Goal: Information Seeking & Learning: Learn about a topic

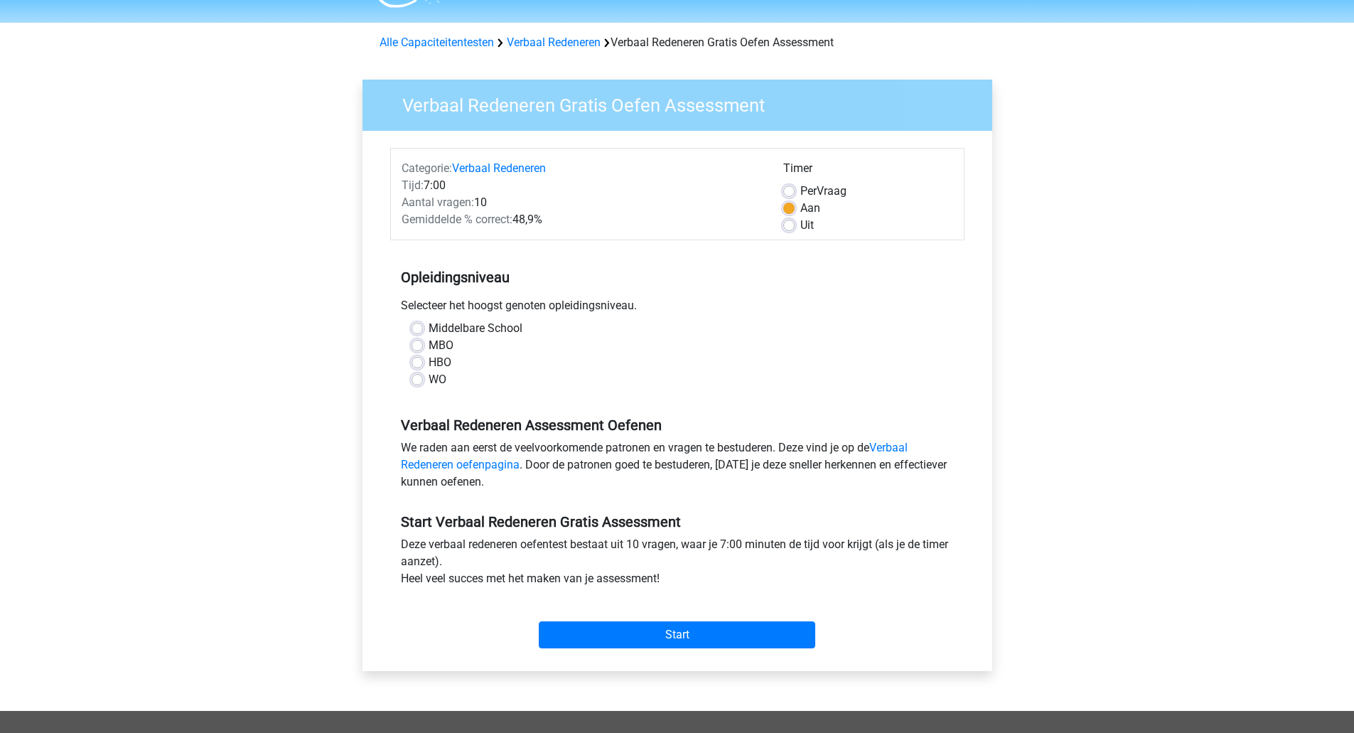
scroll to position [71, 0]
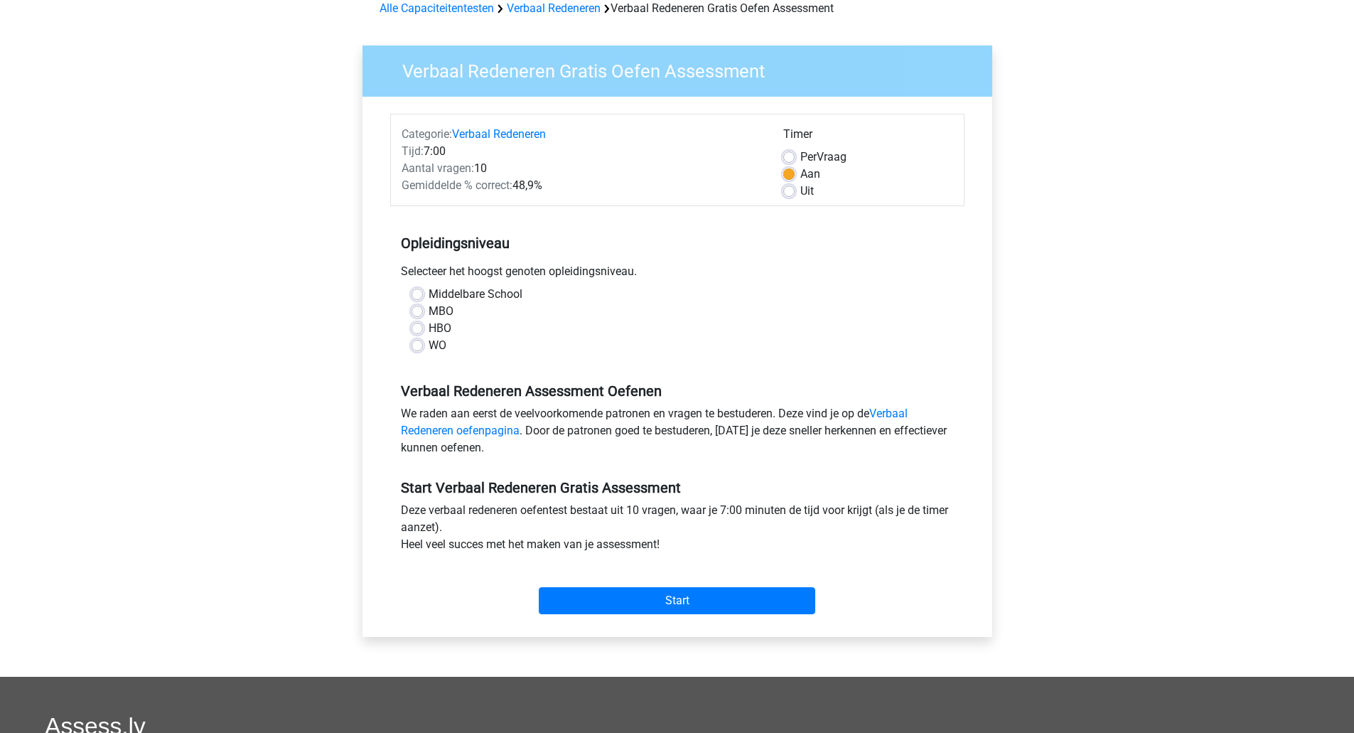
click at [429, 344] on label "WO" at bounding box center [438, 345] width 18 height 17
click at [417, 344] on input "WO" at bounding box center [416, 344] width 11 height 14
radio input "true"
click at [679, 605] on input "Start" at bounding box center [677, 600] width 276 height 27
click at [800, 191] on label "Uit" at bounding box center [807, 191] width 14 height 17
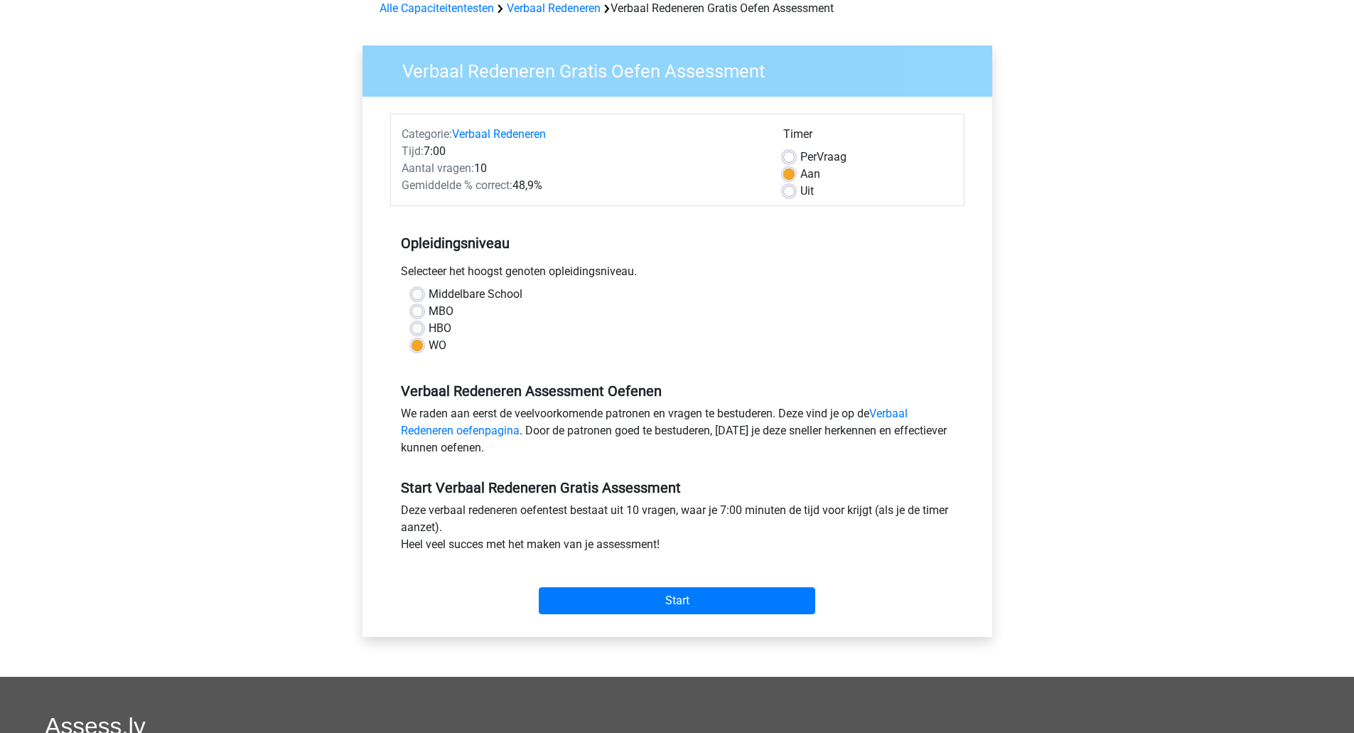
click at [789, 191] on input "Uit" at bounding box center [788, 190] width 11 height 14
radio input "true"
click at [670, 599] on input "Start" at bounding box center [677, 600] width 276 height 27
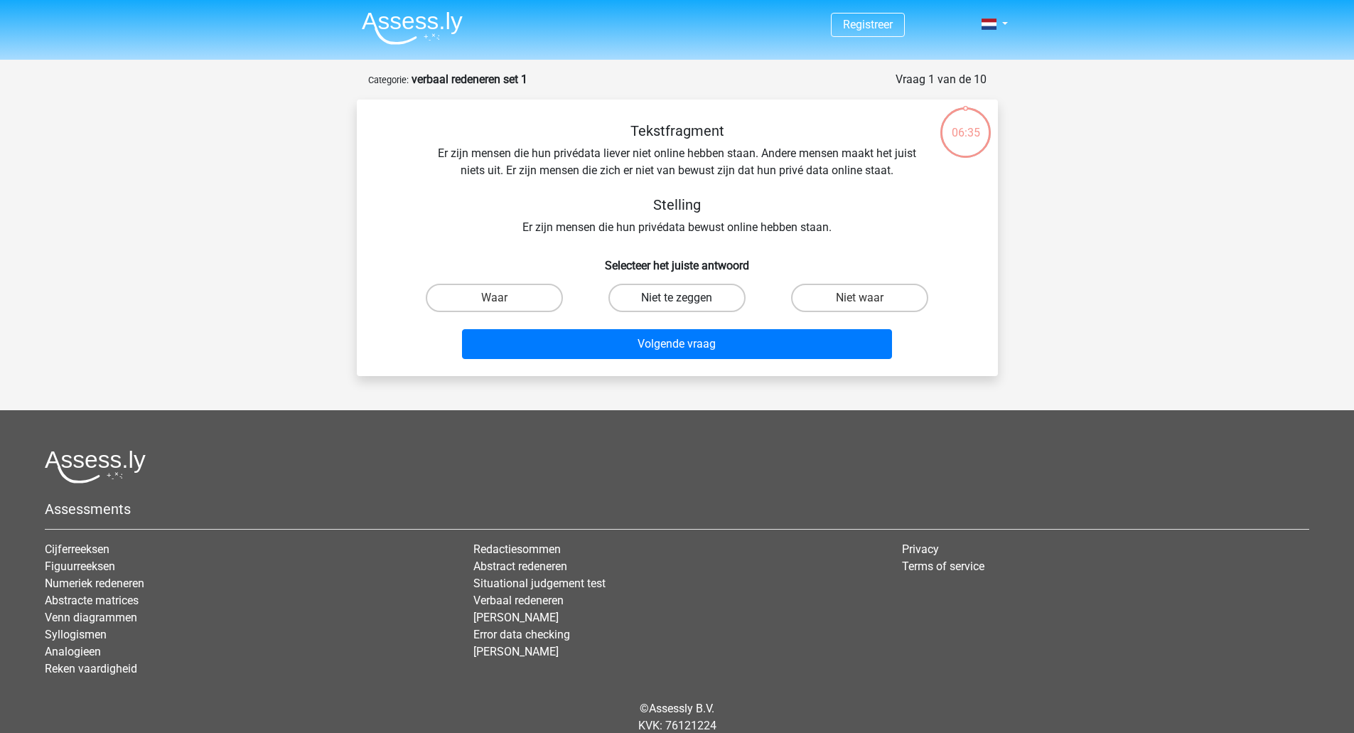
click at [688, 298] on label "Niet te zeggen" at bounding box center [676, 298] width 137 height 28
click at [686, 298] on input "Niet te zeggen" at bounding box center [681, 302] width 9 height 9
radio input "true"
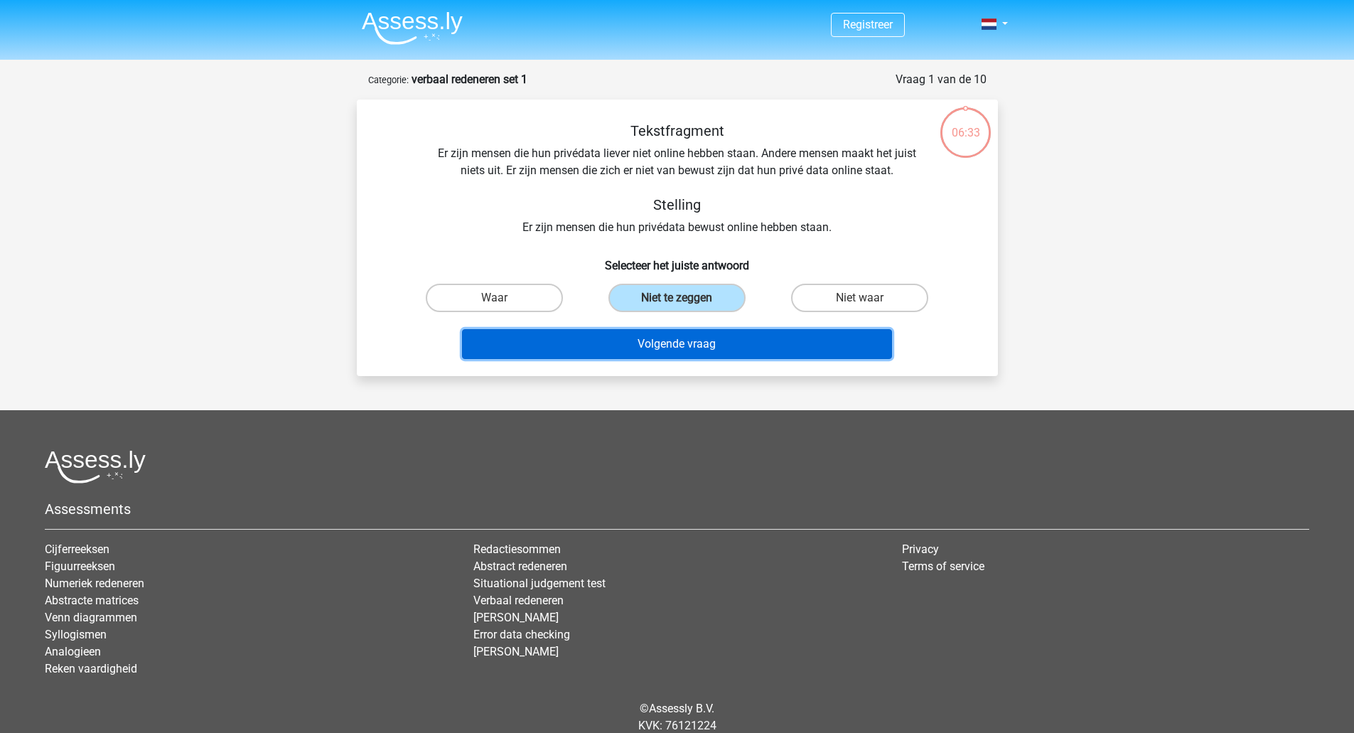
click at [692, 352] on button "Volgende vraag" at bounding box center [677, 344] width 430 height 30
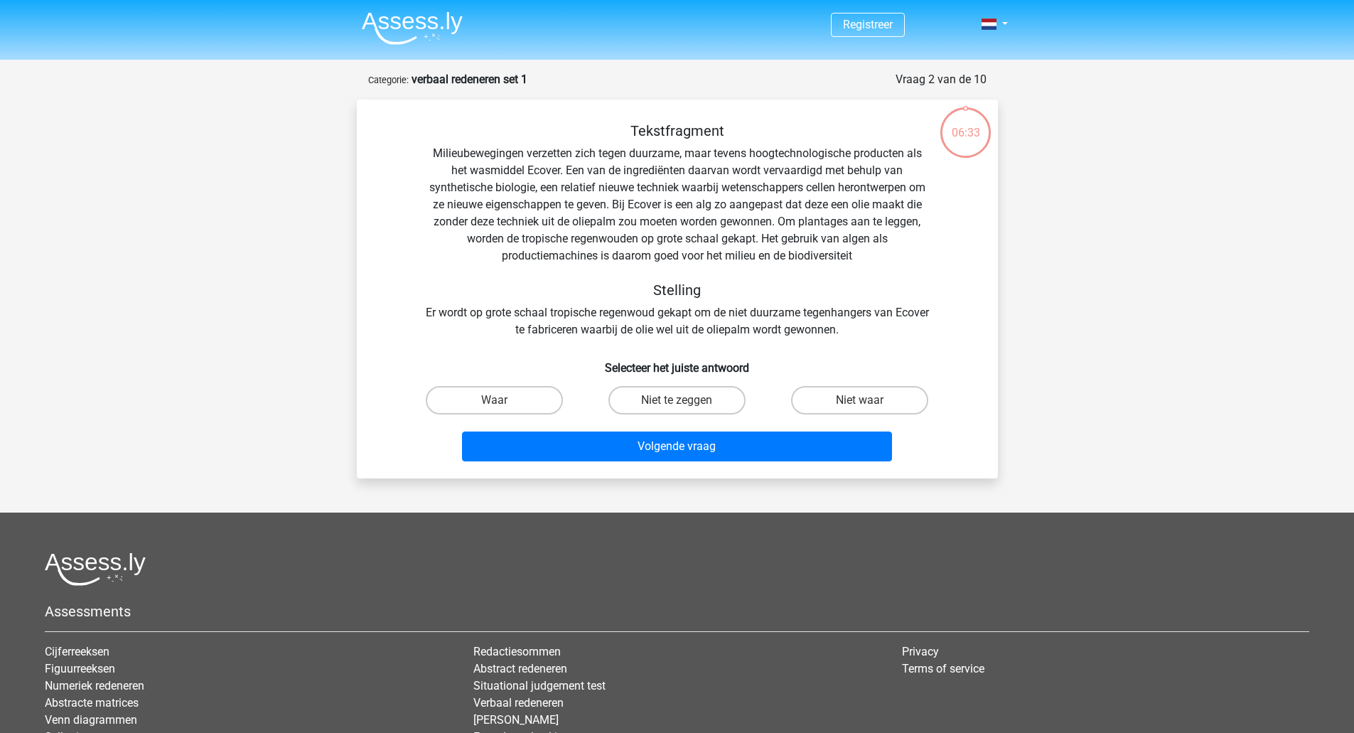
scroll to position [71, 0]
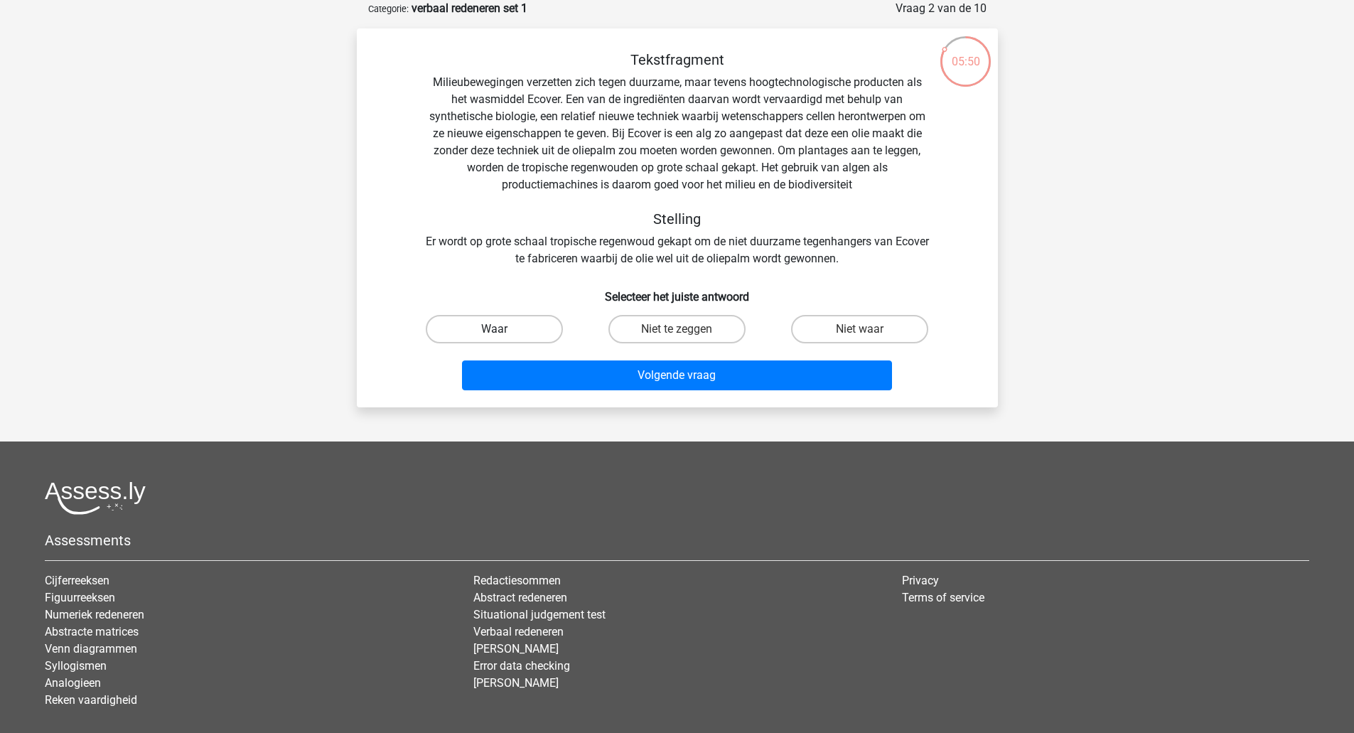
click at [510, 334] on label "Waar" at bounding box center [494, 329] width 137 height 28
click at [503, 334] on input "Waar" at bounding box center [498, 333] width 9 height 9
radio input "true"
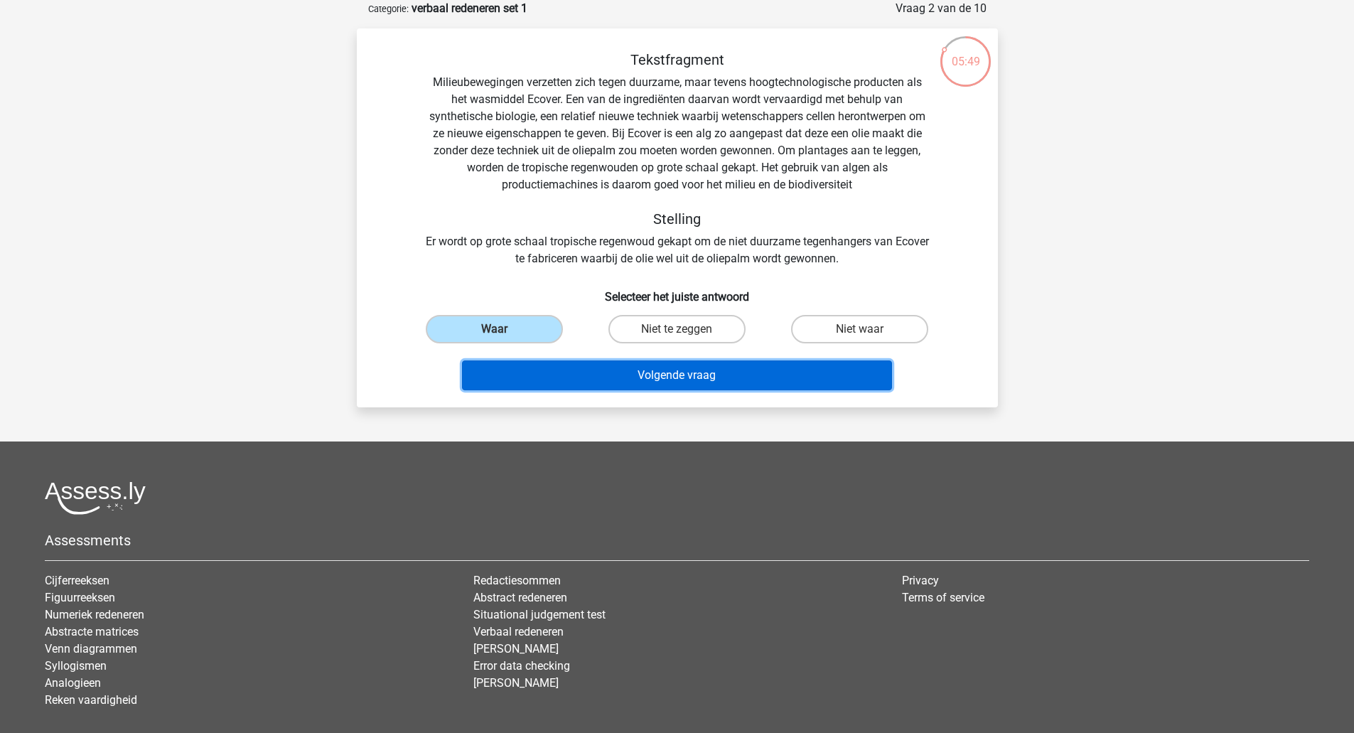
click at [704, 381] on button "Volgende vraag" at bounding box center [677, 375] width 430 height 30
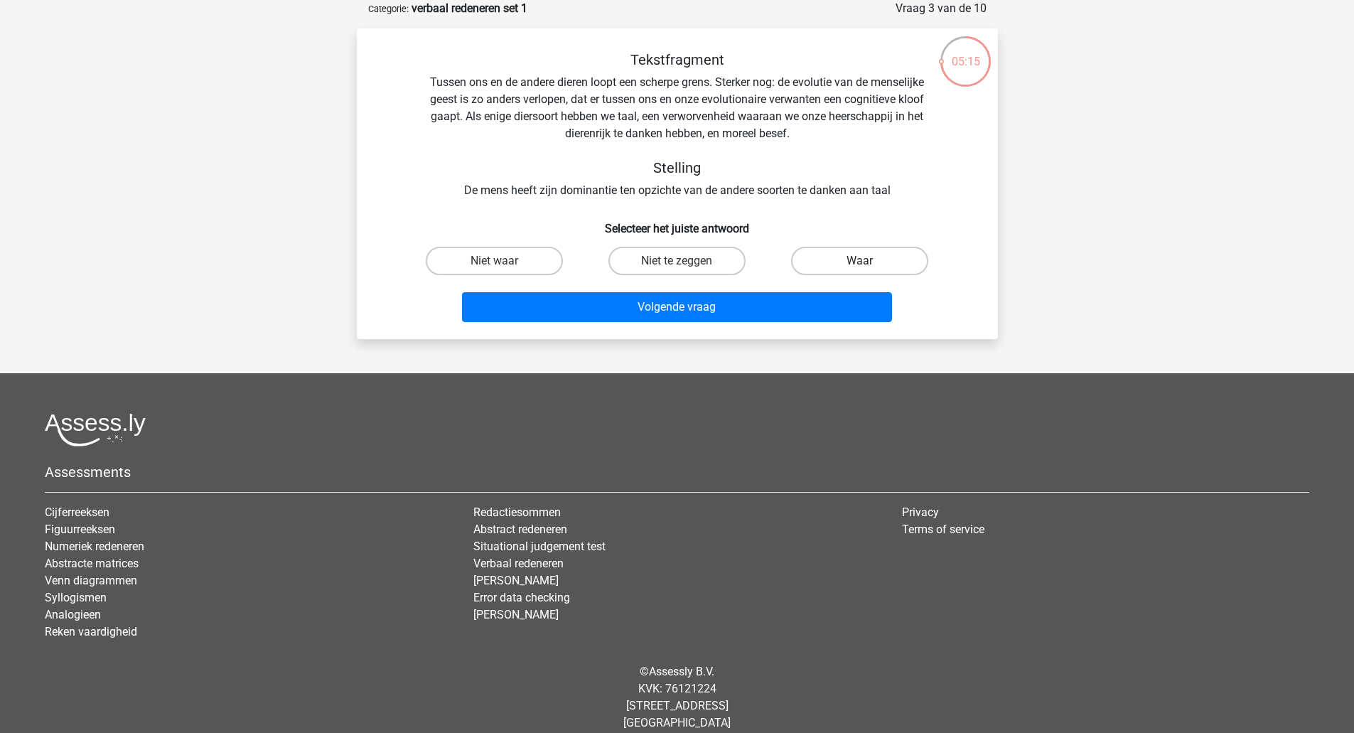
click at [893, 266] on label "Waar" at bounding box center [859, 261] width 137 height 28
click at [869, 266] on input "Waar" at bounding box center [864, 265] width 9 height 9
radio input "true"
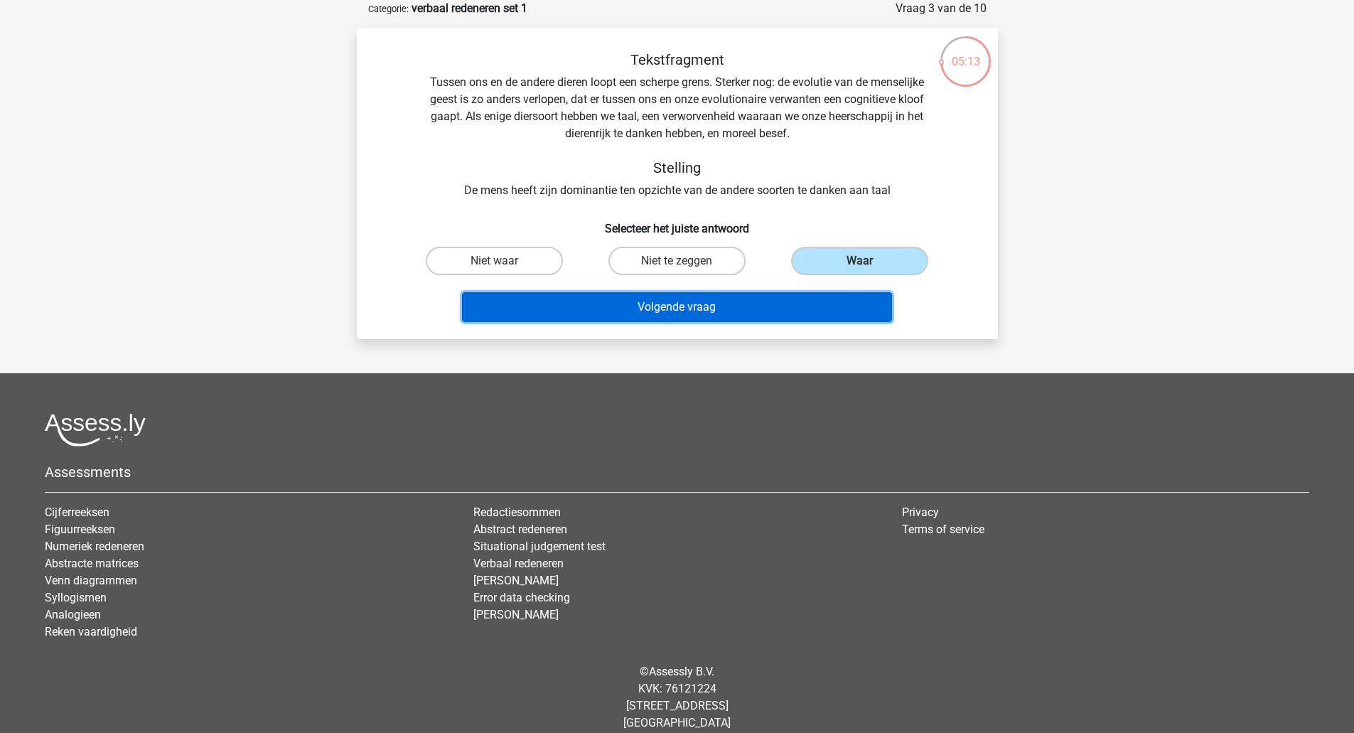
click at [731, 305] on button "Volgende vraag" at bounding box center [677, 307] width 430 height 30
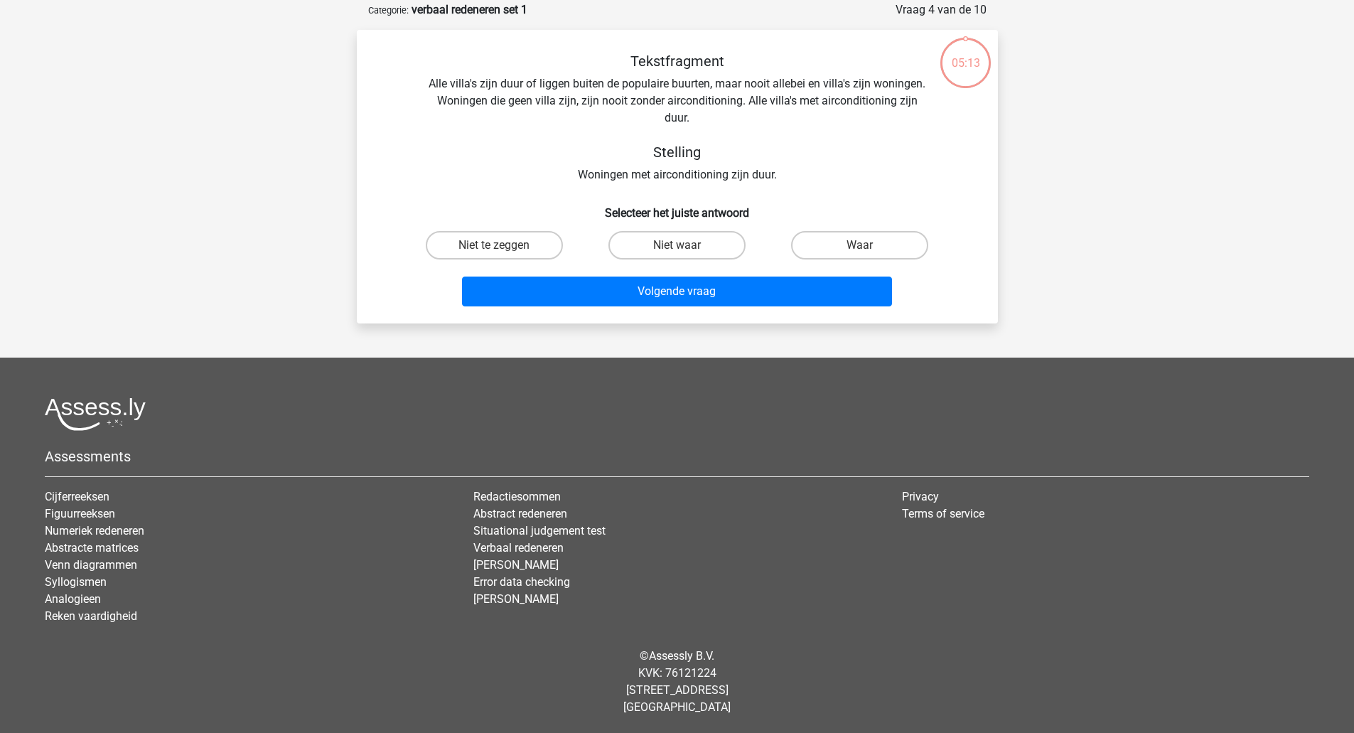
scroll to position [70, 0]
click at [679, 240] on label "Niet waar" at bounding box center [676, 245] width 137 height 28
click at [679, 245] on input "Niet waar" at bounding box center [681, 249] width 9 height 9
radio input "true"
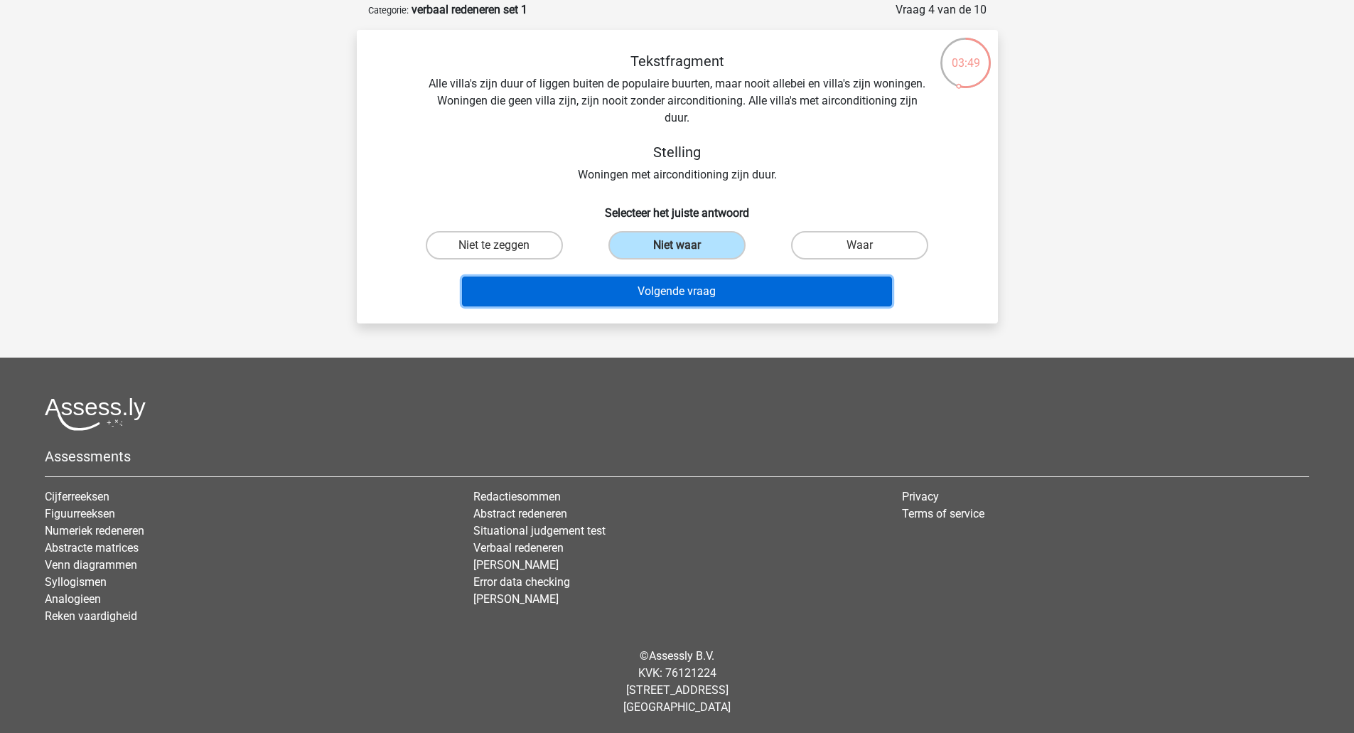
click at [686, 292] on button "Volgende vraag" at bounding box center [677, 291] width 430 height 30
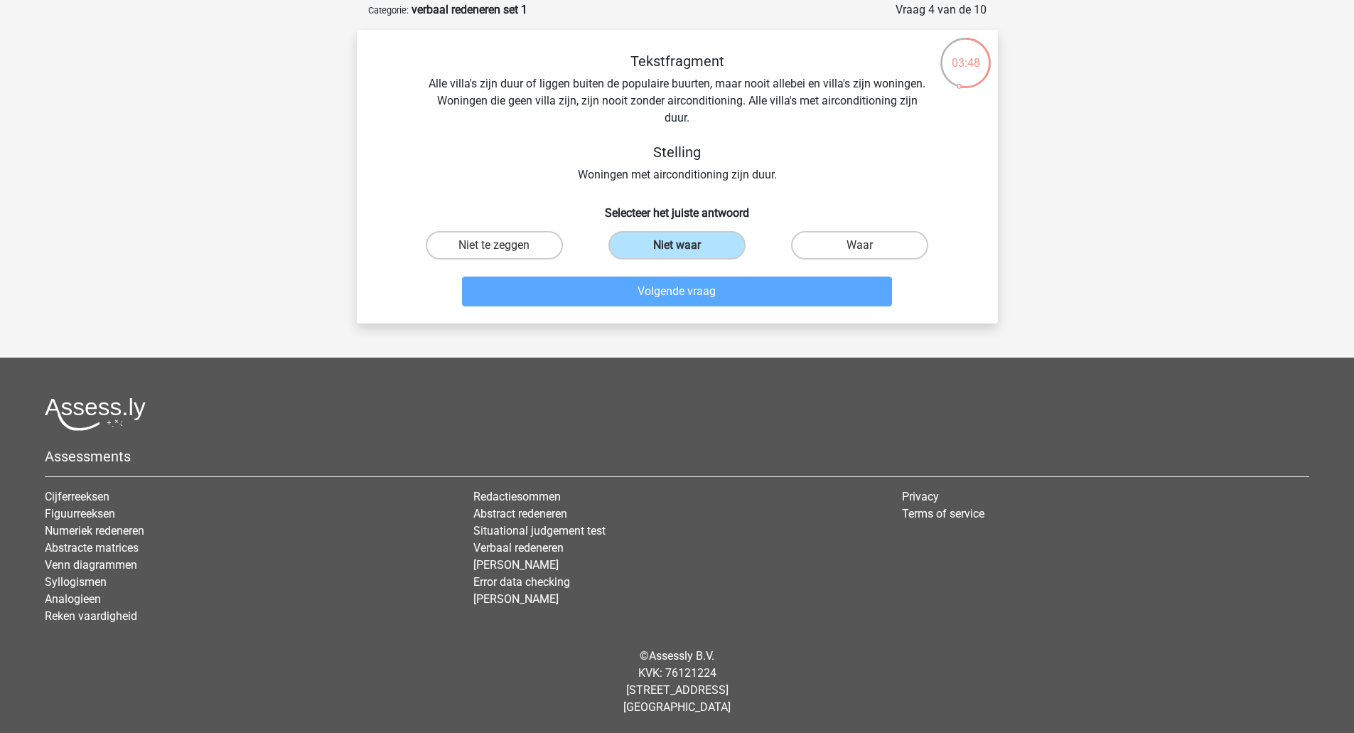
scroll to position [71, 0]
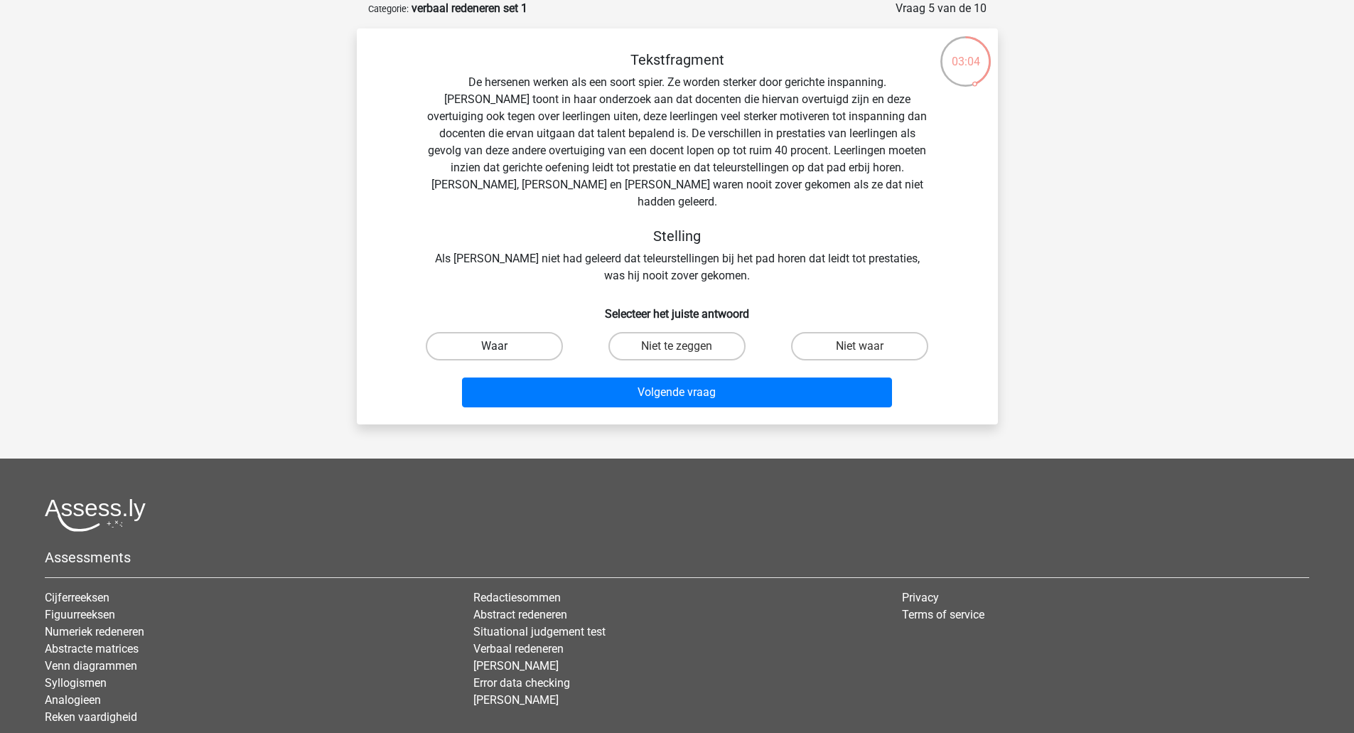
click at [515, 332] on label "Waar" at bounding box center [494, 346] width 137 height 28
click at [503, 346] on input "Waar" at bounding box center [498, 350] width 9 height 9
radio input "true"
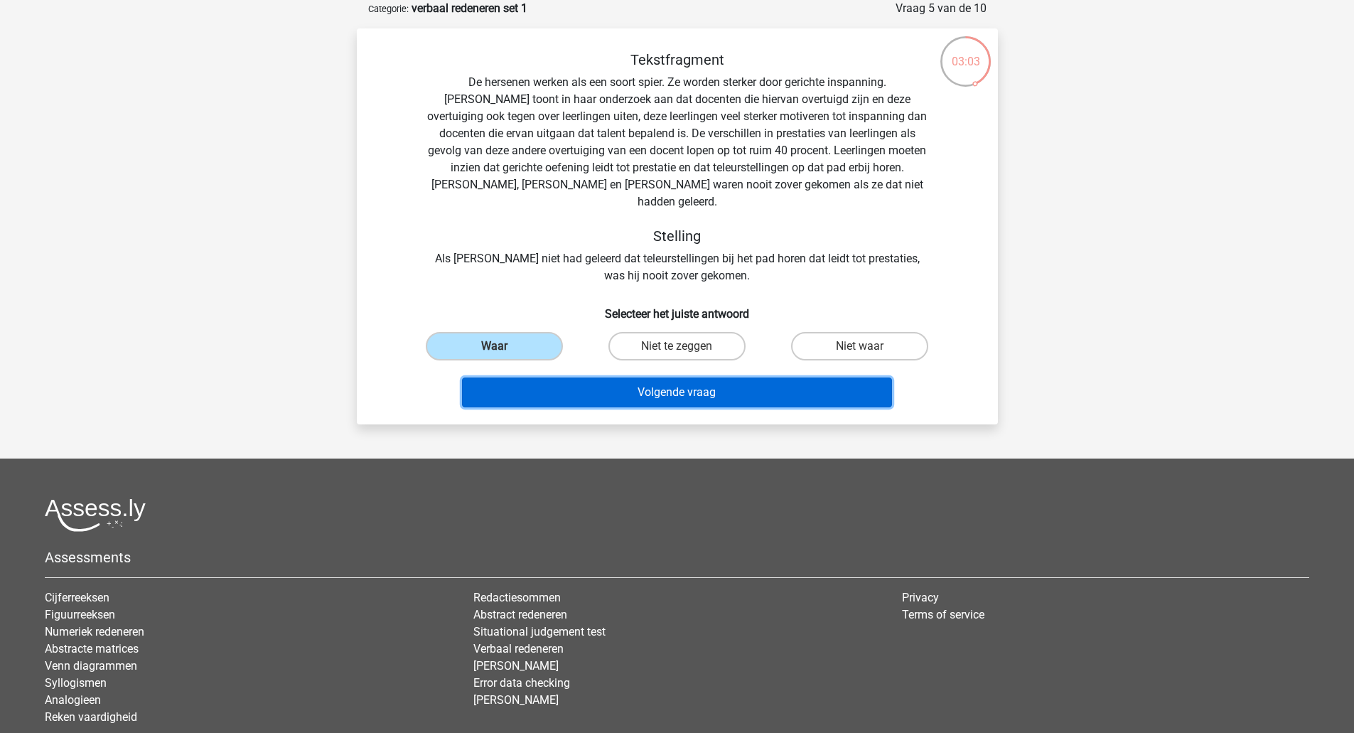
click at [709, 377] on button "Volgende vraag" at bounding box center [677, 392] width 430 height 30
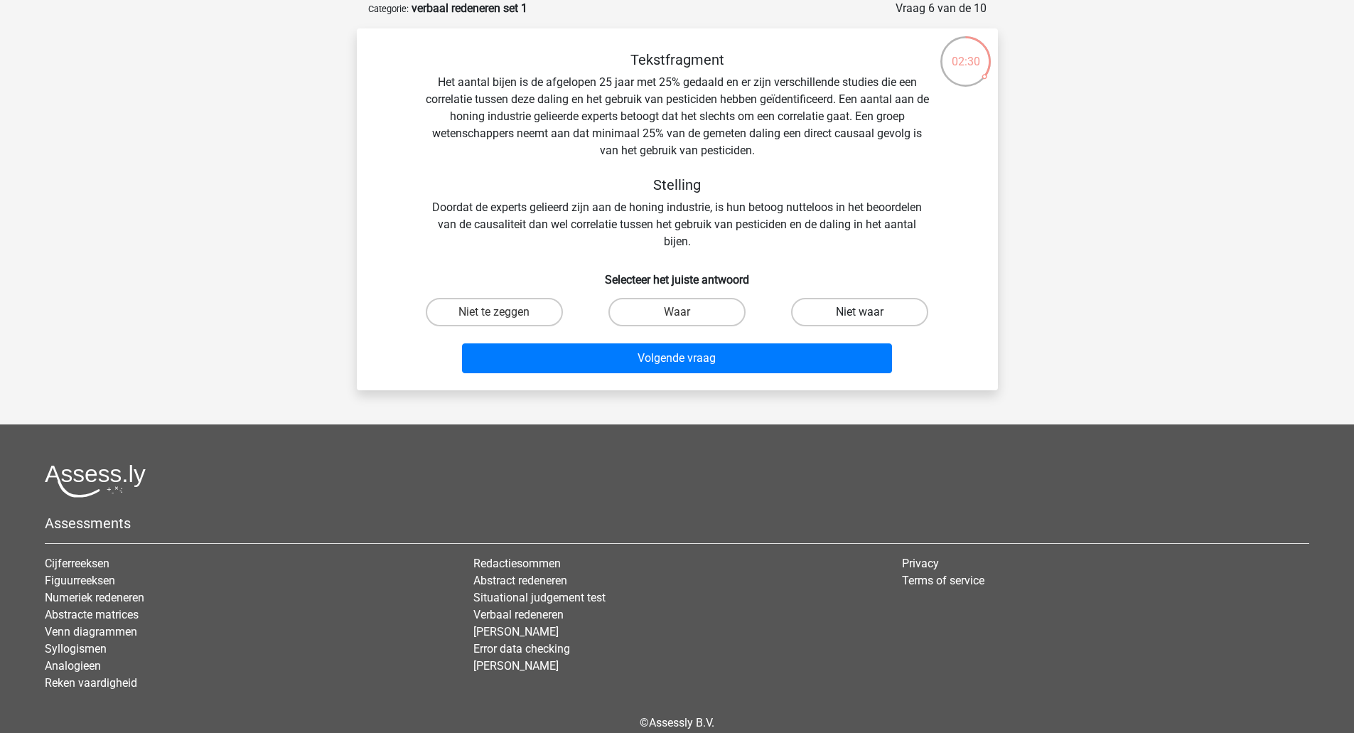
click at [846, 309] on label "Niet waar" at bounding box center [859, 312] width 137 height 28
click at [860, 312] on input "Niet waar" at bounding box center [864, 316] width 9 height 9
radio input "true"
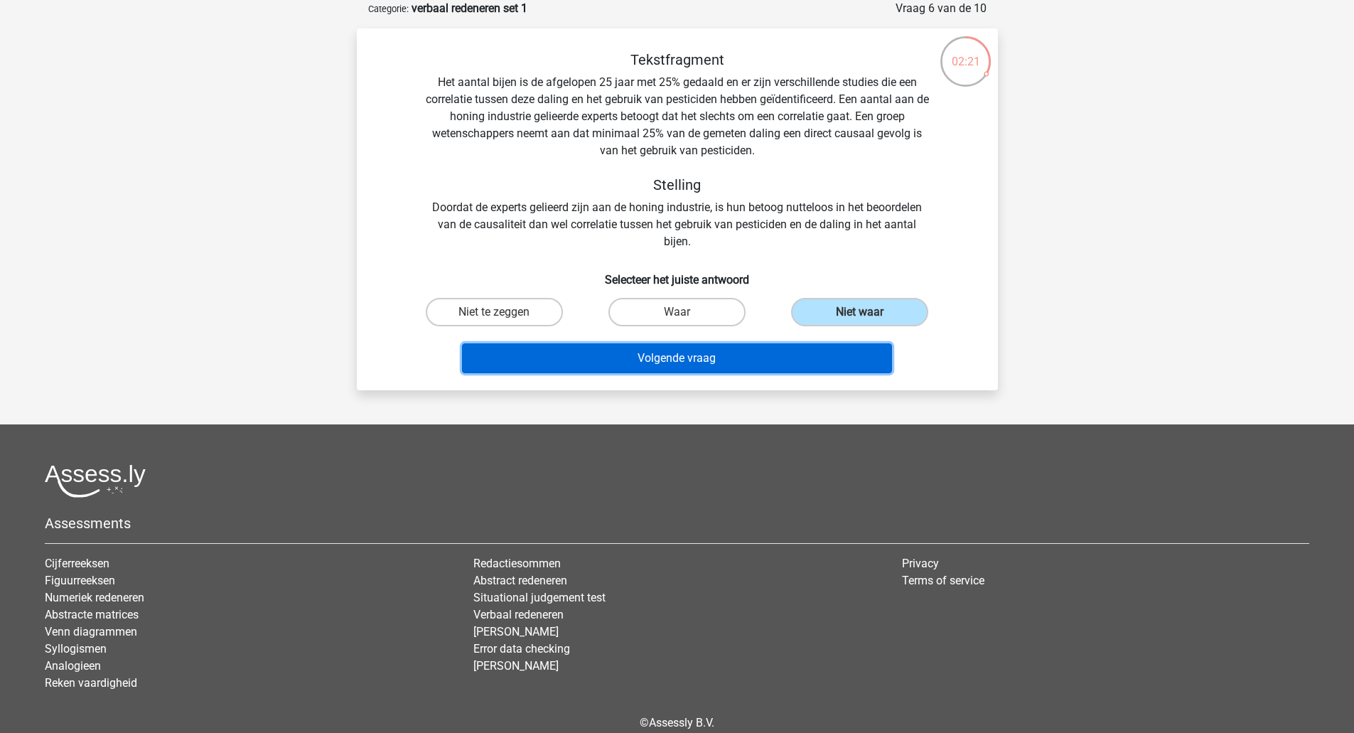
click at [660, 360] on button "Volgende vraag" at bounding box center [677, 358] width 430 height 30
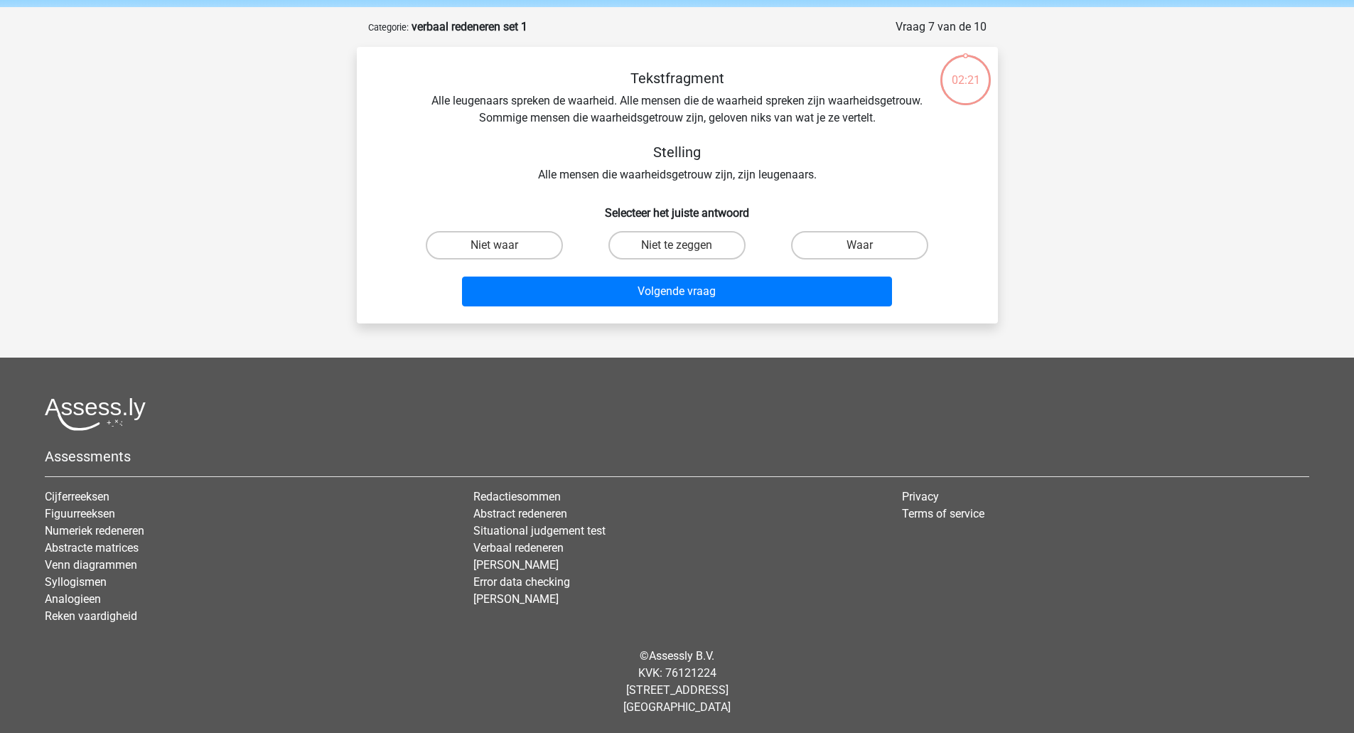
scroll to position [53, 0]
click at [827, 237] on label "Waar" at bounding box center [859, 245] width 137 height 28
click at [860, 245] on input "Waar" at bounding box center [864, 249] width 9 height 9
radio input "true"
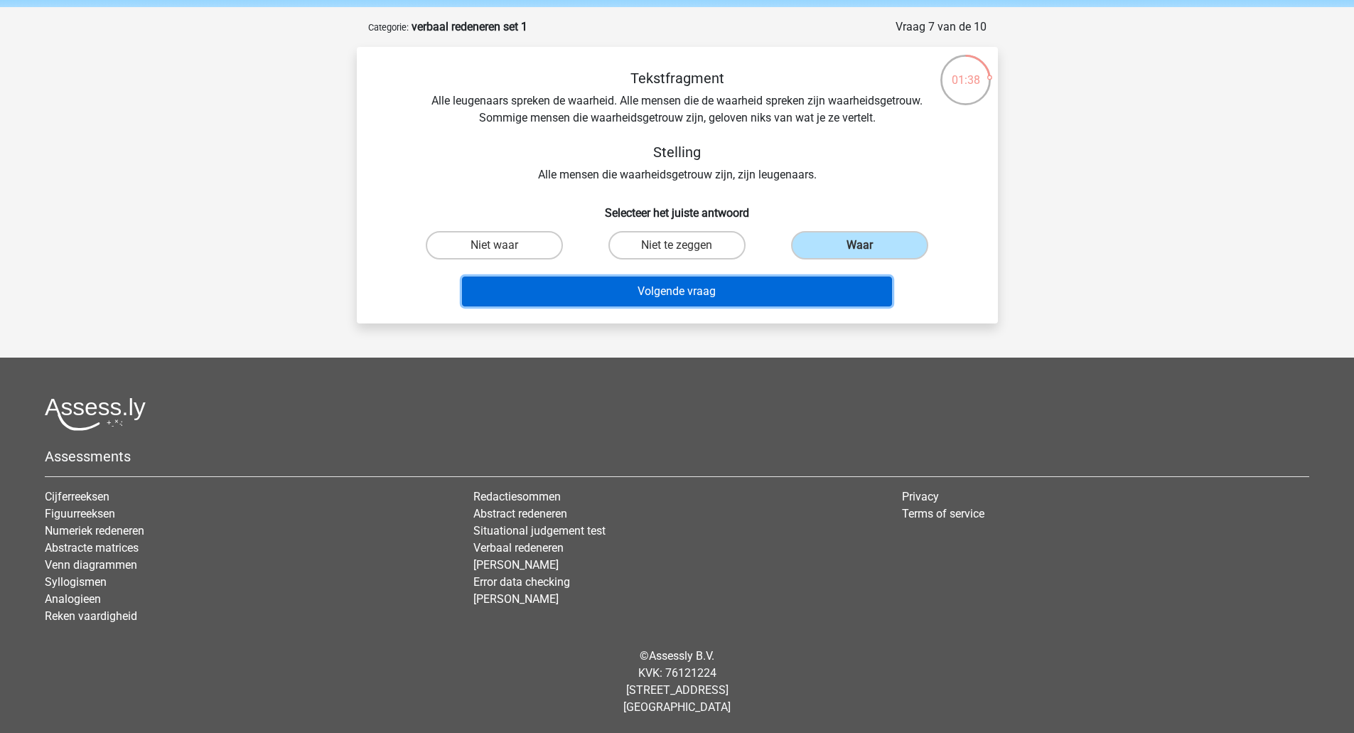
click at [707, 289] on button "Volgende vraag" at bounding box center [677, 291] width 430 height 30
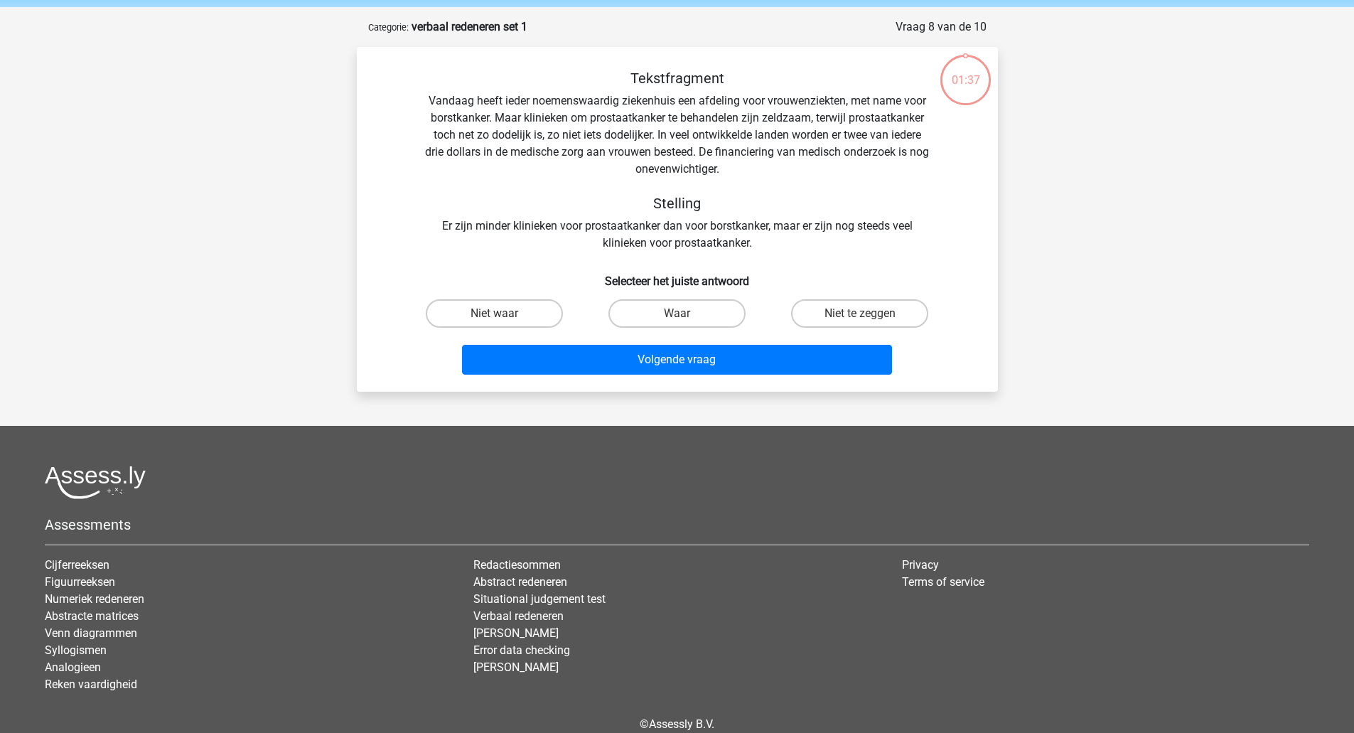
scroll to position [71, 0]
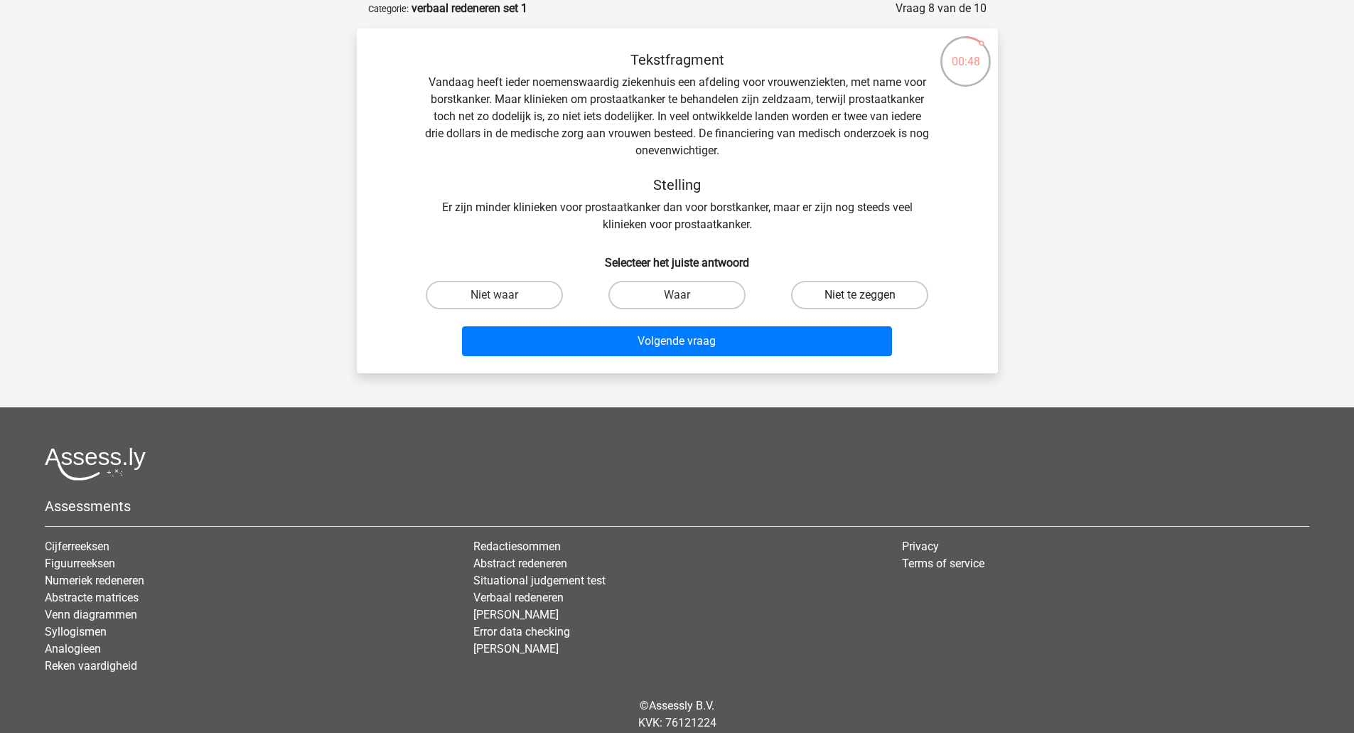
click at [848, 290] on label "Niet te zeggen" at bounding box center [859, 295] width 137 height 28
click at [860, 295] on input "Niet te zeggen" at bounding box center [864, 299] width 9 height 9
radio input "true"
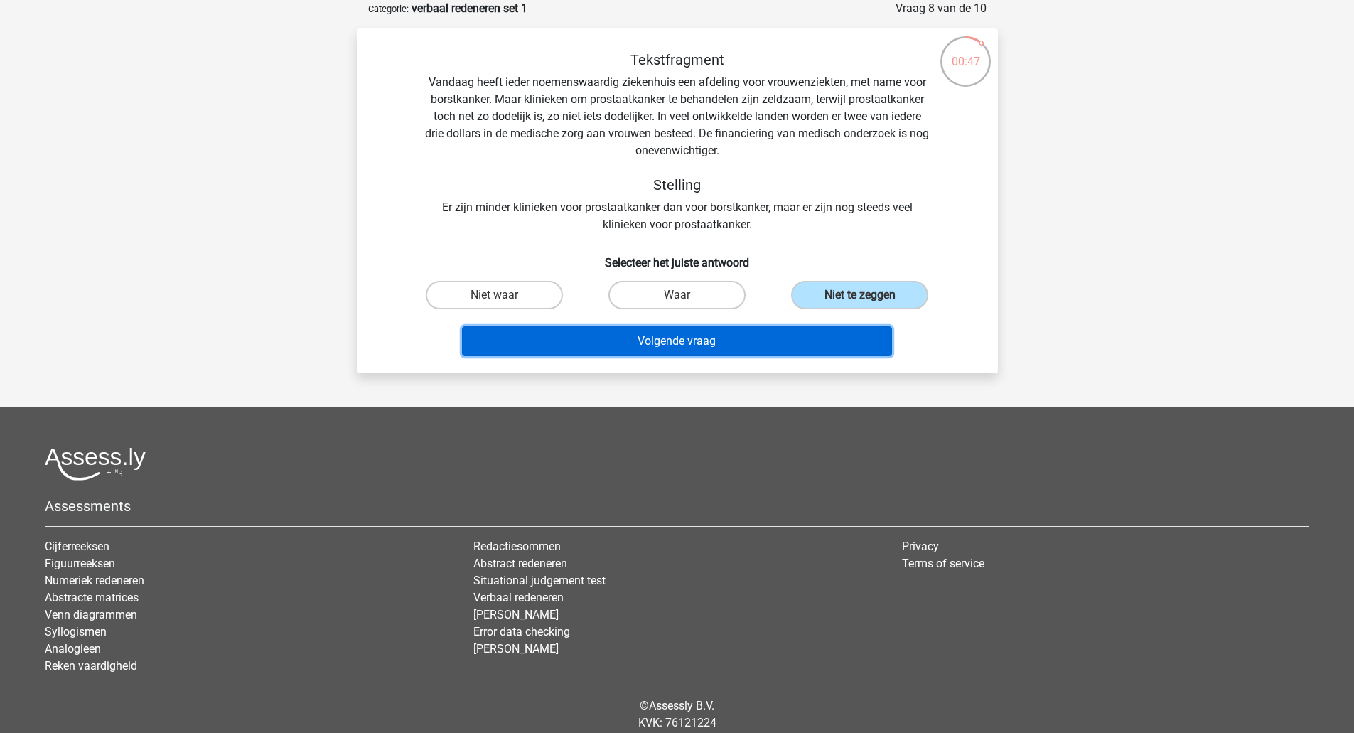
click at [687, 346] on button "Volgende vraag" at bounding box center [677, 341] width 430 height 30
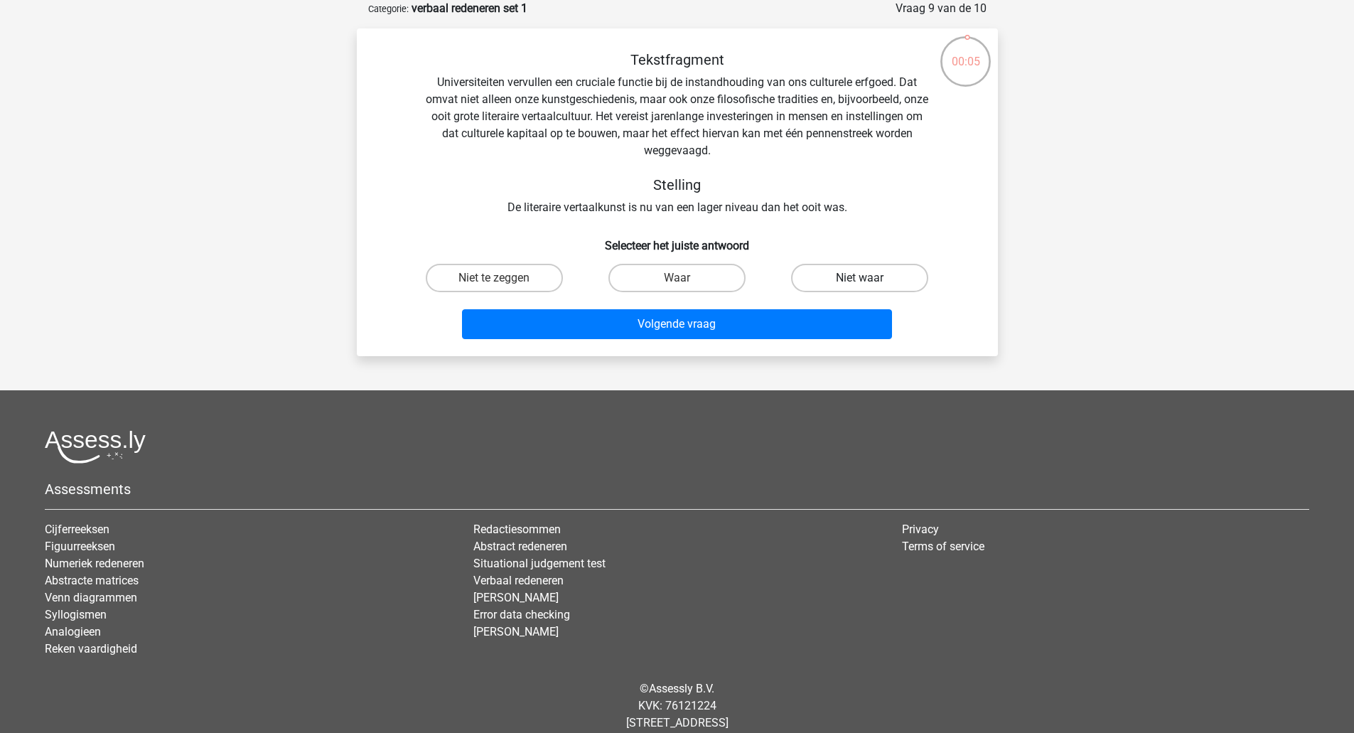
click at [849, 276] on label "Niet waar" at bounding box center [859, 278] width 137 height 28
click at [860, 278] on input "Niet waar" at bounding box center [864, 282] width 9 height 9
radio input "true"
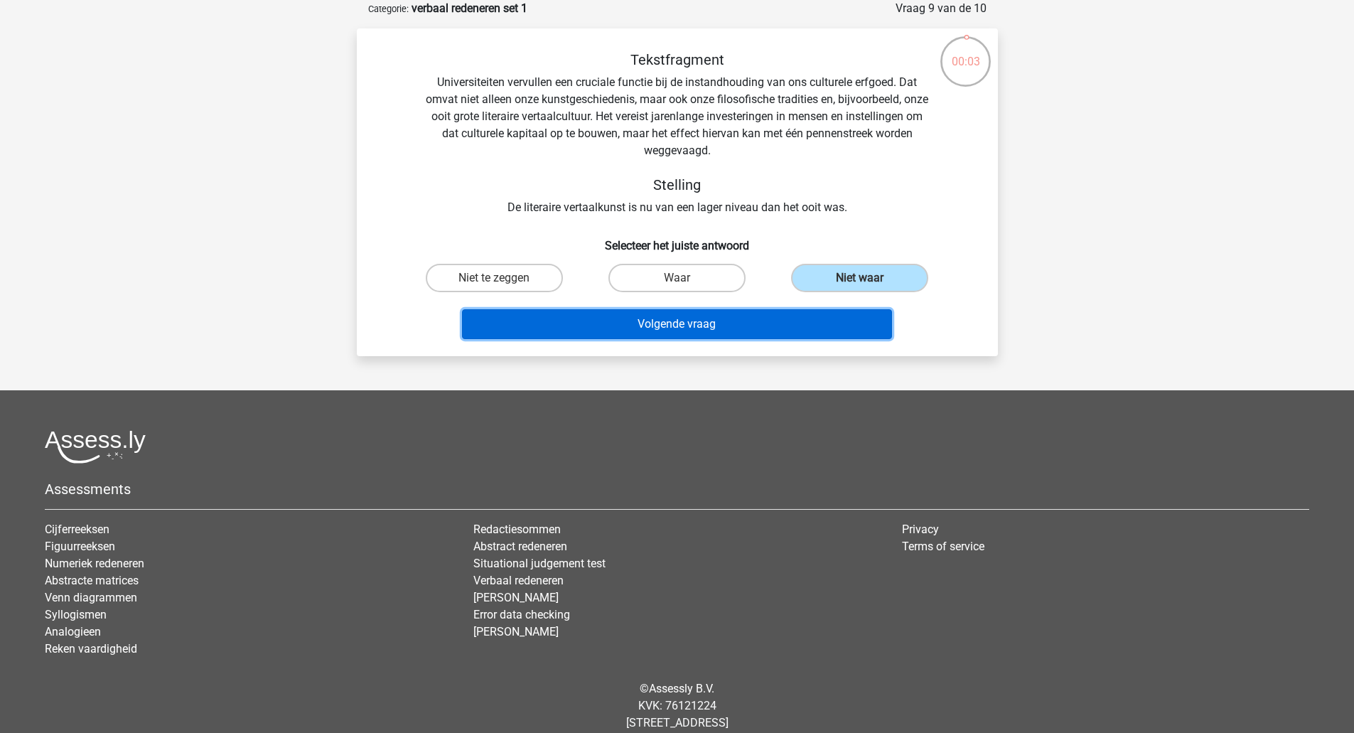
click at [711, 328] on button "Volgende vraag" at bounding box center [677, 324] width 430 height 30
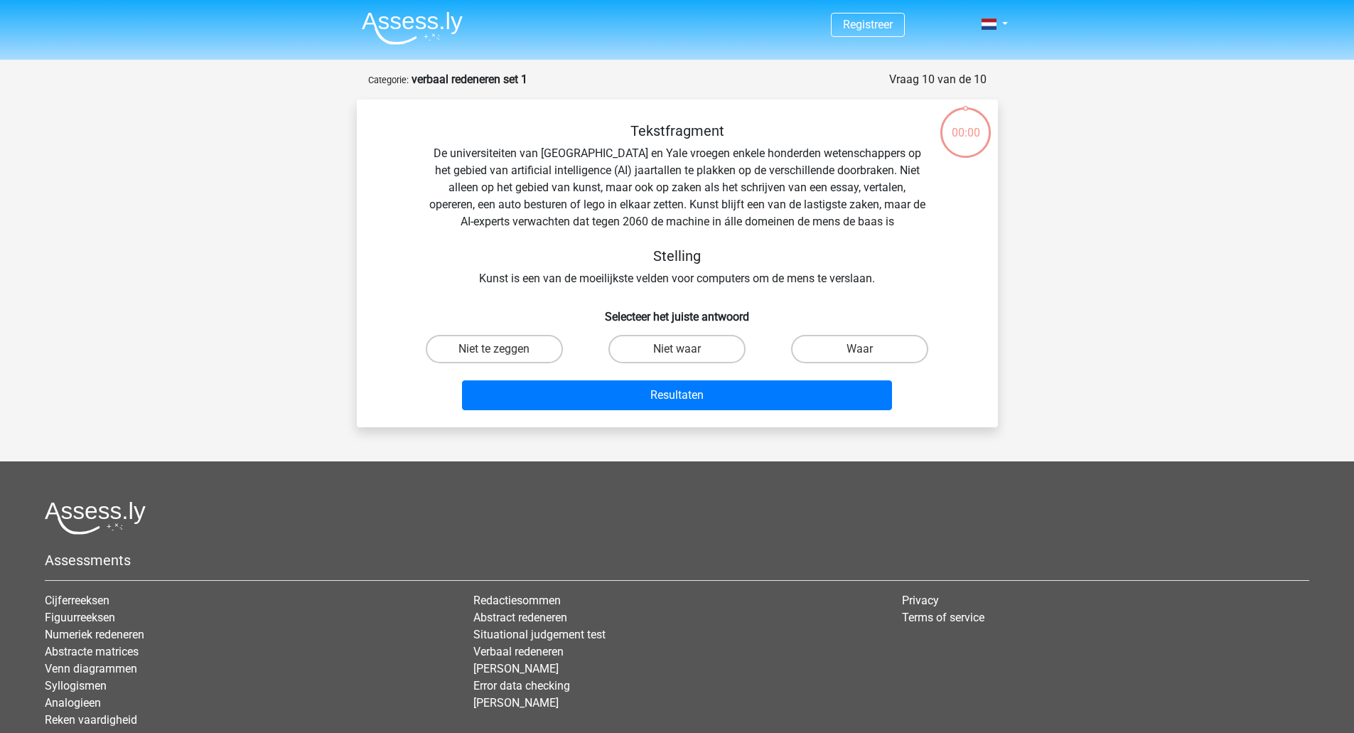
scroll to position [71, 0]
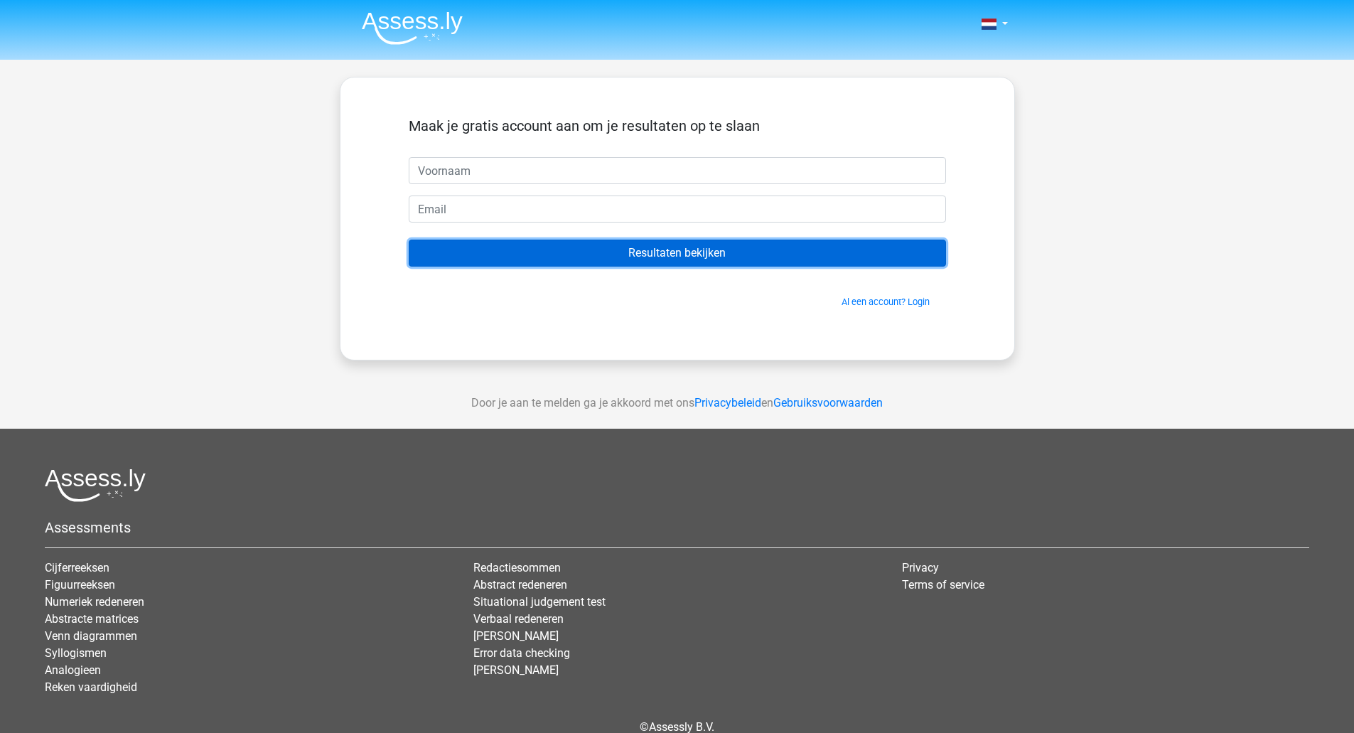
click at [665, 249] on input "Resultaten bekijken" at bounding box center [677, 252] width 537 height 27
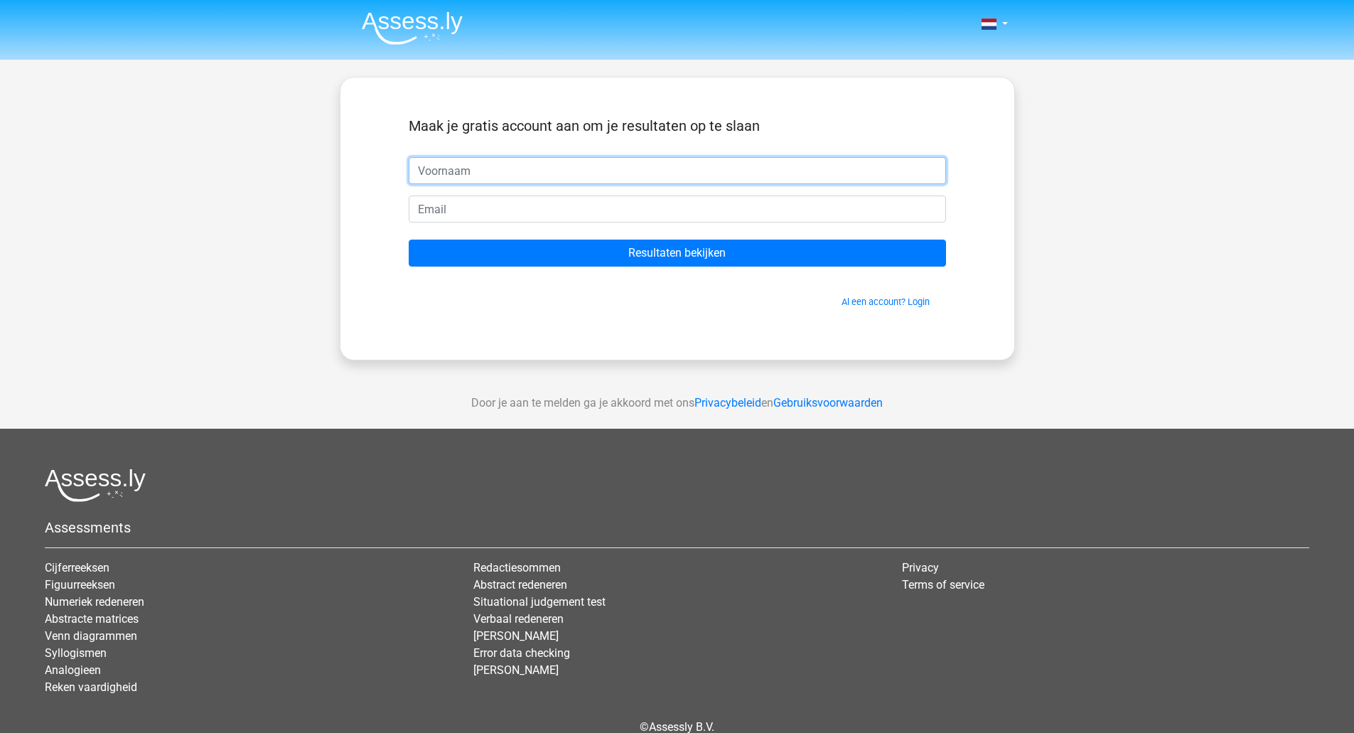
click at [561, 178] on input "text" at bounding box center [677, 170] width 537 height 27
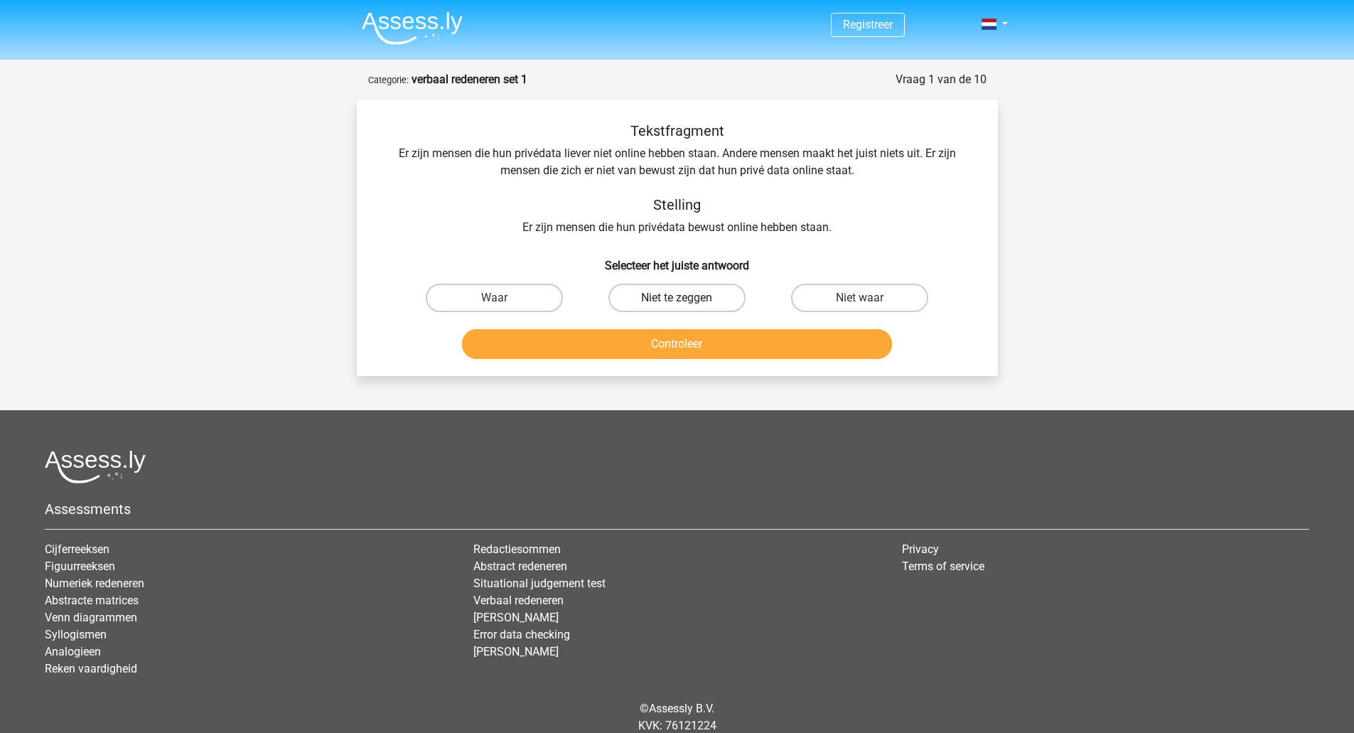
click at [679, 292] on label "Niet te zeggen" at bounding box center [676, 298] width 137 height 28
click at [679, 298] on input "Niet te zeggen" at bounding box center [681, 302] width 9 height 9
radio input "true"
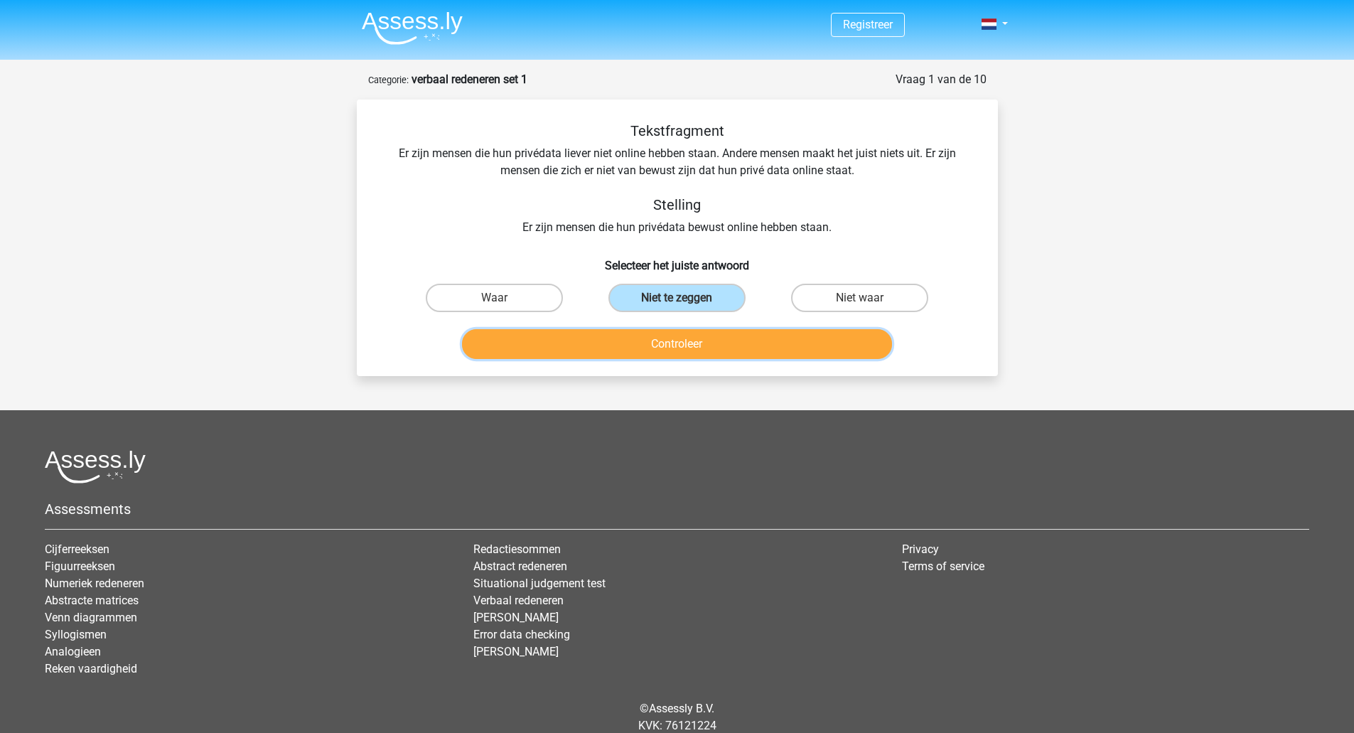
click at [709, 348] on button "Controleer" at bounding box center [677, 344] width 430 height 30
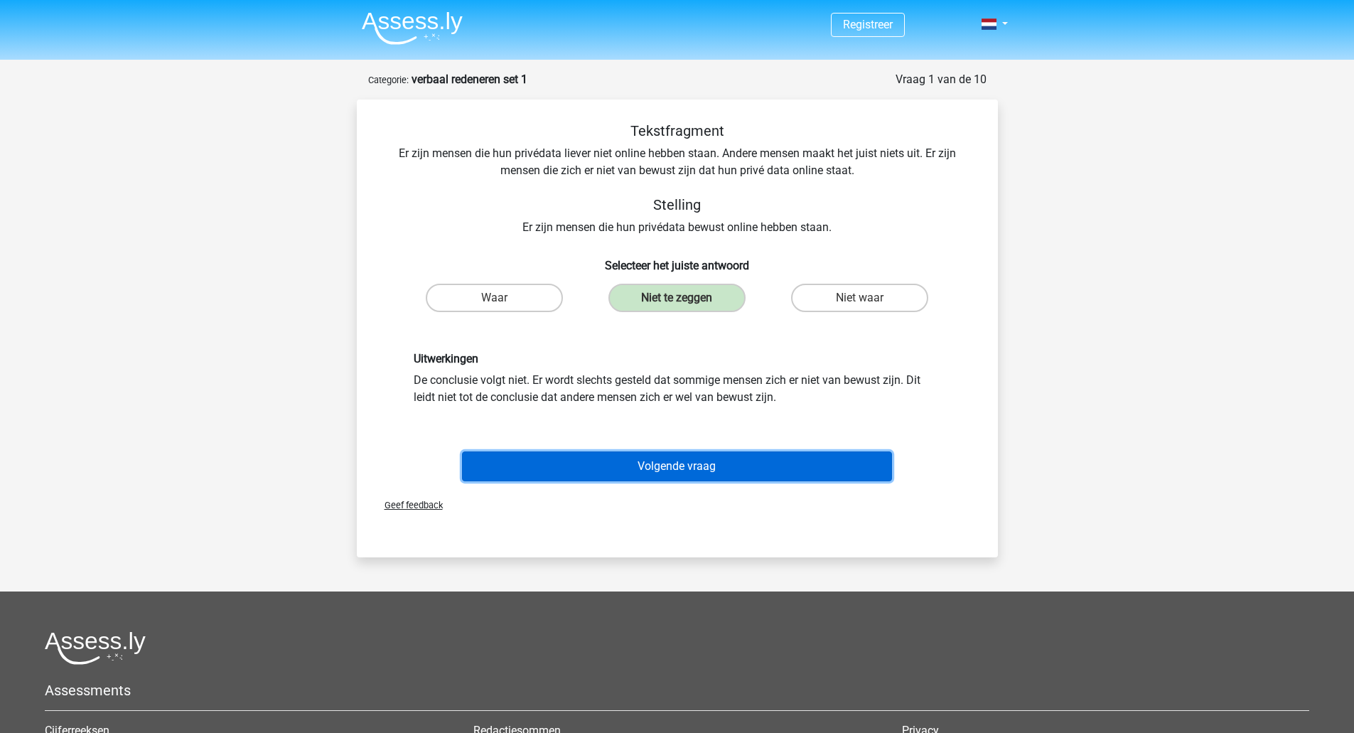
click at [704, 457] on button "Volgende vraag" at bounding box center [677, 466] width 430 height 30
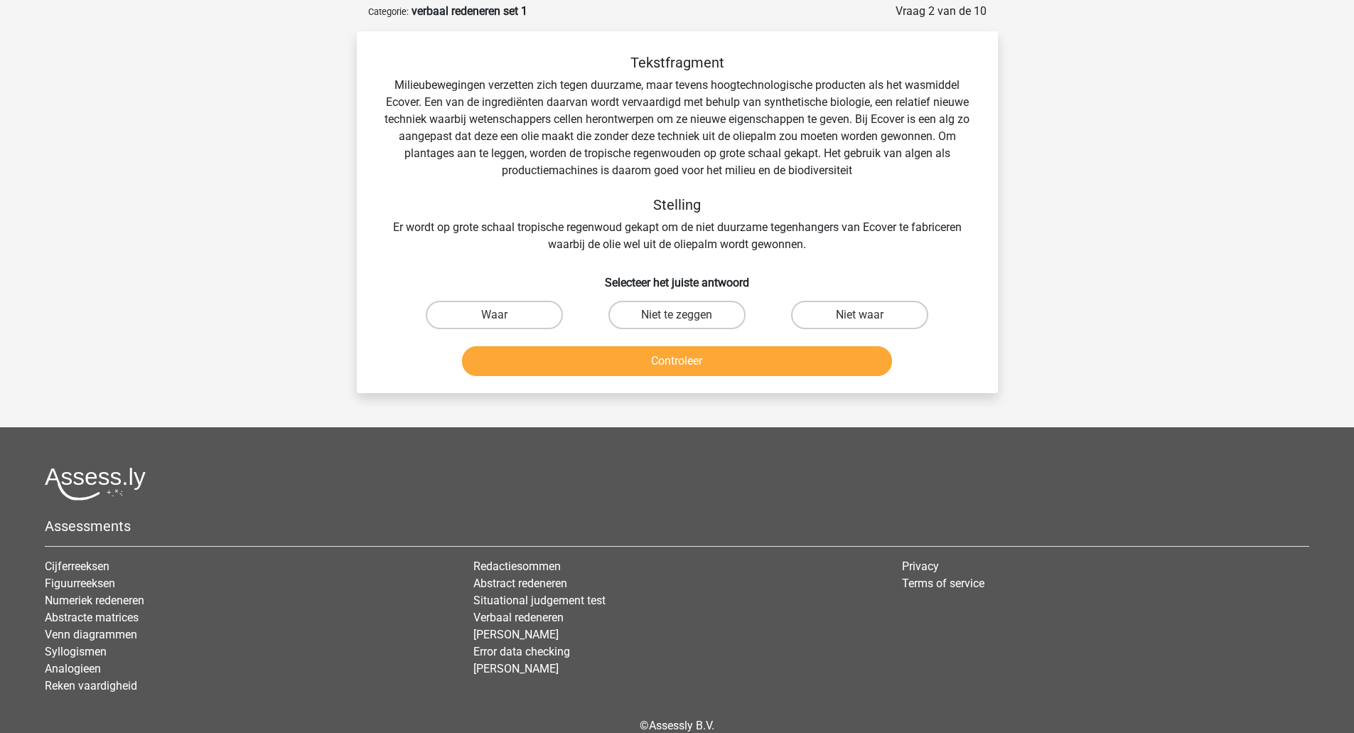
scroll to position [71, 0]
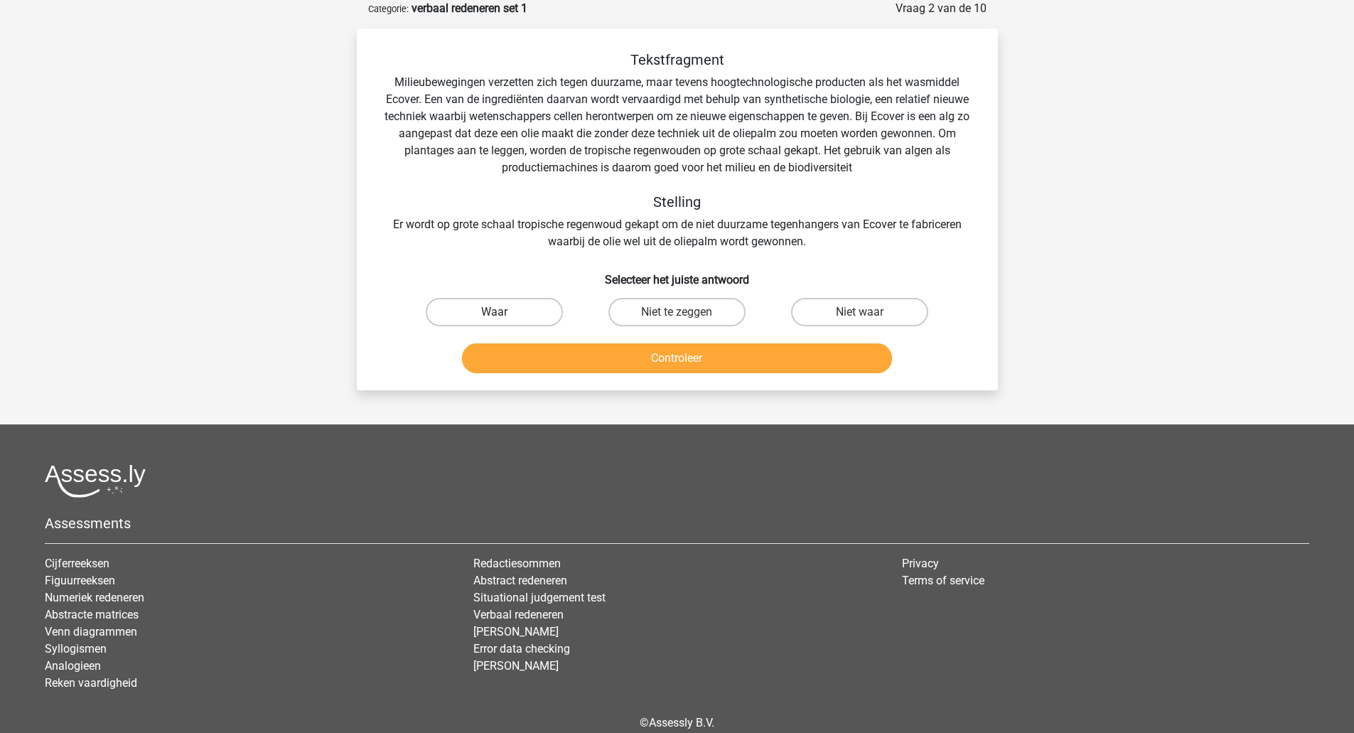
click at [510, 314] on label "Waar" at bounding box center [494, 312] width 137 height 28
click at [503, 314] on input "Waar" at bounding box center [498, 316] width 9 height 9
radio input "true"
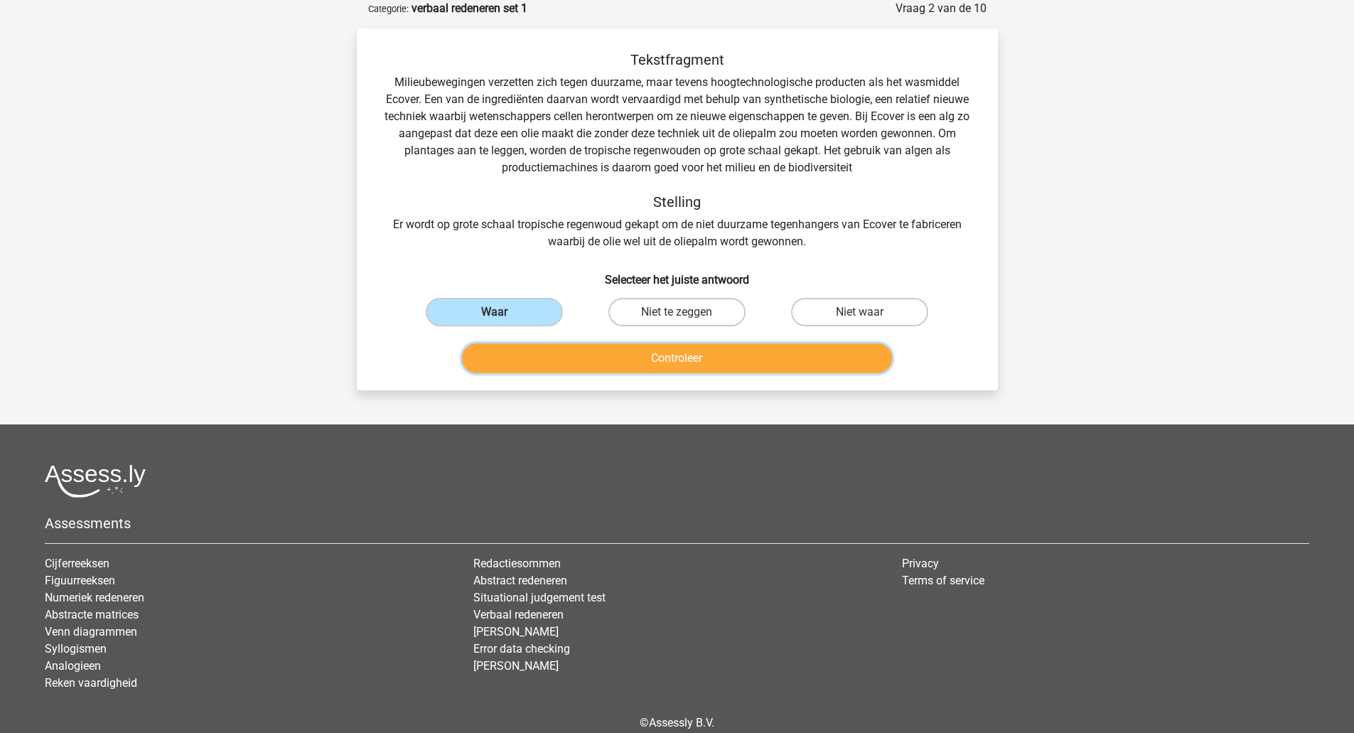
click at [678, 365] on button "Controleer" at bounding box center [677, 358] width 430 height 30
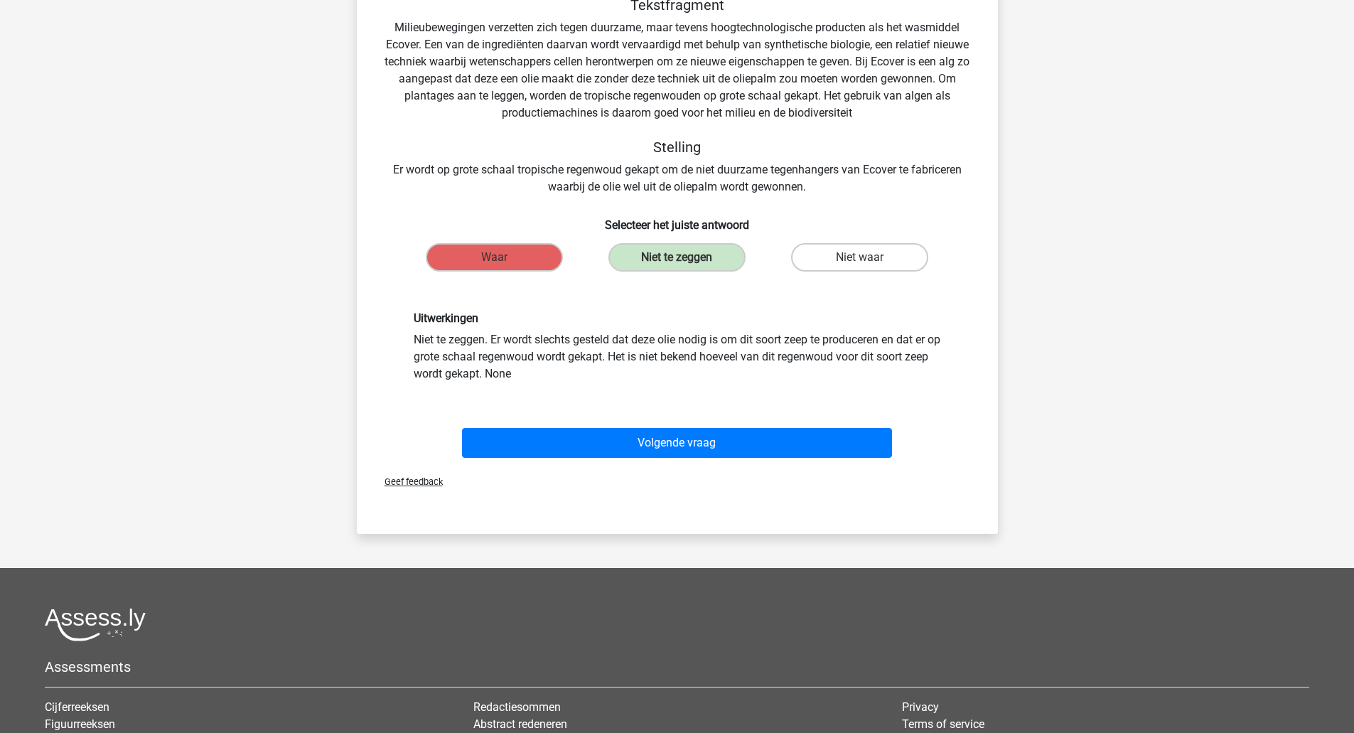
scroll to position [142, 0]
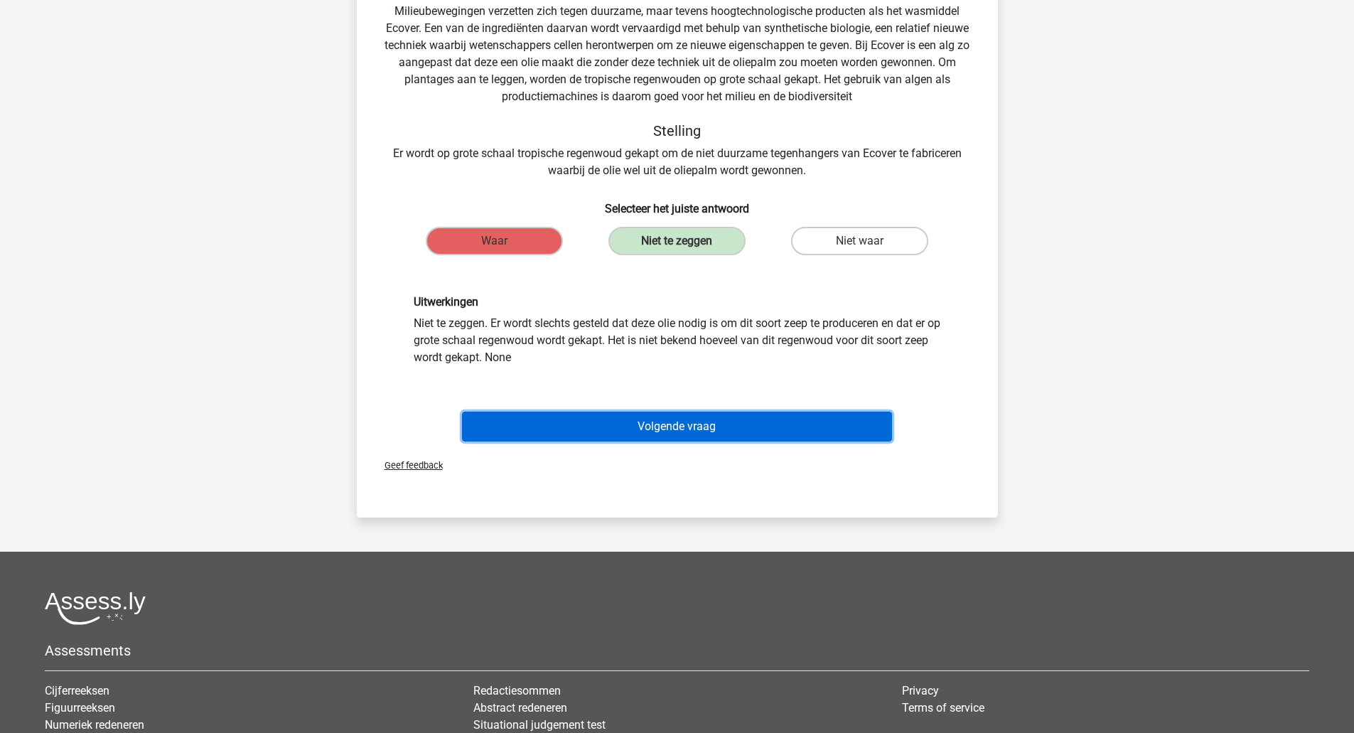
click at [695, 426] on button "Volgende vraag" at bounding box center [677, 426] width 430 height 30
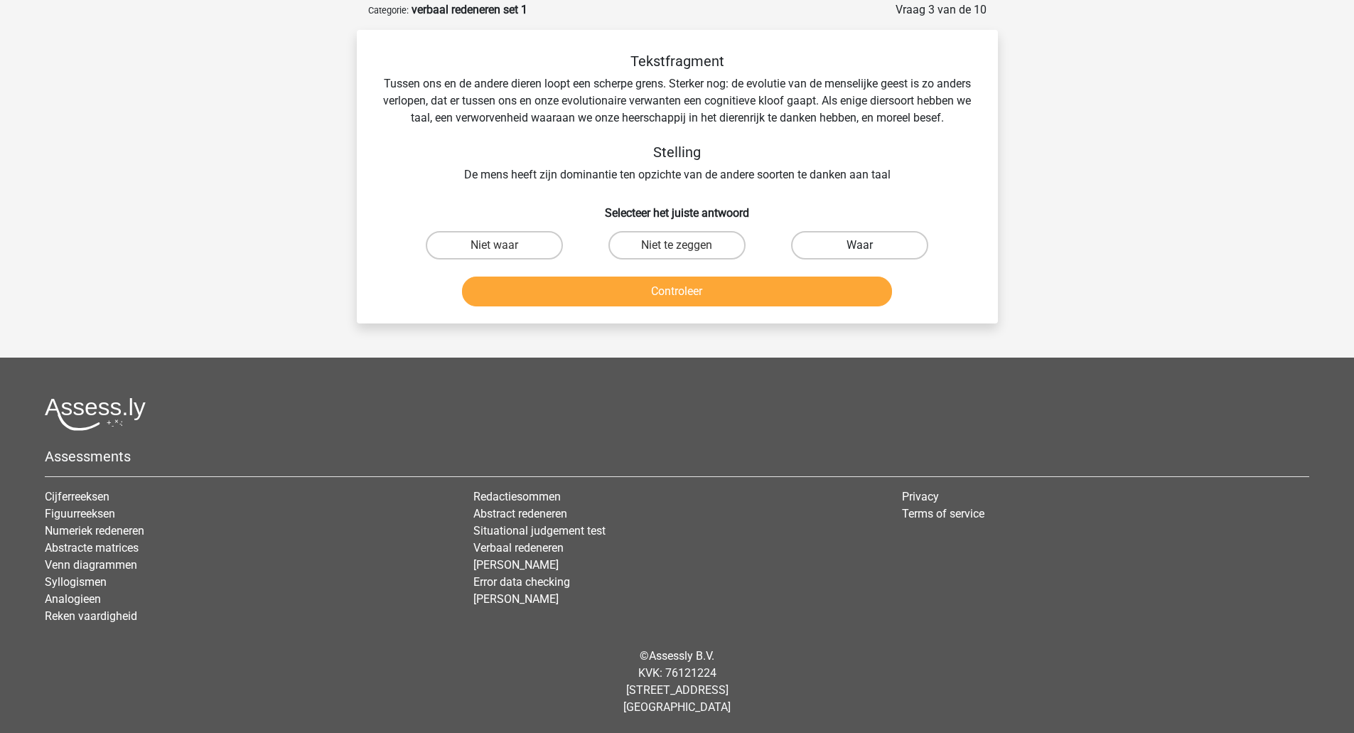
click at [873, 259] on label "Waar" at bounding box center [859, 245] width 137 height 28
click at [869, 254] on input "Waar" at bounding box center [864, 249] width 9 height 9
radio input "true"
click at [660, 303] on button "Controleer" at bounding box center [677, 291] width 430 height 30
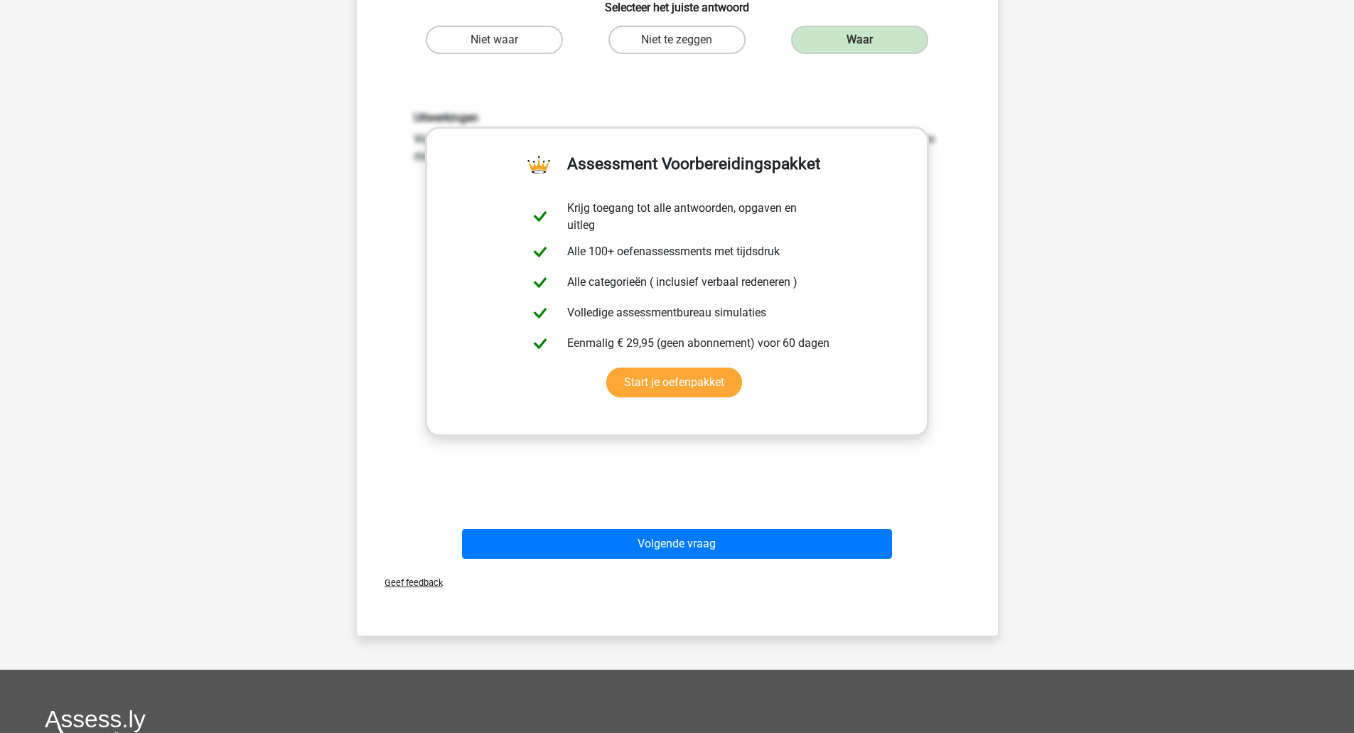
scroll to position [284, 0]
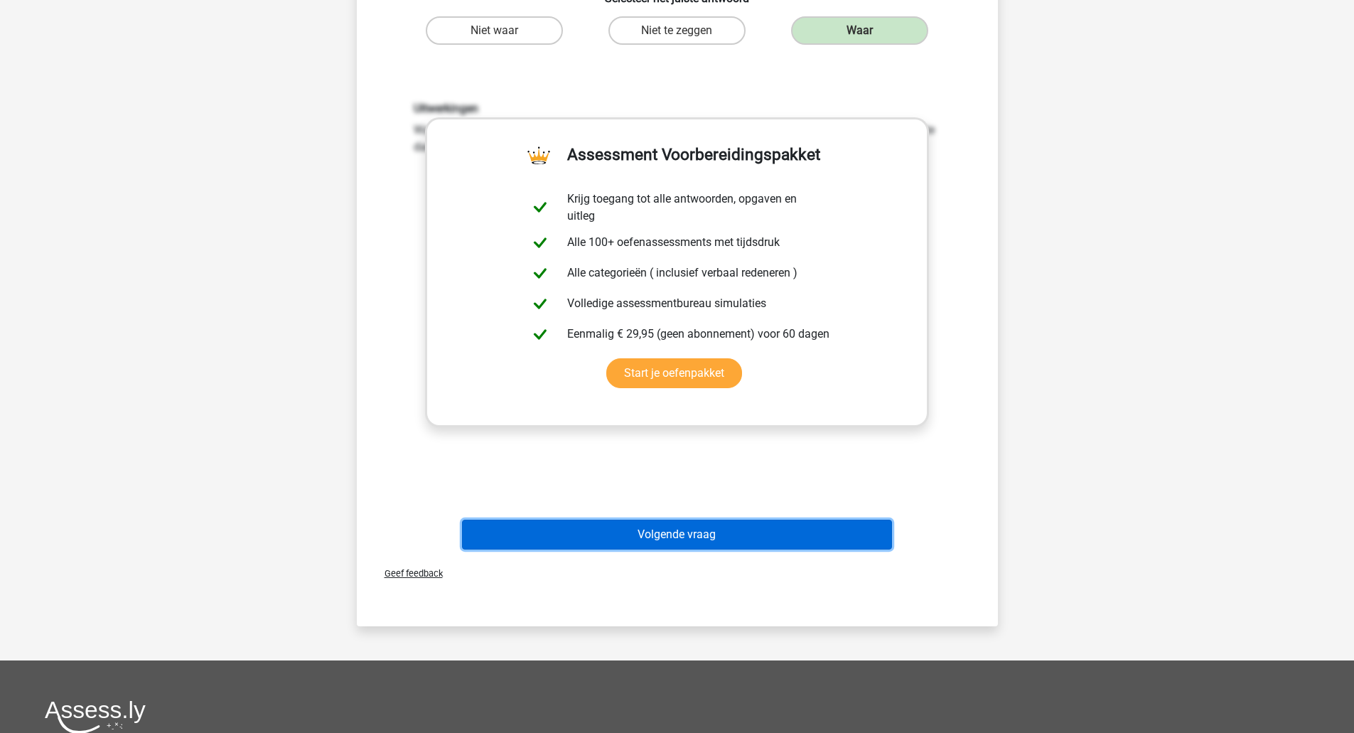
click at [758, 547] on button "Volgende vraag" at bounding box center [677, 535] width 430 height 30
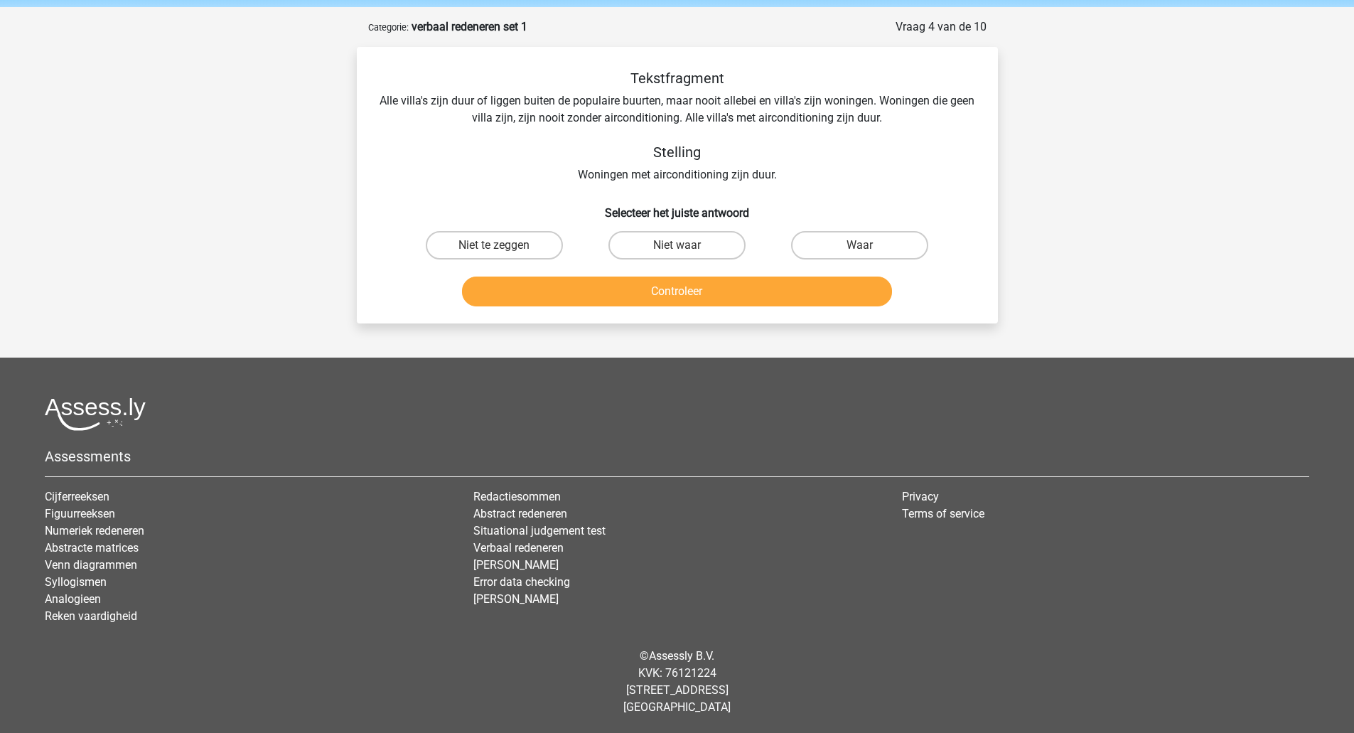
scroll to position [53, 0]
click at [855, 244] on label "Waar" at bounding box center [859, 245] width 137 height 28
click at [860, 245] on input "Waar" at bounding box center [864, 249] width 9 height 9
radio input "true"
click at [696, 283] on button "Controleer" at bounding box center [677, 291] width 430 height 30
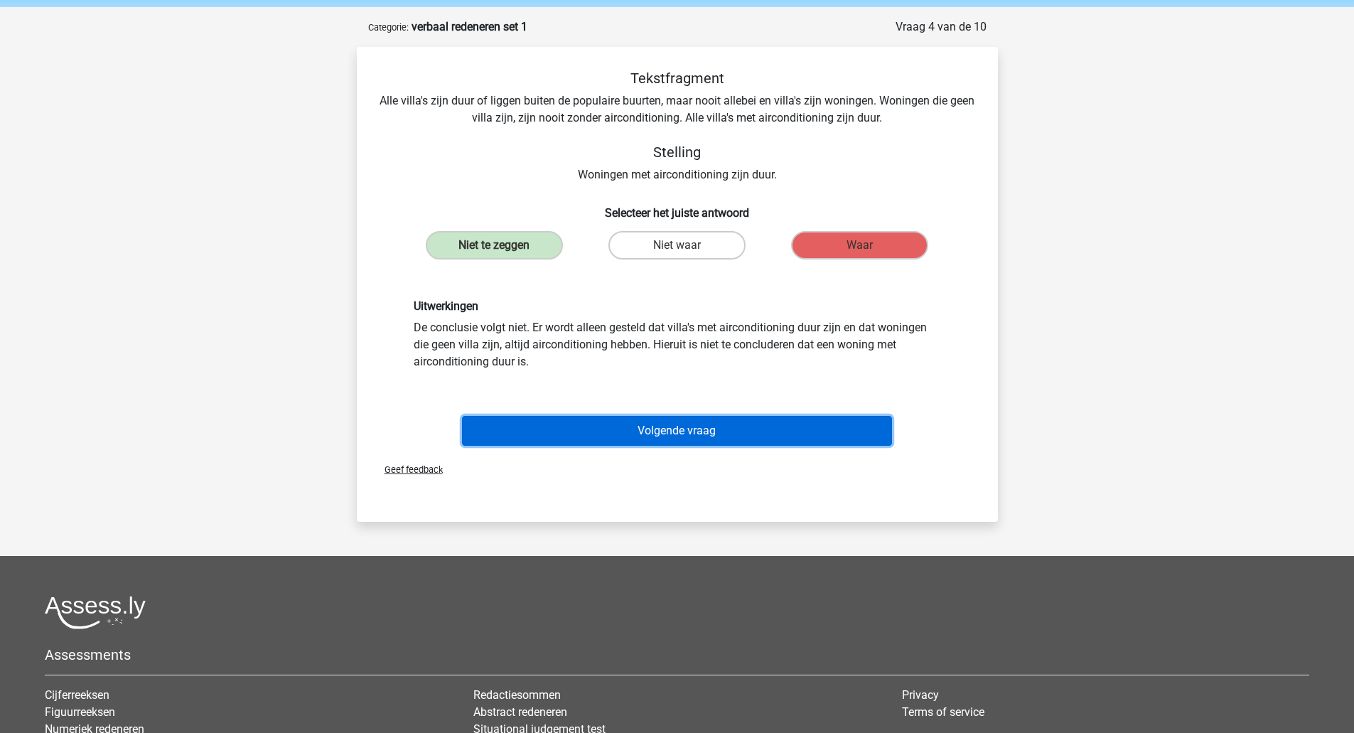
click at [676, 422] on button "Volgende vraag" at bounding box center [677, 431] width 430 height 30
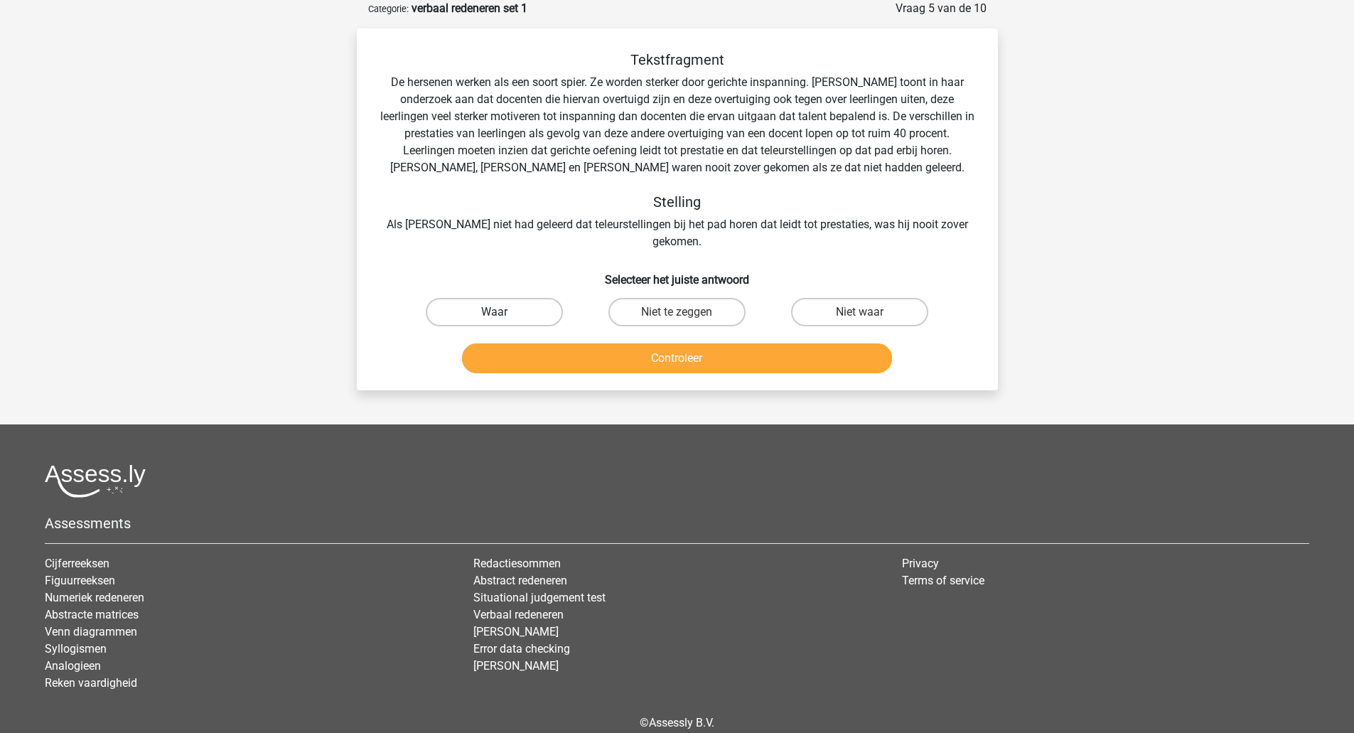
click at [477, 298] on label "Waar" at bounding box center [494, 312] width 137 height 28
click at [494, 312] on input "Waar" at bounding box center [498, 316] width 9 height 9
radio input "true"
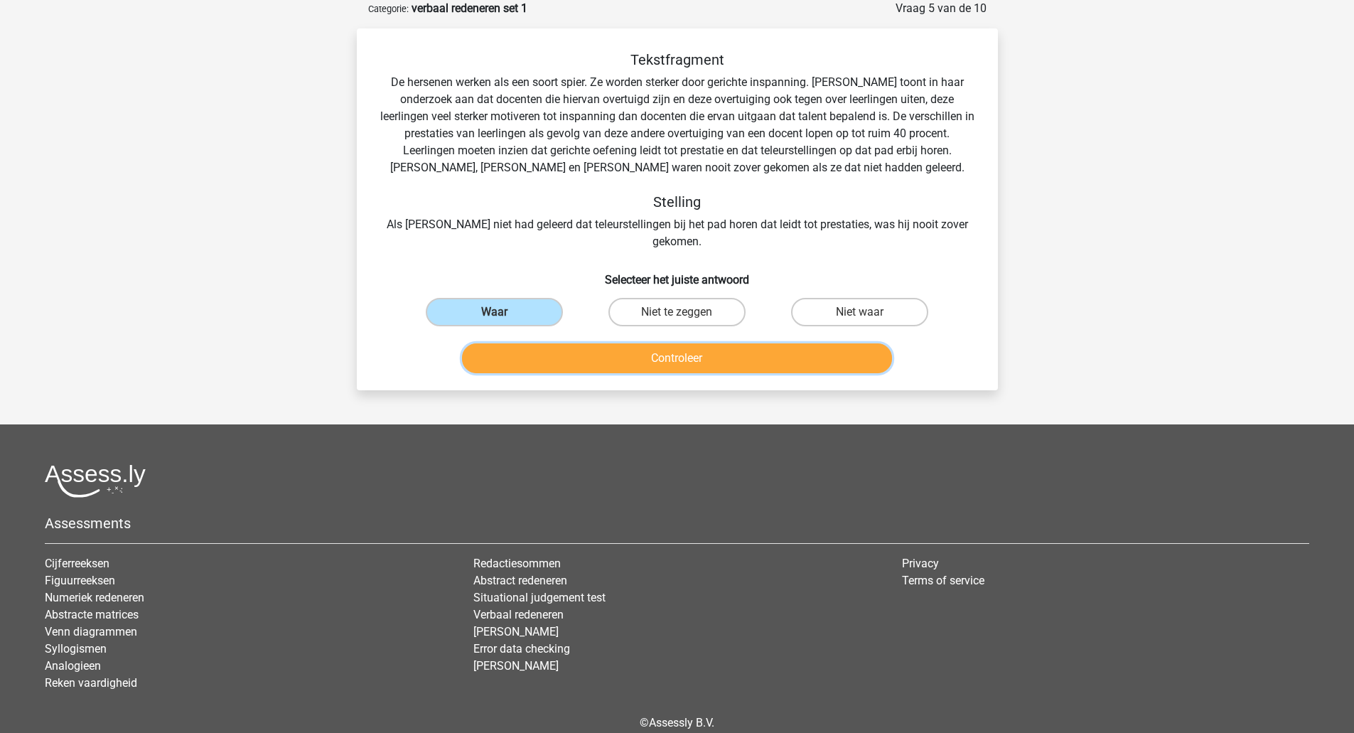
click at [703, 345] on button "Controleer" at bounding box center [677, 358] width 430 height 30
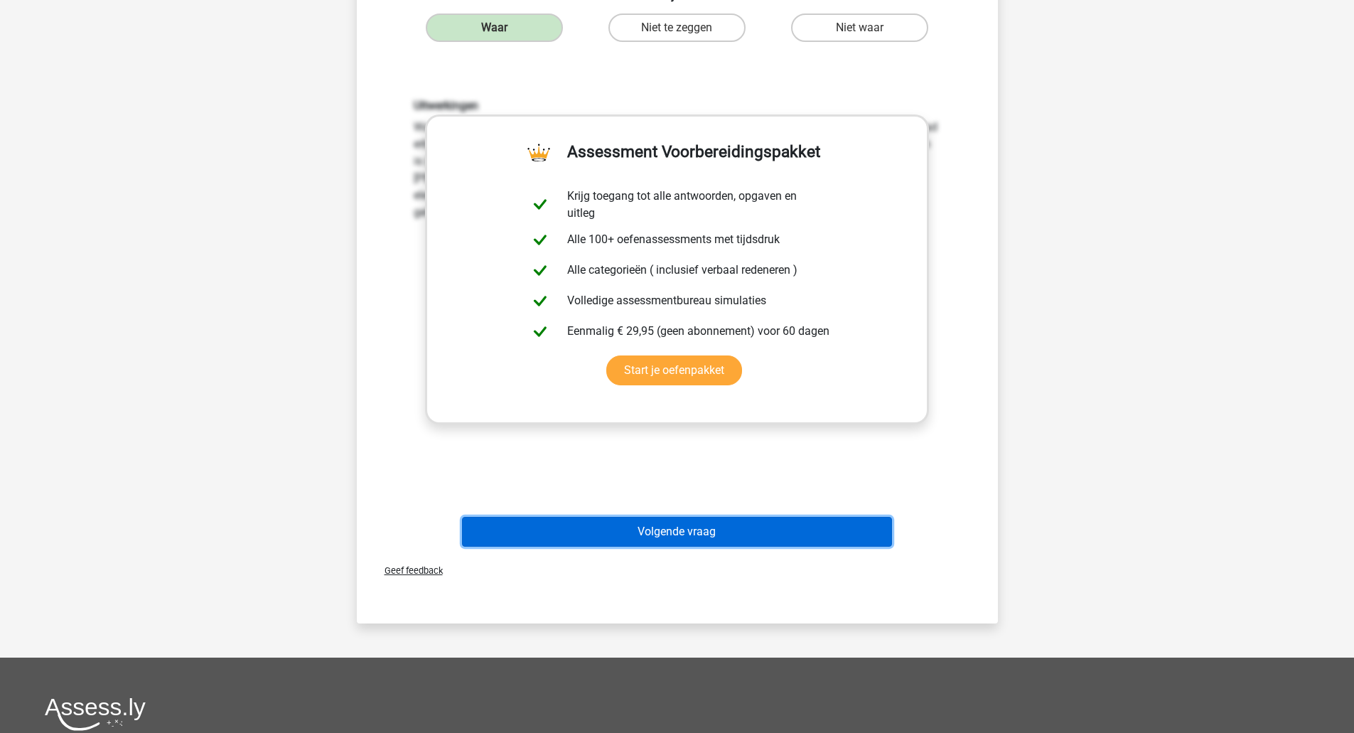
click at [744, 517] on button "Volgende vraag" at bounding box center [677, 532] width 430 height 30
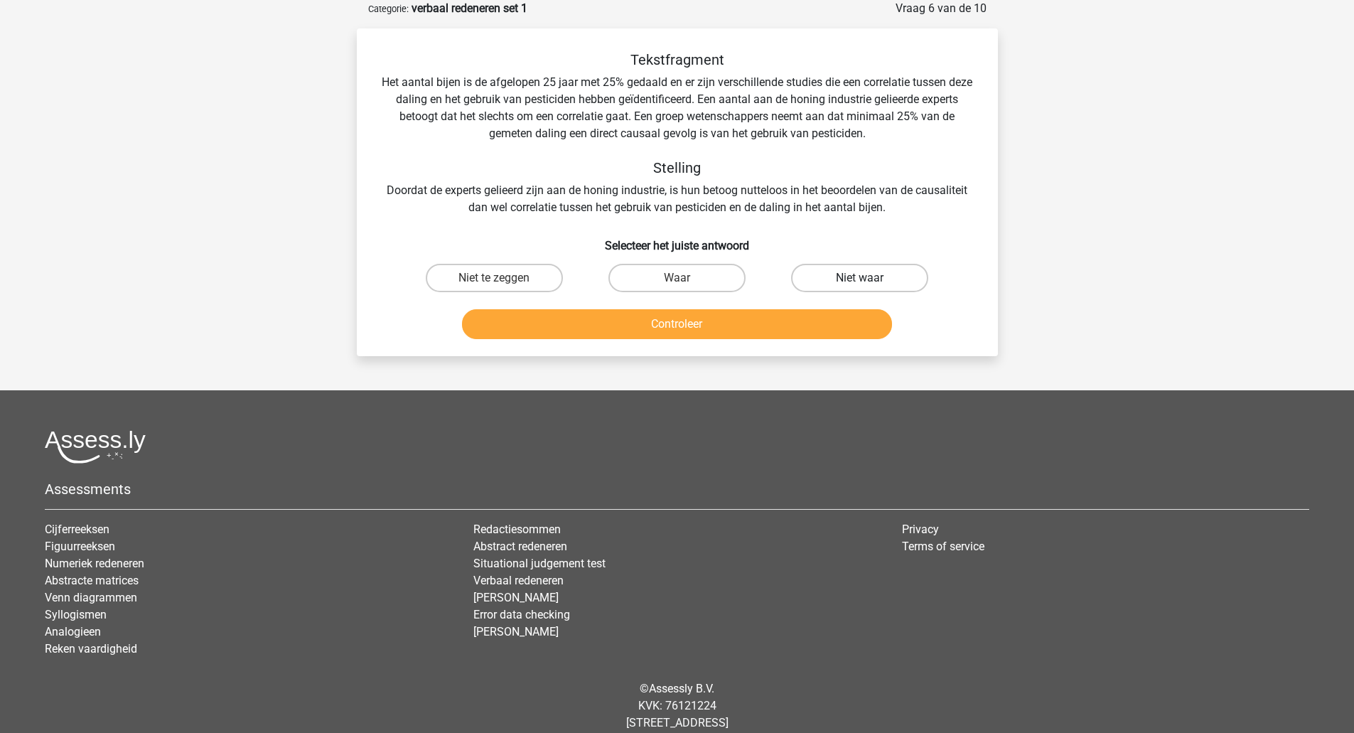
click at [831, 276] on label "Niet waar" at bounding box center [859, 278] width 137 height 28
click at [860, 278] on input "Niet waar" at bounding box center [864, 282] width 9 height 9
radio input "true"
click at [726, 325] on button "Controleer" at bounding box center [677, 324] width 430 height 30
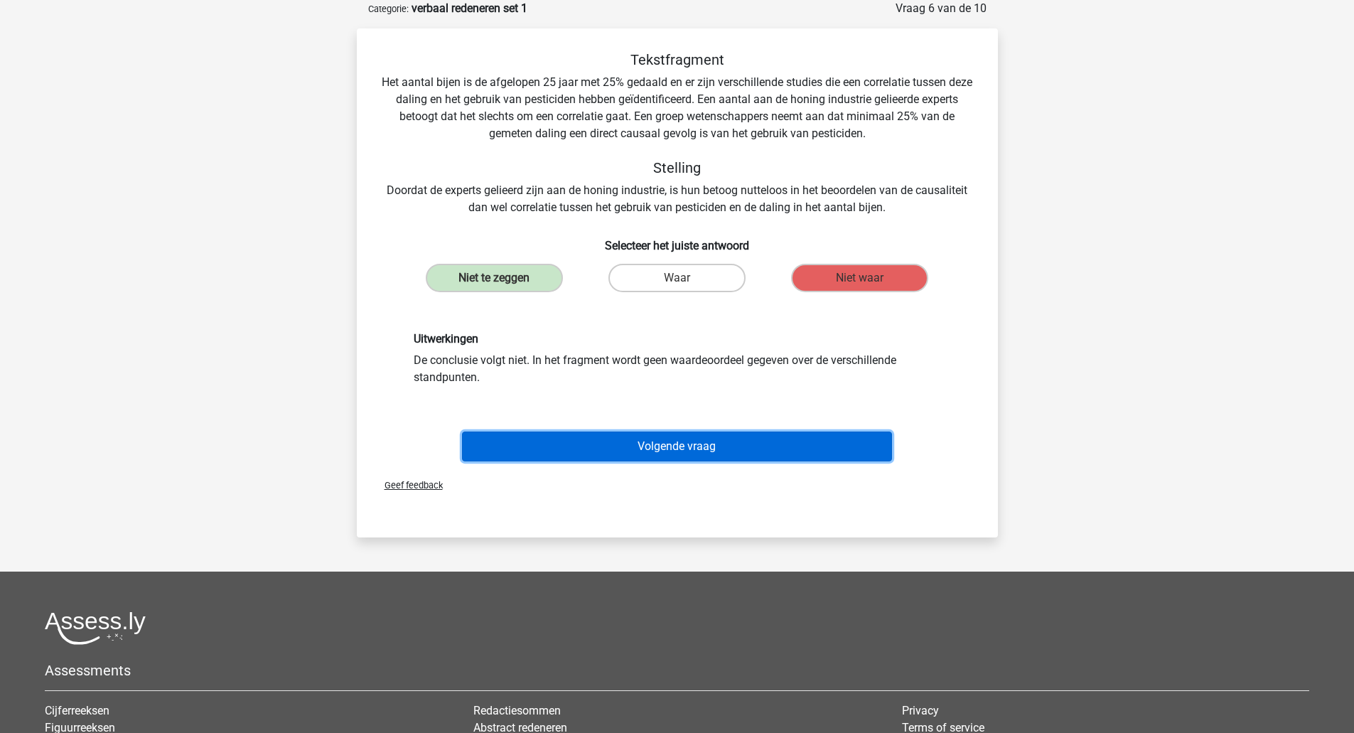
click at [680, 445] on button "Volgende vraag" at bounding box center [677, 446] width 430 height 30
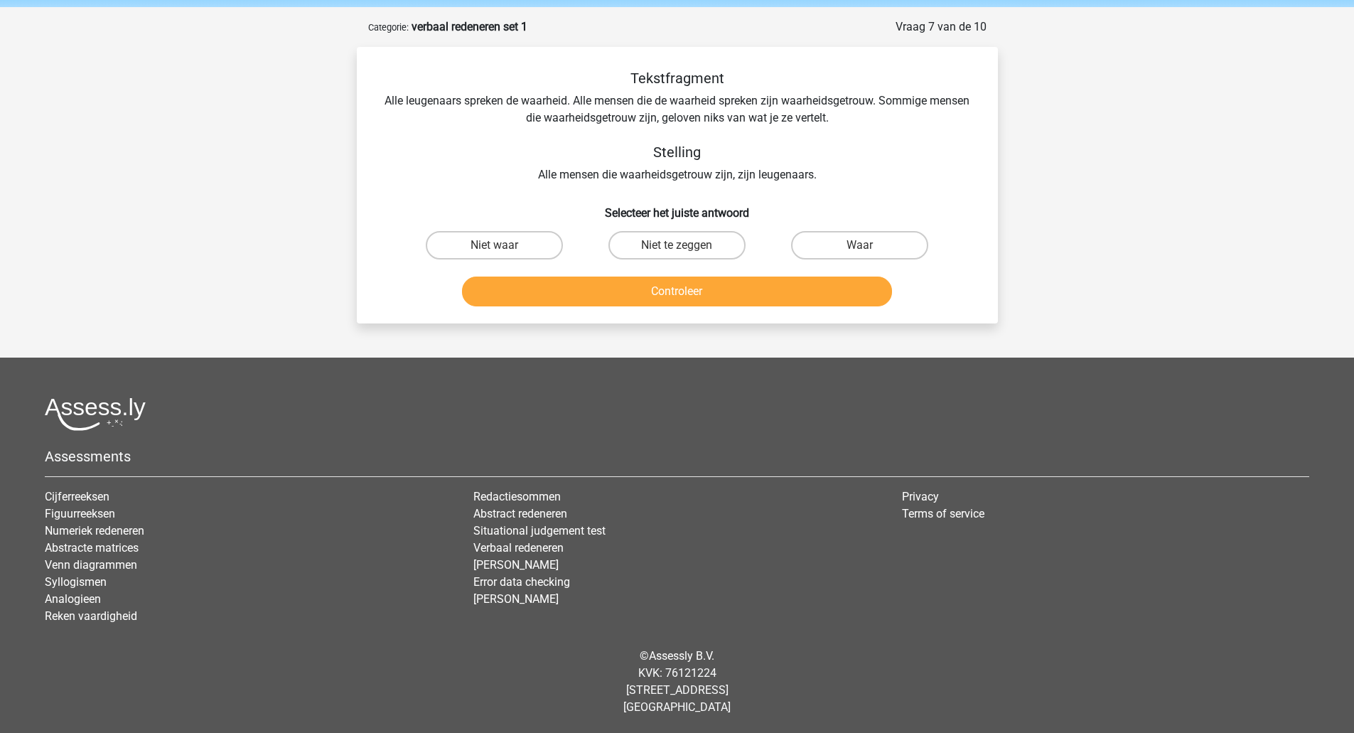
scroll to position [53, 0]
click at [820, 237] on label "Waar" at bounding box center [859, 245] width 137 height 28
click at [860, 245] on input "Waar" at bounding box center [864, 249] width 9 height 9
radio input "true"
click at [761, 294] on button "Controleer" at bounding box center [677, 291] width 430 height 30
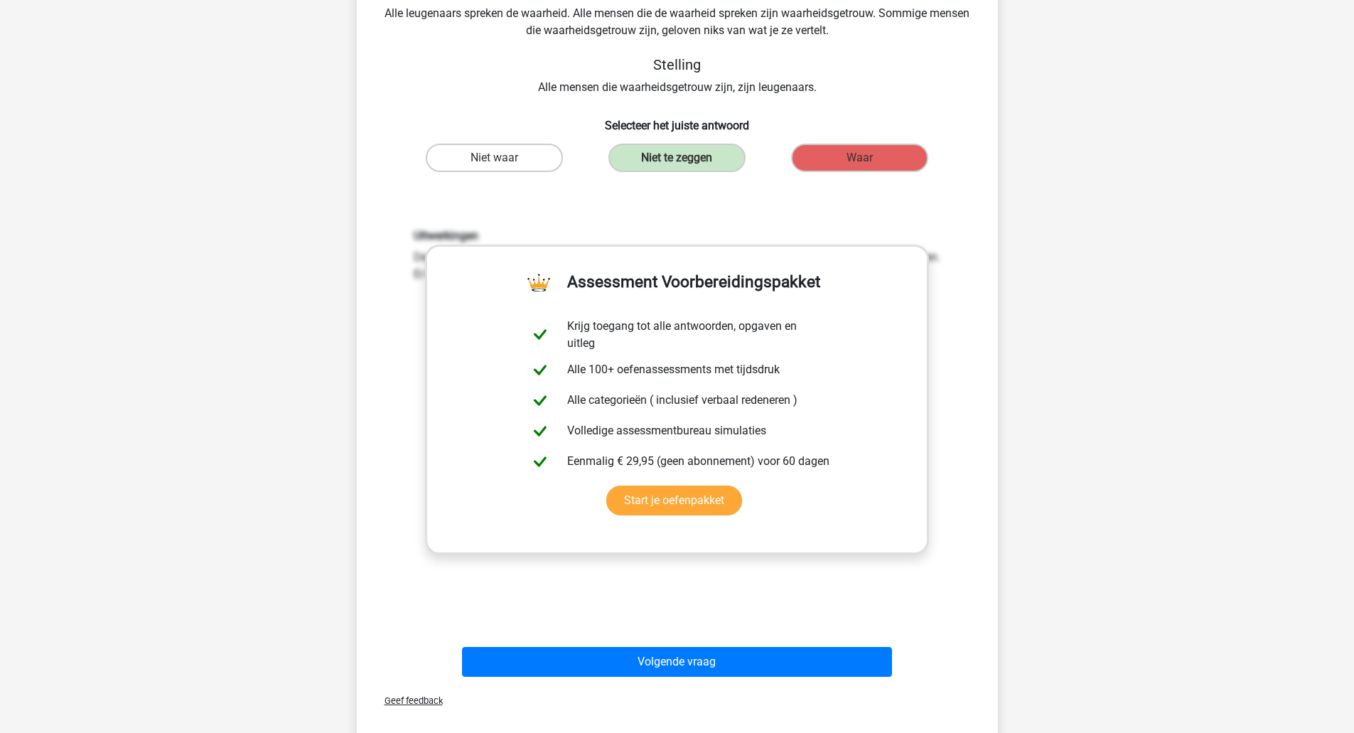
scroll to position [337, 0]
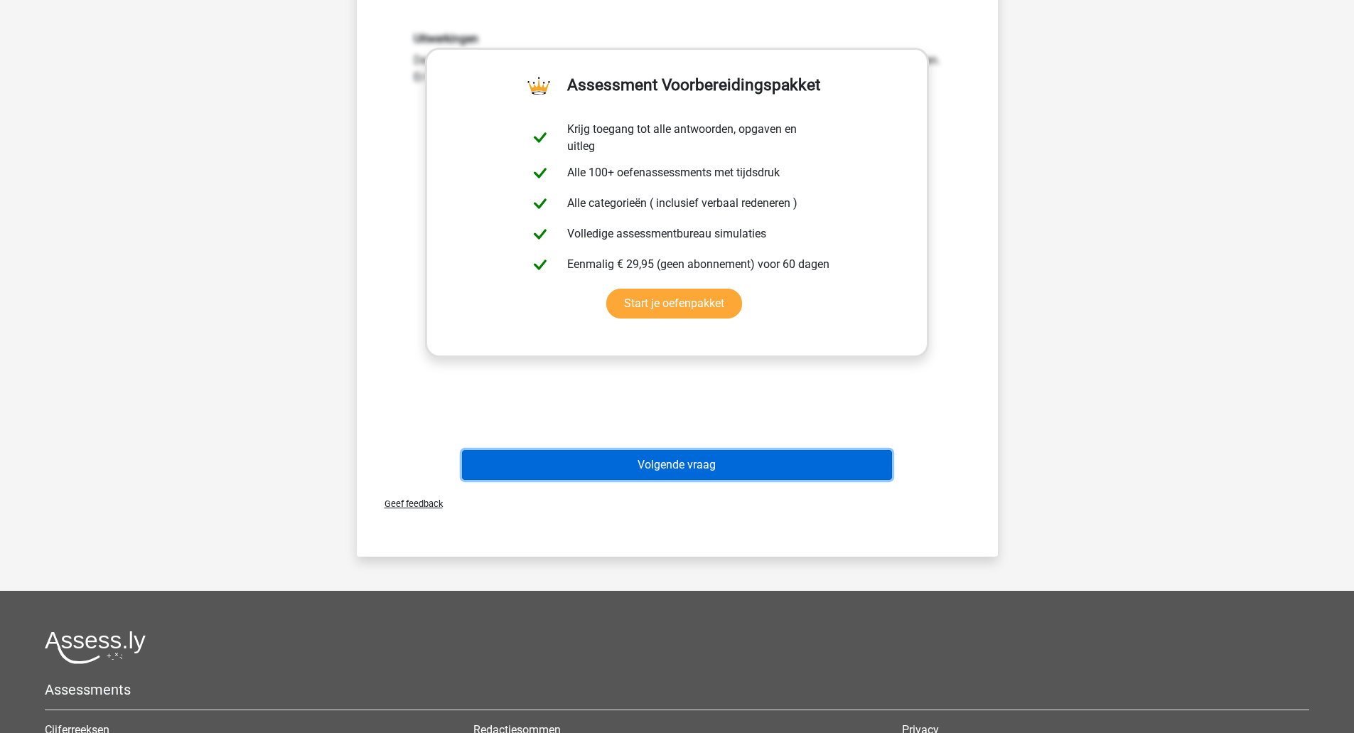
click at [644, 475] on div "Volgende vraag" at bounding box center [677, 461] width 596 height 47
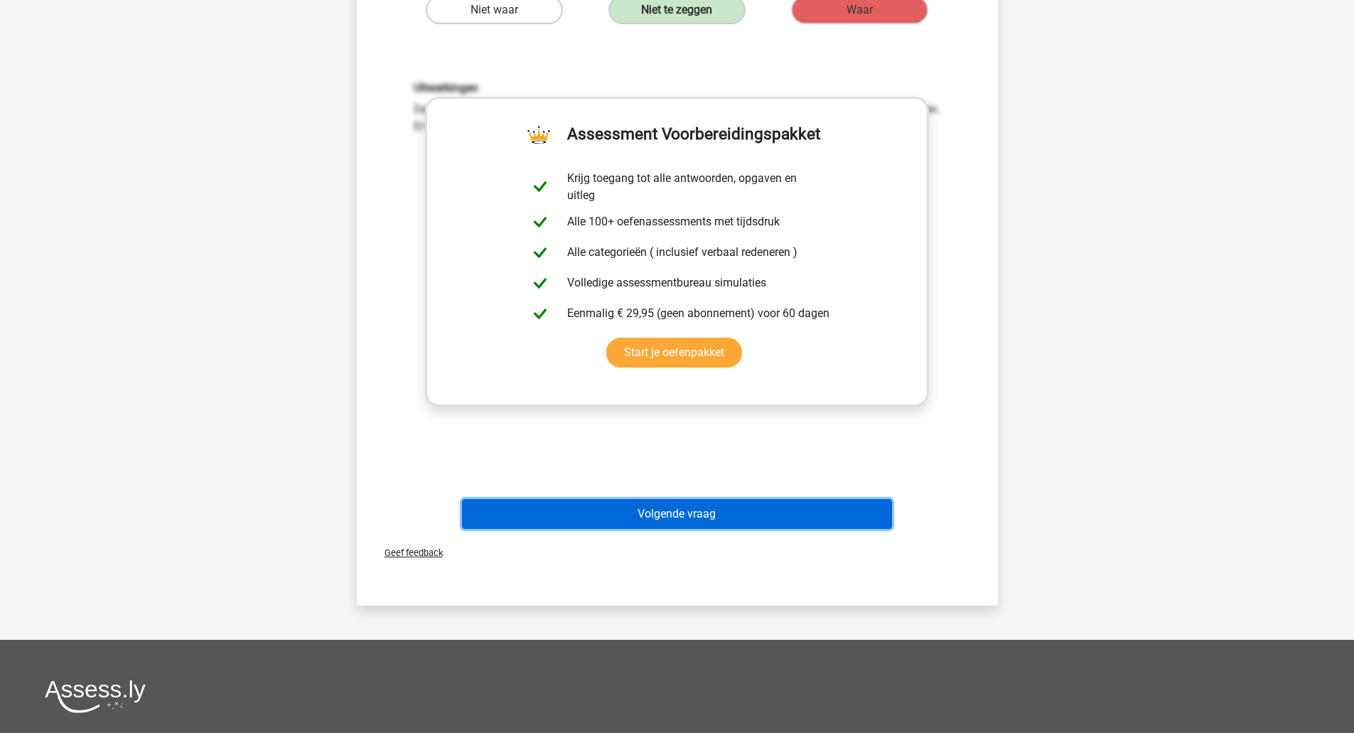
scroll to position [266, 0]
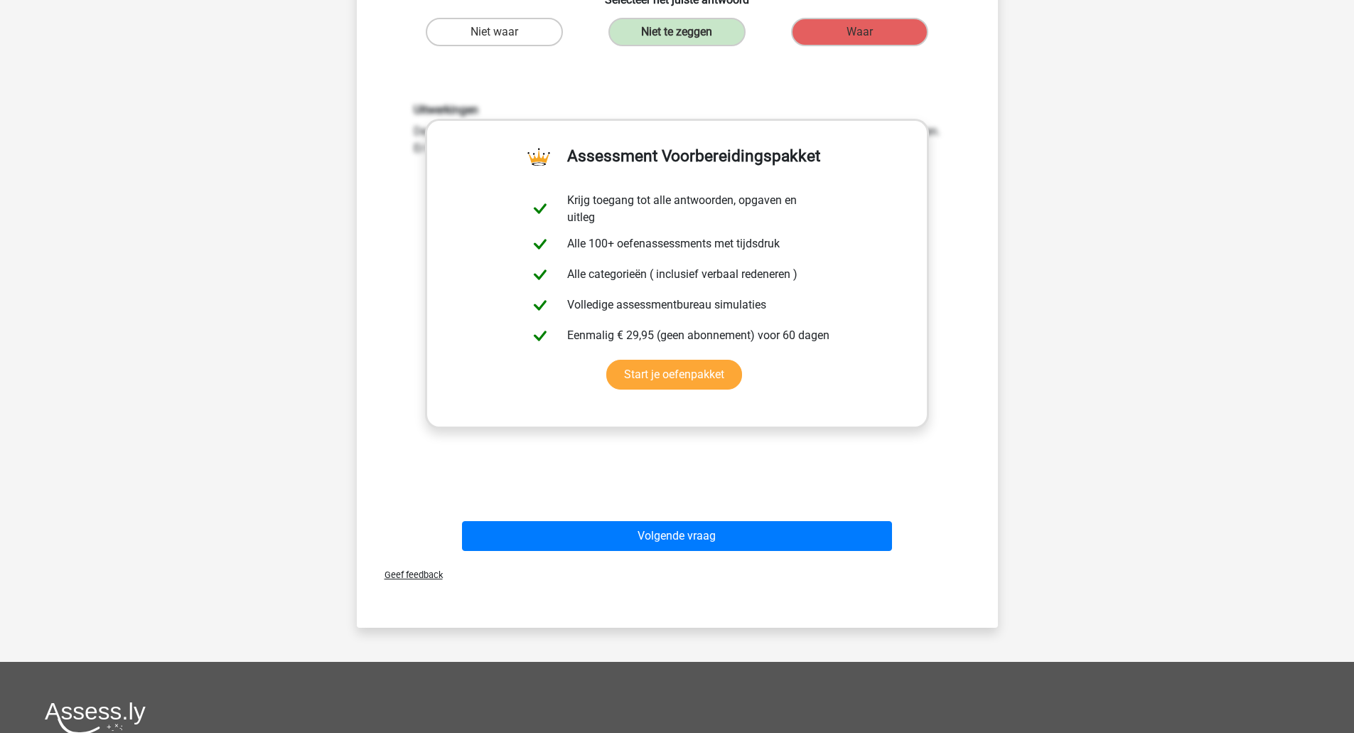
click at [745, 92] on div "Uitwerkingen De conclusie volgt niet. Er kunnen mensen zijn die waarheidsgetrou…" at bounding box center [677, 289] width 596 height 441
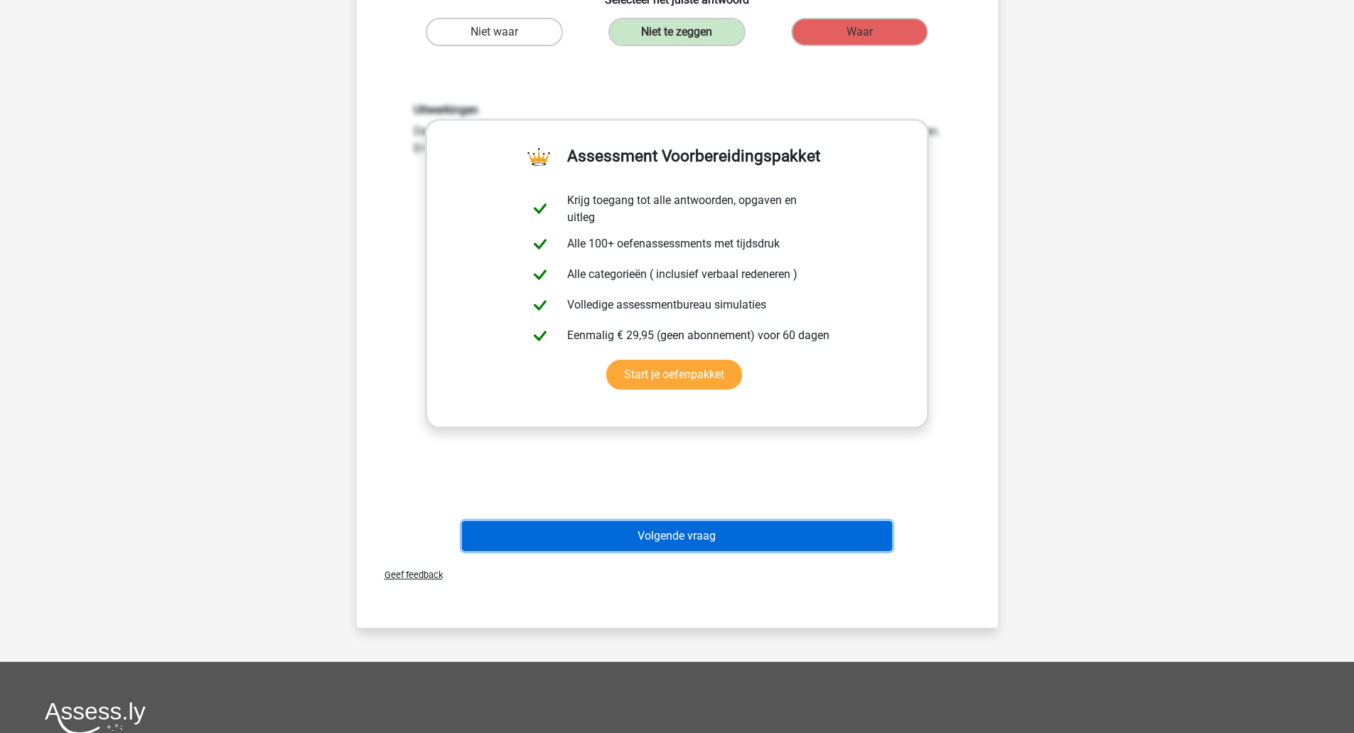
click at [710, 542] on button "Volgende vraag" at bounding box center [677, 536] width 430 height 30
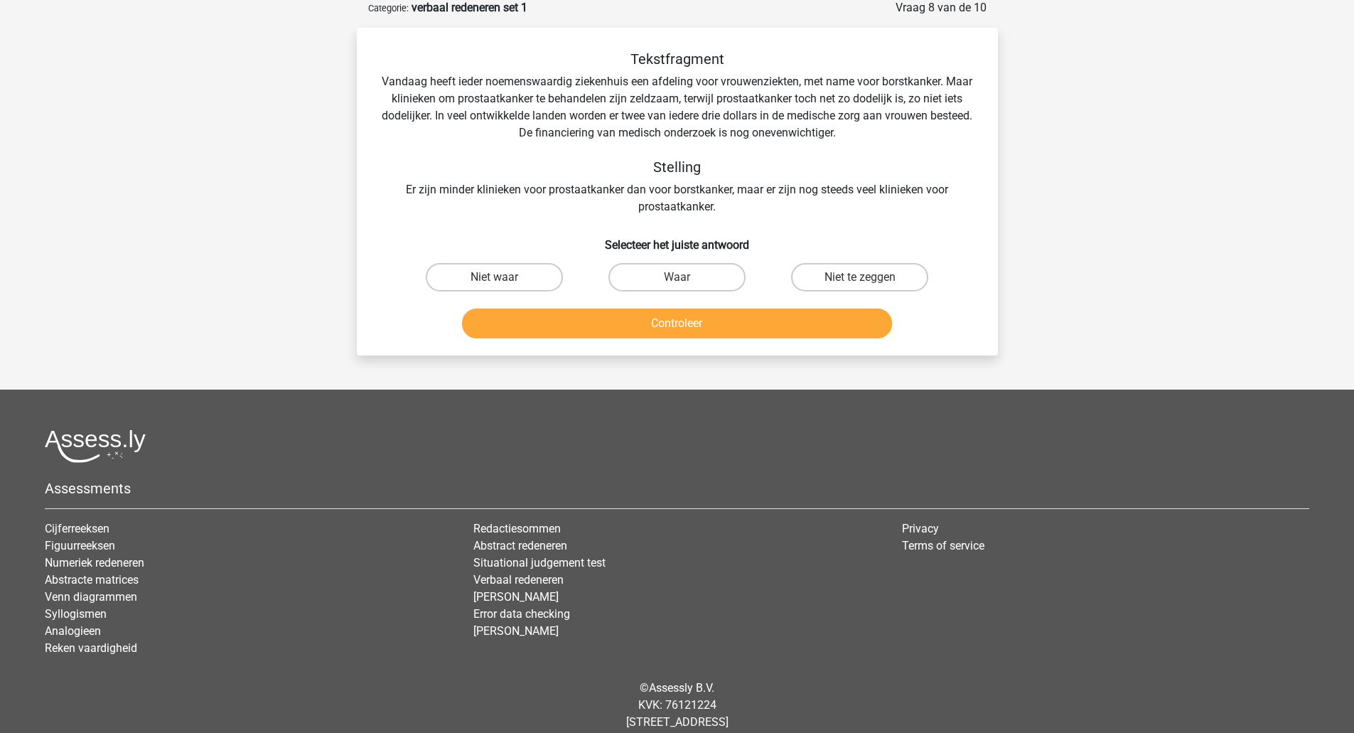
scroll to position [71, 0]
click at [852, 276] on label "Niet te zeggen" at bounding box center [859, 278] width 137 height 28
click at [860, 278] on input "Niet te zeggen" at bounding box center [864, 282] width 9 height 9
radio input "true"
click at [770, 317] on button "Controleer" at bounding box center [677, 324] width 430 height 30
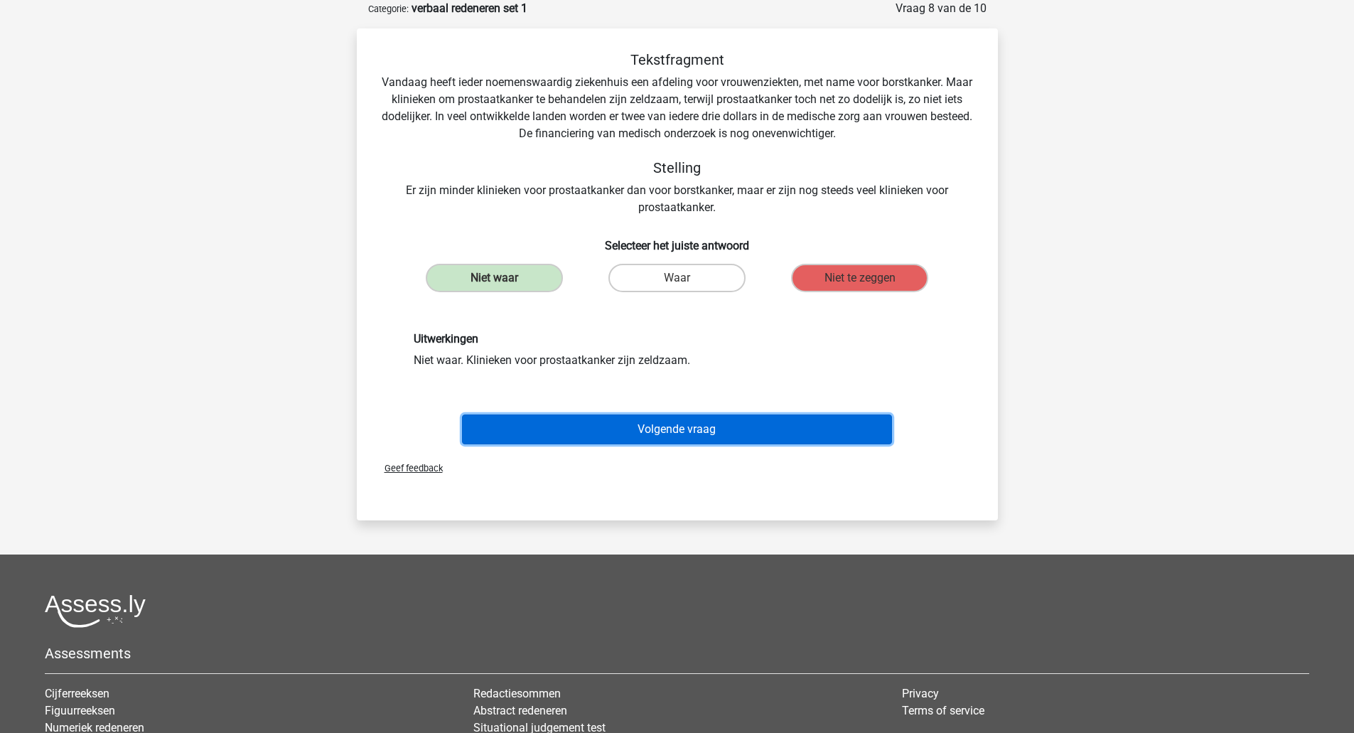
click at [667, 429] on button "Volgende vraag" at bounding box center [677, 429] width 430 height 30
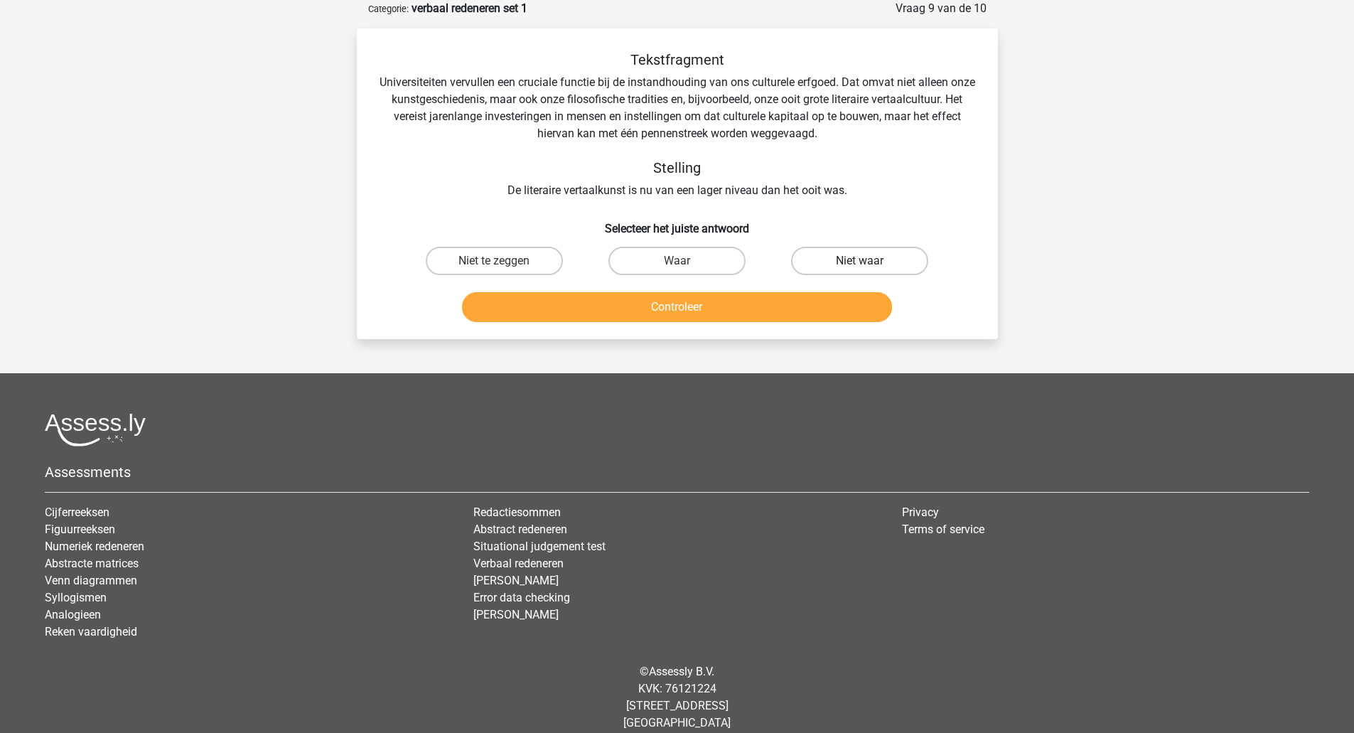
click at [838, 266] on label "Niet waar" at bounding box center [859, 261] width 137 height 28
click at [860, 266] on input "Niet waar" at bounding box center [864, 265] width 9 height 9
radio input "true"
click at [695, 311] on button "Controleer" at bounding box center [677, 307] width 430 height 30
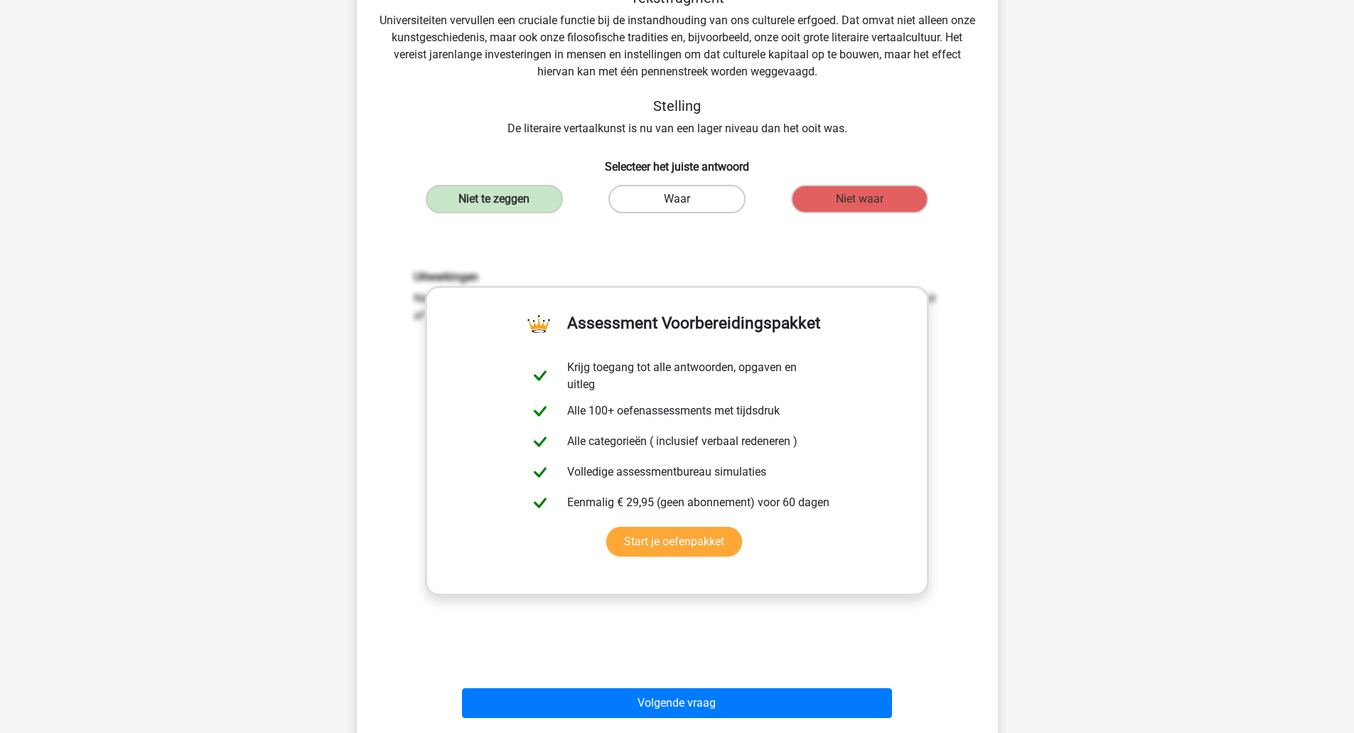
scroll to position [497, 0]
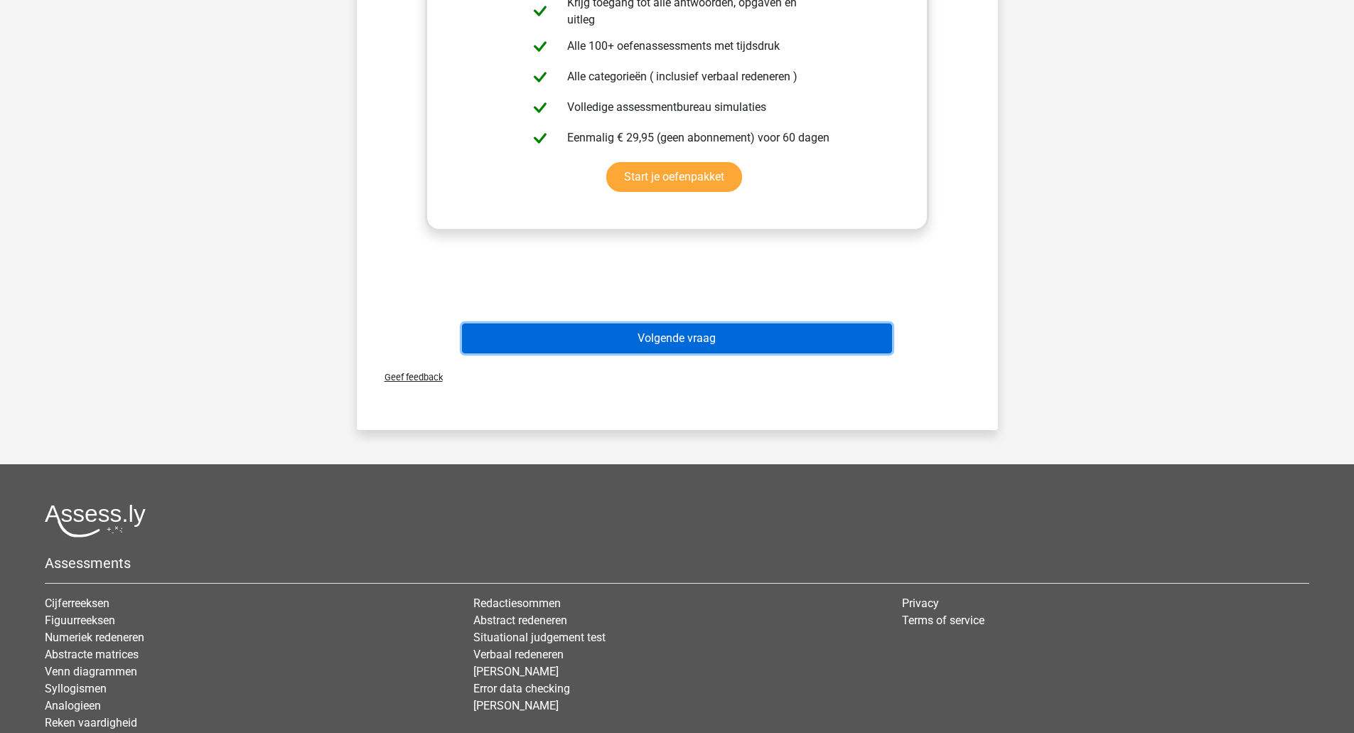
click at [682, 339] on button "Volgende vraag" at bounding box center [677, 338] width 430 height 30
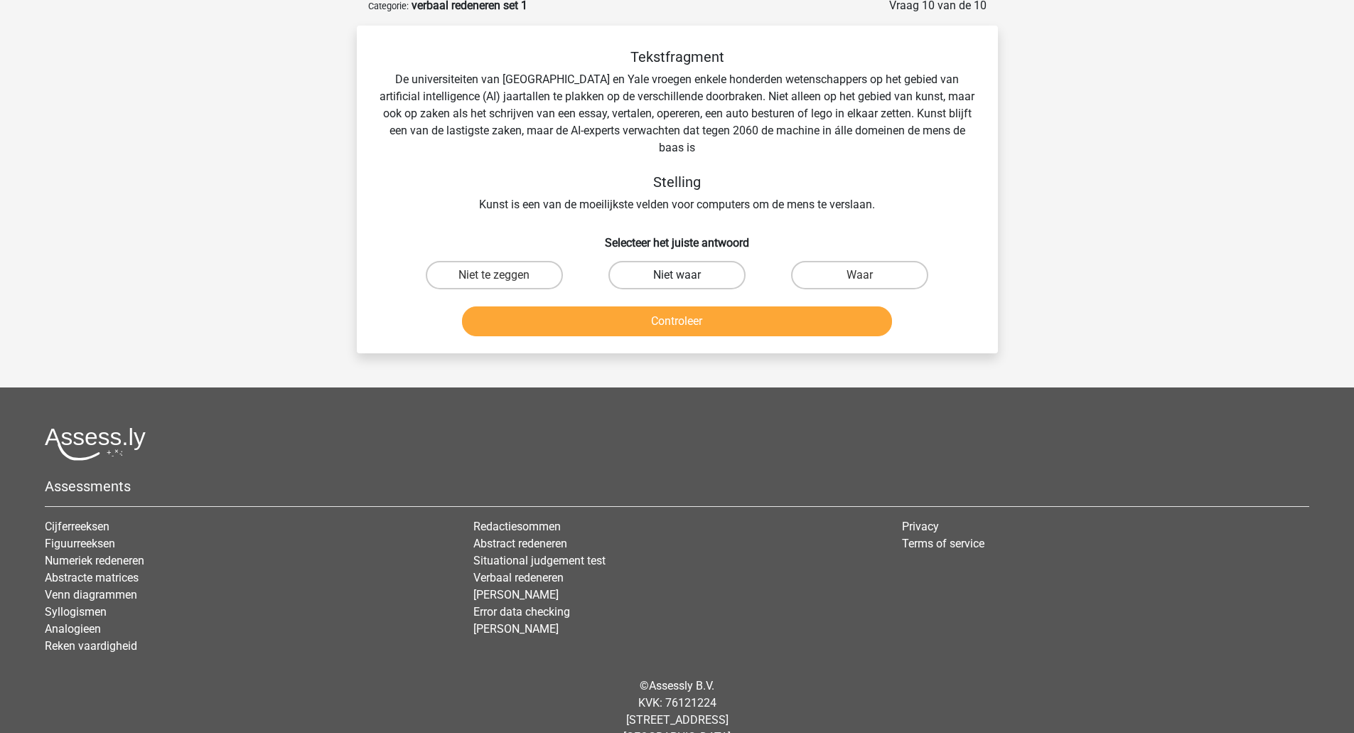
scroll to position [71, 0]
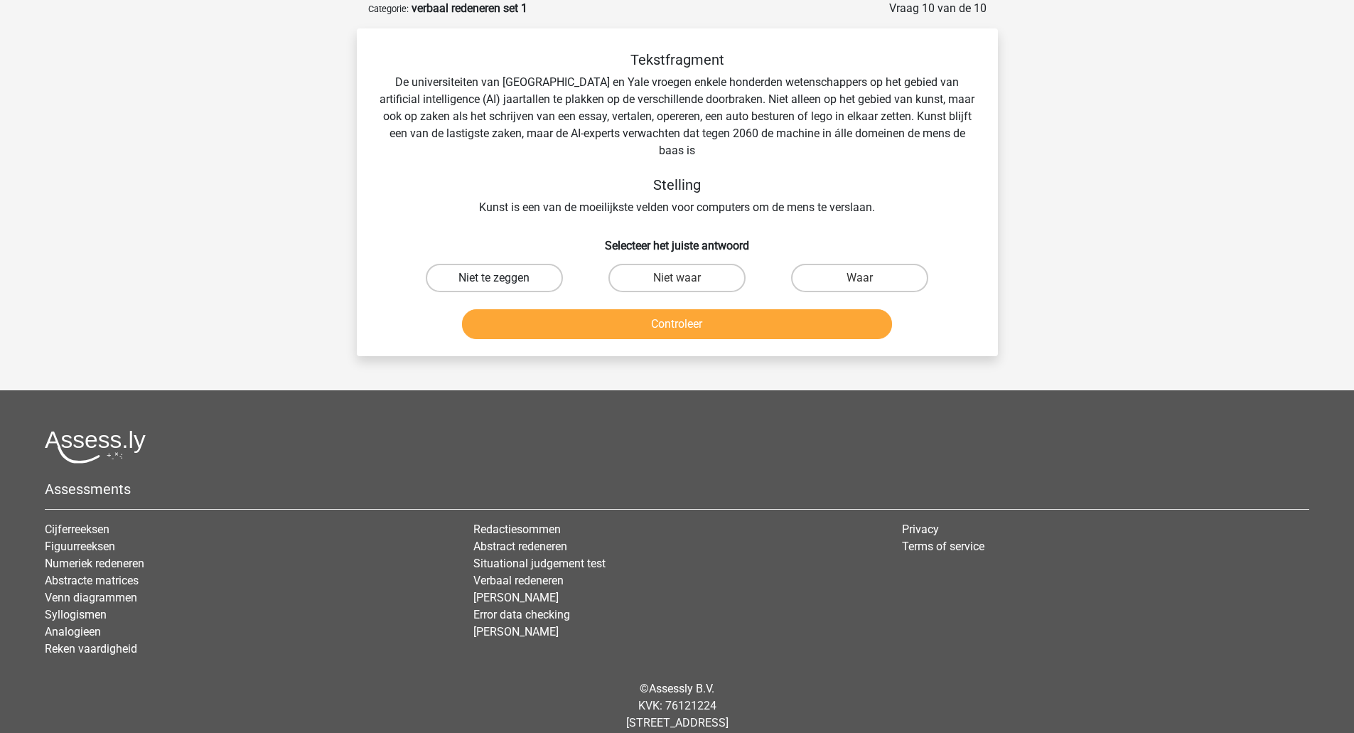
click at [536, 281] on label "Niet te zeggen" at bounding box center [494, 278] width 137 height 28
click at [503, 281] on input "Niet te zeggen" at bounding box center [498, 282] width 9 height 9
radio input "true"
click at [672, 331] on button "Controleer" at bounding box center [677, 324] width 430 height 30
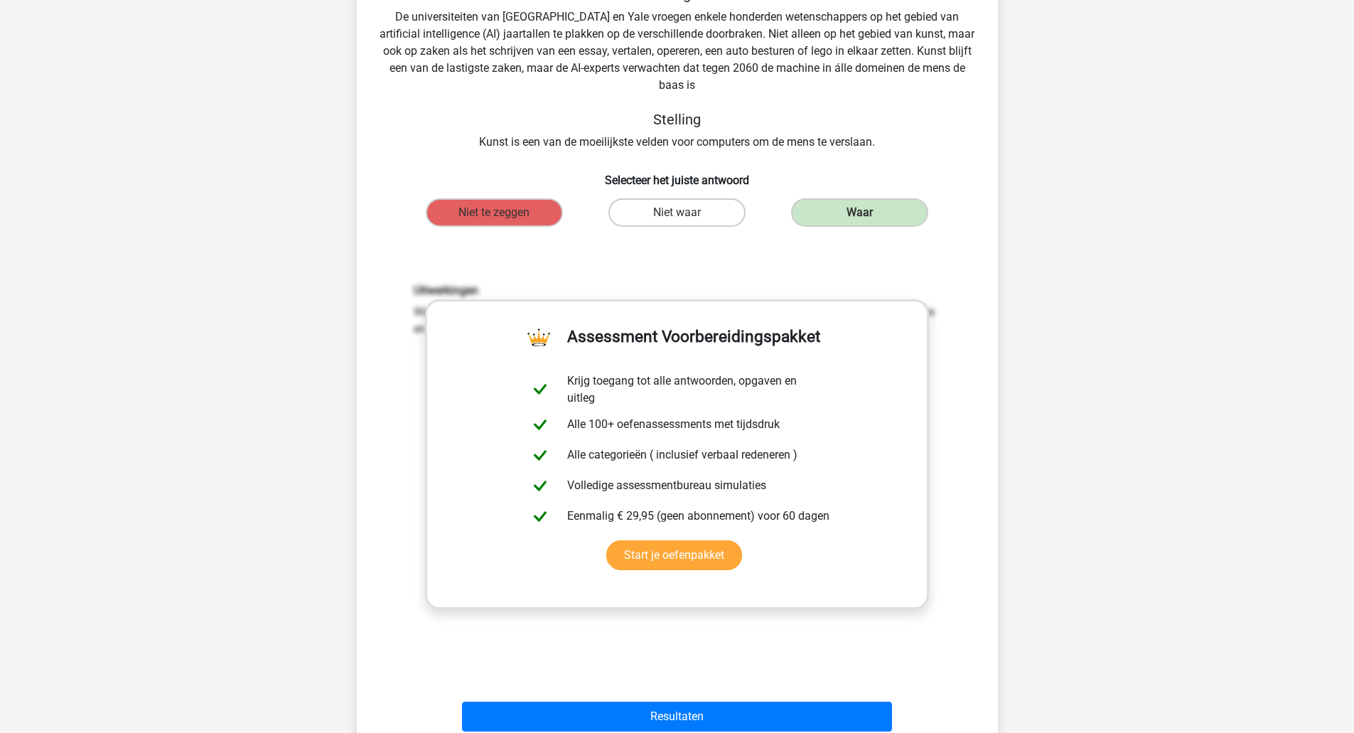
scroll to position [355, 0]
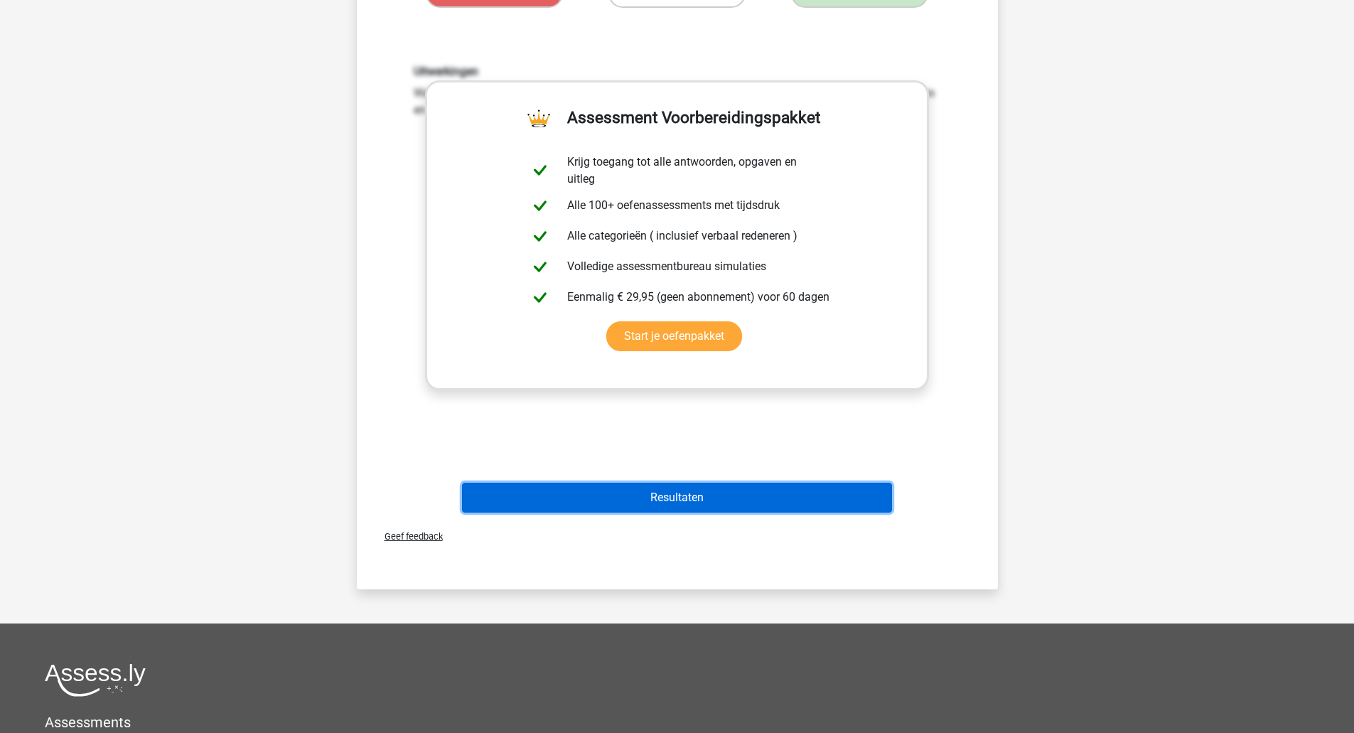
click at [706, 502] on button "Resultaten" at bounding box center [677, 498] width 430 height 30
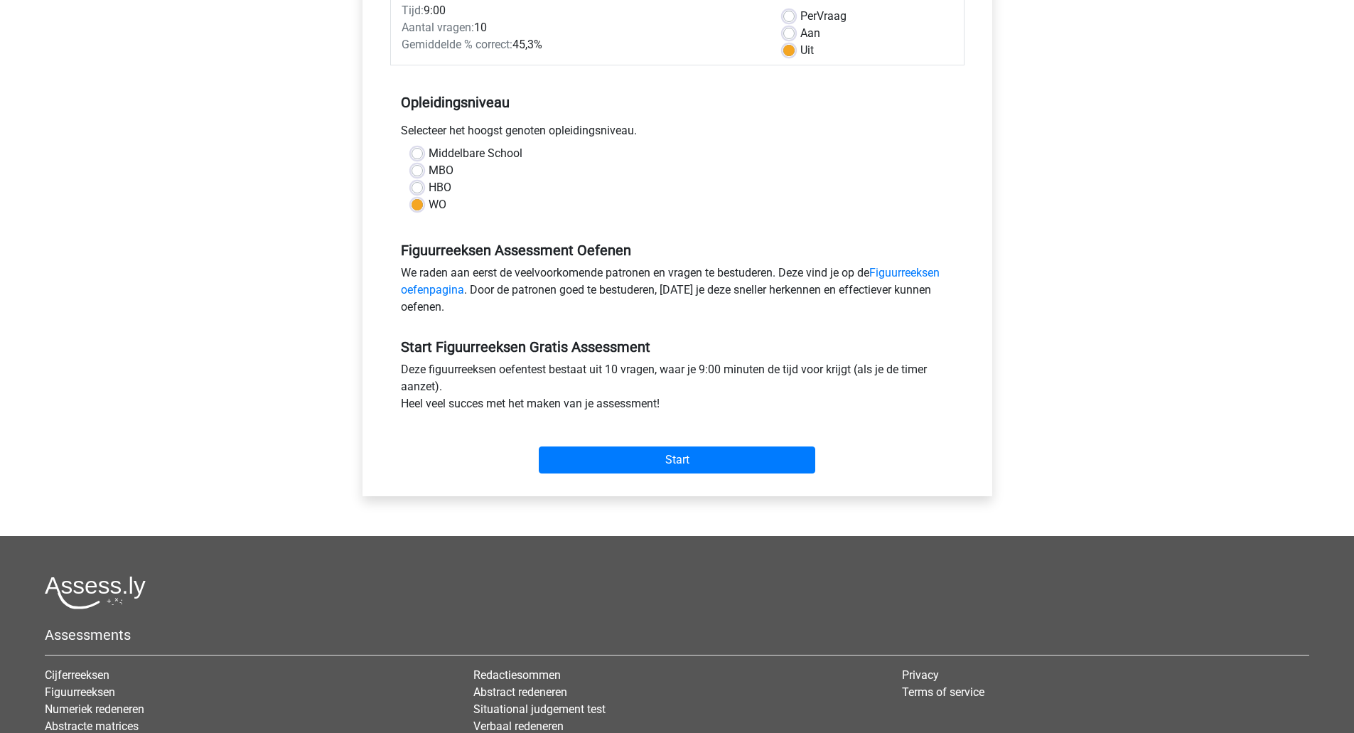
scroll to position [213, 0]
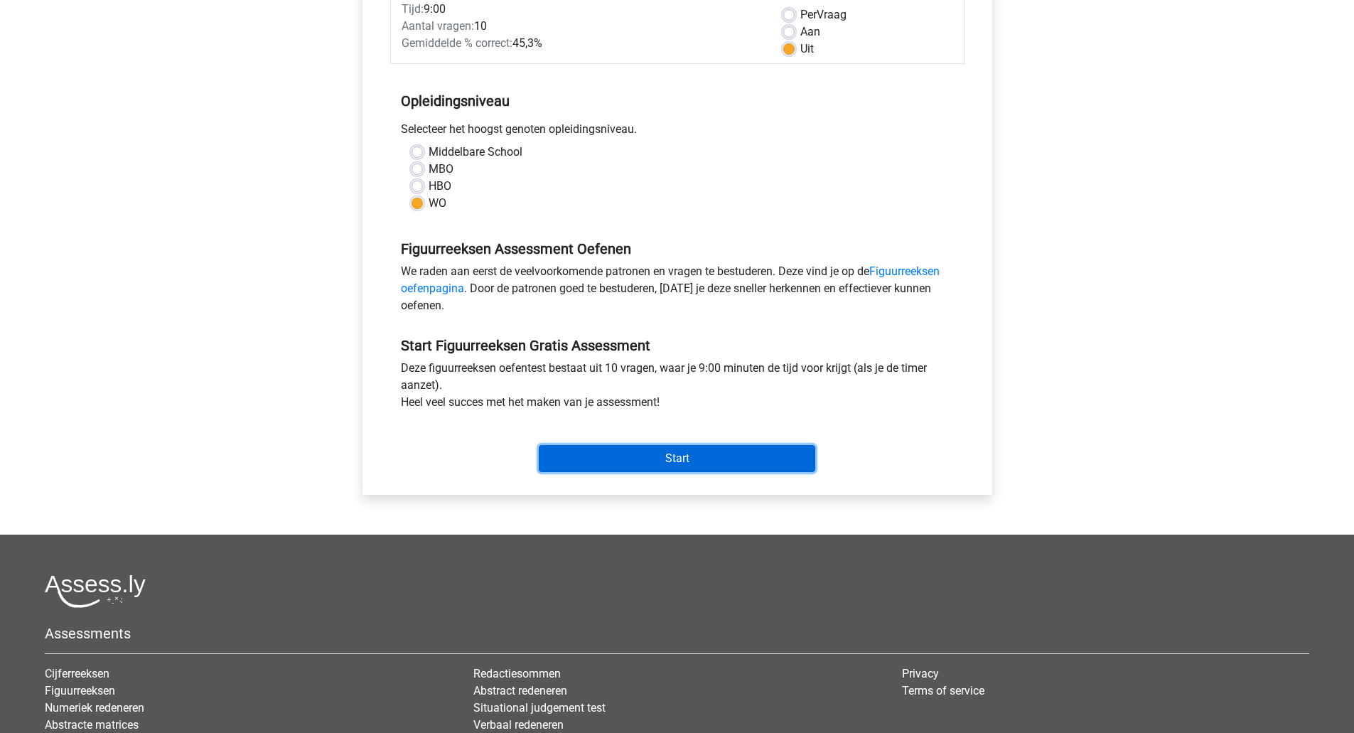
click at [677, 457] on input "Start" at bounding box center [677, 458] width 276 height 27
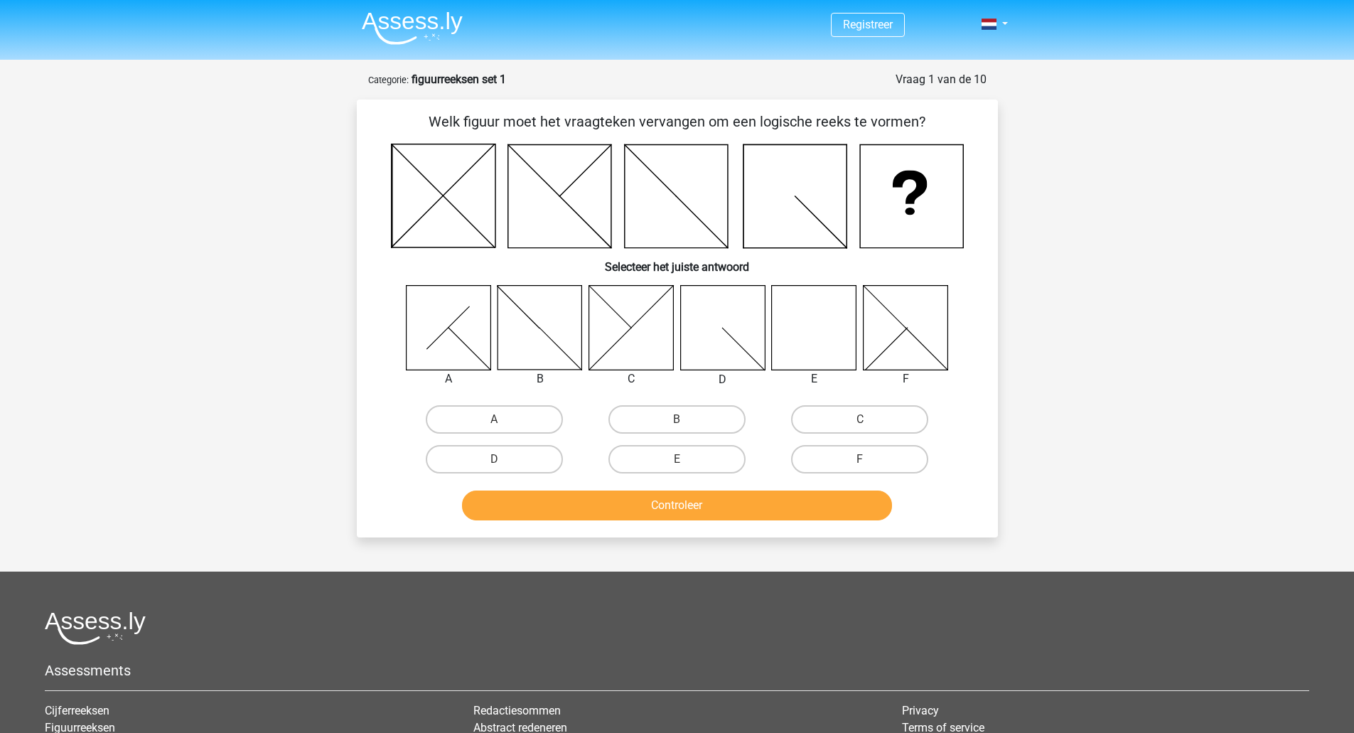
click at [797, 341] on icon at bounding box center [814, 327] width 85 height 85
click at [706, 464] on label "E" at bounding box center [676, 459] width 137 height 28
click at [686, 464] on input "E" at bounding box center [681, 463] width 9 height 9
radio input "true"
click at [719, 499] on button "Controleer" at bounding box center [677, 505] width 430 height 30
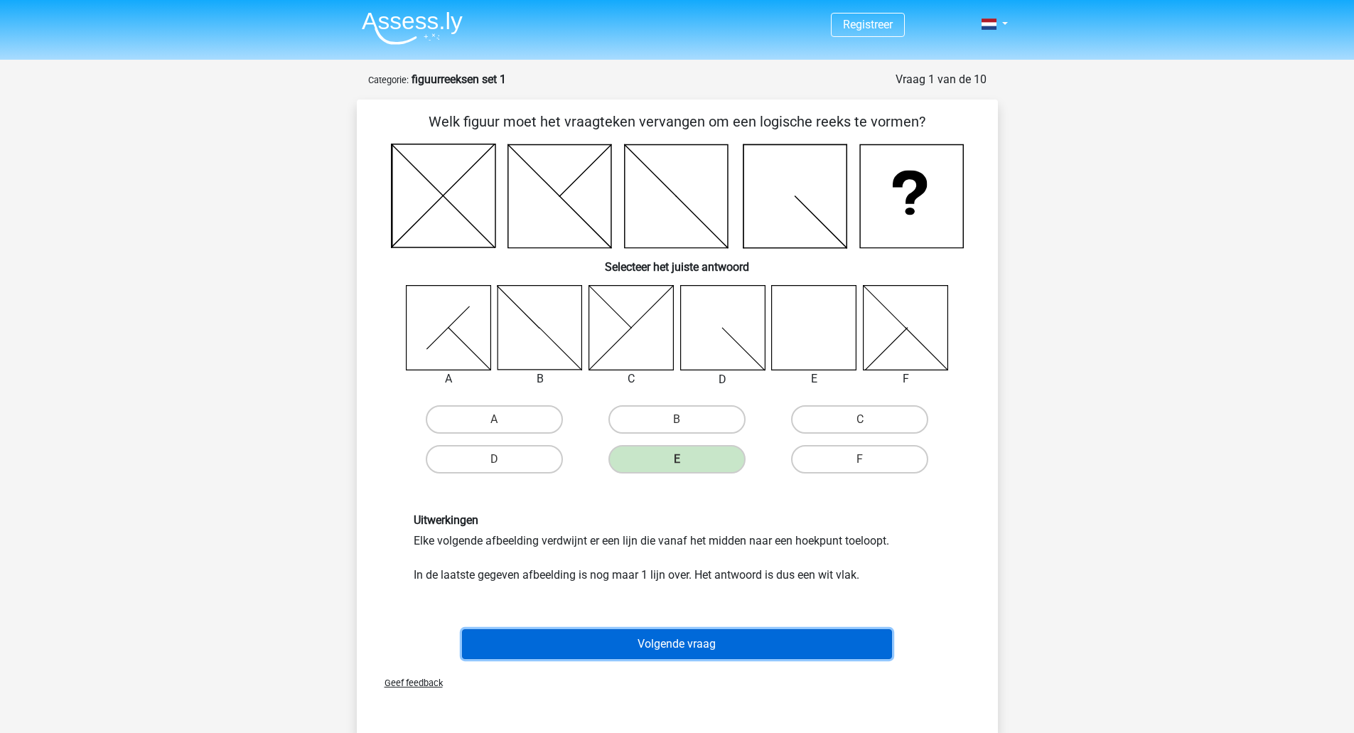
click at [792, 637] on button "Volgende vraag" at bounding box center [677, 644] width 430 height 30
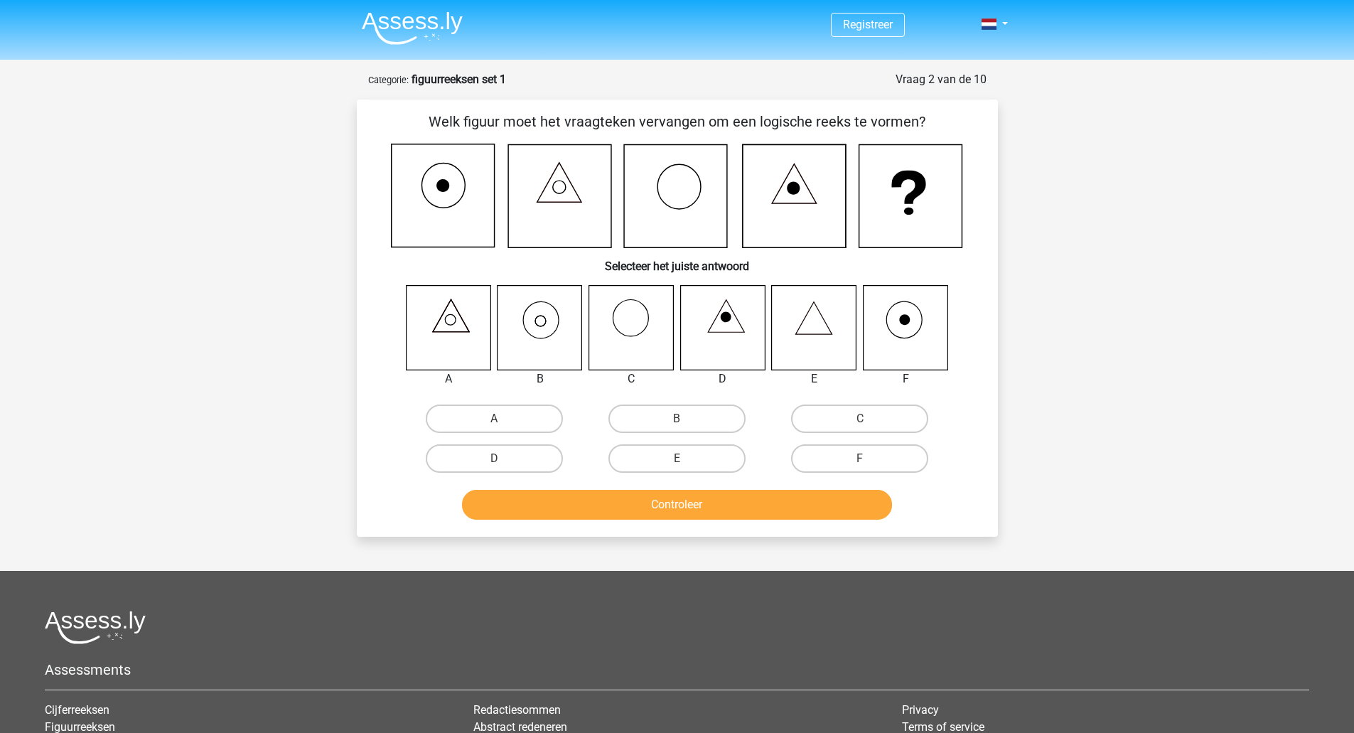
click at [544, 321] on icon at bounding box center [539, 327] width 85 height 85
click at [661, 418] on label "B" at bounding box center [676, 418] width 137 height 28
click at [677, 419] on input "B" at bounding box center [681, 423] width 9 height 9
radio input "true"
click at [714, 510] on button "Controleer" at bounding box center [677, 505] width 430 height 30
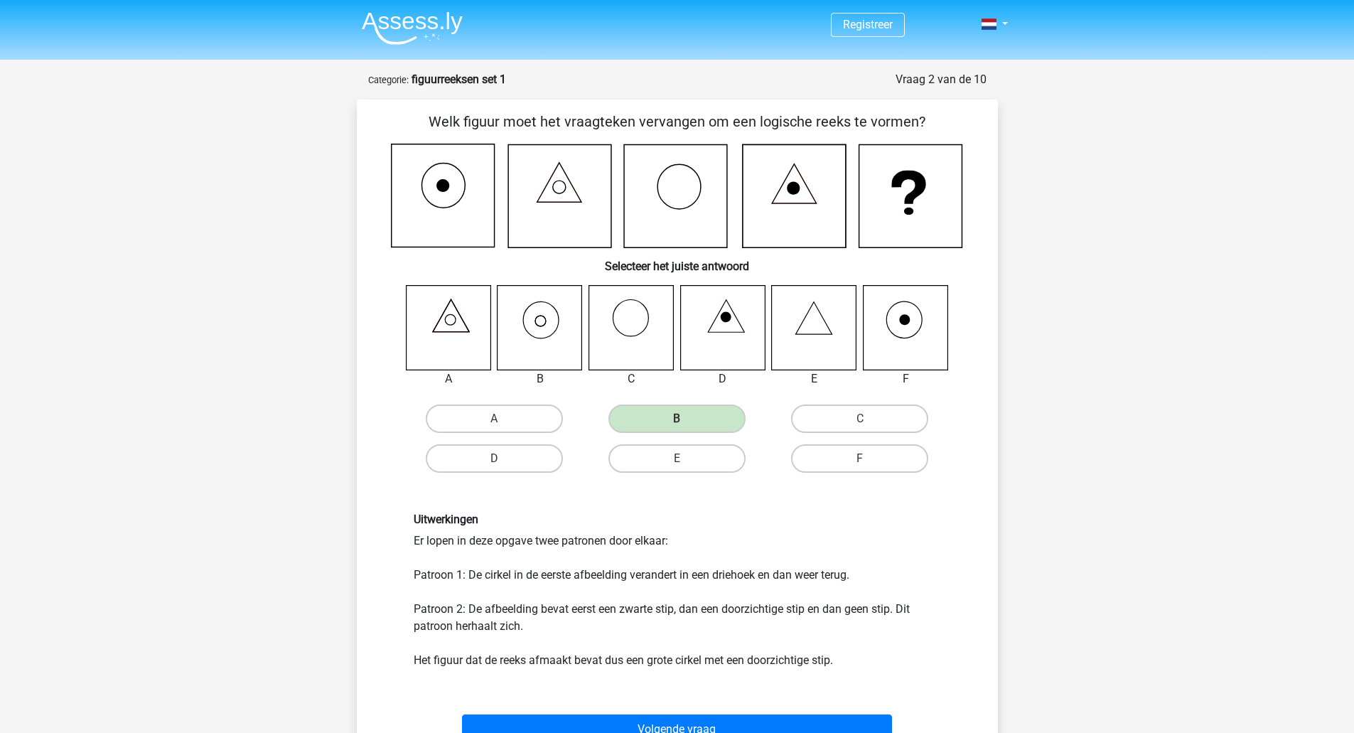
scroll to position [71, 0]
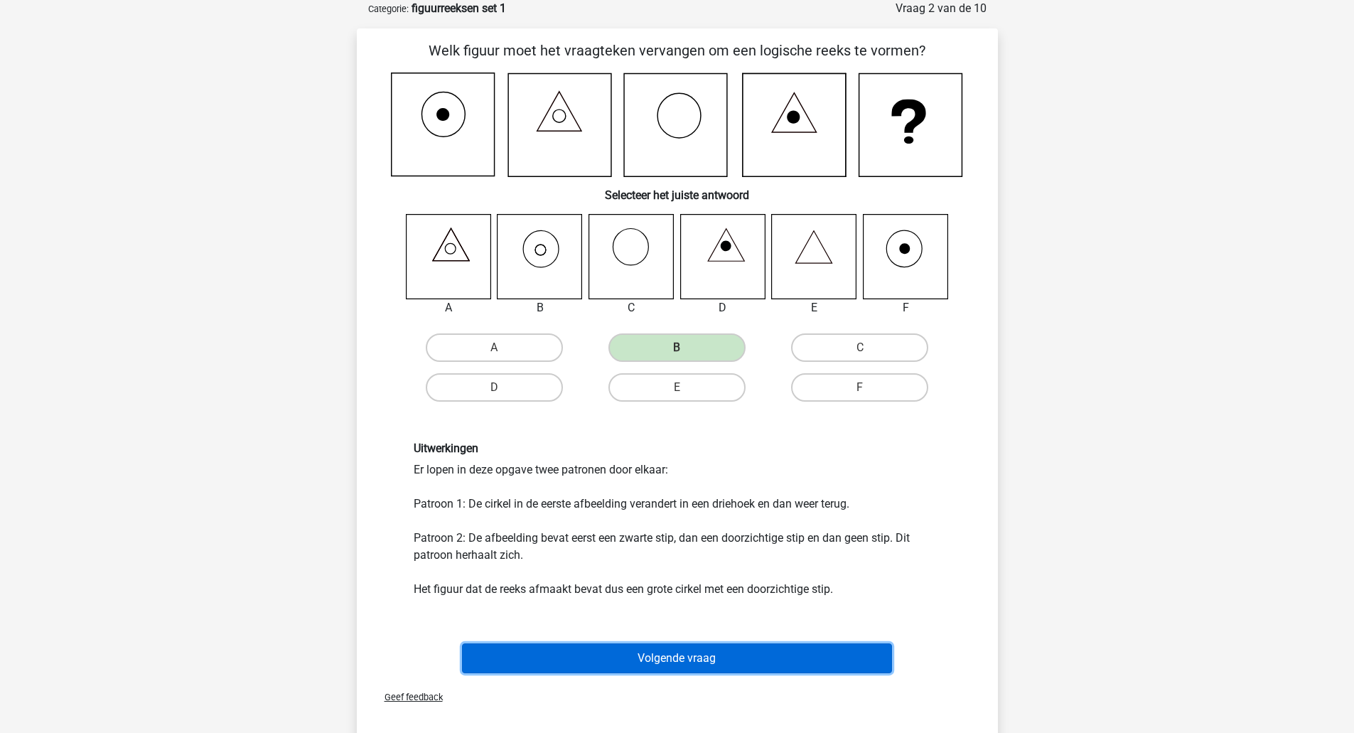
click at [690, 652] on button "Volgende vraag" at bounding box center [677, 658] width 430 height 30
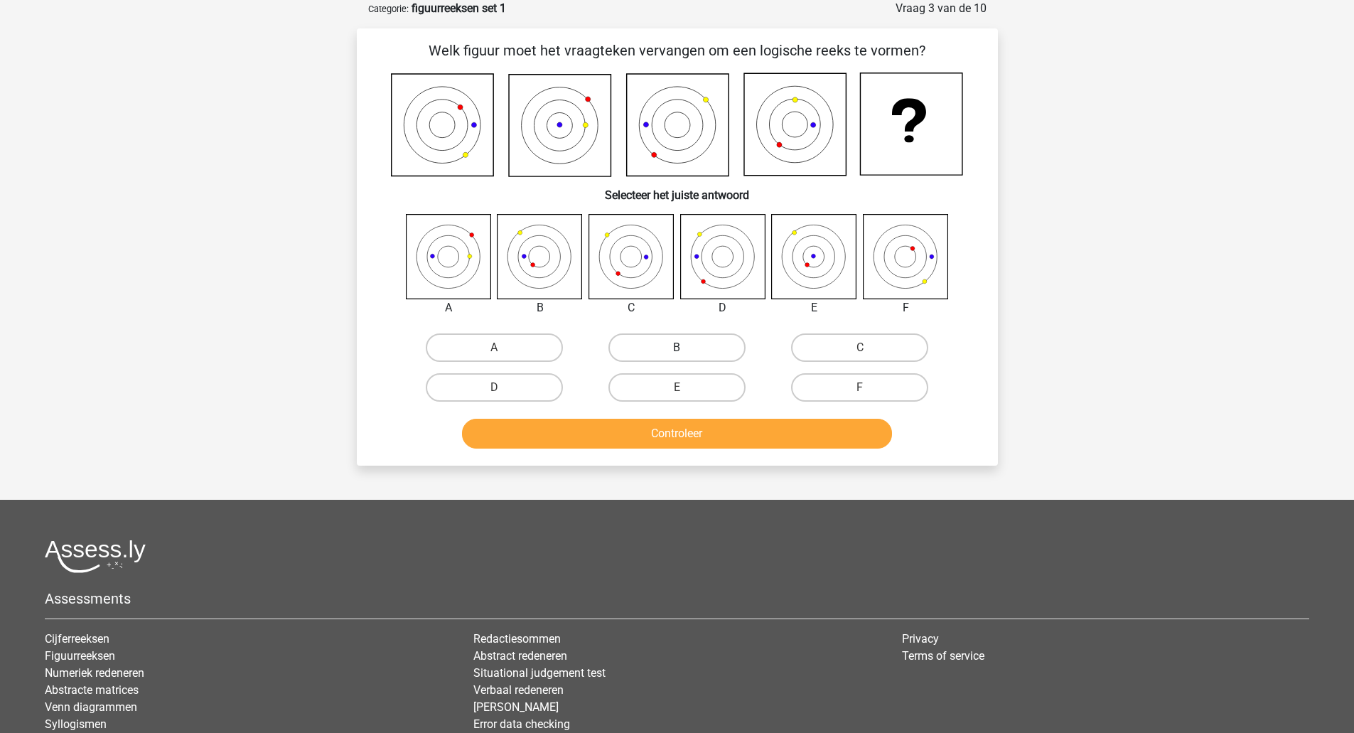
click at [687, 352] on div "B" at bounding box center [676, 347] width 171 height 28
click at [661, 340] on label "B" at bounding box center [676, 347] width 137 height 28
click at [677, 348] on input "B" at bounding box center [681, 352] width 9 height 9
radio input "true"
click at [653, 438] on button "Controleer" at bounding box center [677, 434] width 430 height 30
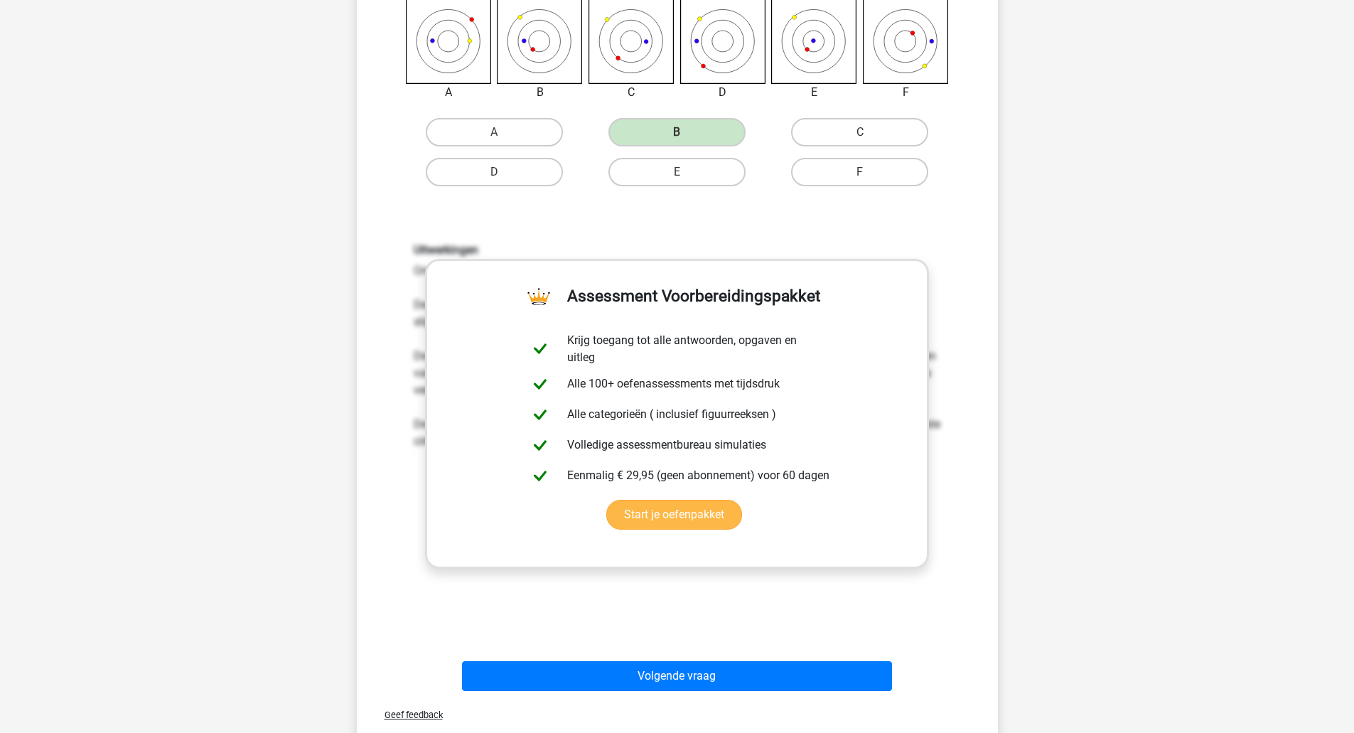
scroll to position [284, 0]
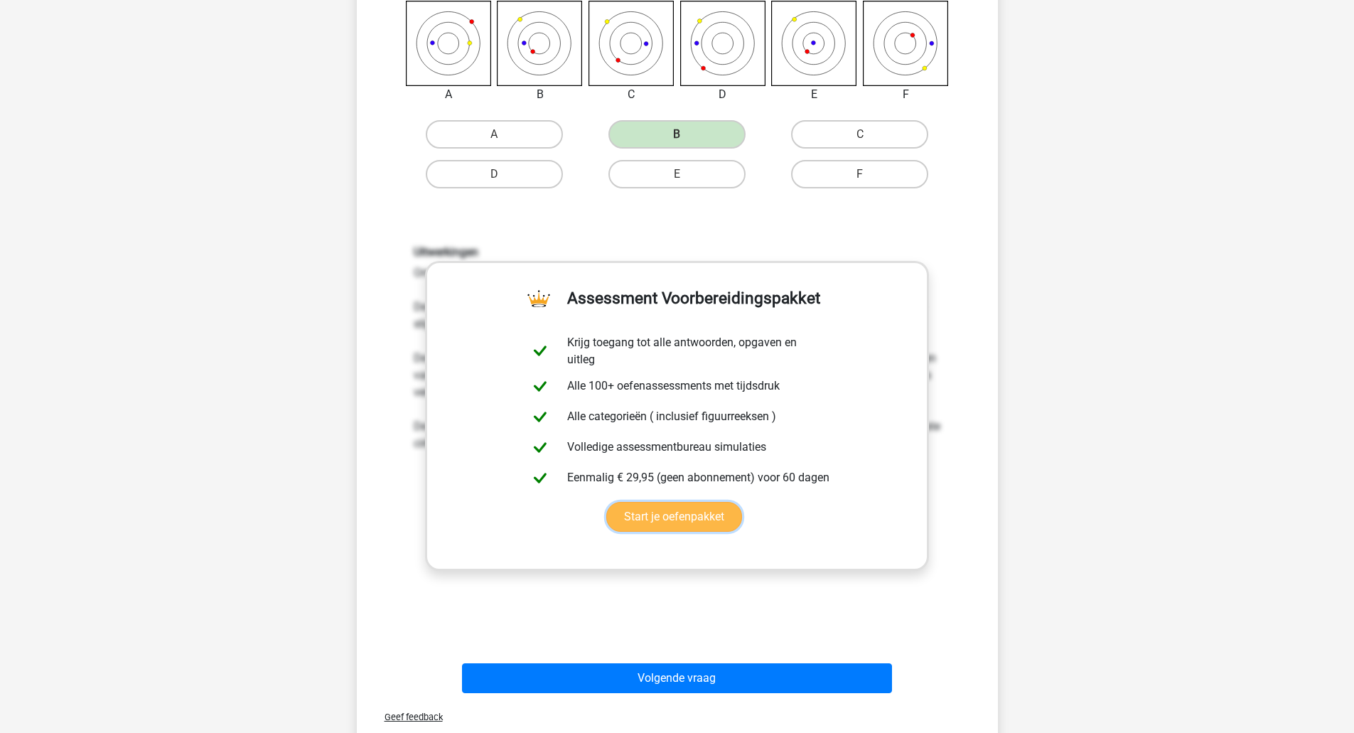
click at [680, 520] on link "Start je oefenpakket" at bounding box center [674, 517] width 136 height 30
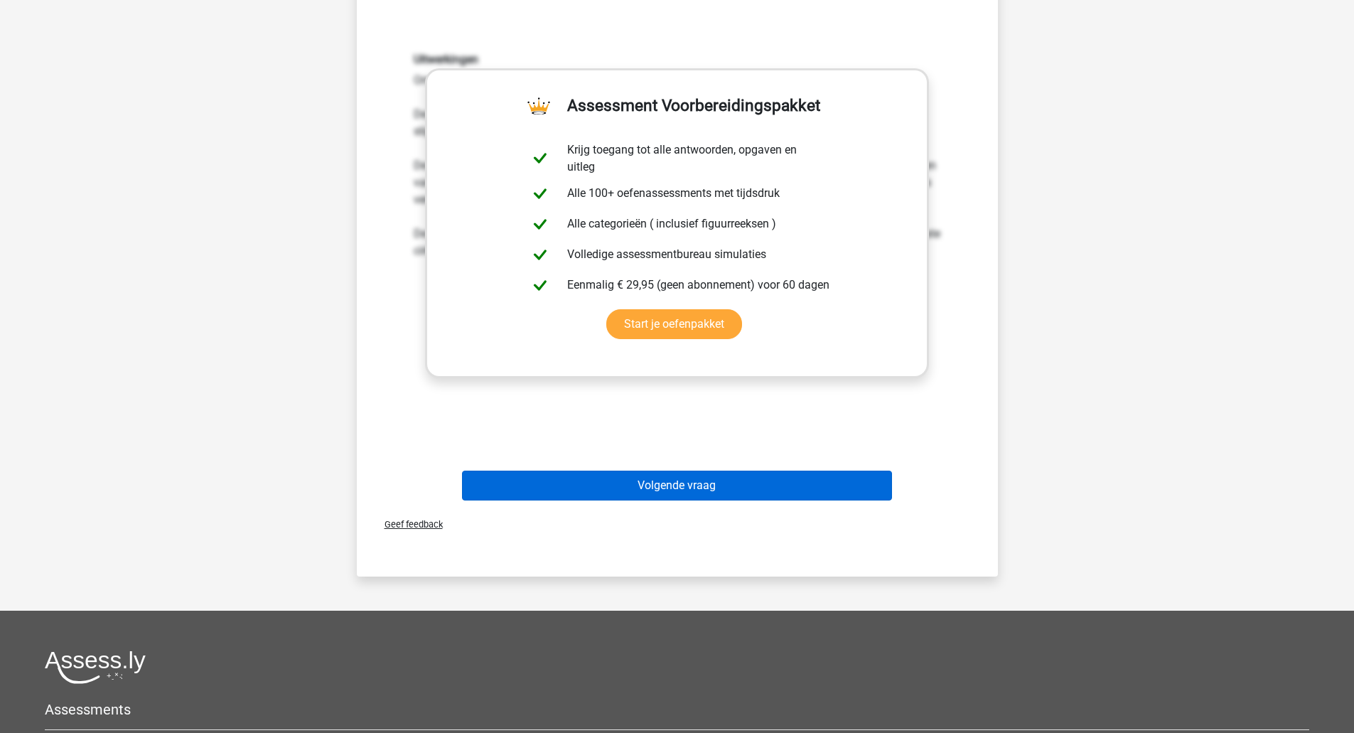
scroll to position [497, 0]
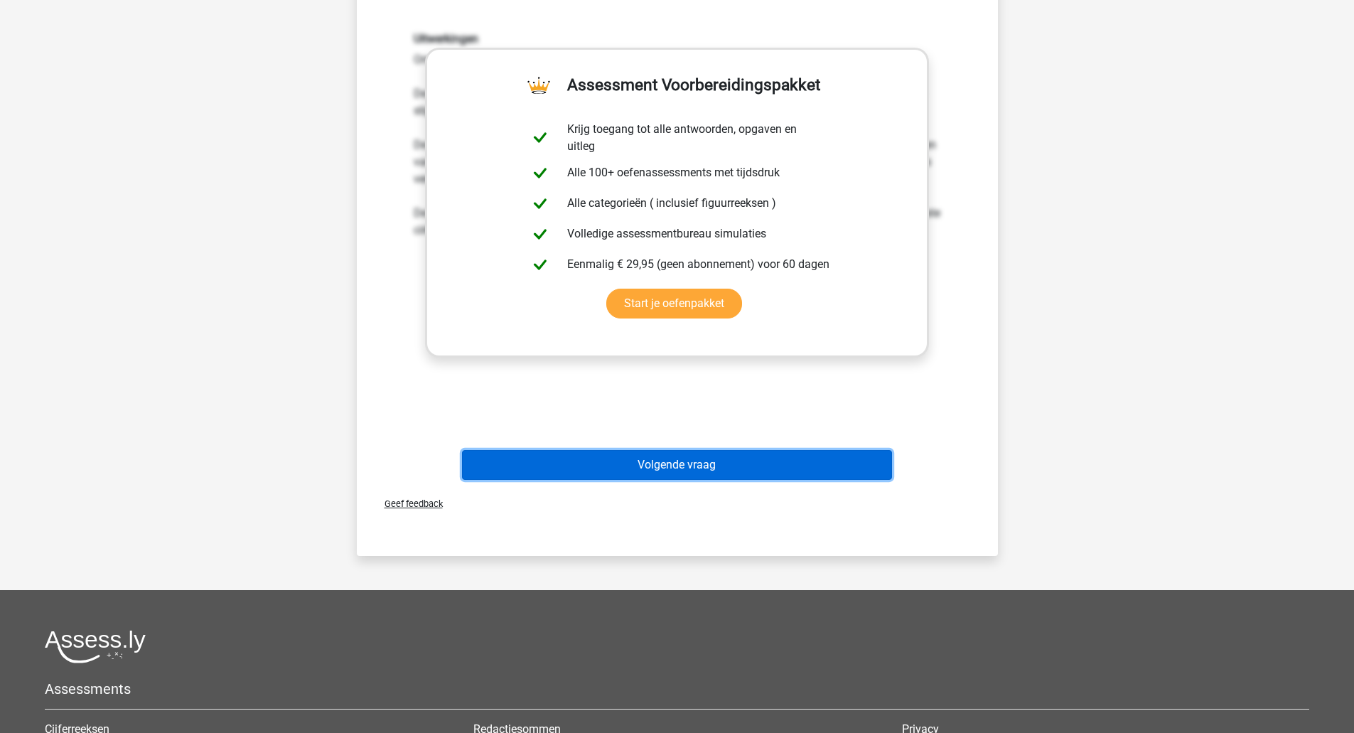
click at [655, 464] on button "Volgende vraag" at bounding box center [677, 465] width 430 height 30
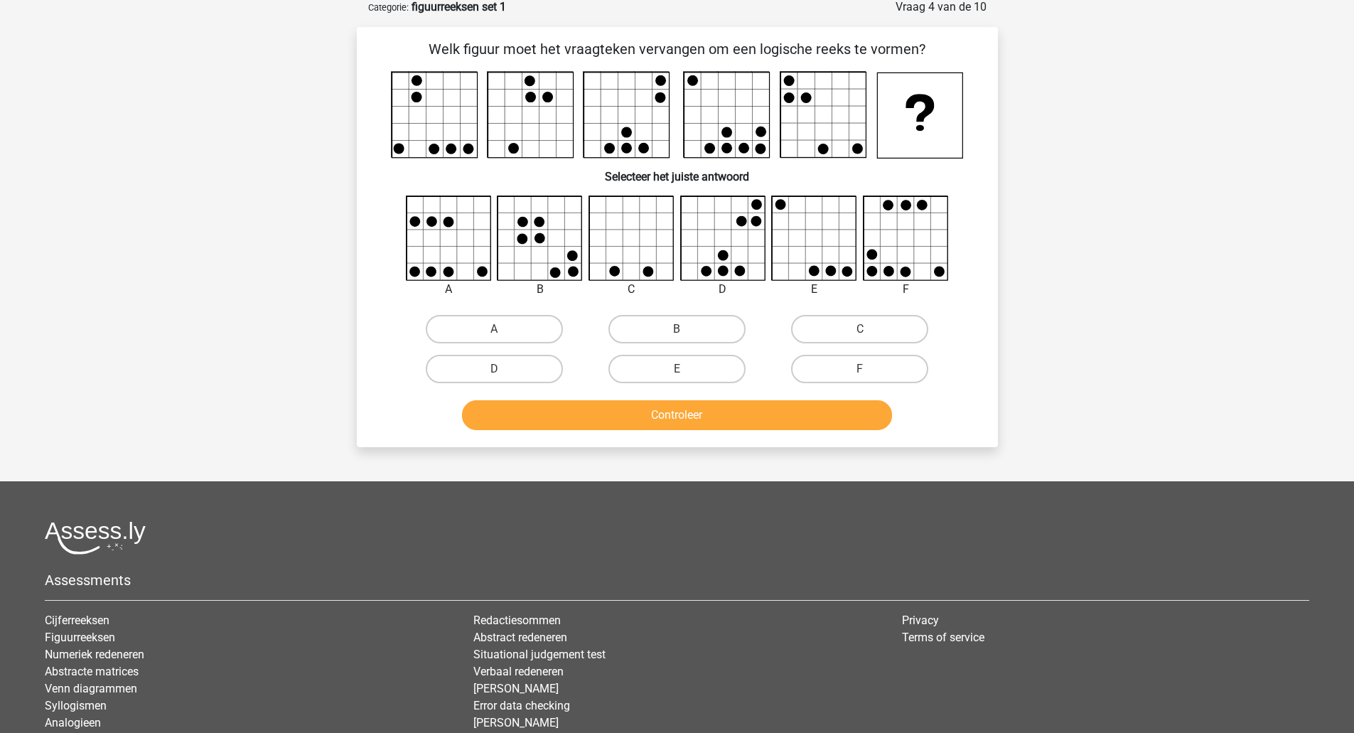
scroll to position [71, 0]
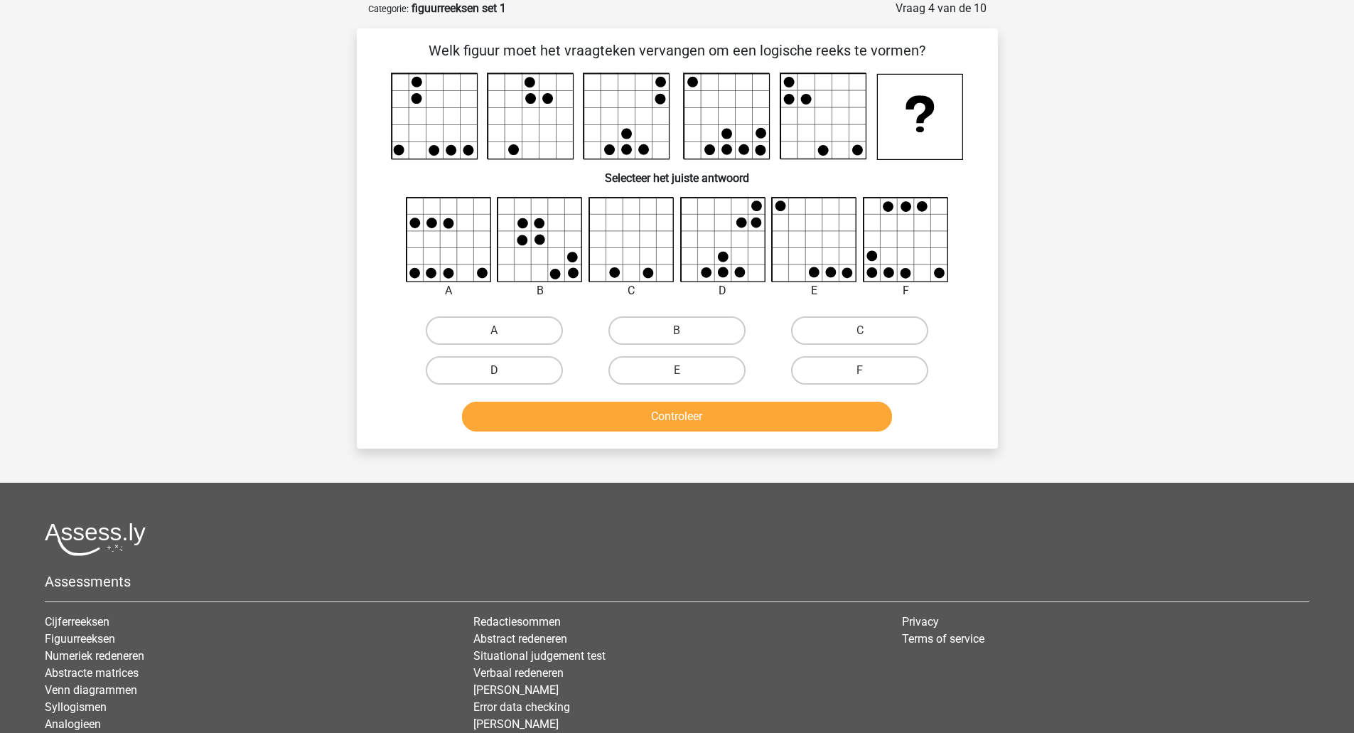
click at [479, 362] on label "D" at bounding box center [494, 370] width 137 height 28
click at [494, 370] on input "D" at bounding box center [498, 374] width 9 height 9
radio input "true"
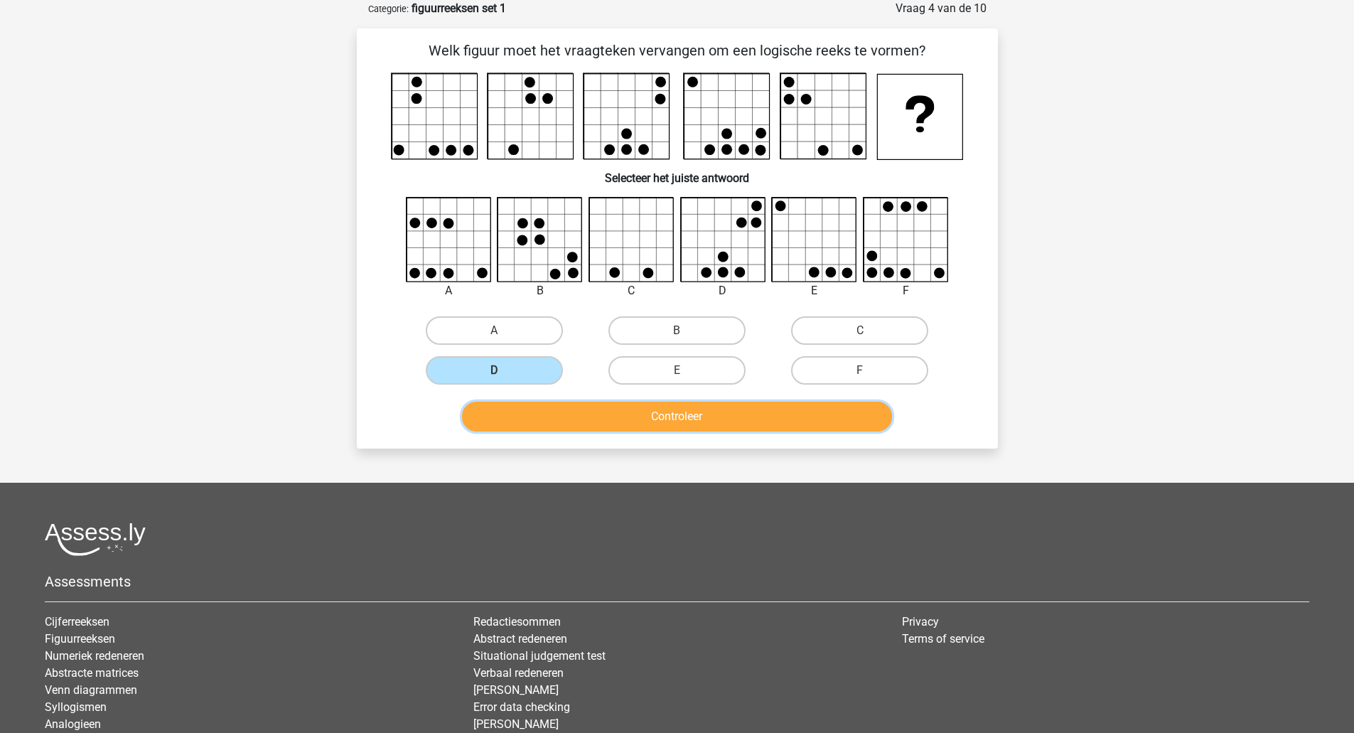
click at [716, 419] on button "Controleer" at bounding box center [677, 417] width 430 height 30
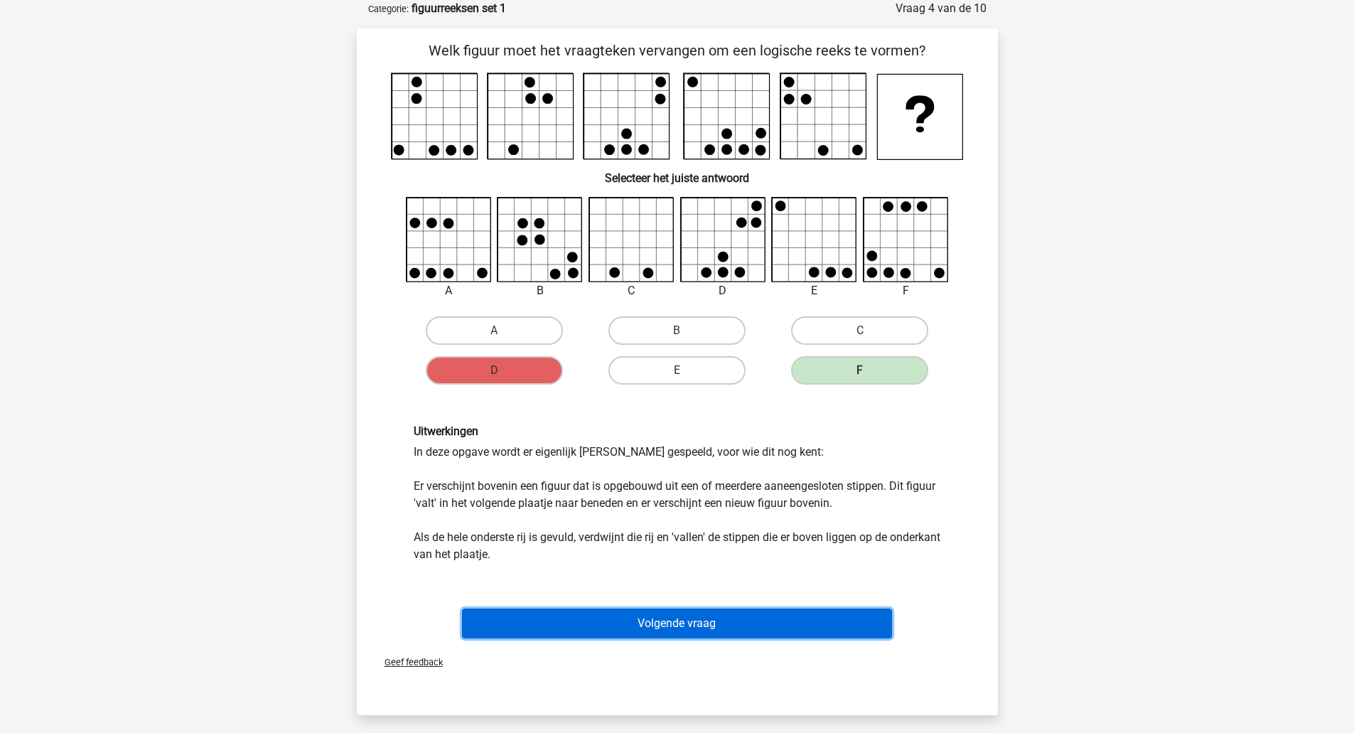
click at [681, 619] on button "Volgende vraag" at bounding box center [677, 623] width 430 height 30
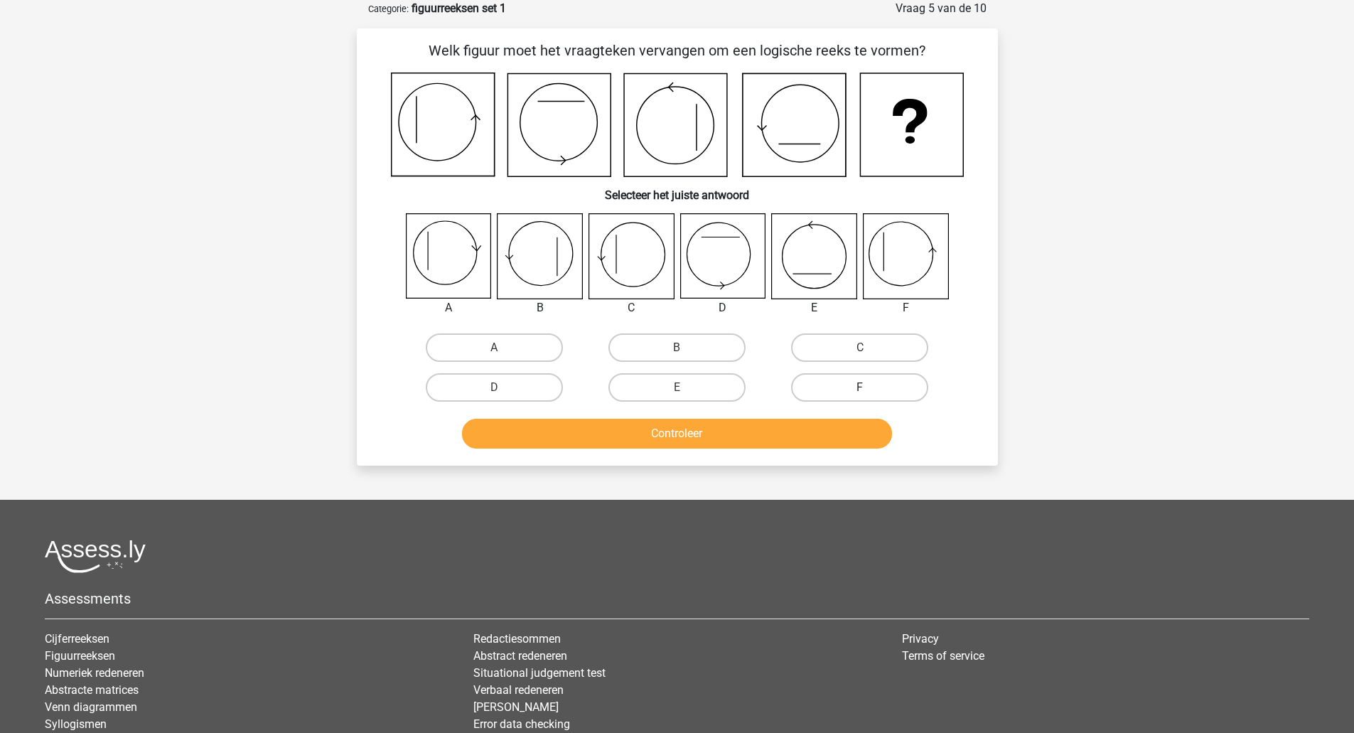
click at [883, 387] on label "F" at bounding box center [859, 387] width 137 height 28
click at [869, 387] on input "F" at bounding box center [864, 391] width 9 height 9
radio input "true"
click at [657, 429] on button "Controleer" at bounding box center [677, 434] width 430 height 30
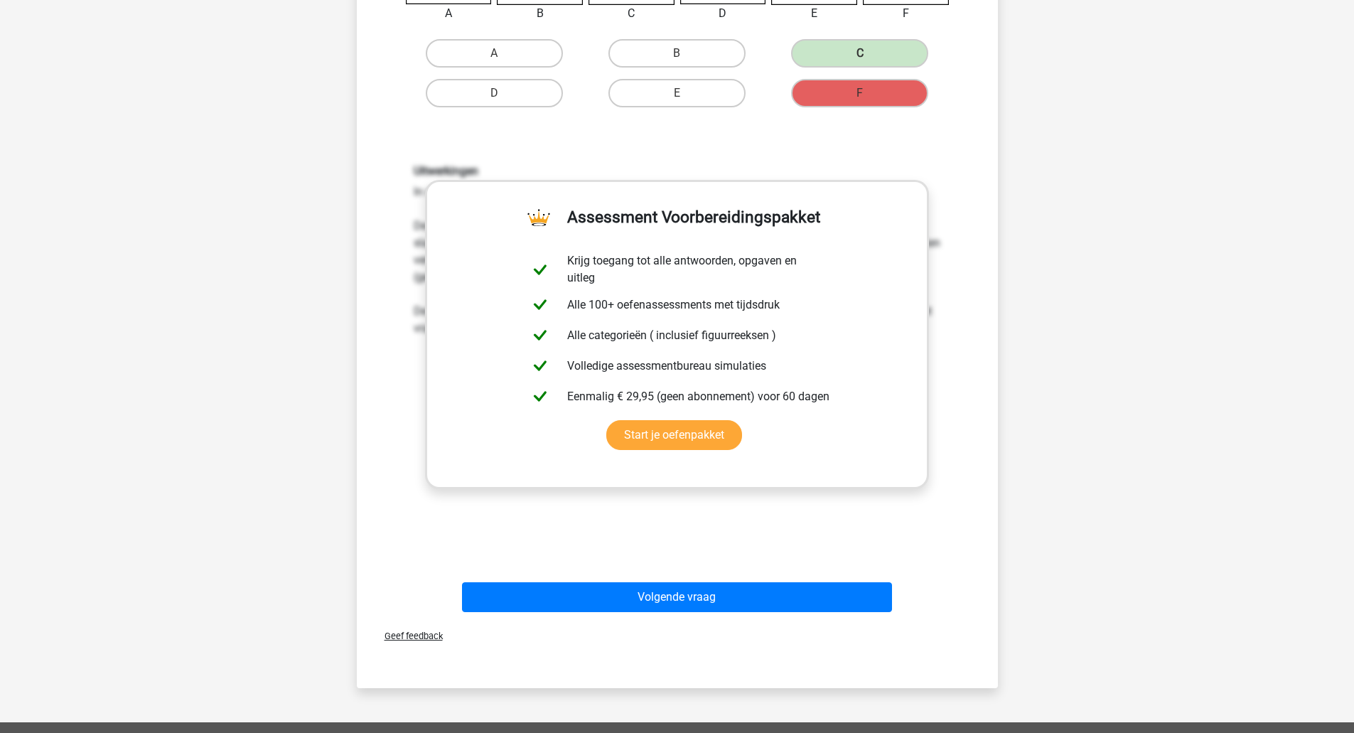
scroll to position [426, 0]
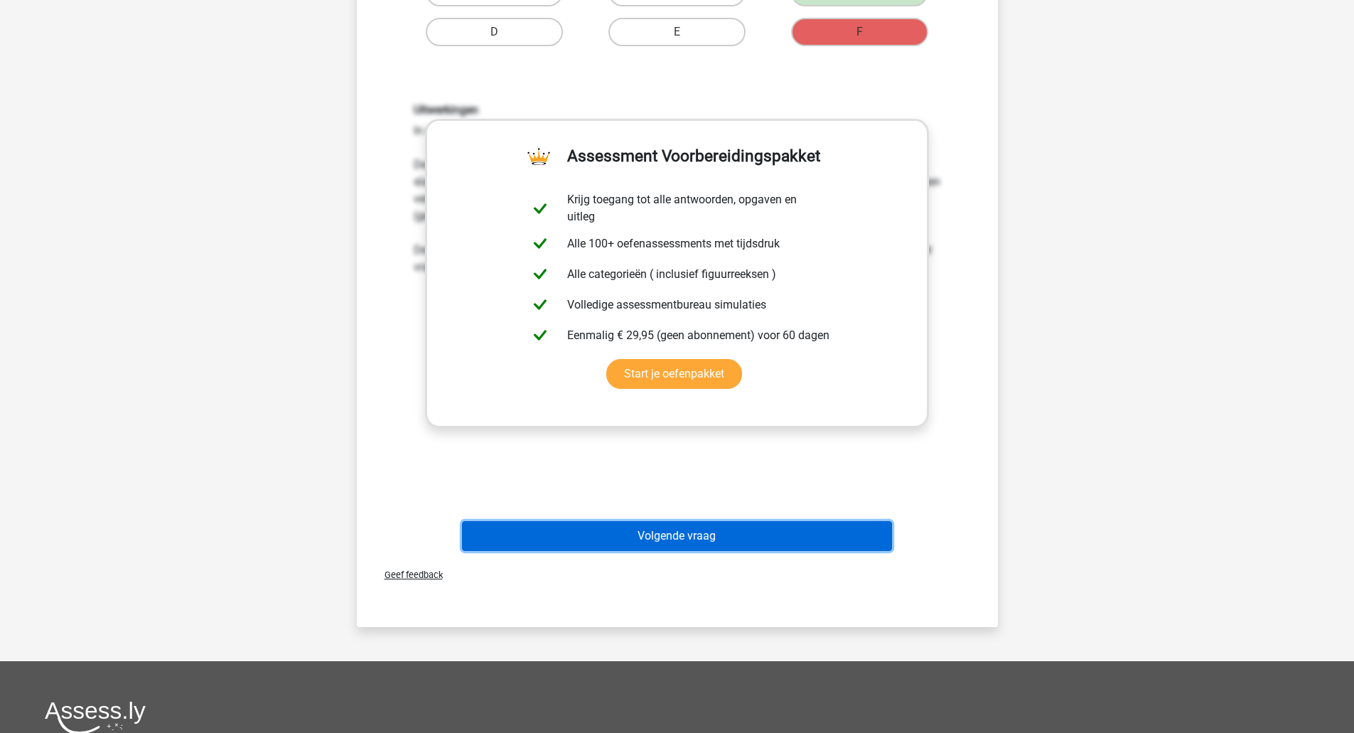
click at [683, 526] on button "Volgende vraag" at bounding box center [677, 536] width 430 height 30
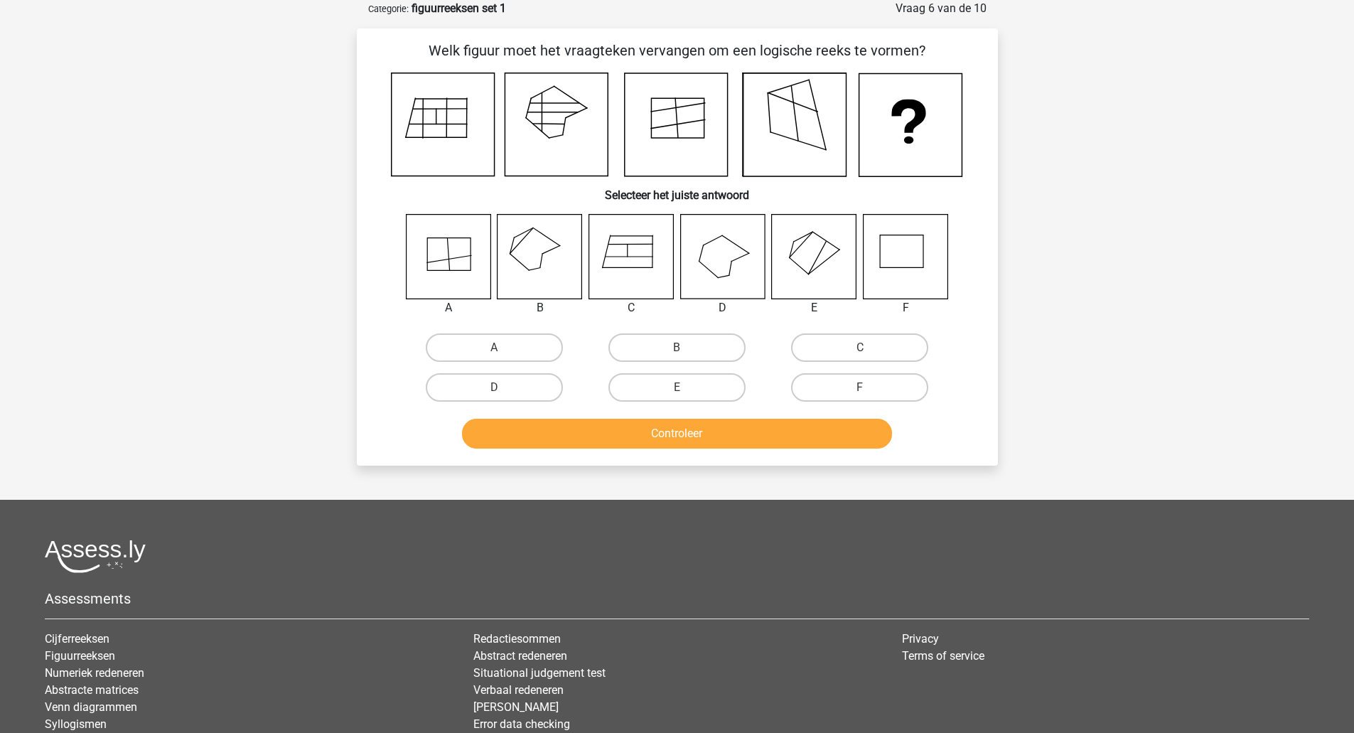
scroll to position [0, 0]
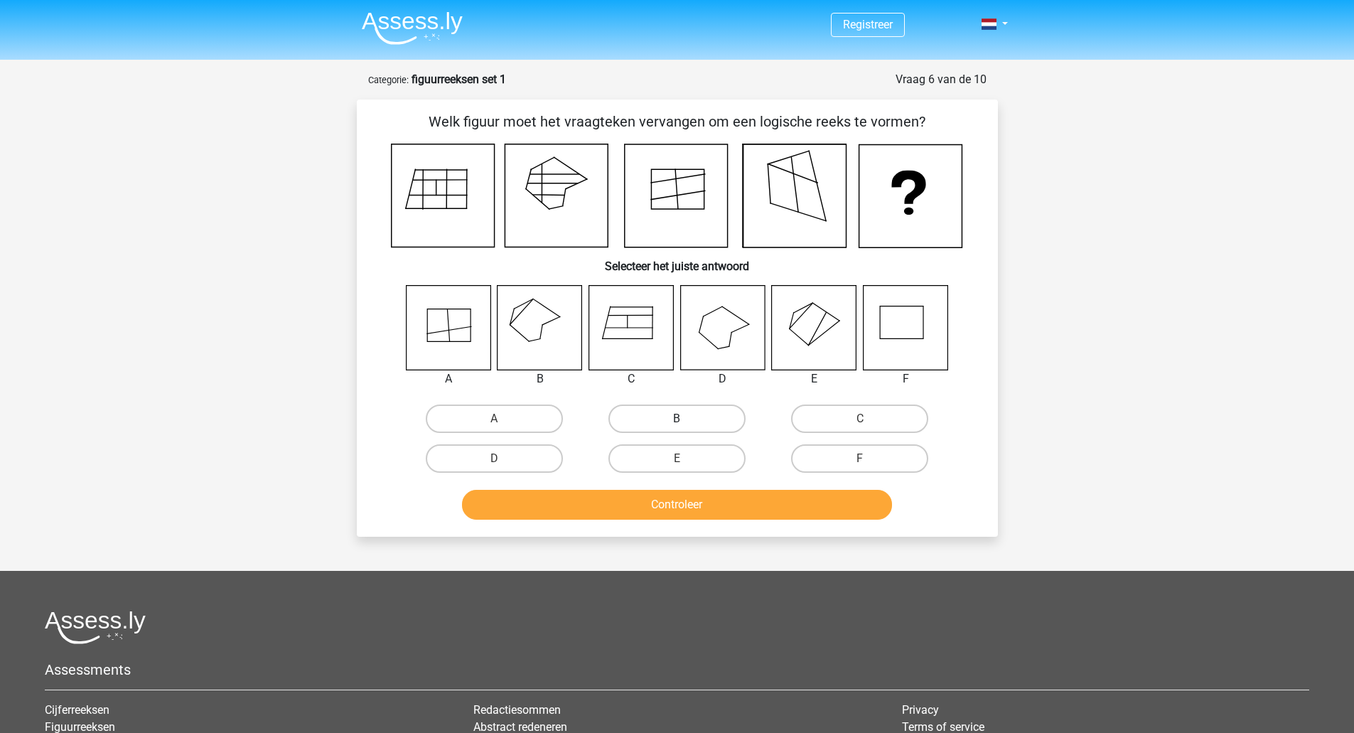
click at [650, 419] on label "B" at bounding box center [676, 418] width 137 height 28
click at [677, 419] on input "B" at bounding box center [681, 423] width 9 height 9
radio input "true"
click at [681, 504] on button "Controleer" at bounding box center [677, 505] width 430 height 30
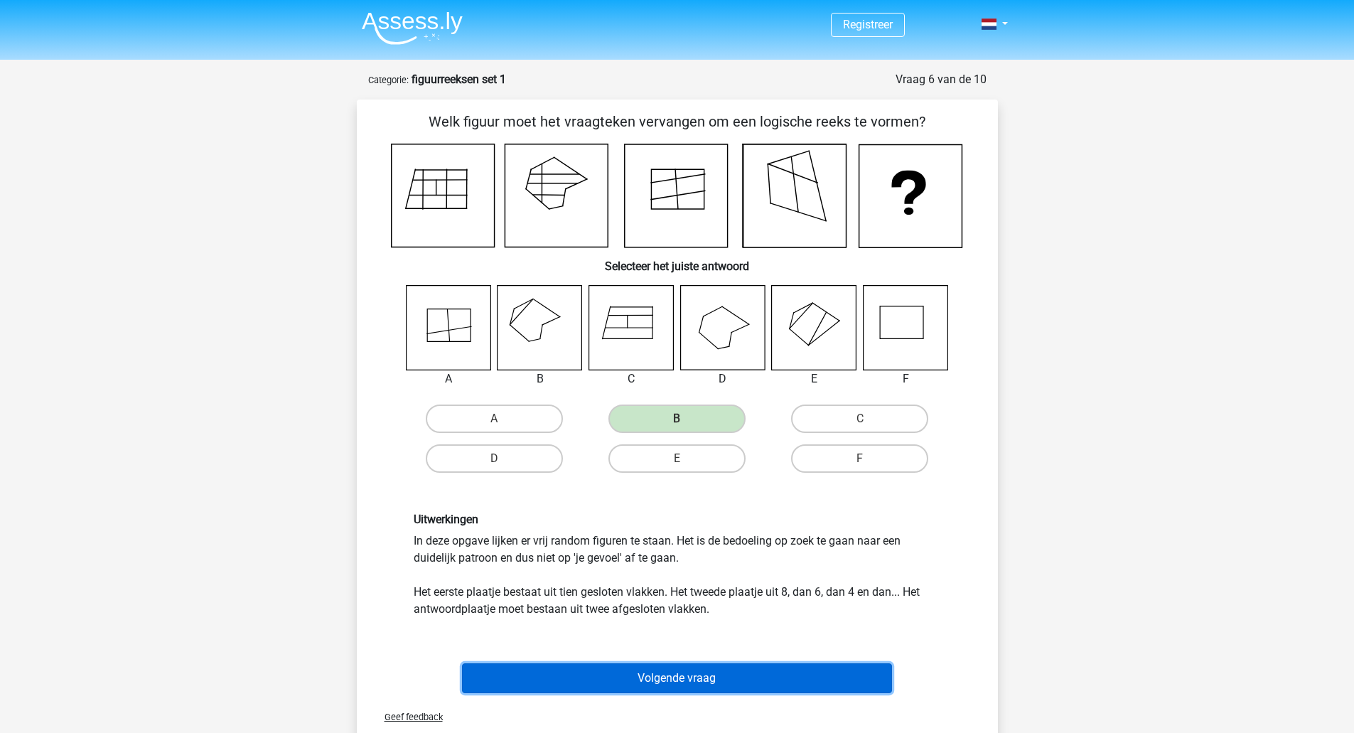
click at [659, 676] on button "Volgende vraag" at bounding box center [677, 678] width 430 height 30
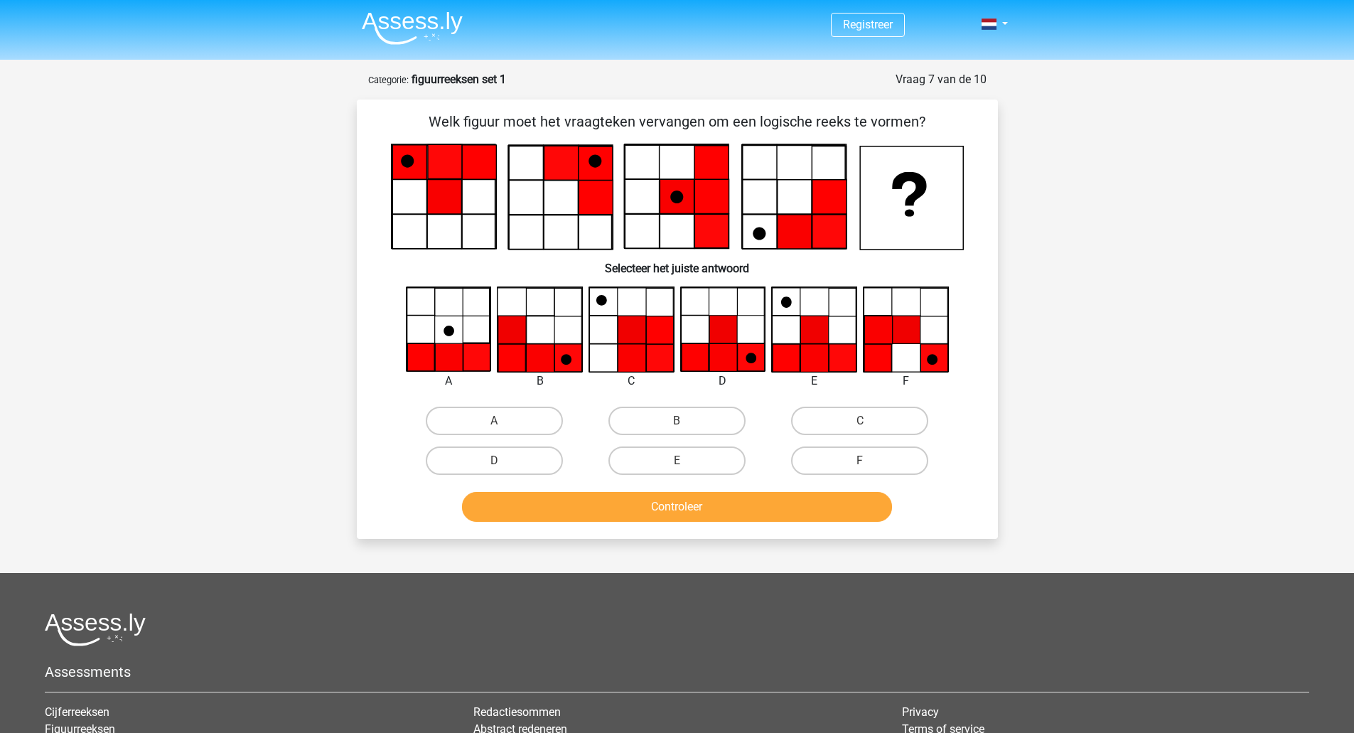
click at [499, 461] on input "D" at bounding box center [498, 465] width 9 height 9
radio input "true"
click at [695, 499] on button "Controleer" at bounding box center [677, 507] width 430 height 30
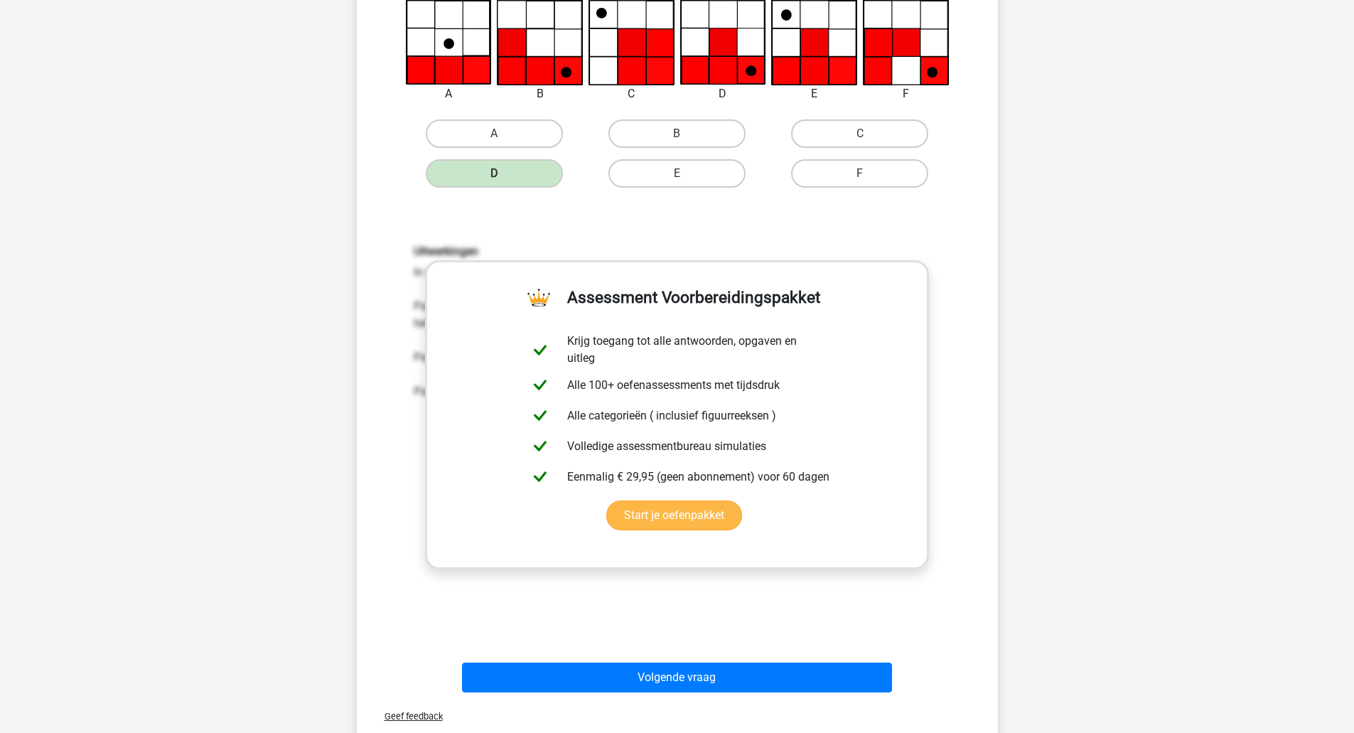
scroll to position [355, 0]
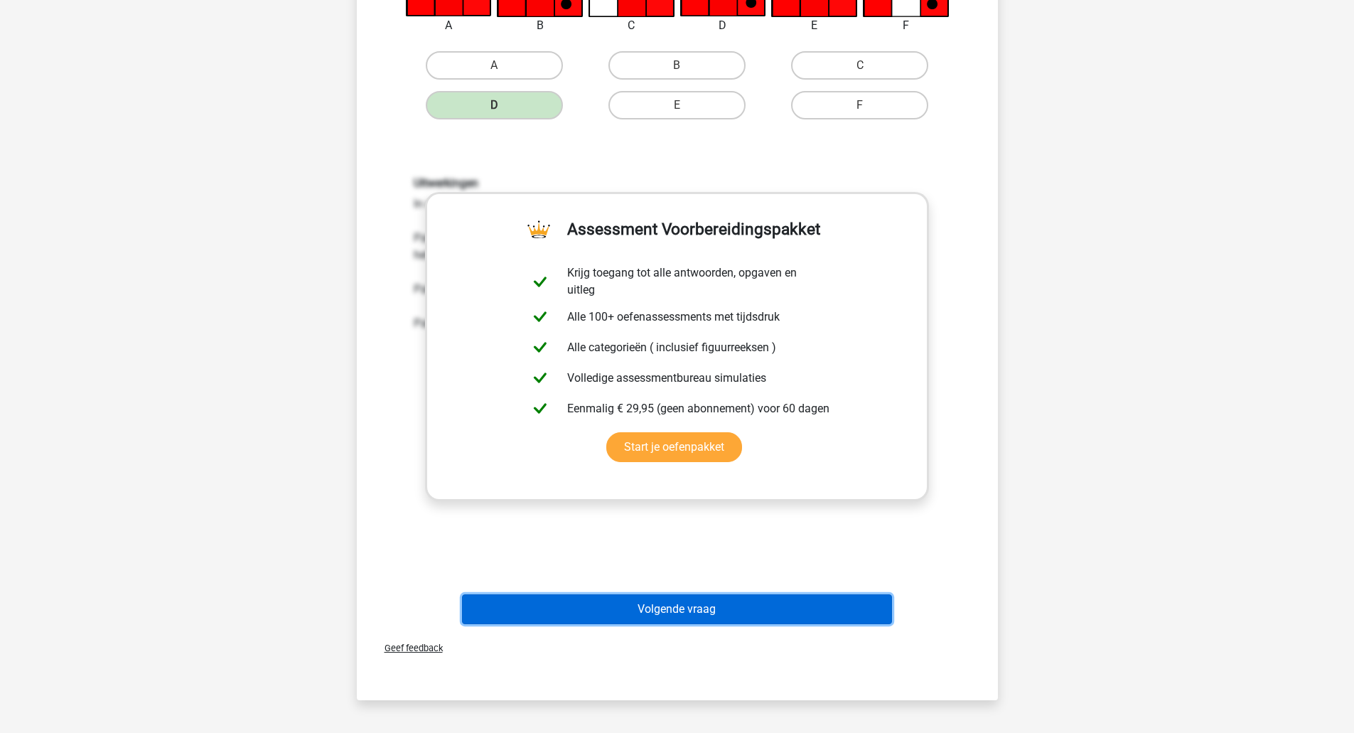
click at [708, 611] on button "Volgende vraag" at bounding box center [677, 609] width 430 height 30
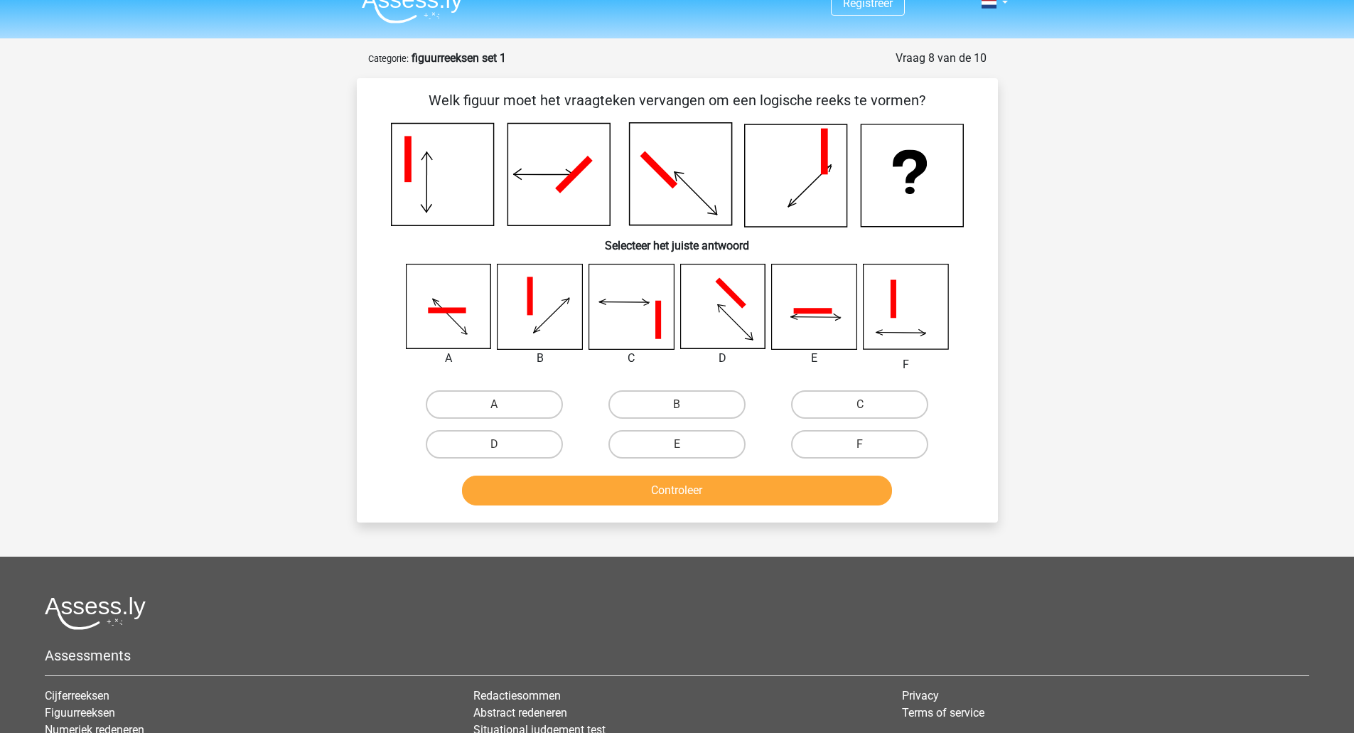
scroll to position [0, 0]
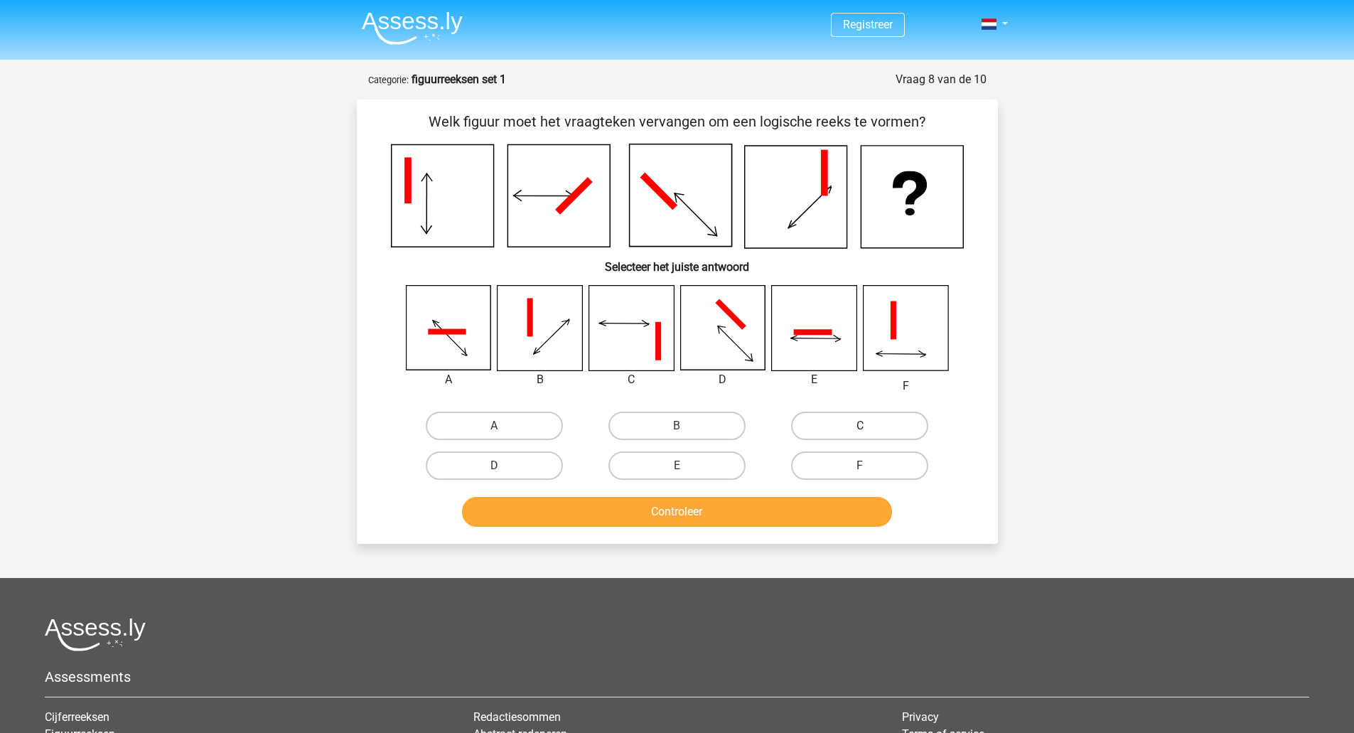
click at [843, 431] on label "C" at bounding box center [859, 425] width 137 height 28
click at [860, 431] on input "C" at bounding box center [864, 430] width 9 height 9
radio input "true"
click at [674, 505] on button "Controleer" at bounding box center [677, 512] width 430 height 30
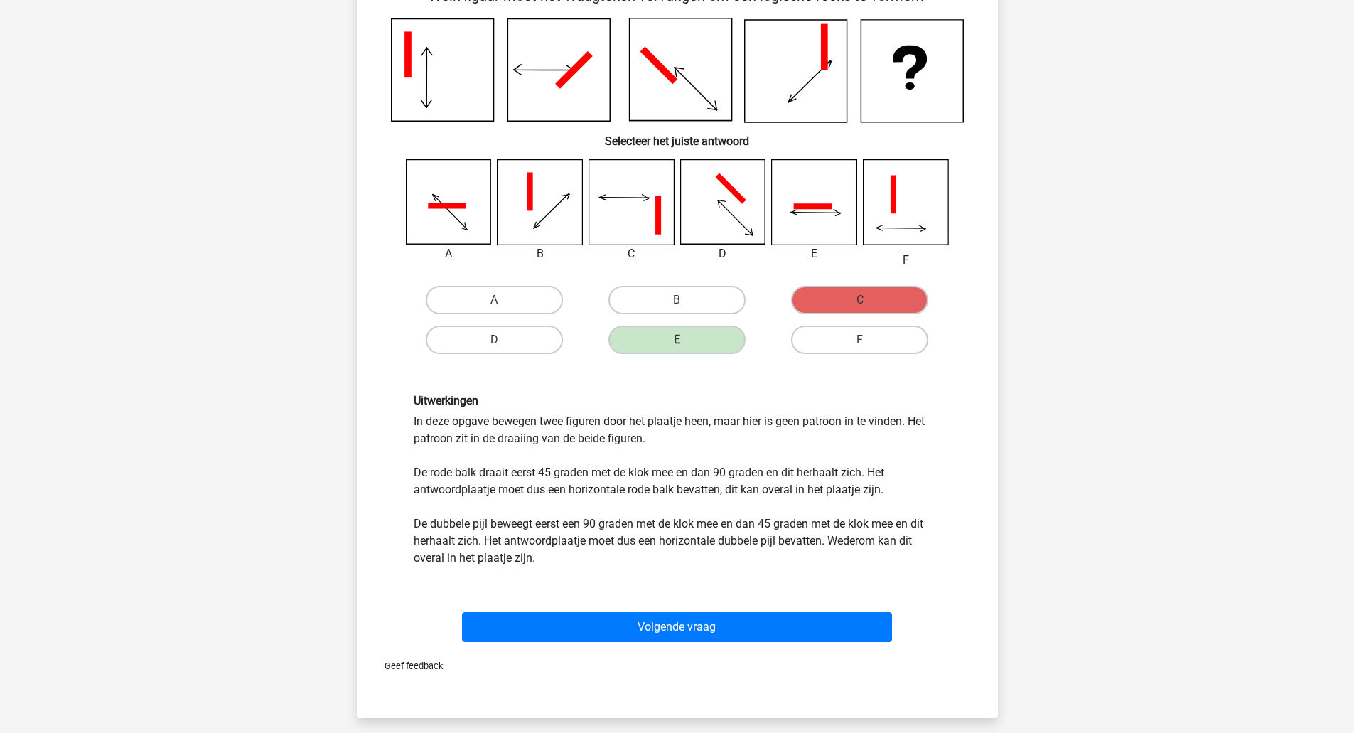
scroll to position [142, 0]
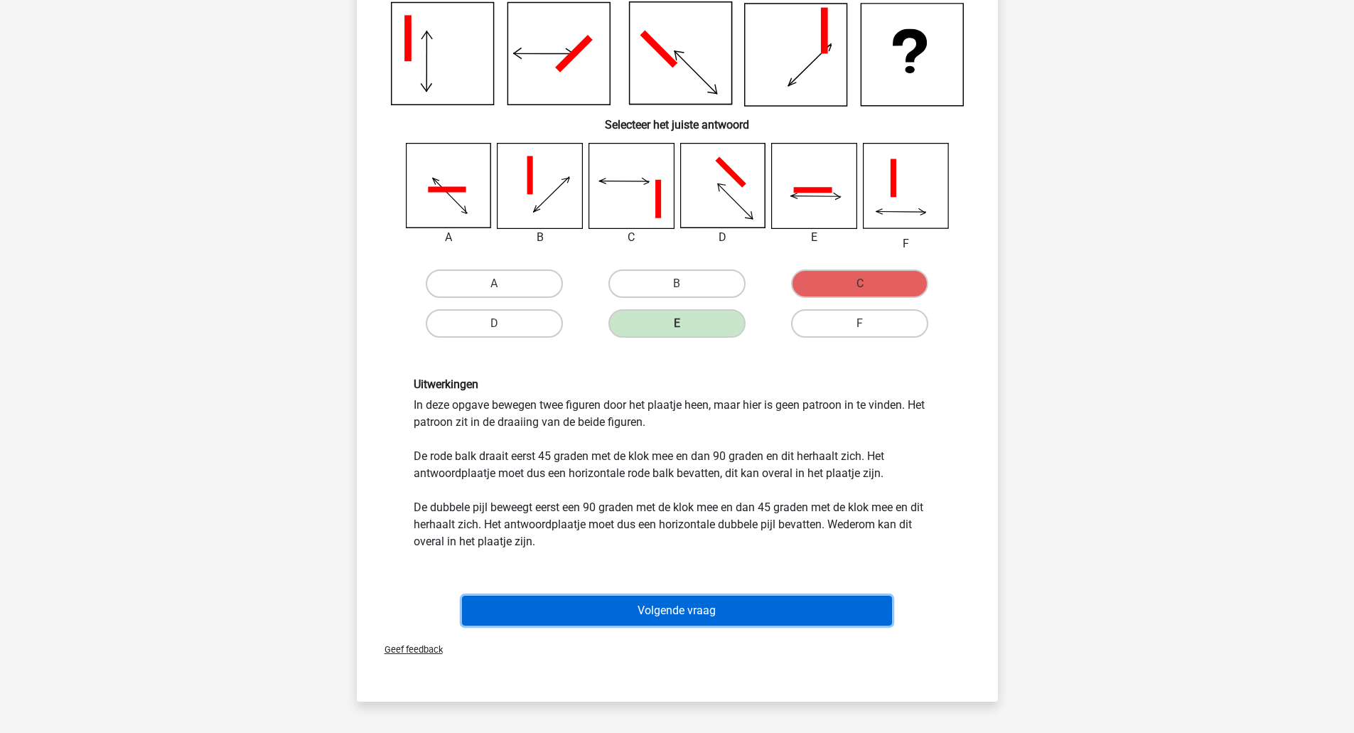
click at [702, 612] on button "Volgende vraag" at bounding box center [677, 611] width 430 height 30
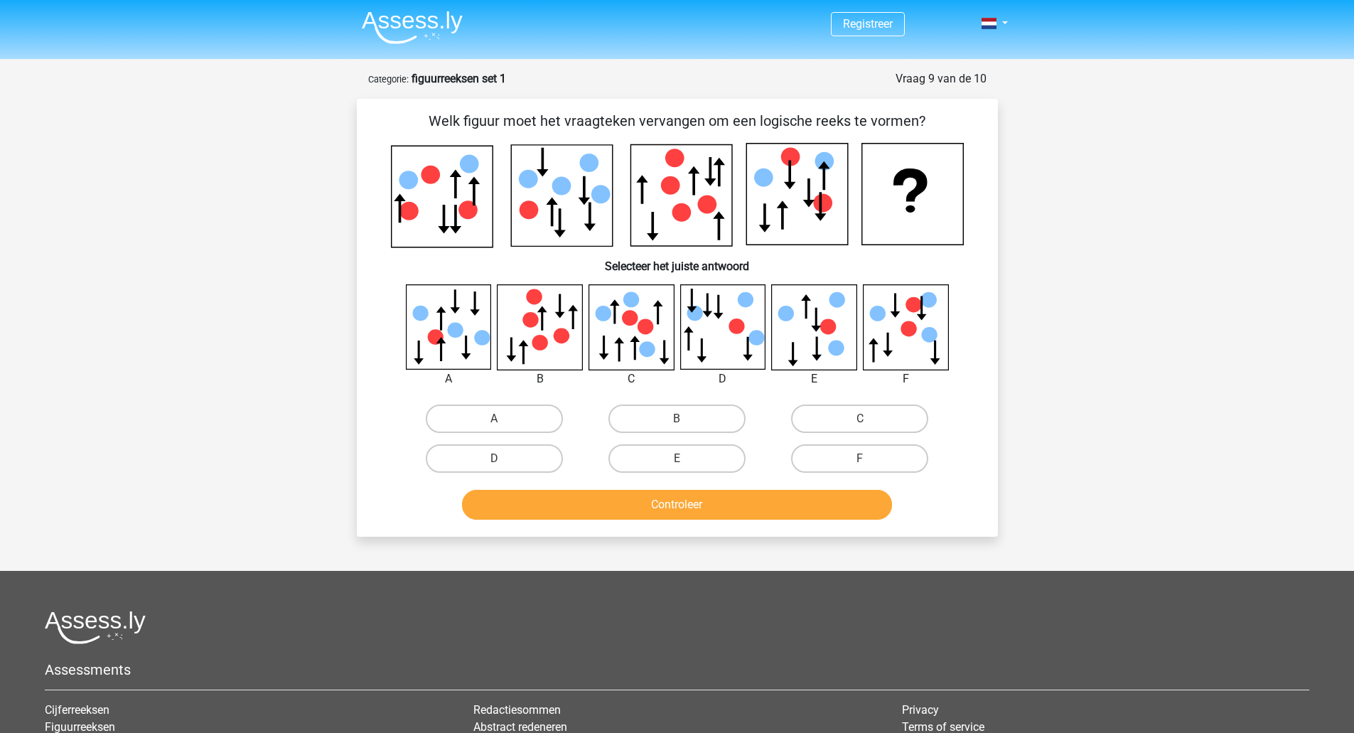
scroll to position [0, 0]
click at [849, 420] on label "C" at bounding box center [859, 419] width 137 height 28
click at [860, 420] on input "C" at bounding box center [864, 423] width 9 height 9
radio input "true"
click at [672, 500] on button "Controleer" at bounding box center [677, 505] width 430 height 30
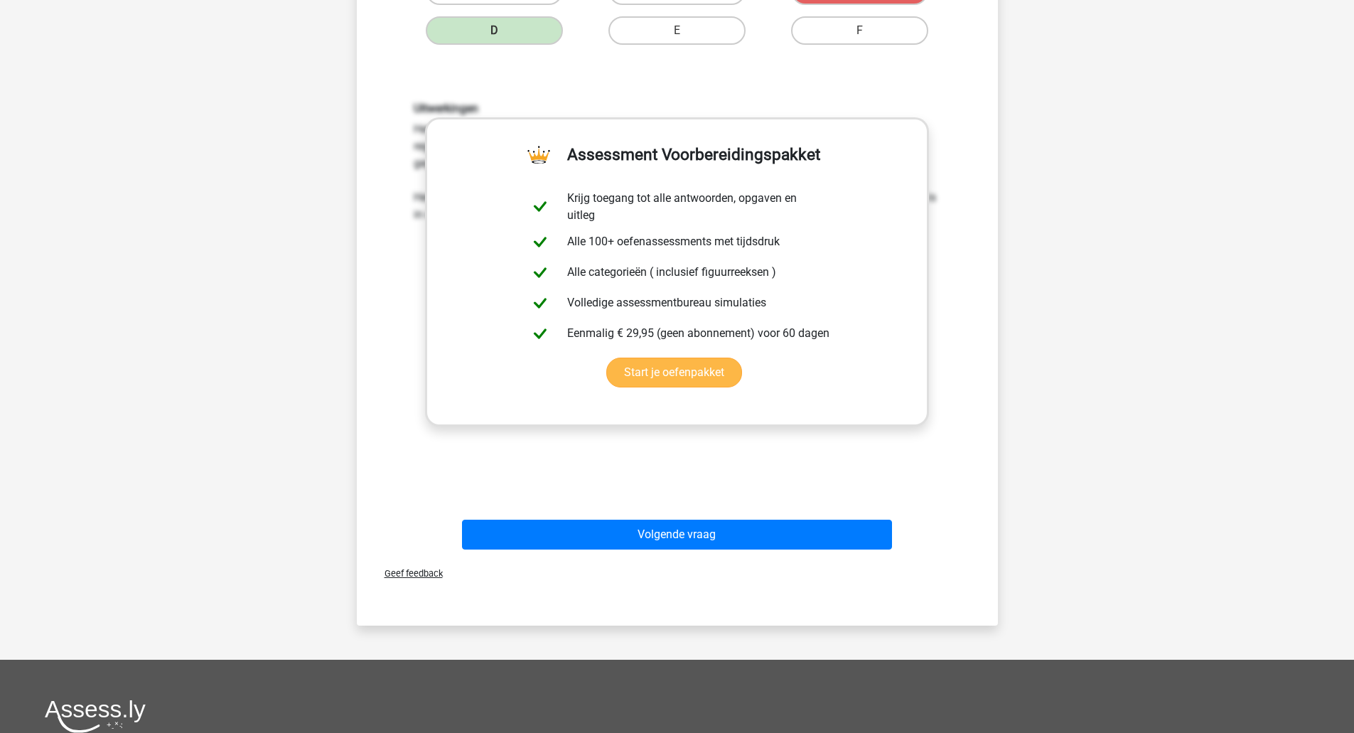
scroll to position [284, 0]
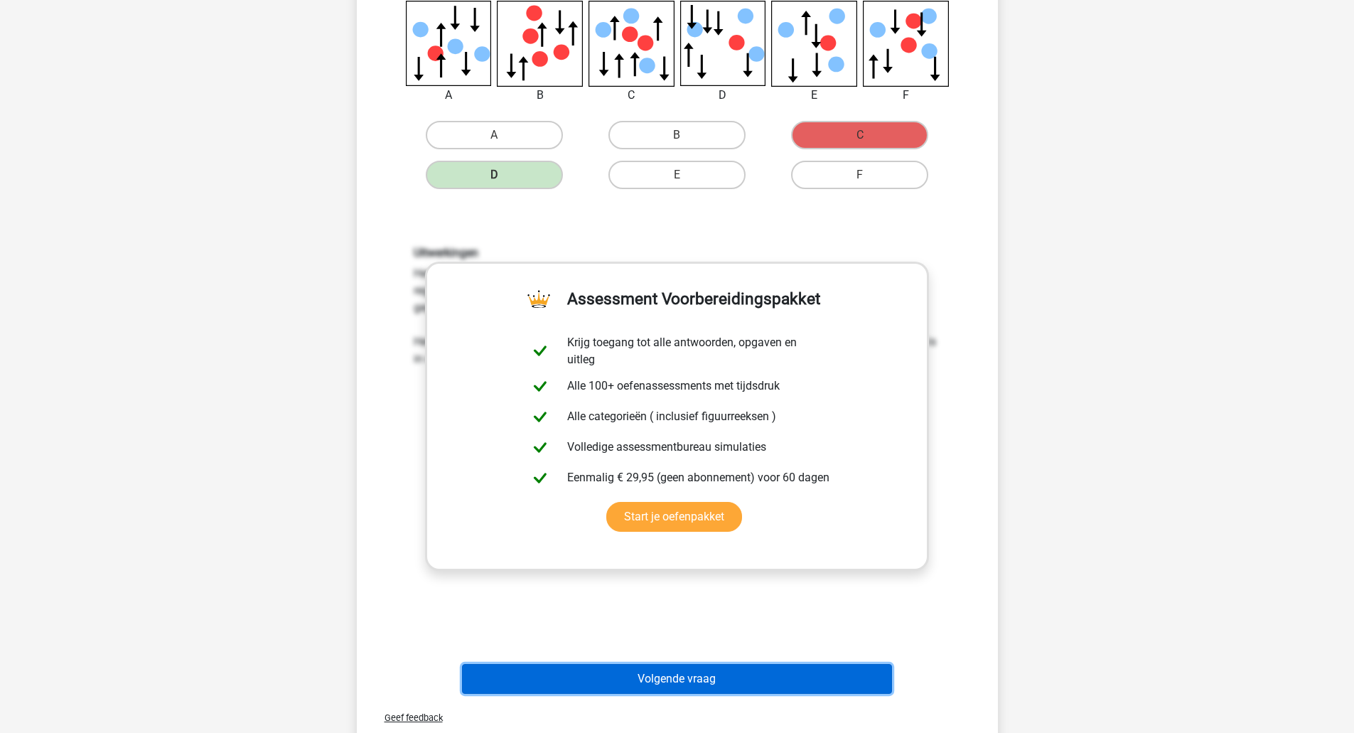
click at [679, 672] on button "Volgende vraag" at bounding box center [677, 679] width 430 height 30
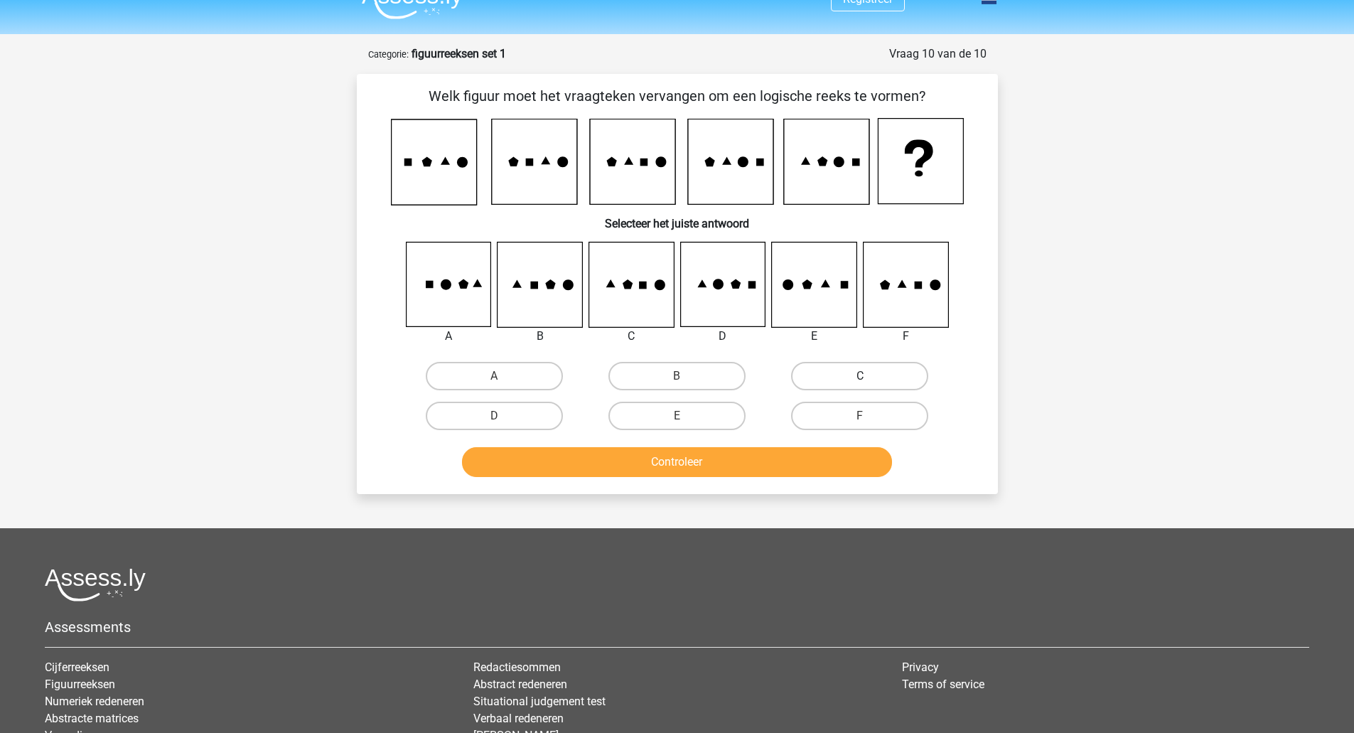
scroll to position [0, 0]
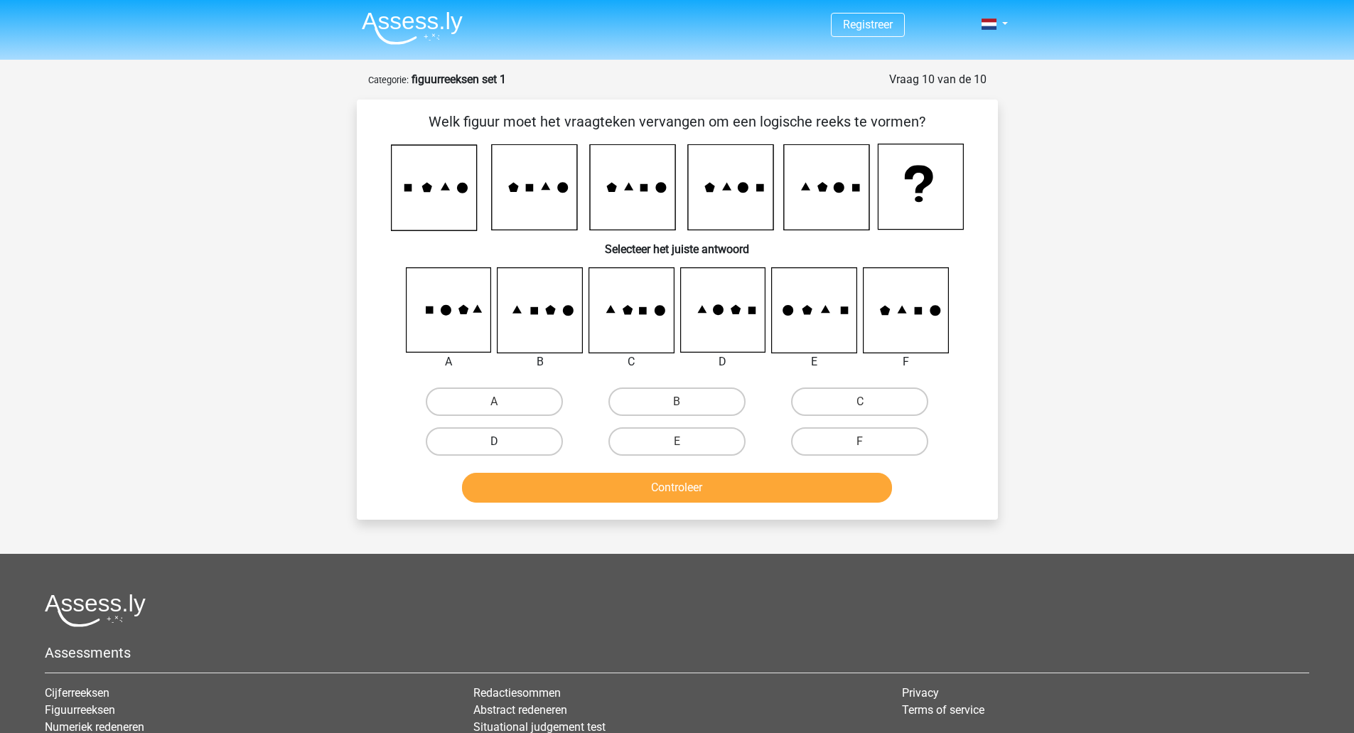
click at [507, 444] on label "D" at bounding box center [494, 441] width 137 height 28
click at [503, 444] on input "D" at bounding box center [498, 445] width 9 height 9
radio input "true"
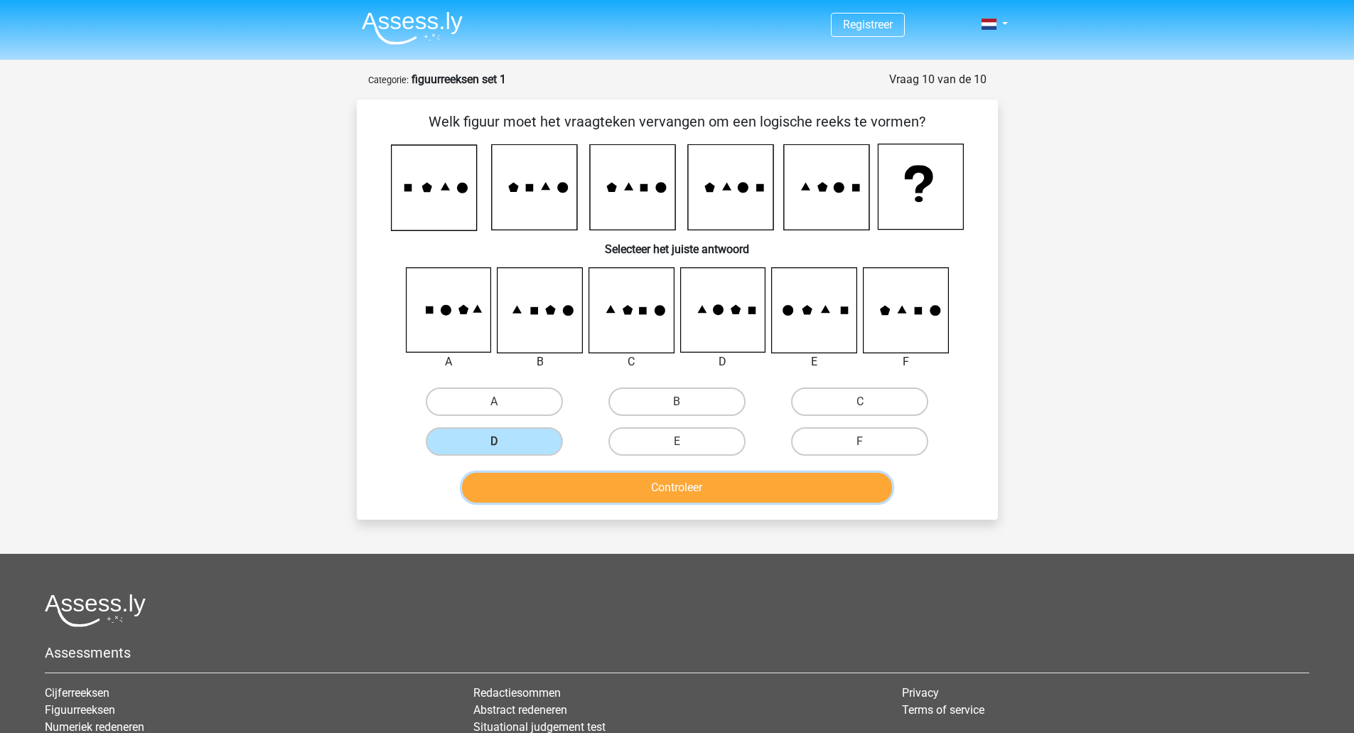
click at [667, 483] on button "Controleer" at bounding box center [677, 488] width 430 height 30
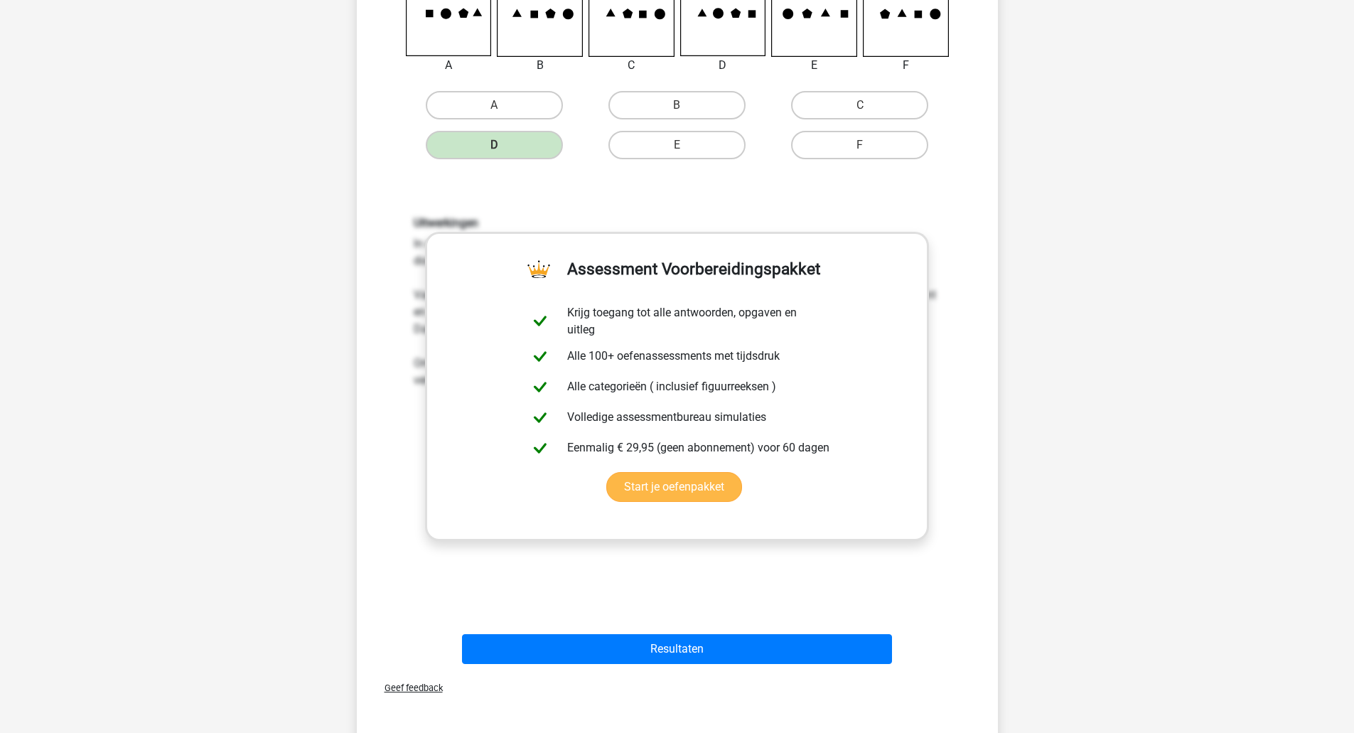
scroll to position [426, 0]
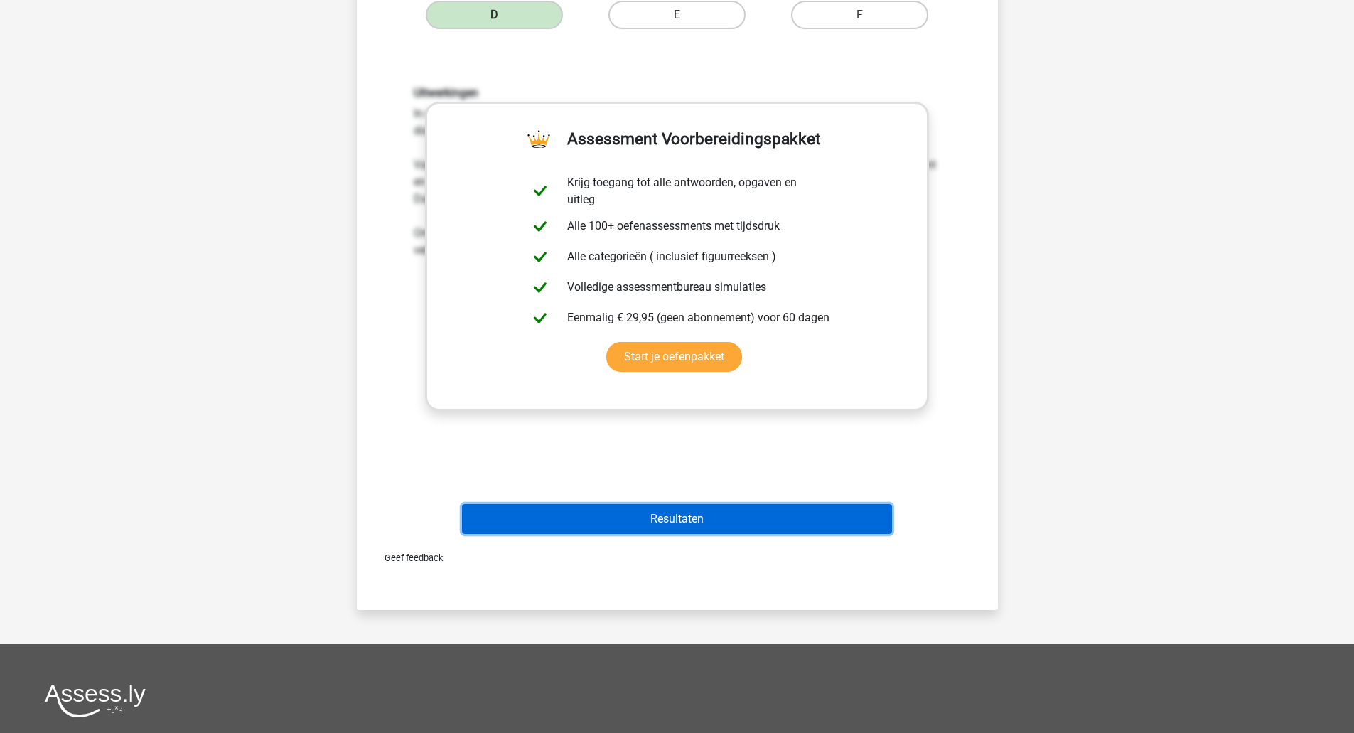
click at [707, 517] on button "Resultaten" at bounding box center [677, 519] width 430 height 30
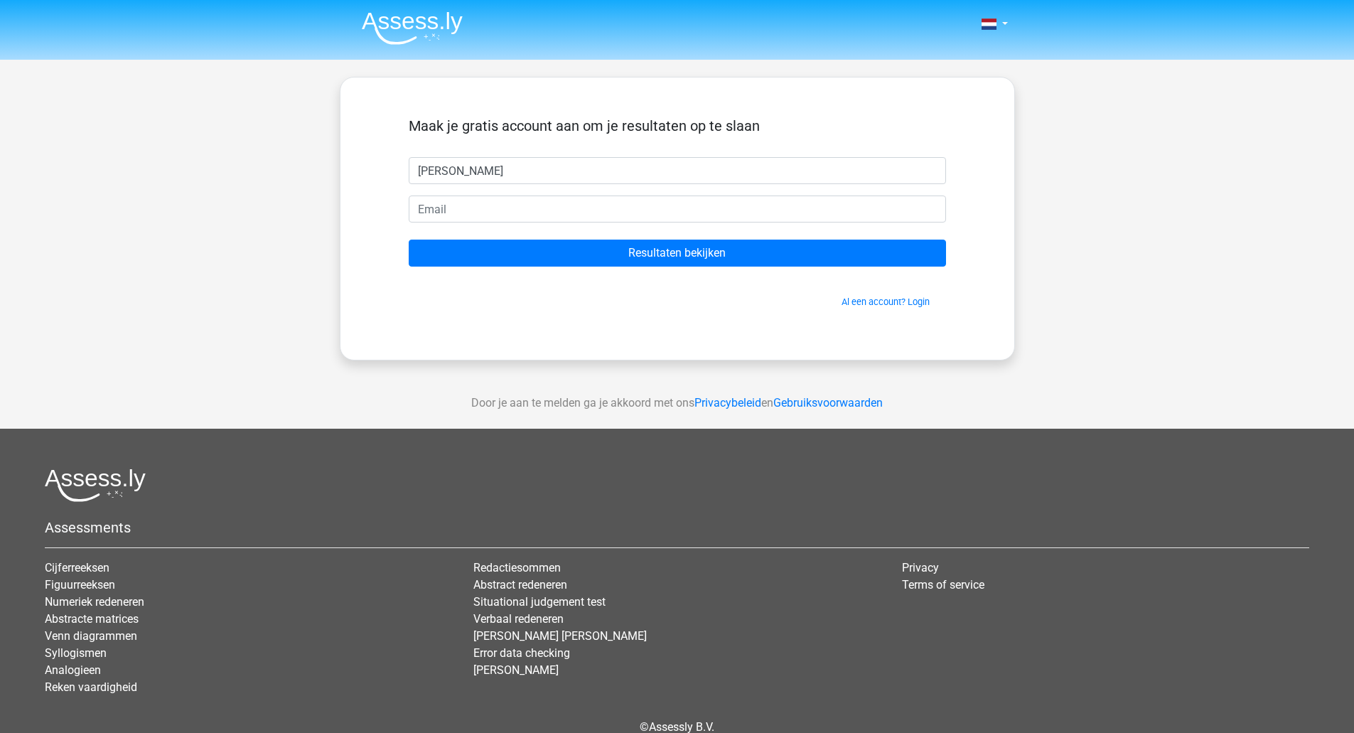
type input "[PERSON_NAME]"
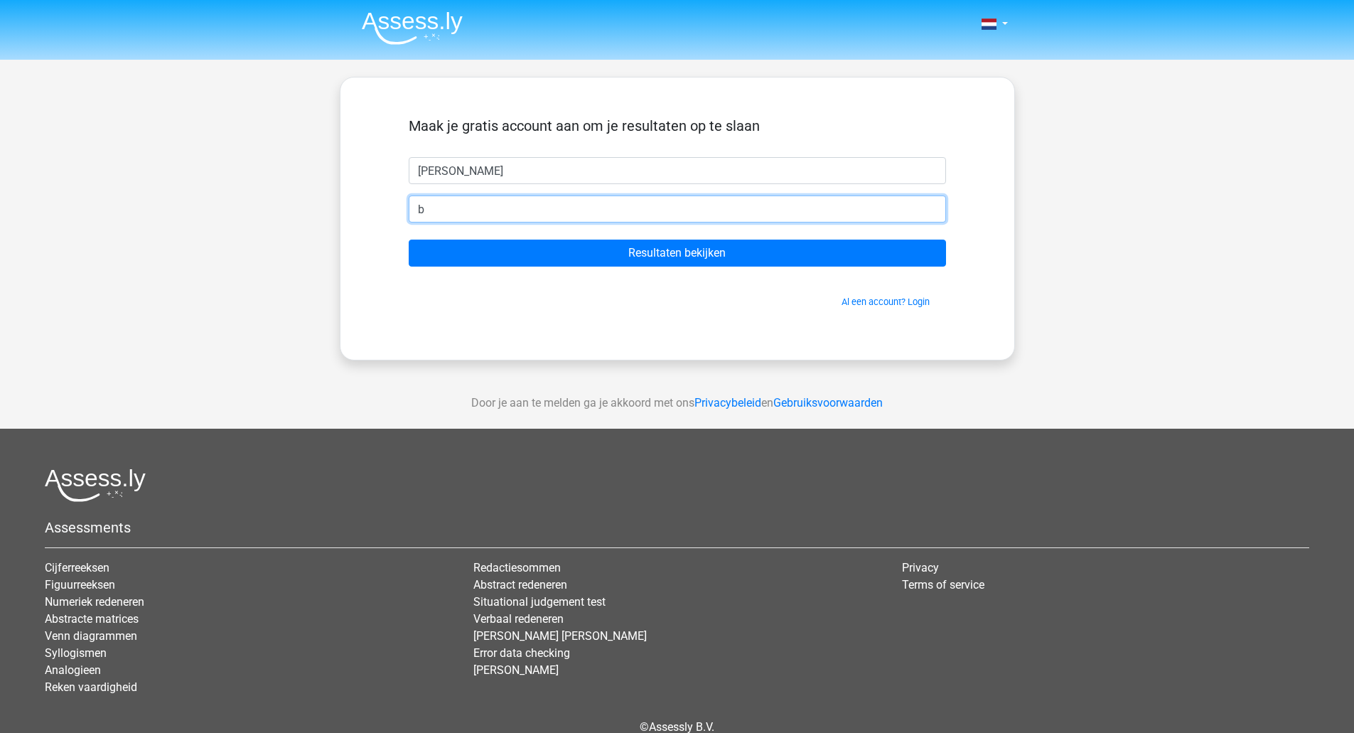
type input "[EMAIL_ADDRESS][DOMAIN_NAME]"
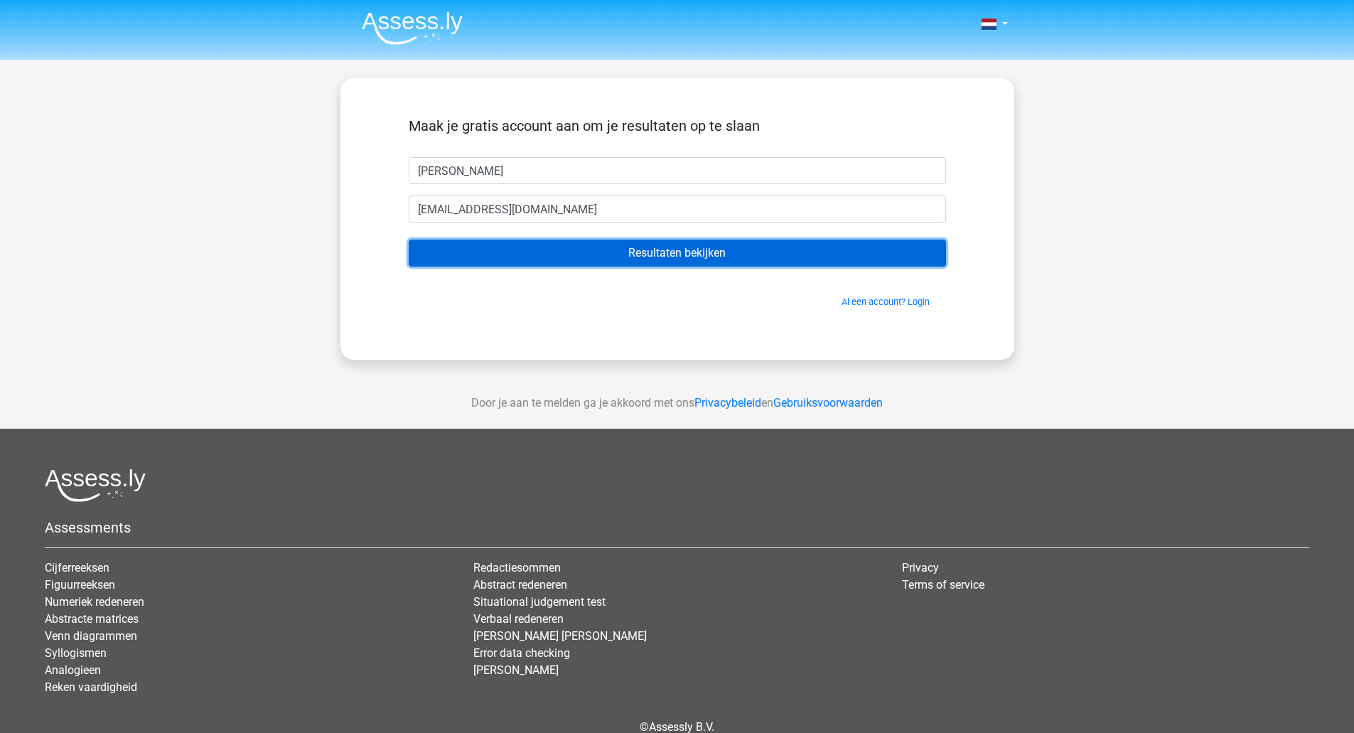
click at [672, 255] on input "Resultaten bekijken" at bounding box center [677, 252] width 537 height 27
click at [657, 248] on input "Resultaten bekijken" at bounding box center [677, 252] width 537 height 27
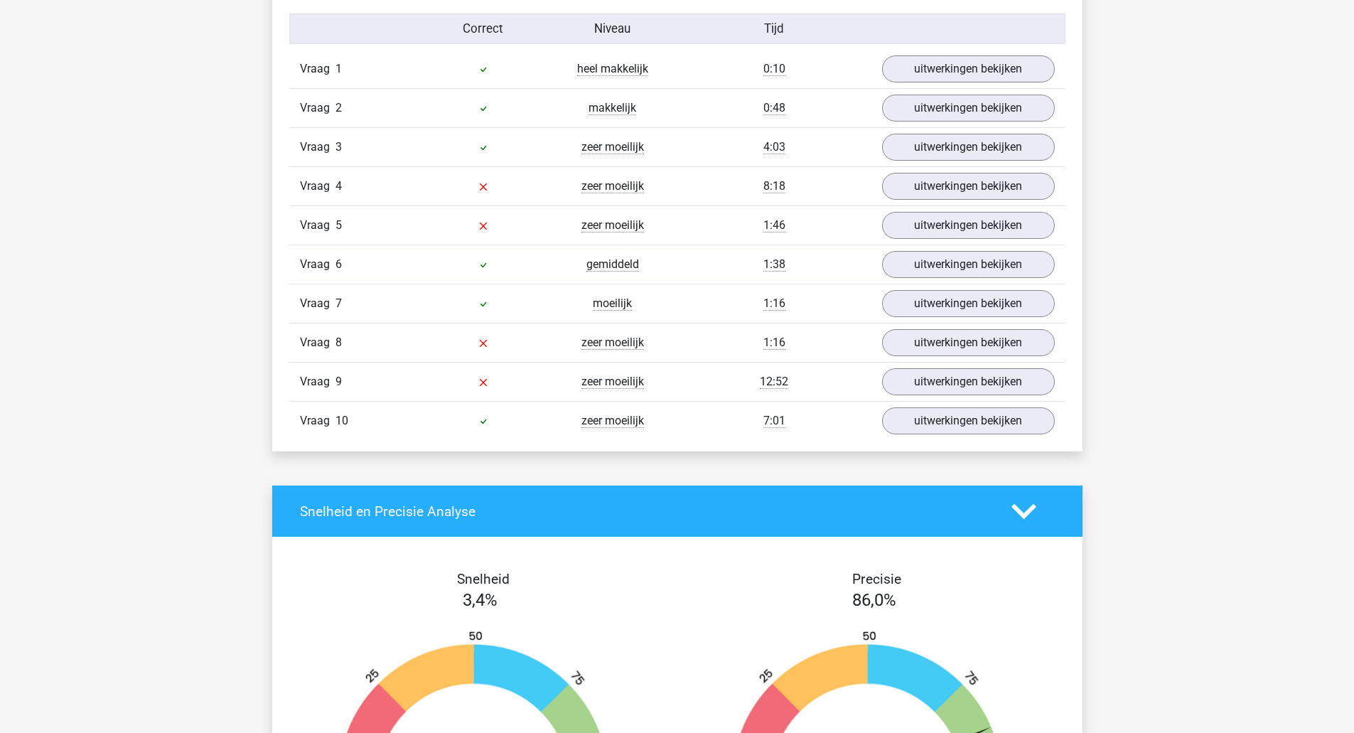
scroll to position [1208, 0]
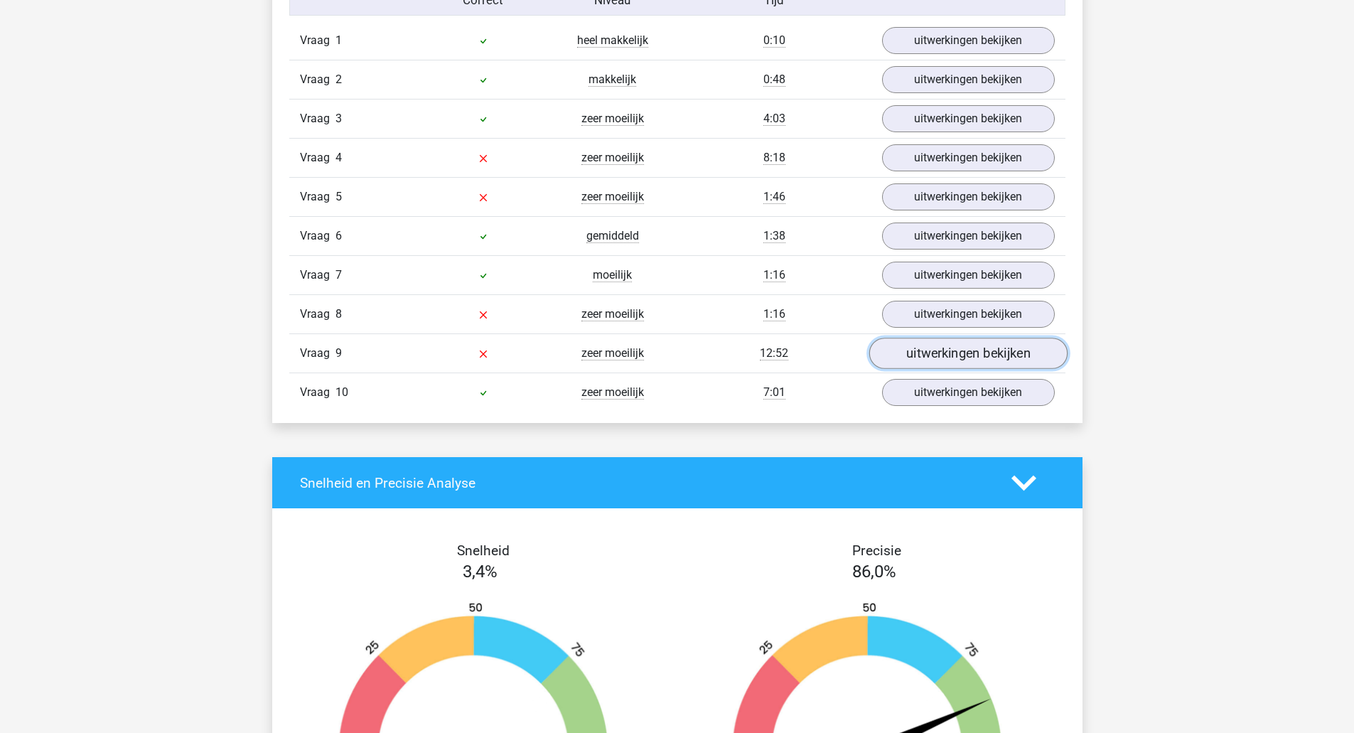
click at [957, 353] on link "uitwerkingen bekijken" at bounding box center [967, 353] width 198 height 31
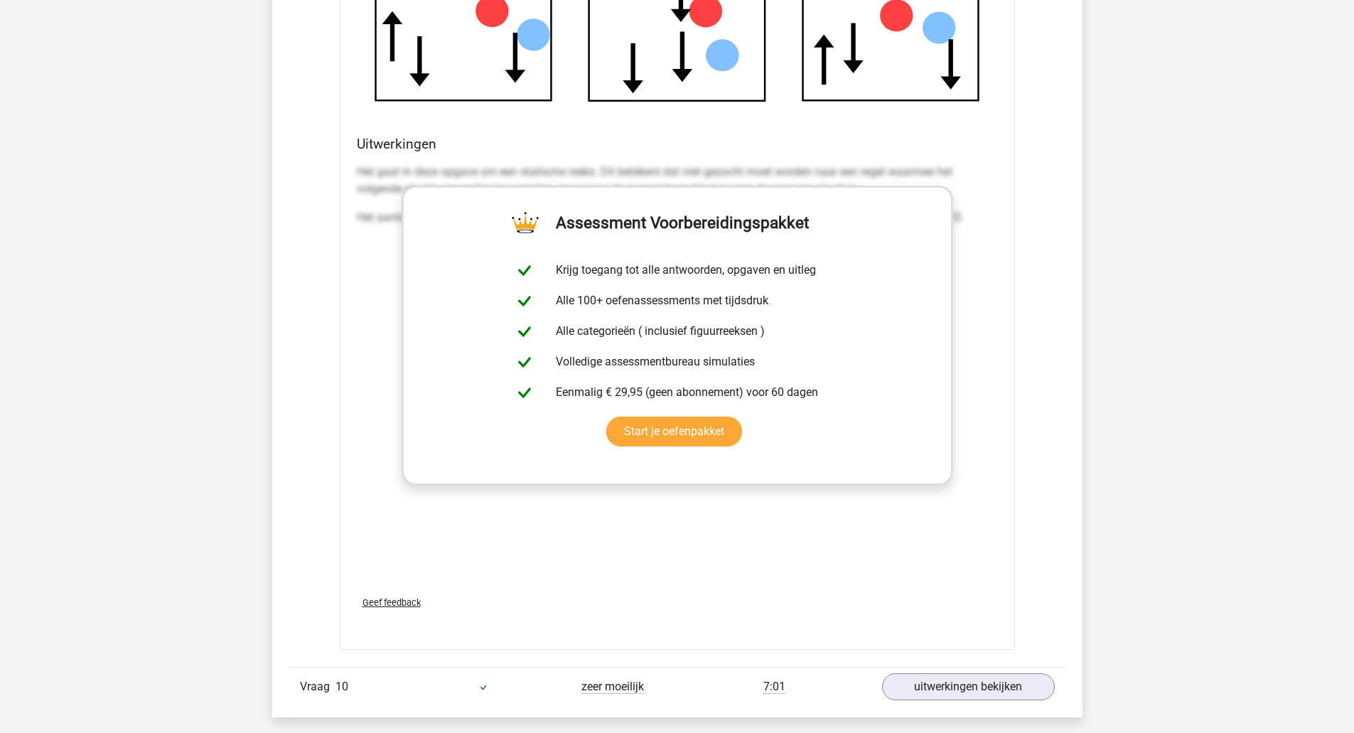
scroll to position [2274, 0]
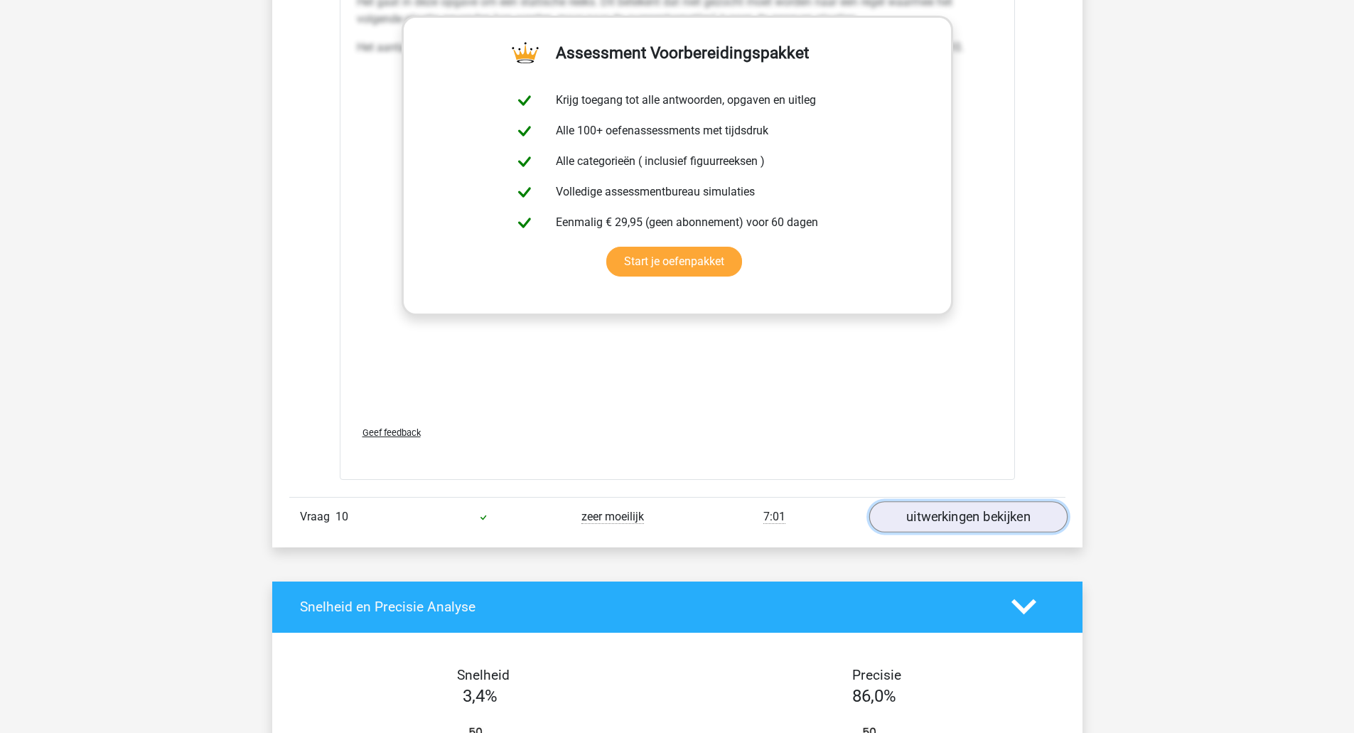
click at [970, 522] on link "uitwerkingen bekijken" at bounding box center [967, 516] width 198 height 31
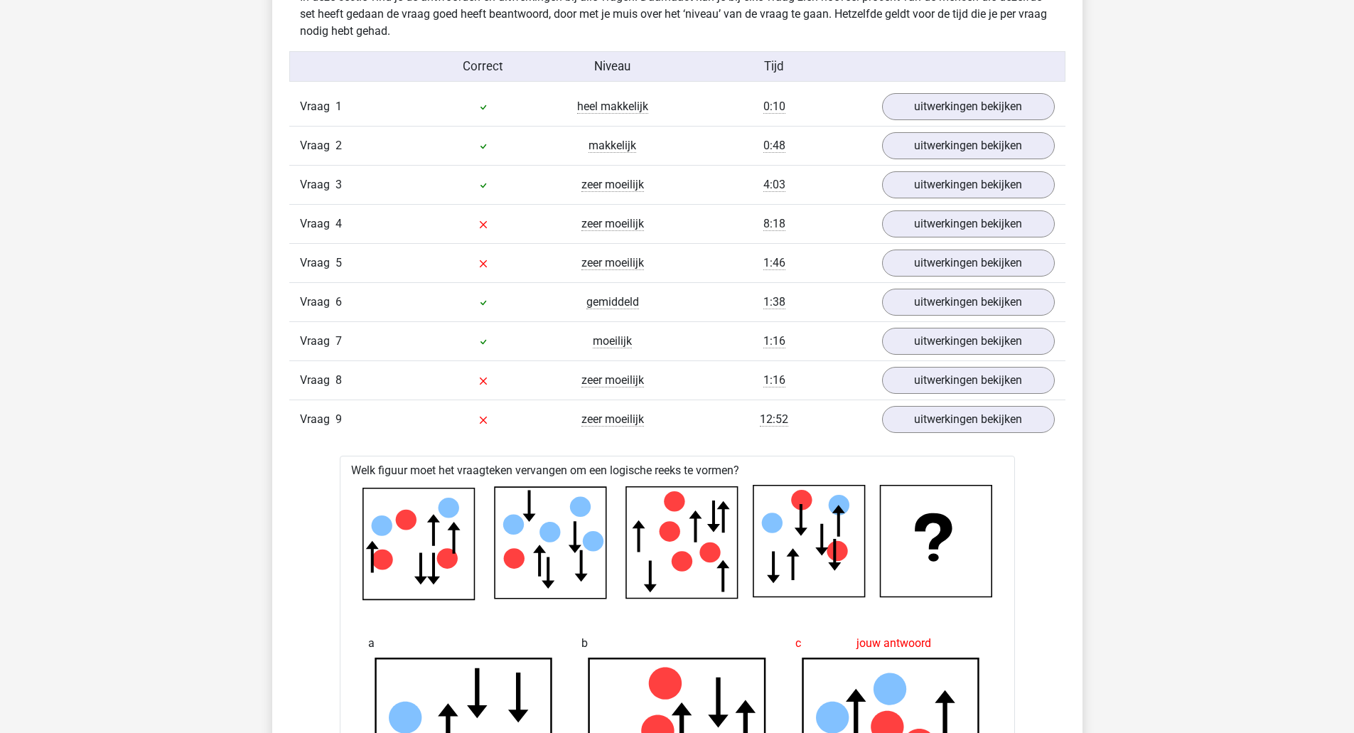
scroll to position [1137, 0]
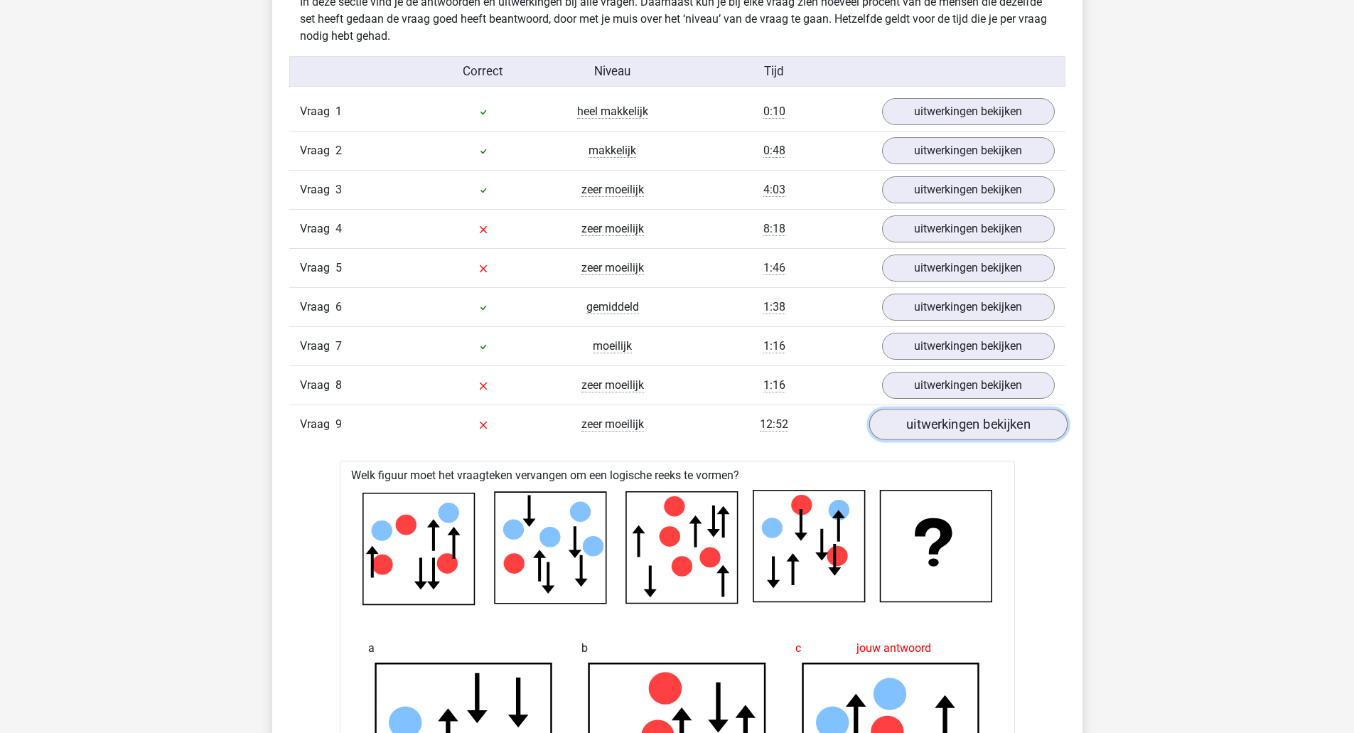
click at [982, 424] on link "uitwerkingen bekijken" at bounding box center [967, 424] width 198 height 31
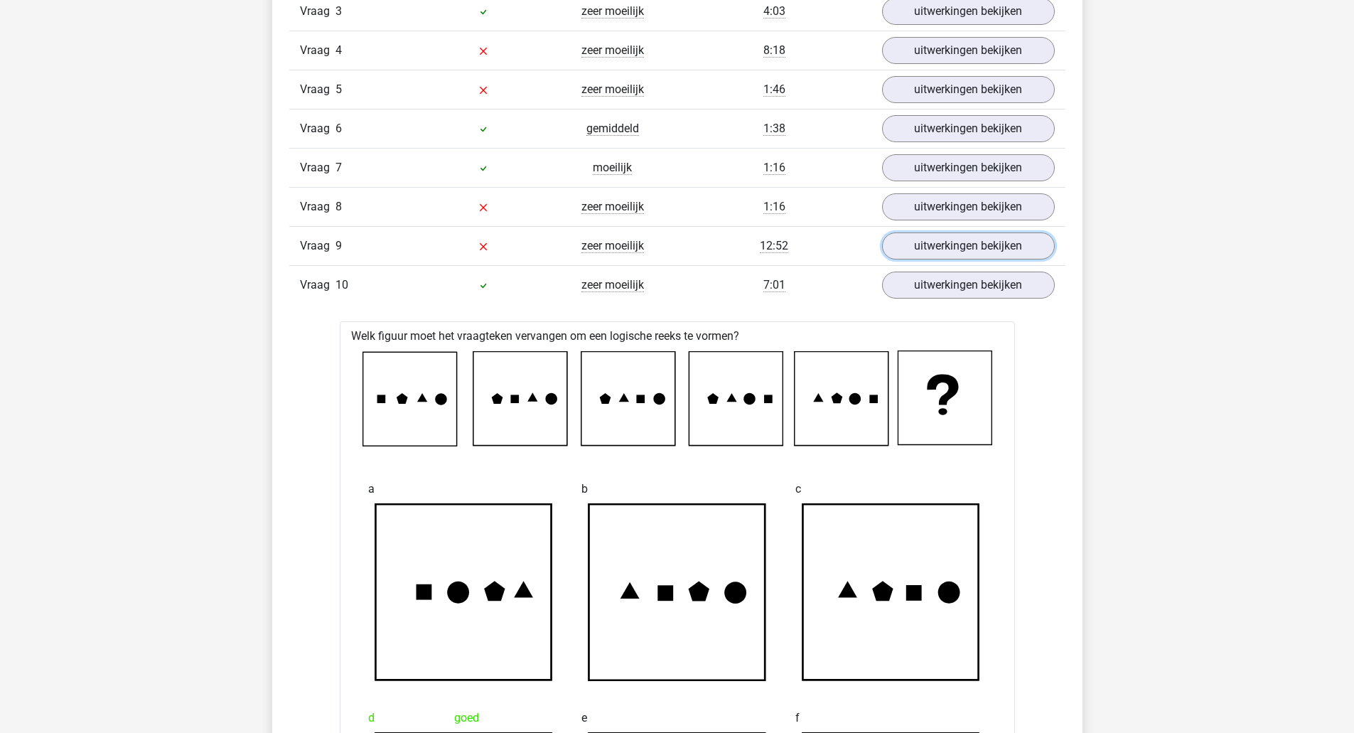
scroll to position [1208, 0]
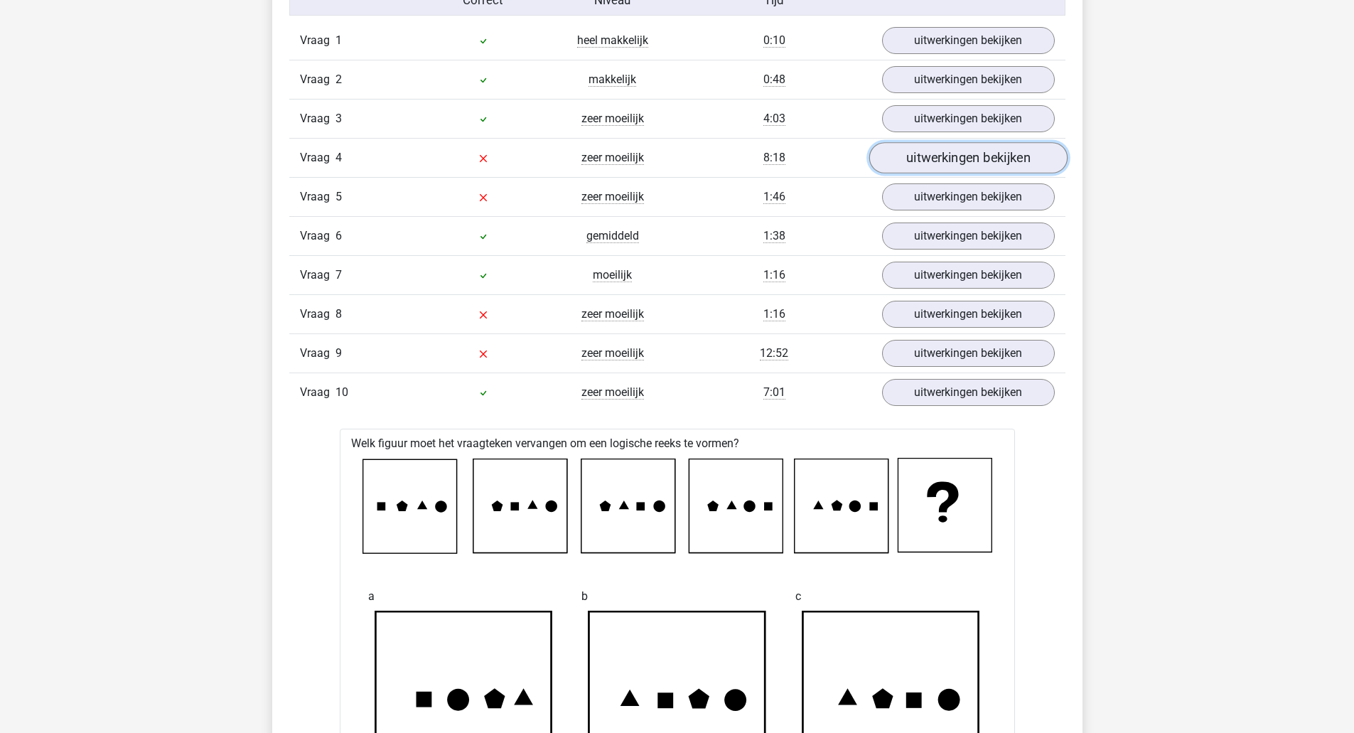
click at [964, 155] on link "uitwerkingen bekijken" at bounding box center [967, 158] width 198 height 31
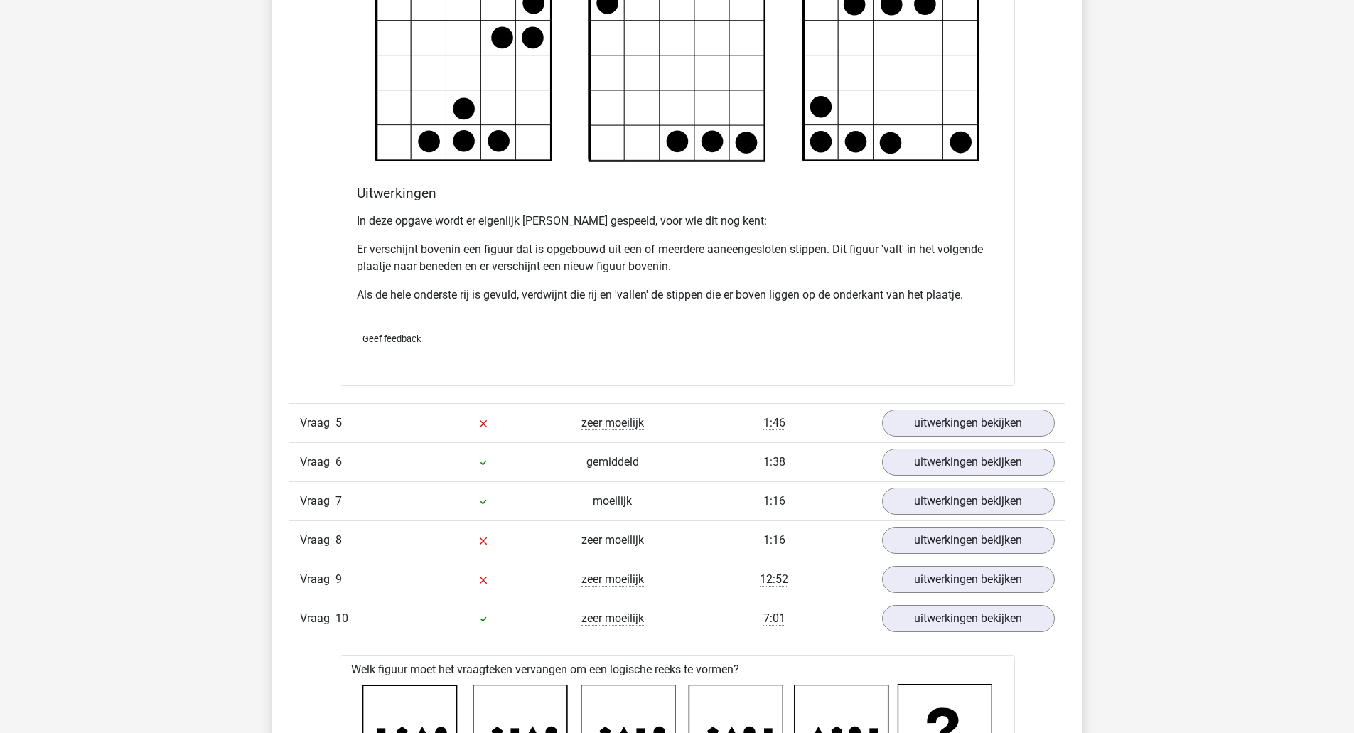
scroll to position [1848, 0]
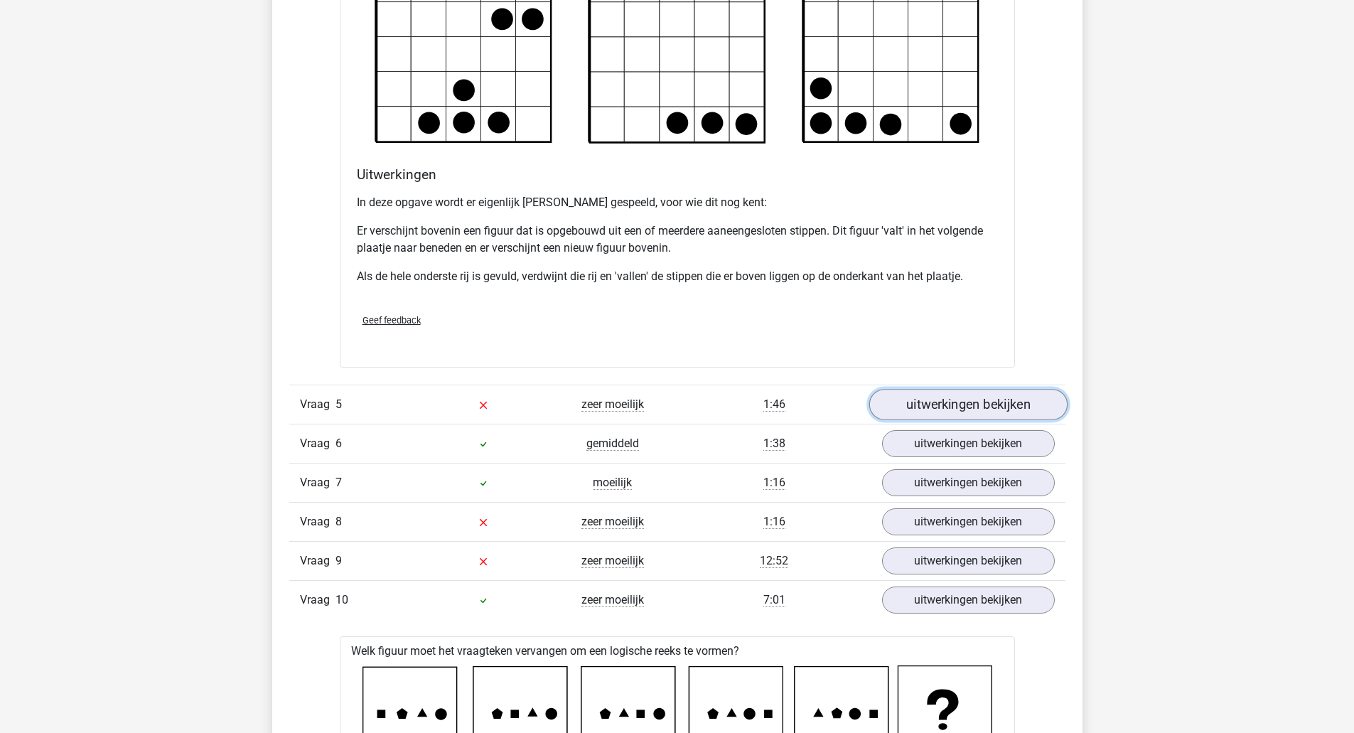
click at [951, 399] on link "uitwerkingen bekijken" at bounding box center [967, 404] width 198 height 31
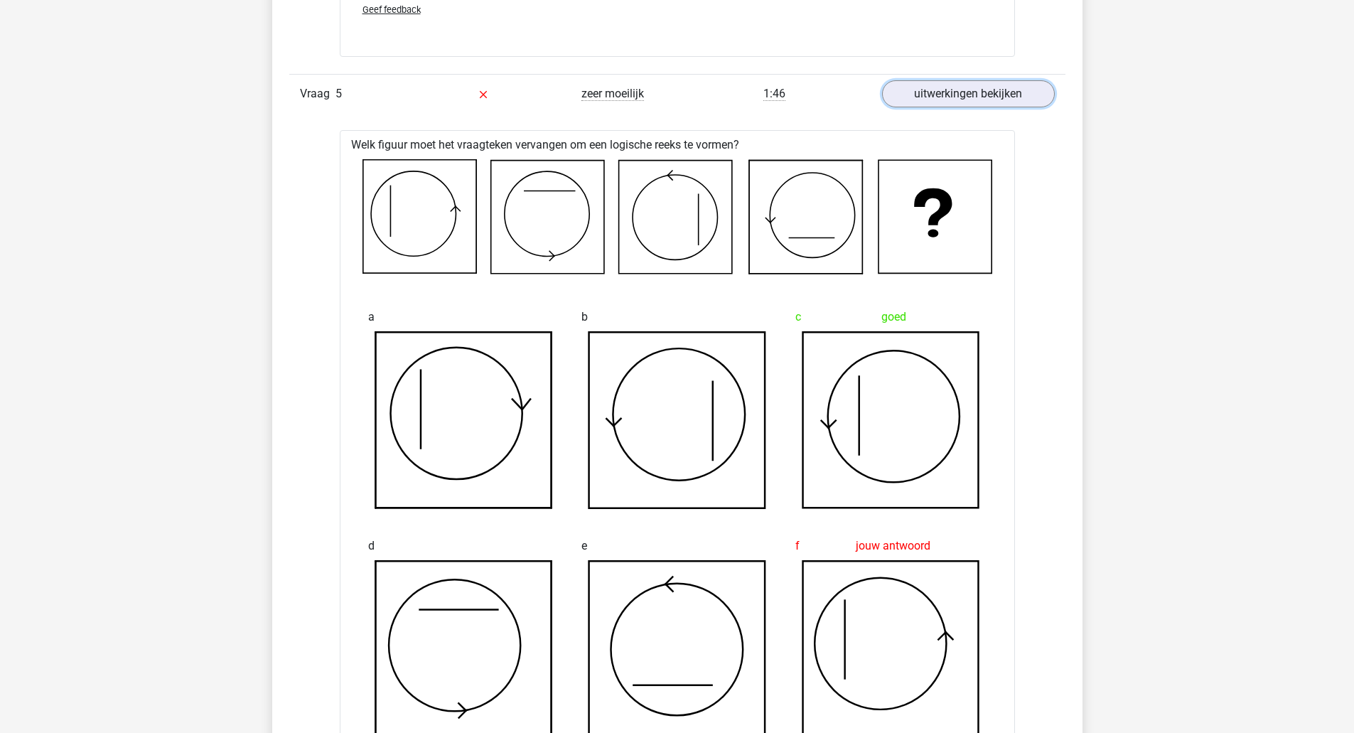
scroll to position [2203, 0]
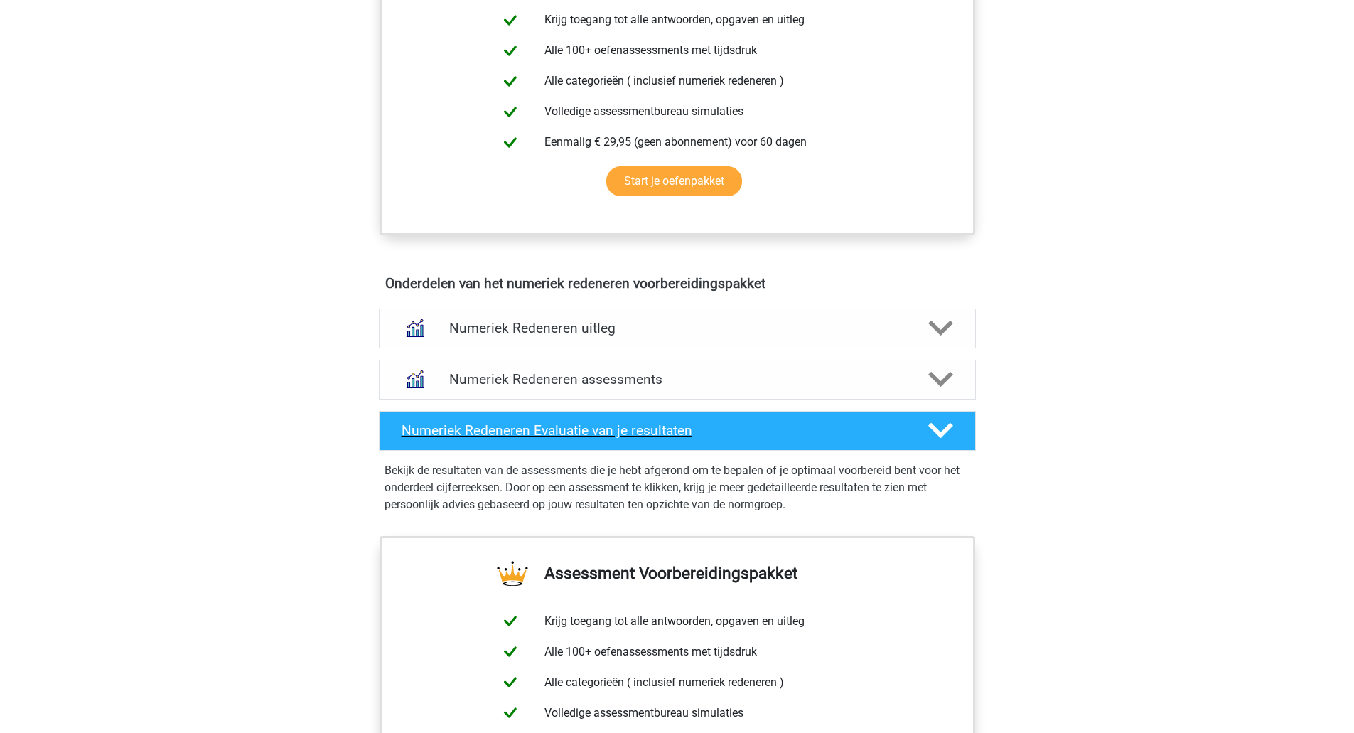
scroll to position [640, 0]
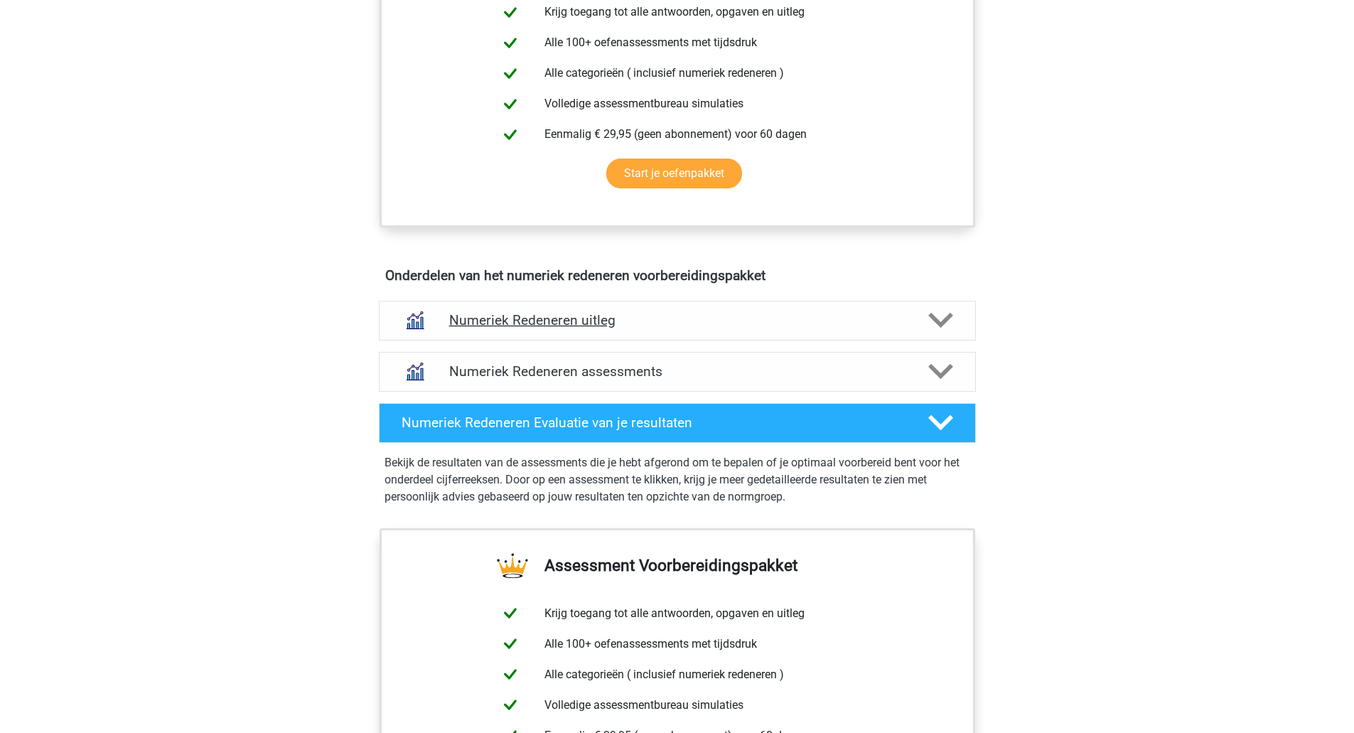
click at [490, 319] on h4 "Numeriek Redeneren uitleg" at bounding box center [677, 320] width 456 height 16
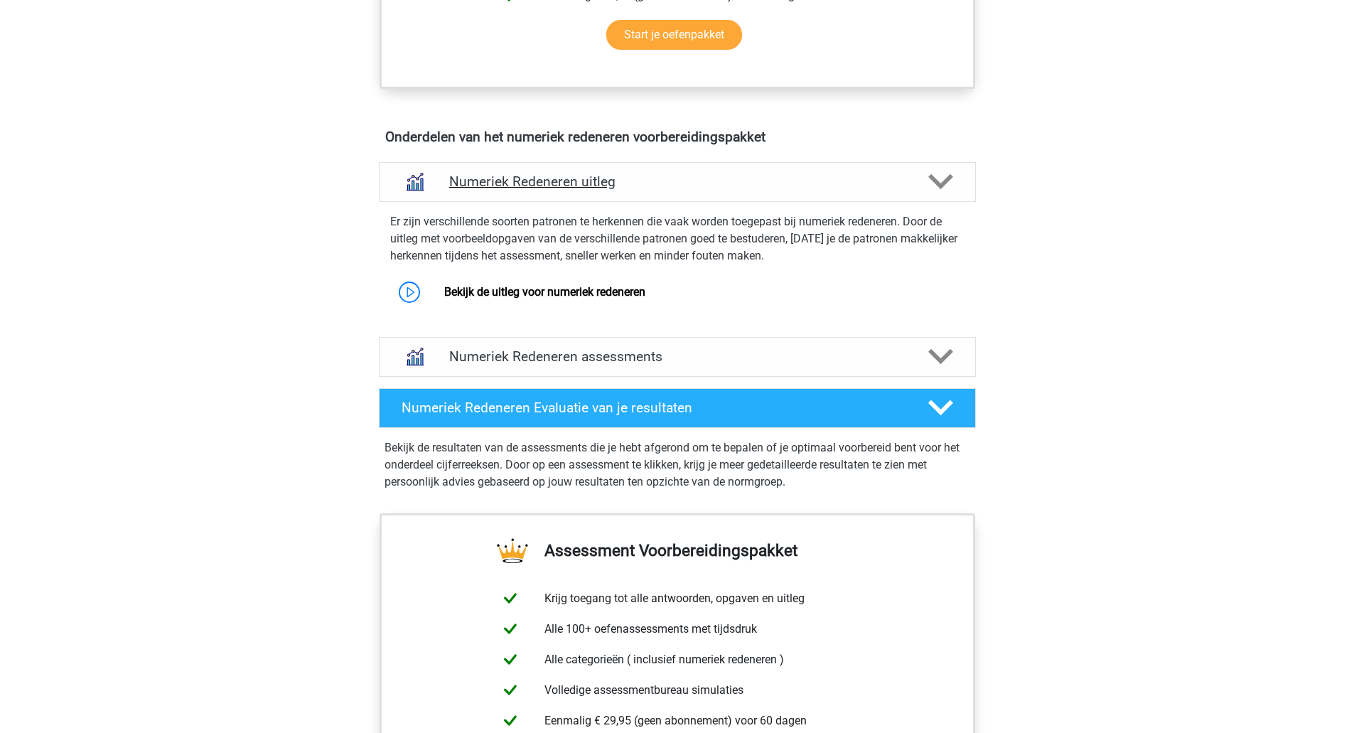
scroll to position [782, 0]
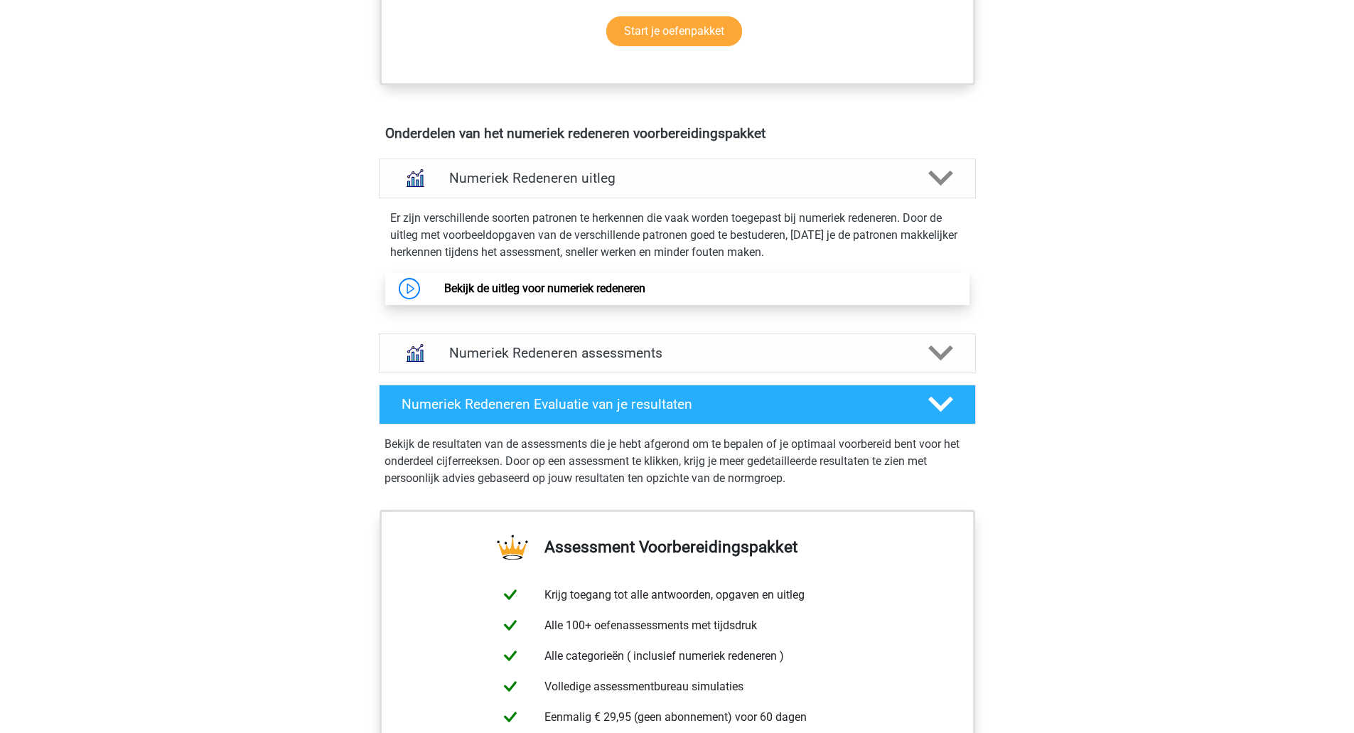
click at [487, 290] on link "Bekijk de uitleg voor numeriek redeneren" at bounding box center [544, 288] width 201 height 14
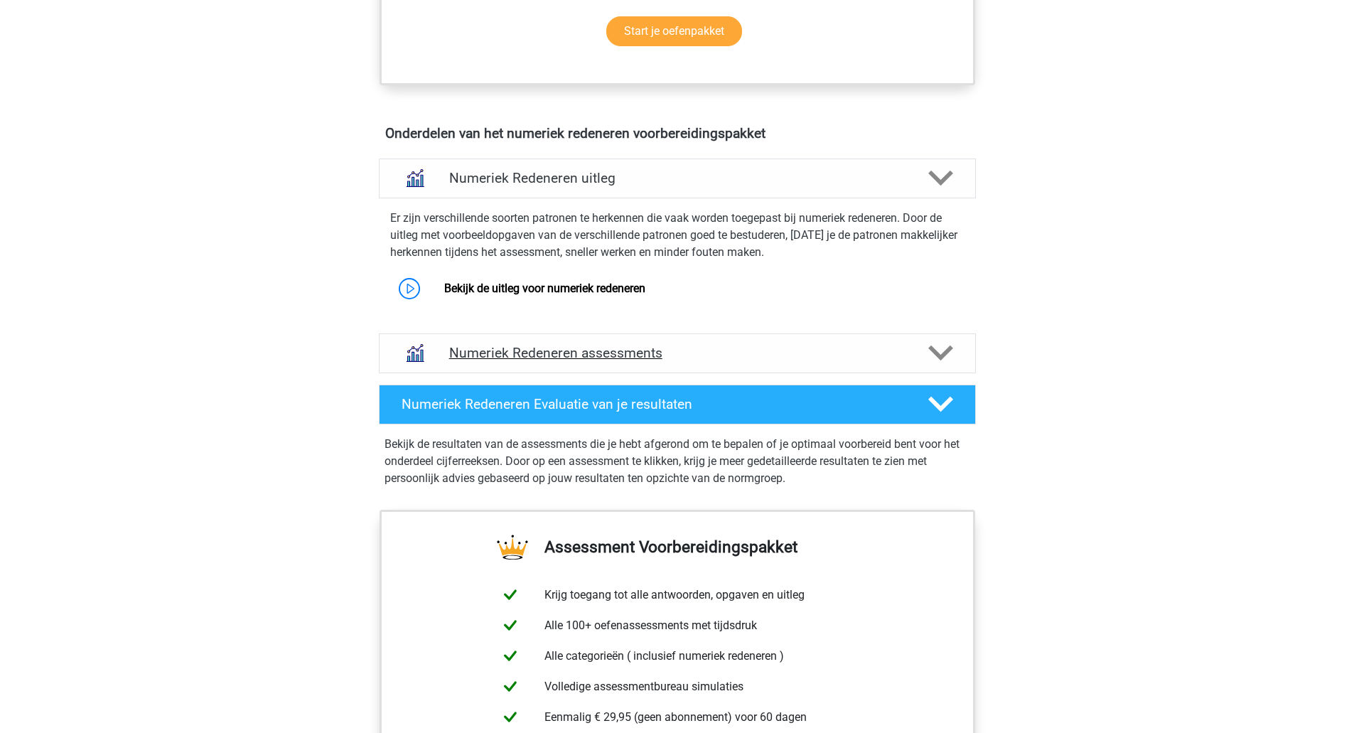
click at [662, 354] on h4 "Numeriek Redeneren assessments" at bounding box center [677, 353] width 456 height 16
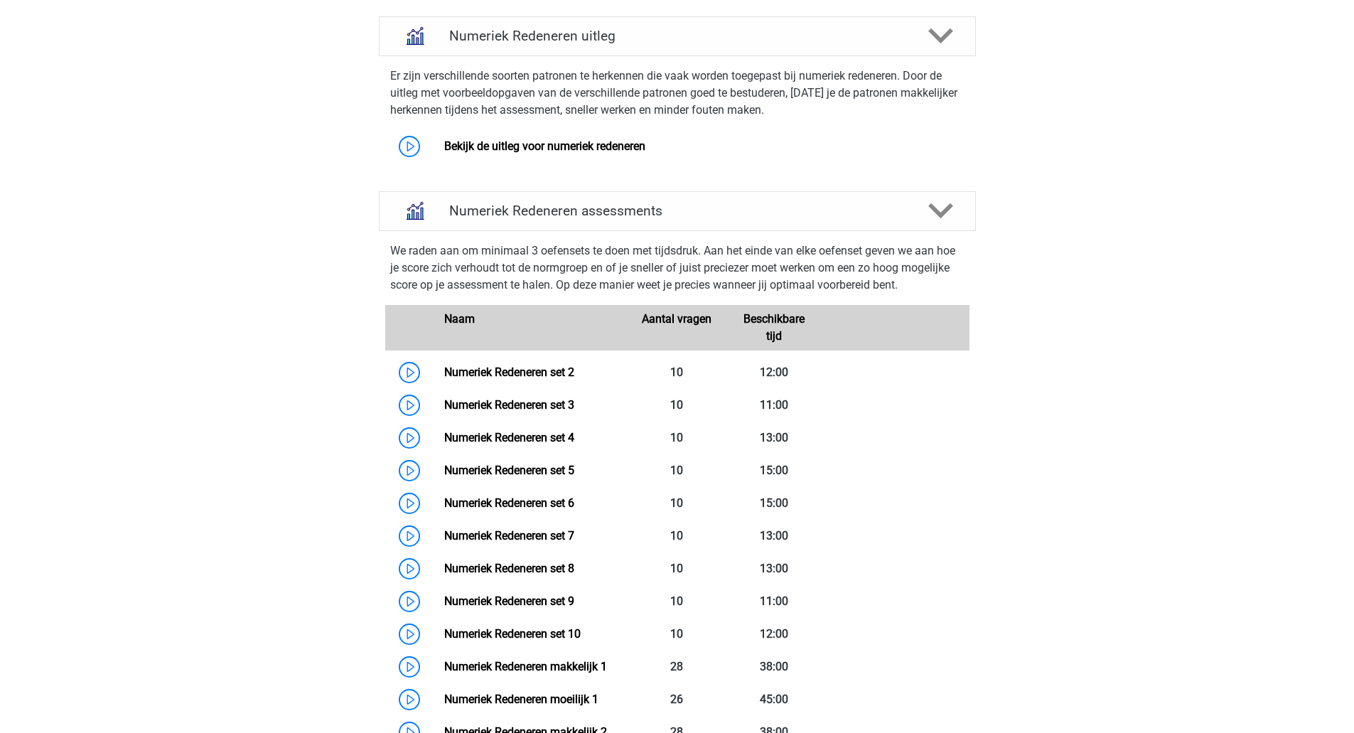
scroll to position [1066, 0]
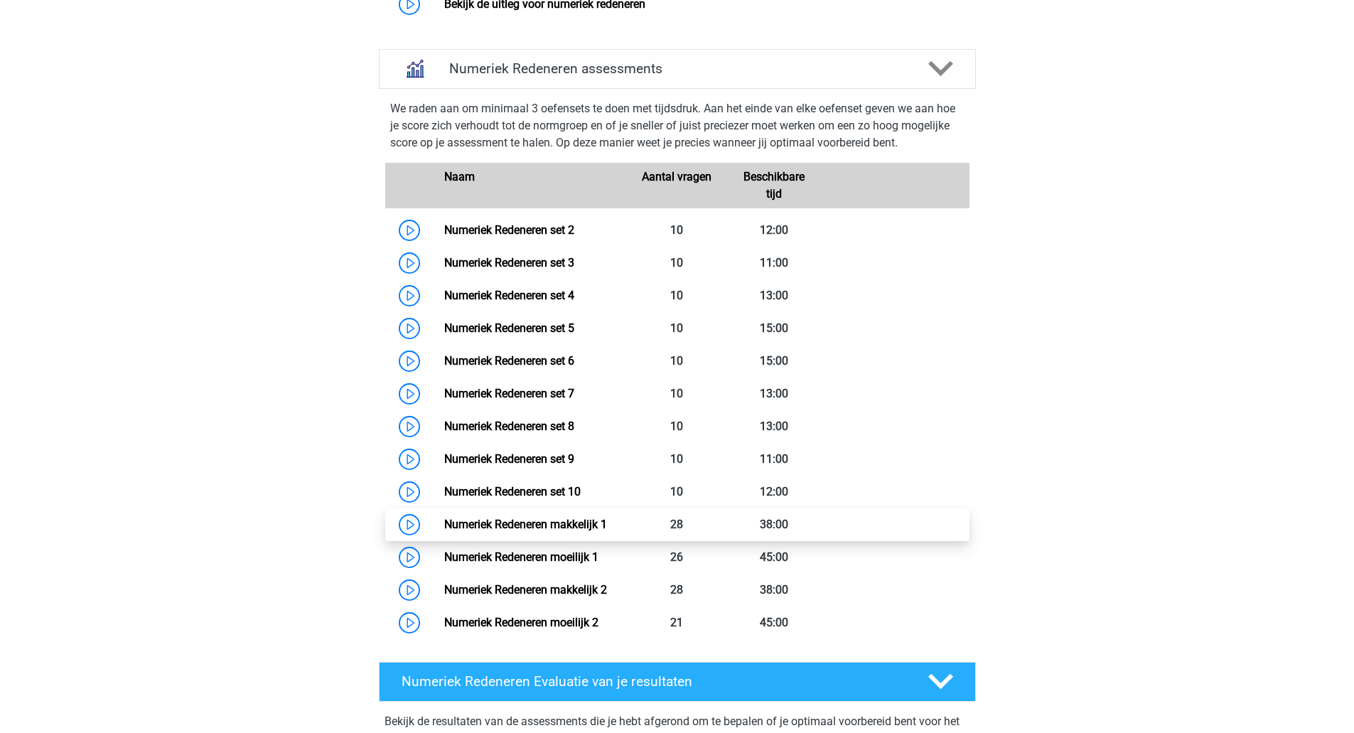
click at [518, 521] on link "Numeriek Redeneren makkelijk 1" at bounding box center [525, 524] width 163 height 14
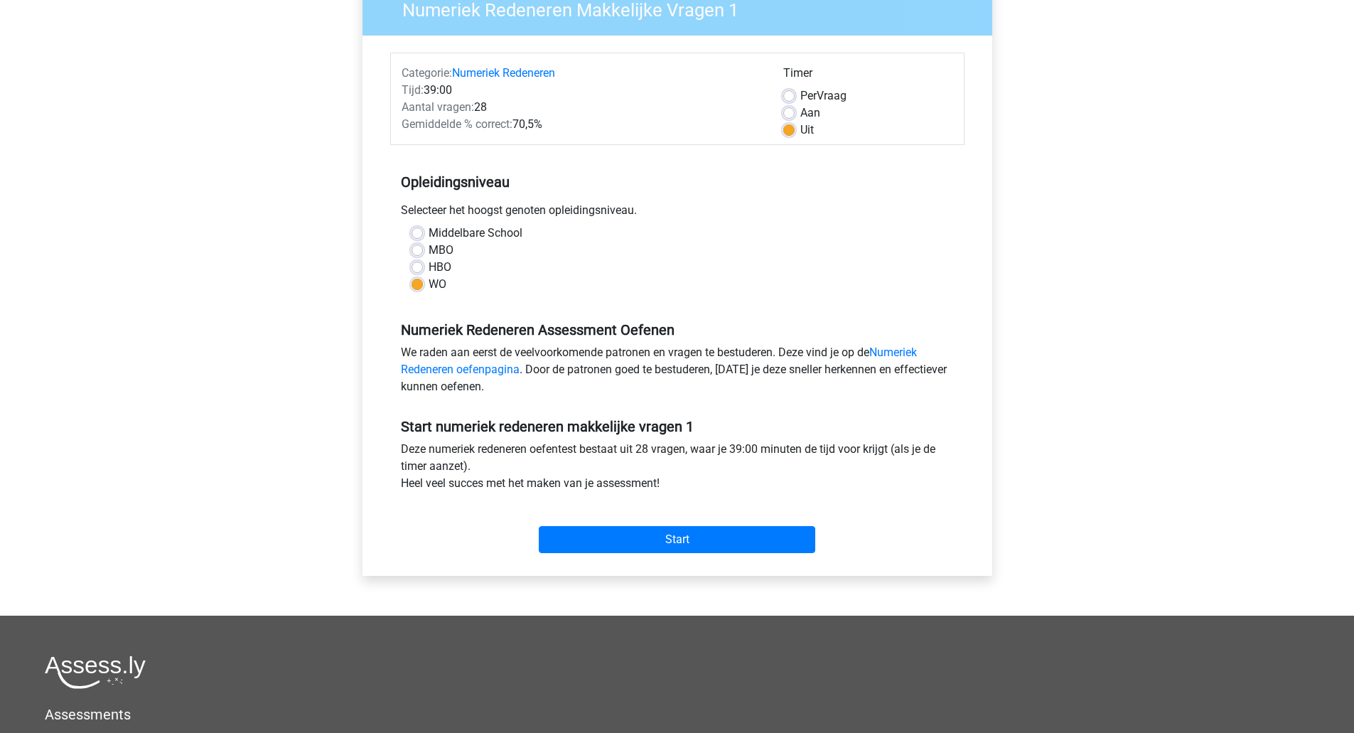
scroll to position [213, 0]
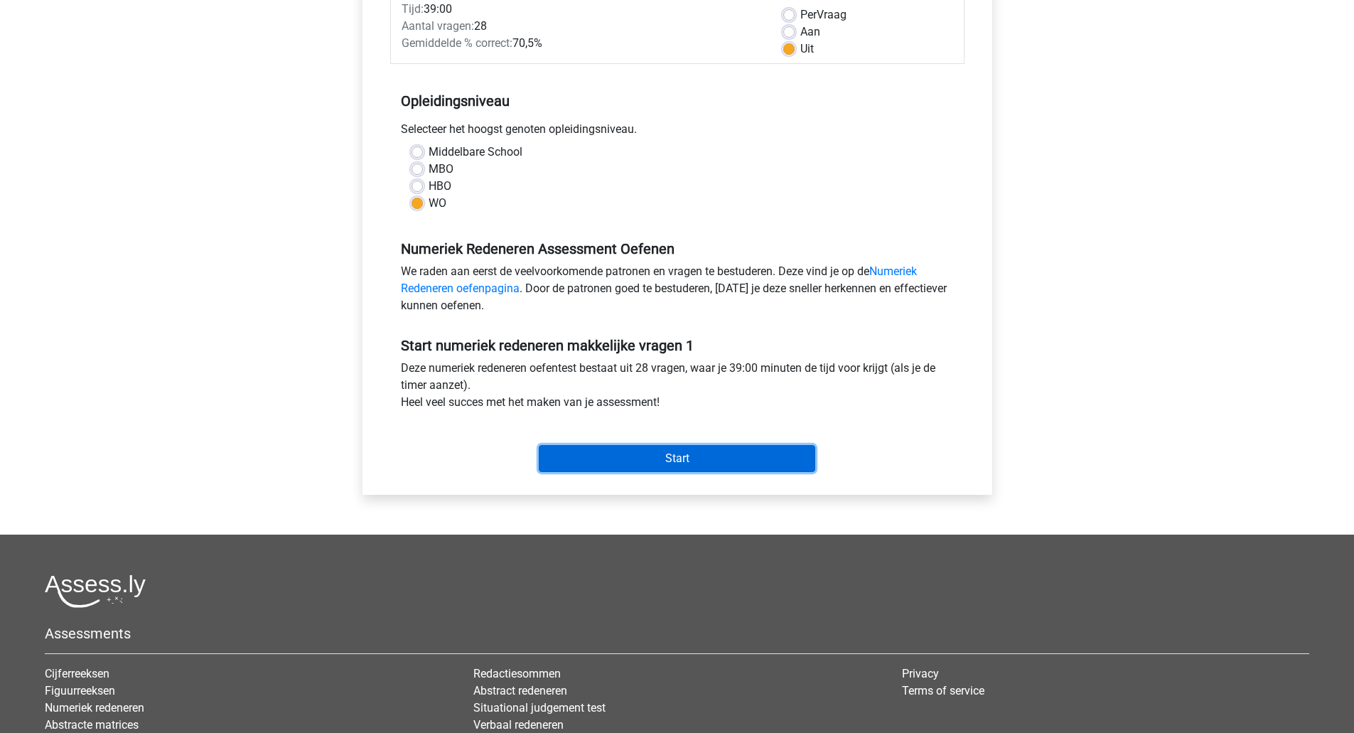
click at [675, 453] on input "Start" at bounding box center [677, 458] width 276 height 27
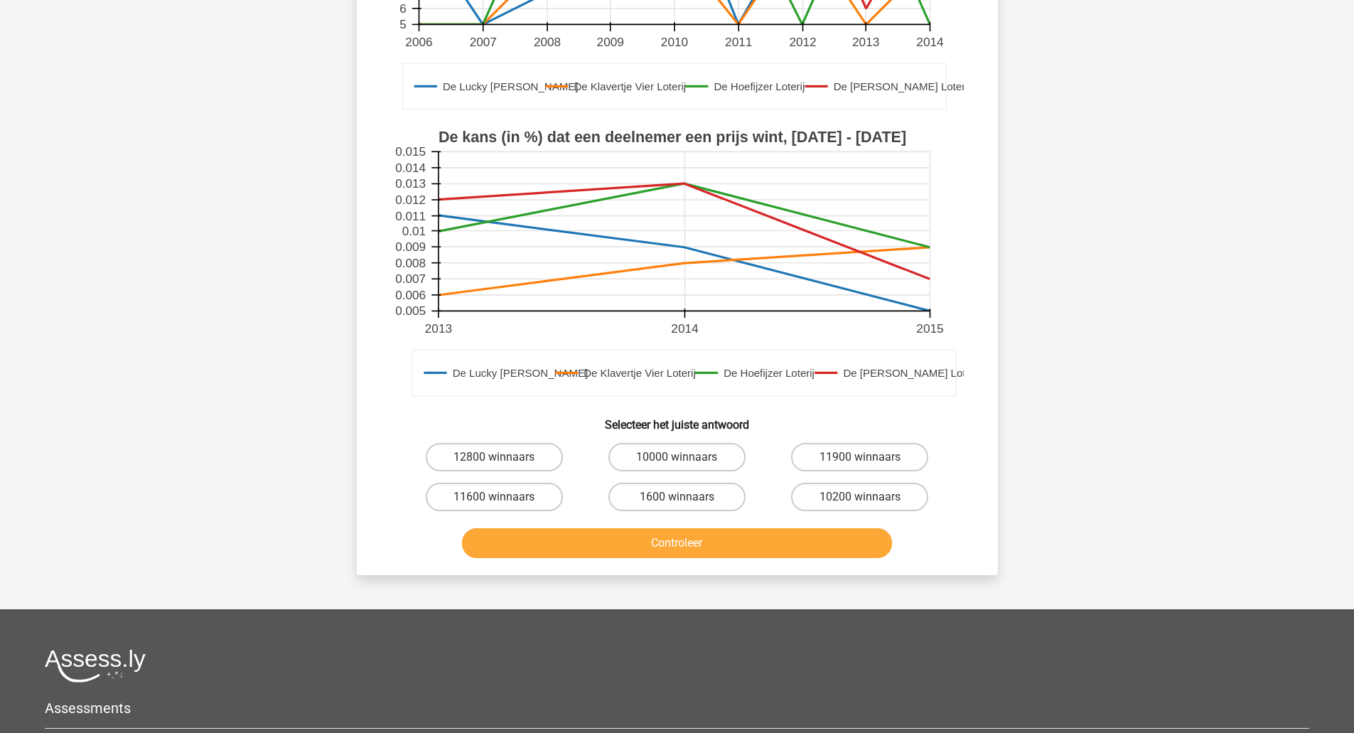
scroll to position [355, 0]
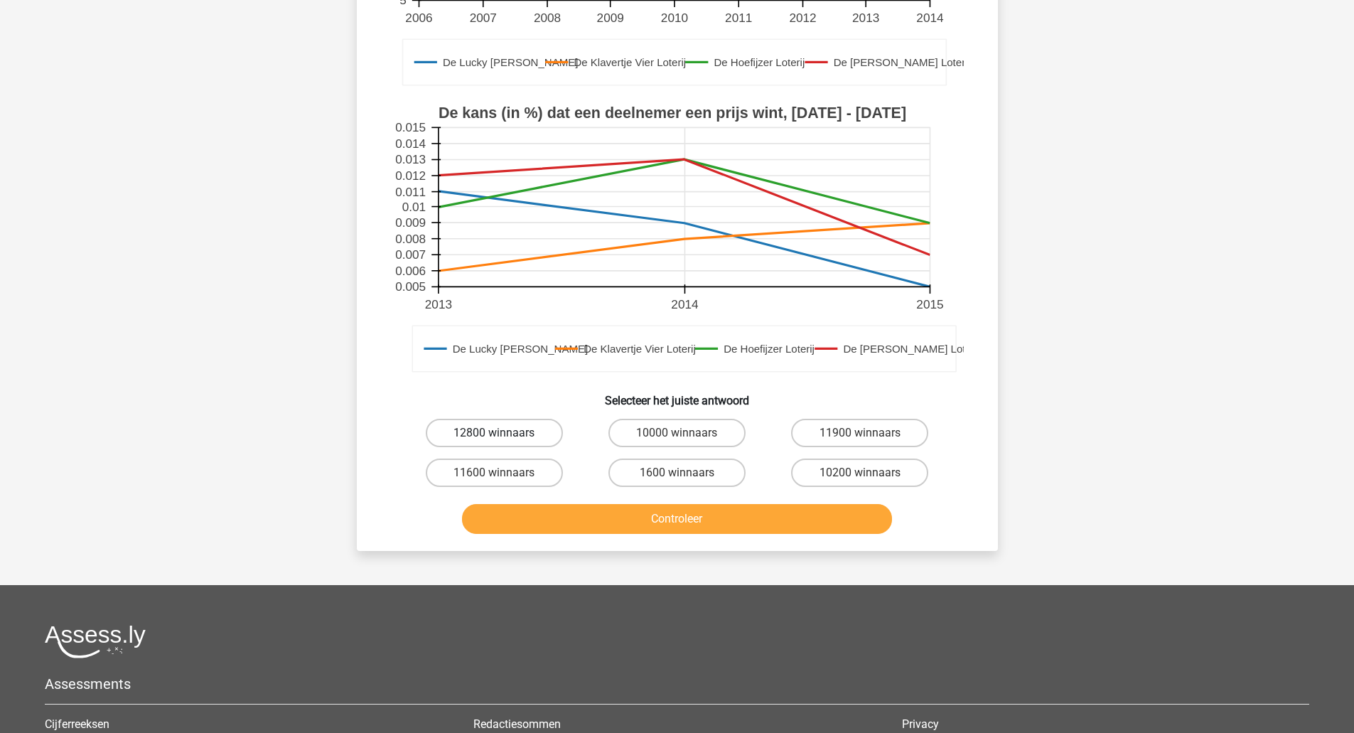
click at [468, 427] on label "12800 winnaars" at bounding box center [494, 433] width 137 height 28
click at [494, 433] on input "12800 winnaars" at bounding box center [498, 437] width 9 height 9
radio input "true"
click at [721, 517] on button "Controleer" at bounding box center [677, 519] width 430 height 30
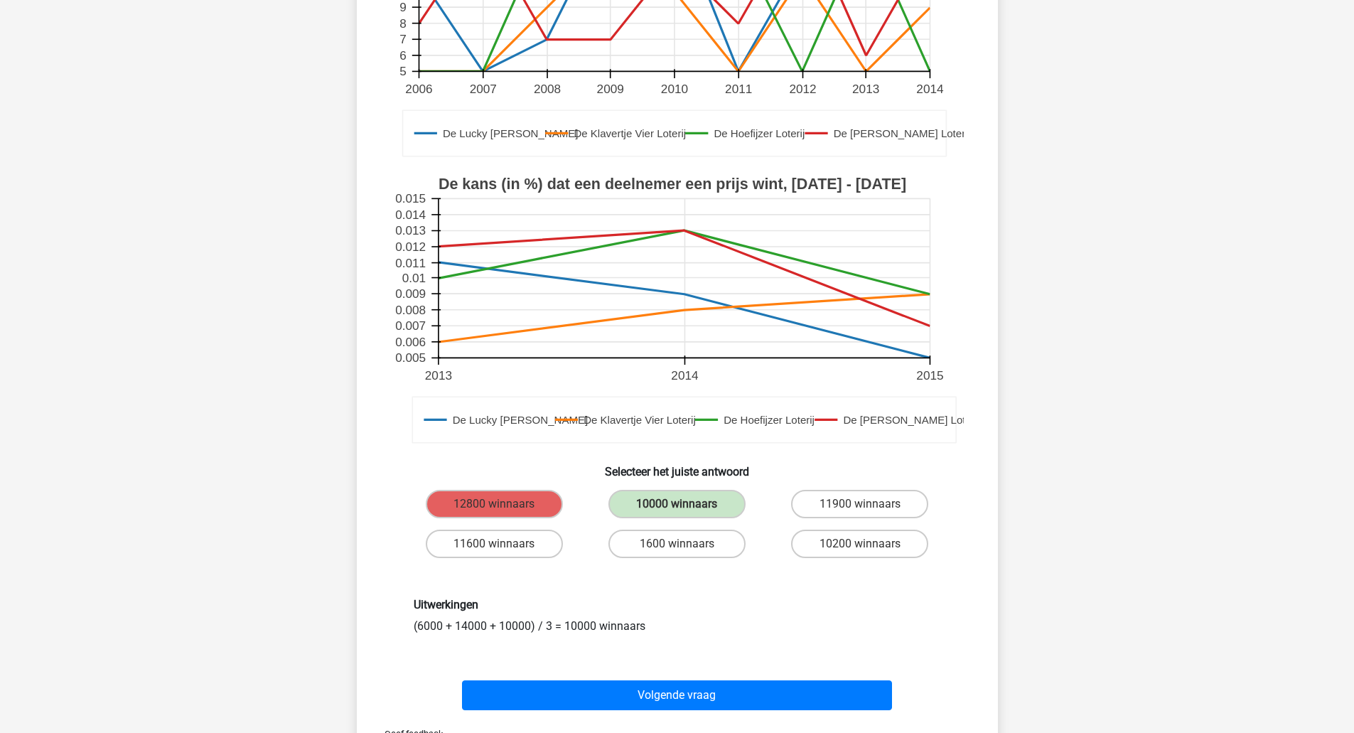
scroll to position [0, 0]
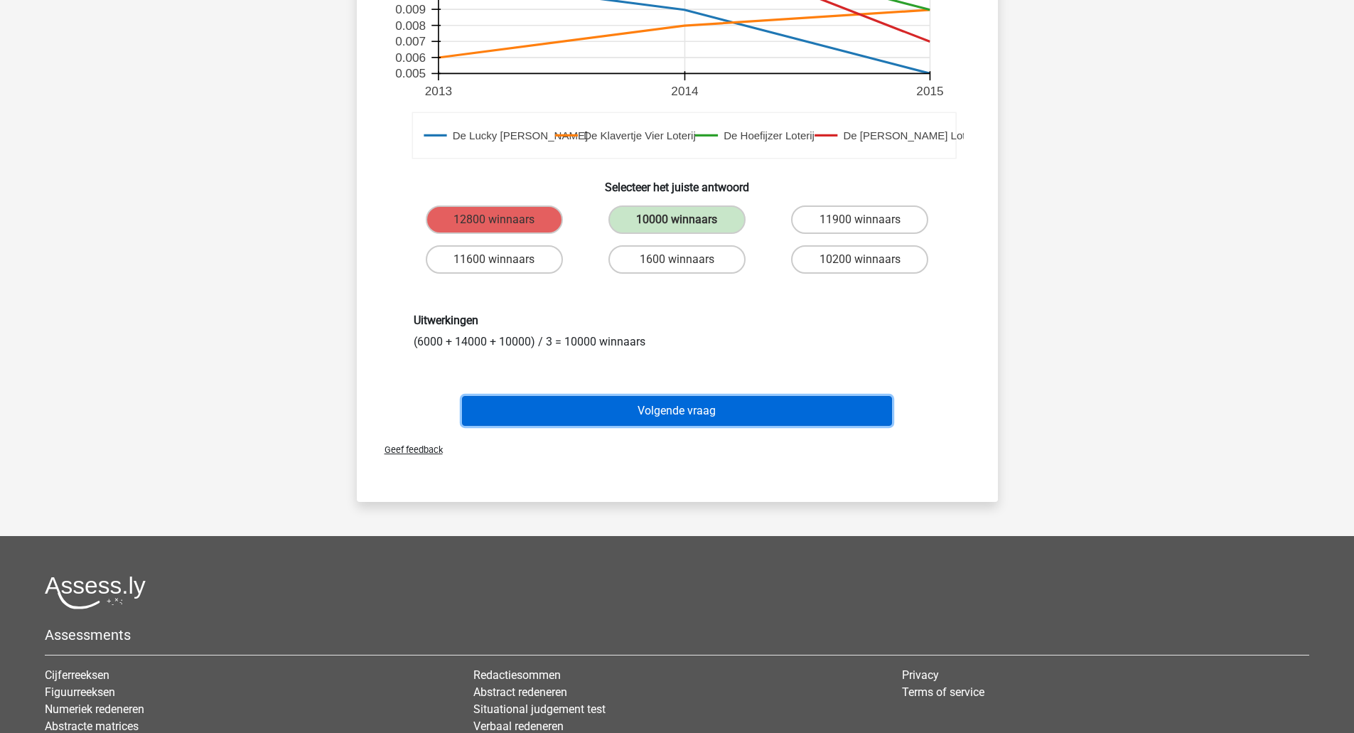
click at [674, 418] on button "Volgende vraag" at bounding box center [677, 411] width 430 height 30
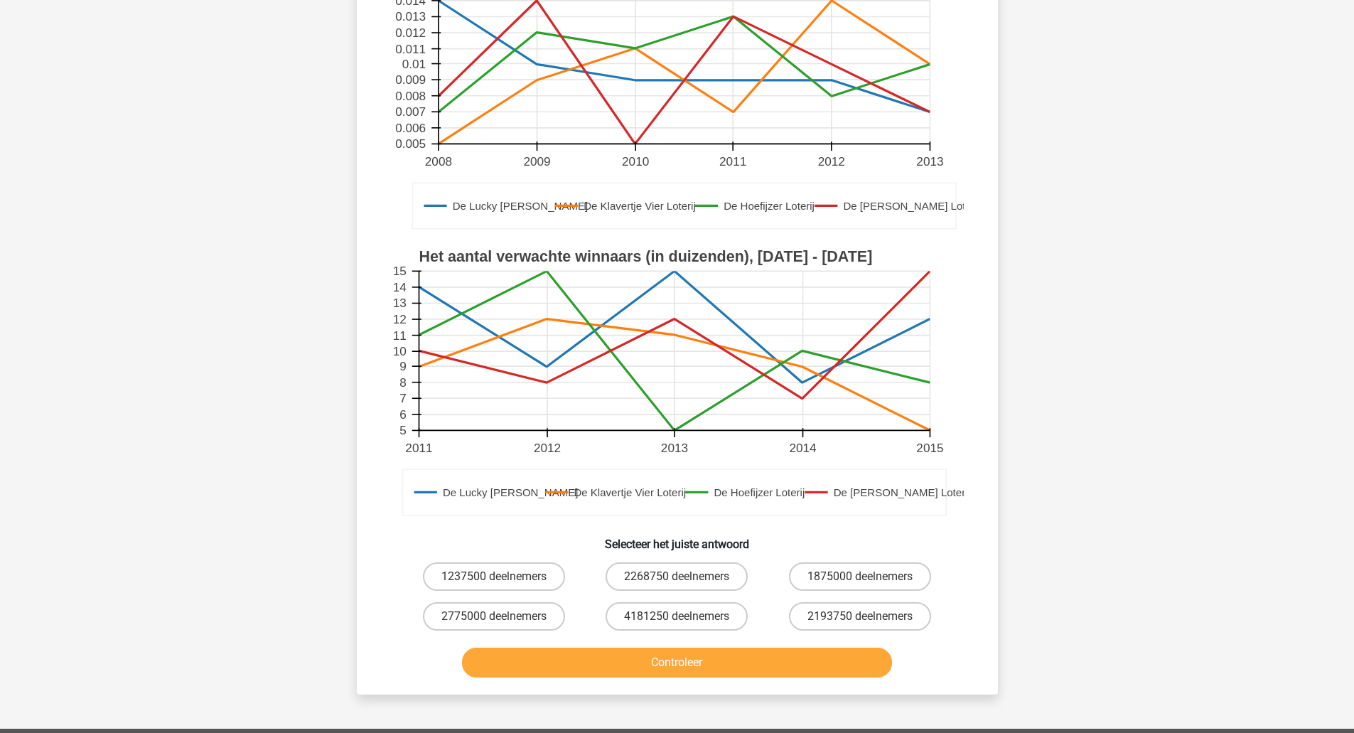
scroll to position [213, 0]
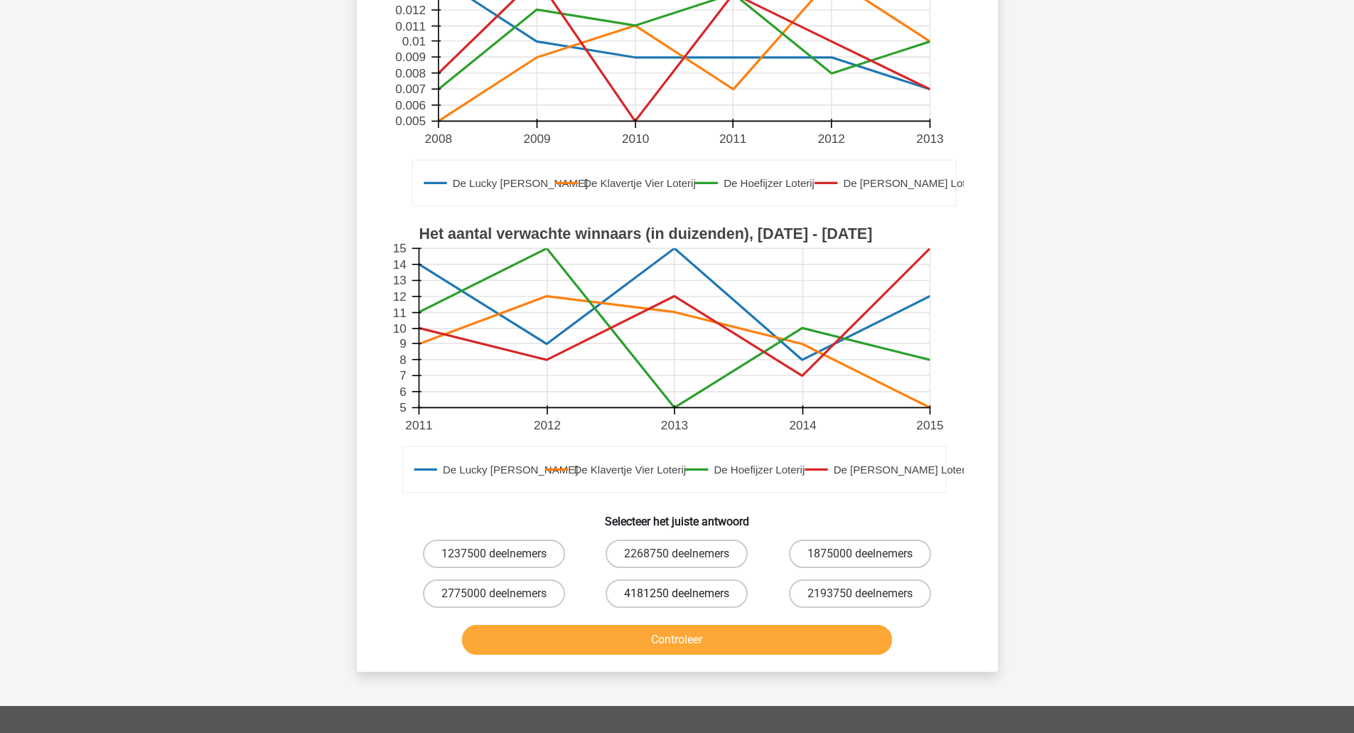
click at [660, 584] on label "4181250 deelnemers" at bounding box center [676, 593] width 142 height 28
click at [677, 593] on input "4181250 deelnemers" at bounding box center [681, 597] width 9 height 9
radio input "true"
click at [716, 646] on button "Controleer" at bounding box center [677, 640] width 430 height 30
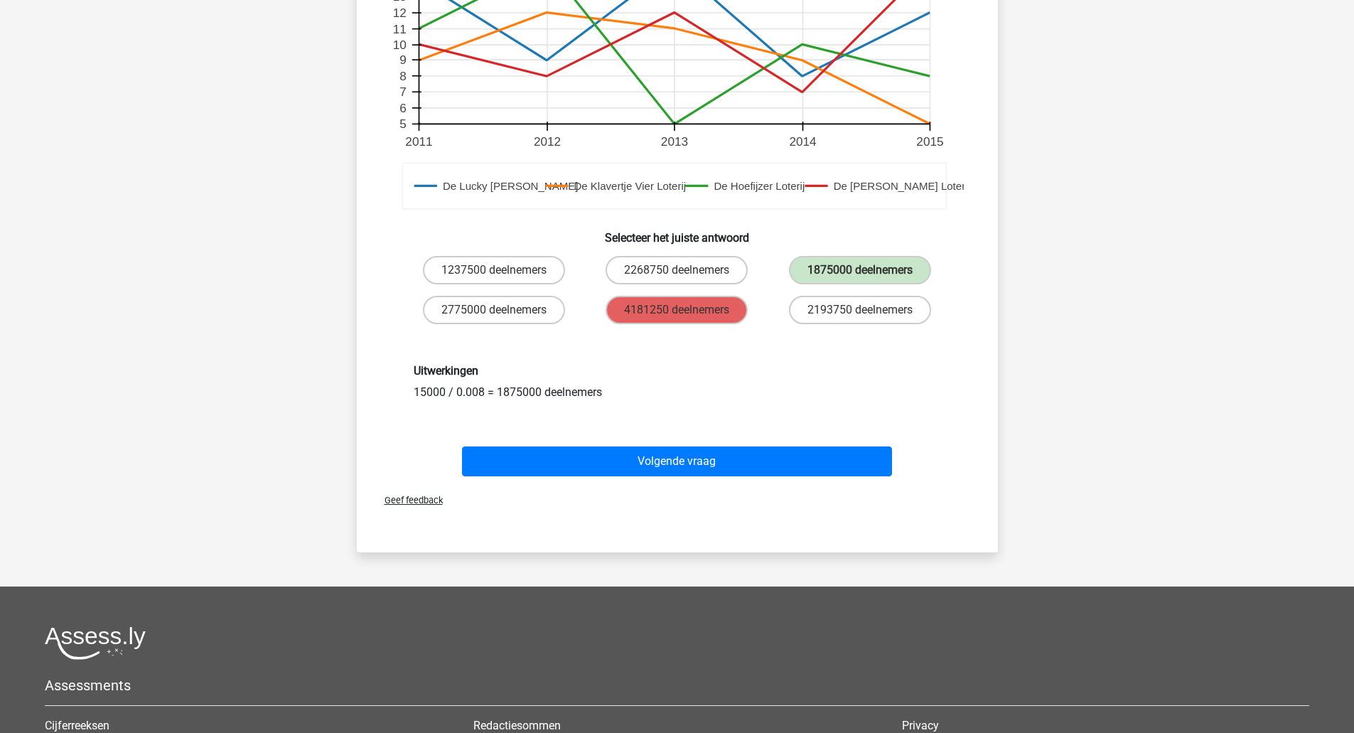
scroll to position [497, 0]
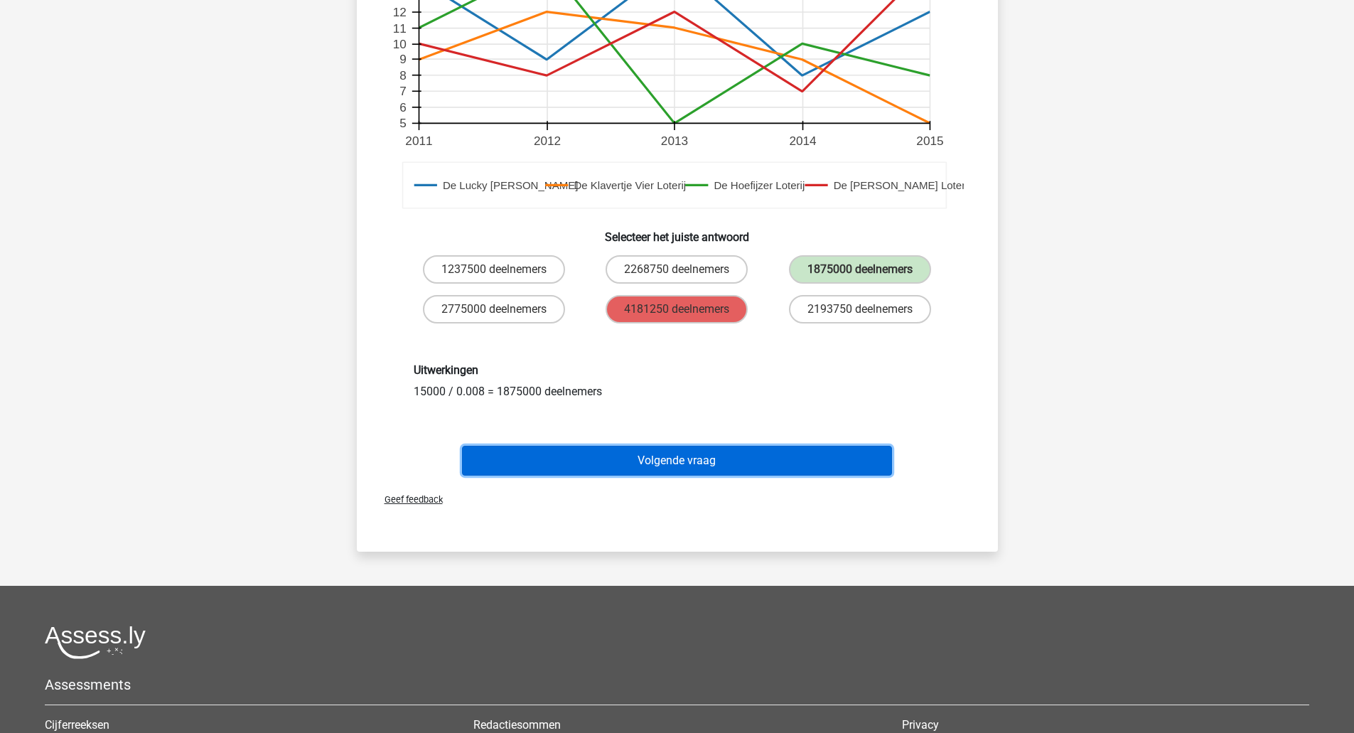
click at [685, 456] on button "Volgende vraag" at bounding box center [677, 461] width 430 height 30
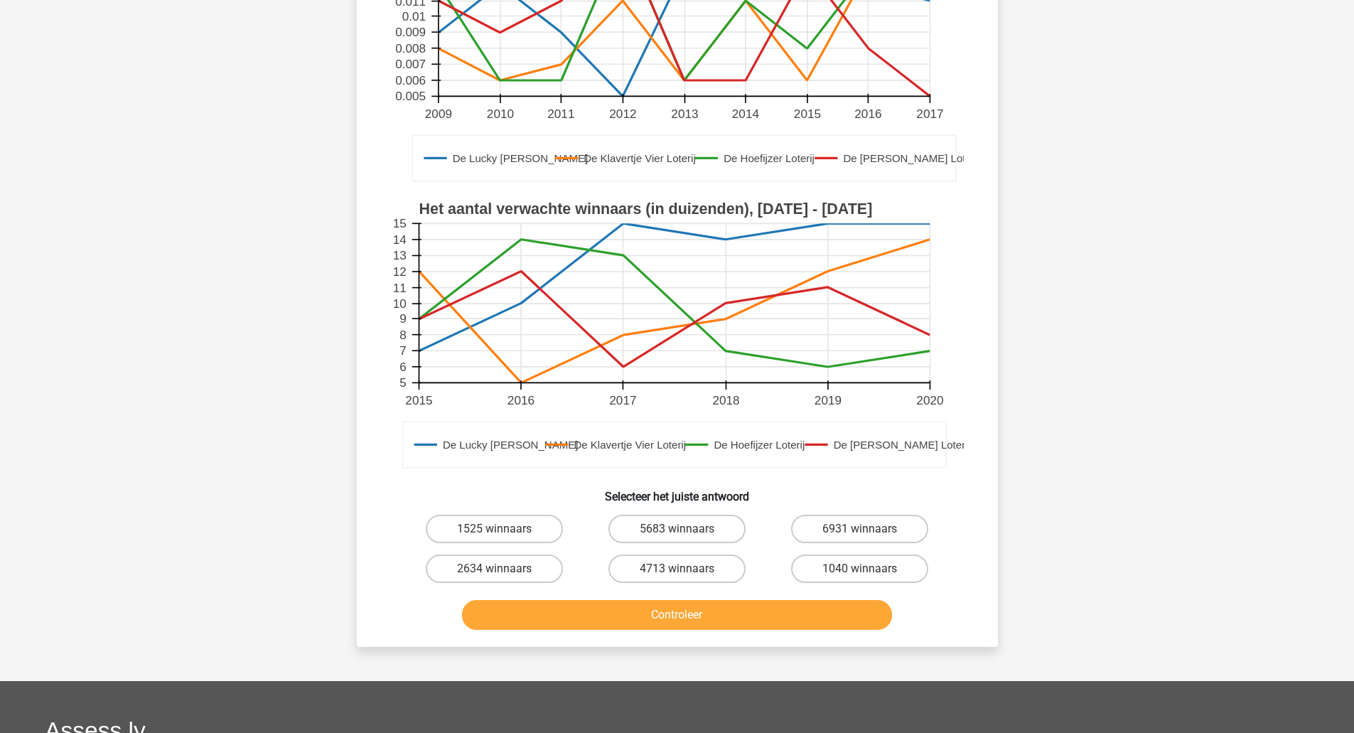
scroll to position [284, 0]
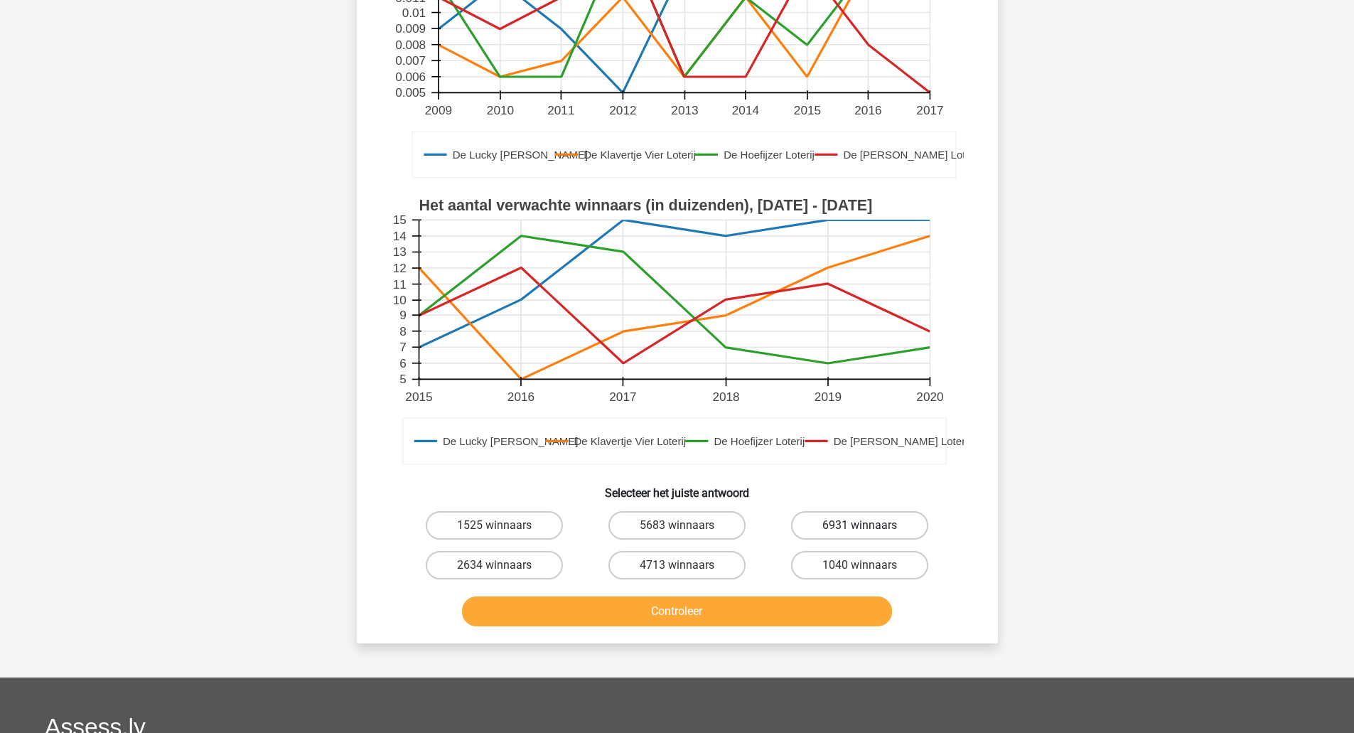
click at [807, 517] on label "6931 winnaars" at bounding box center [859, 525] width 137 height 28
click at [860, 525] on input "6931 winnaars" at bounding box center [864, 529] width 9 height 9
radio input "true"
click at [711, 615] on button "Controleer" at bounding box center [677, 611] width 430 height 30
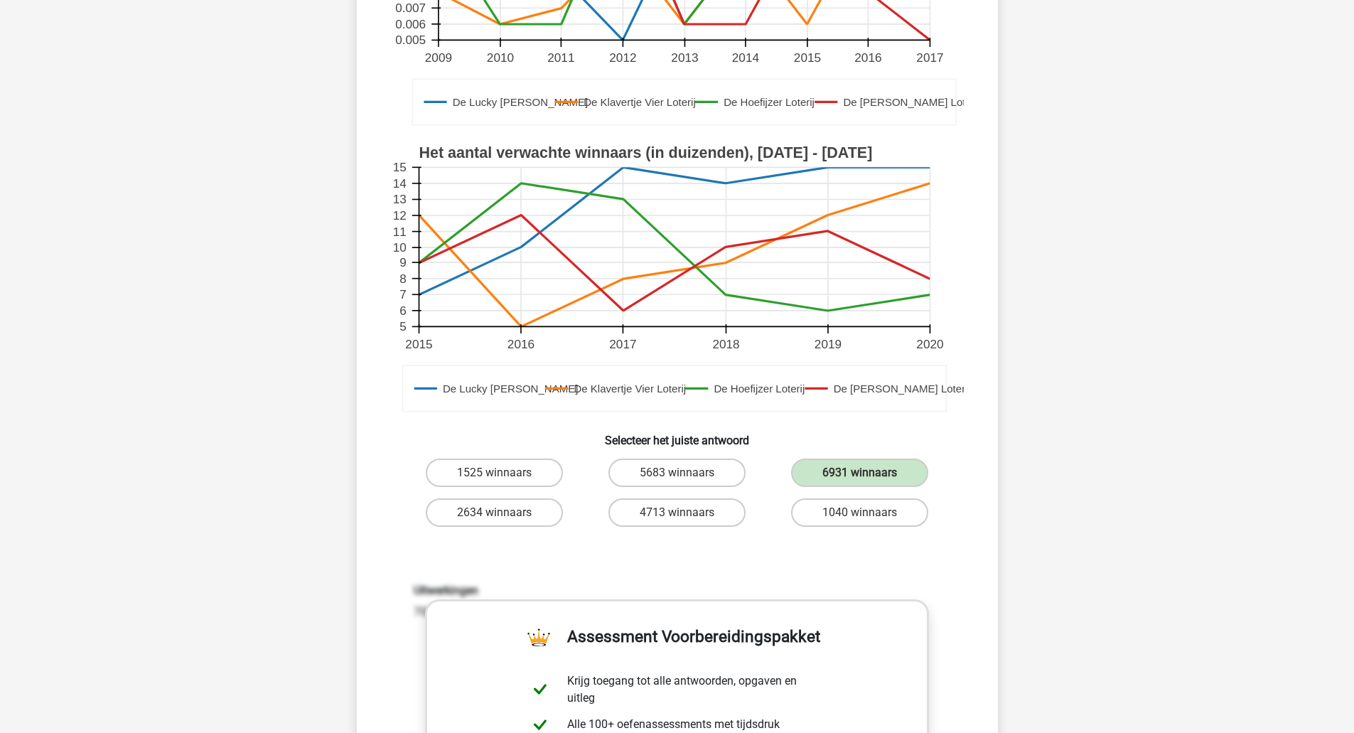
scroll to position [569, 0]
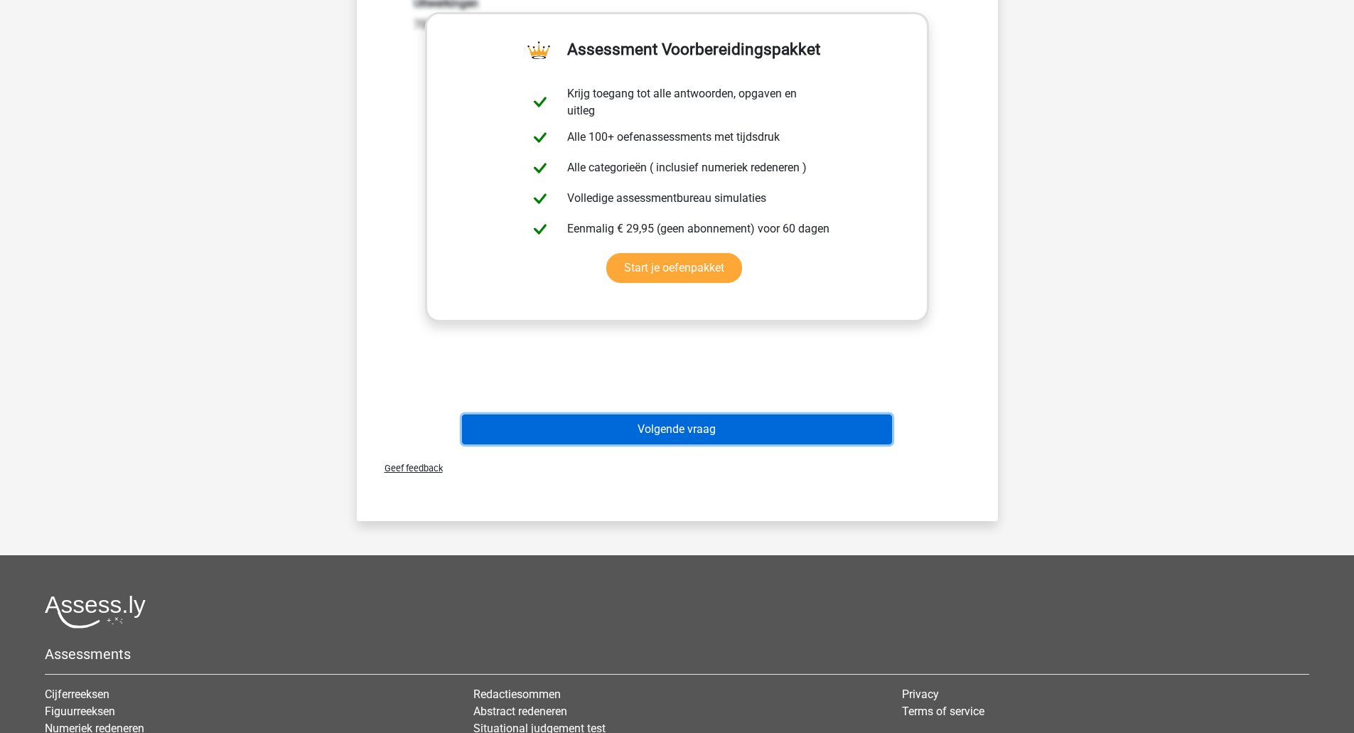
click at [658, 442] on button "Volgende vraag" at bounding box center [677, 429] width 430 height 30
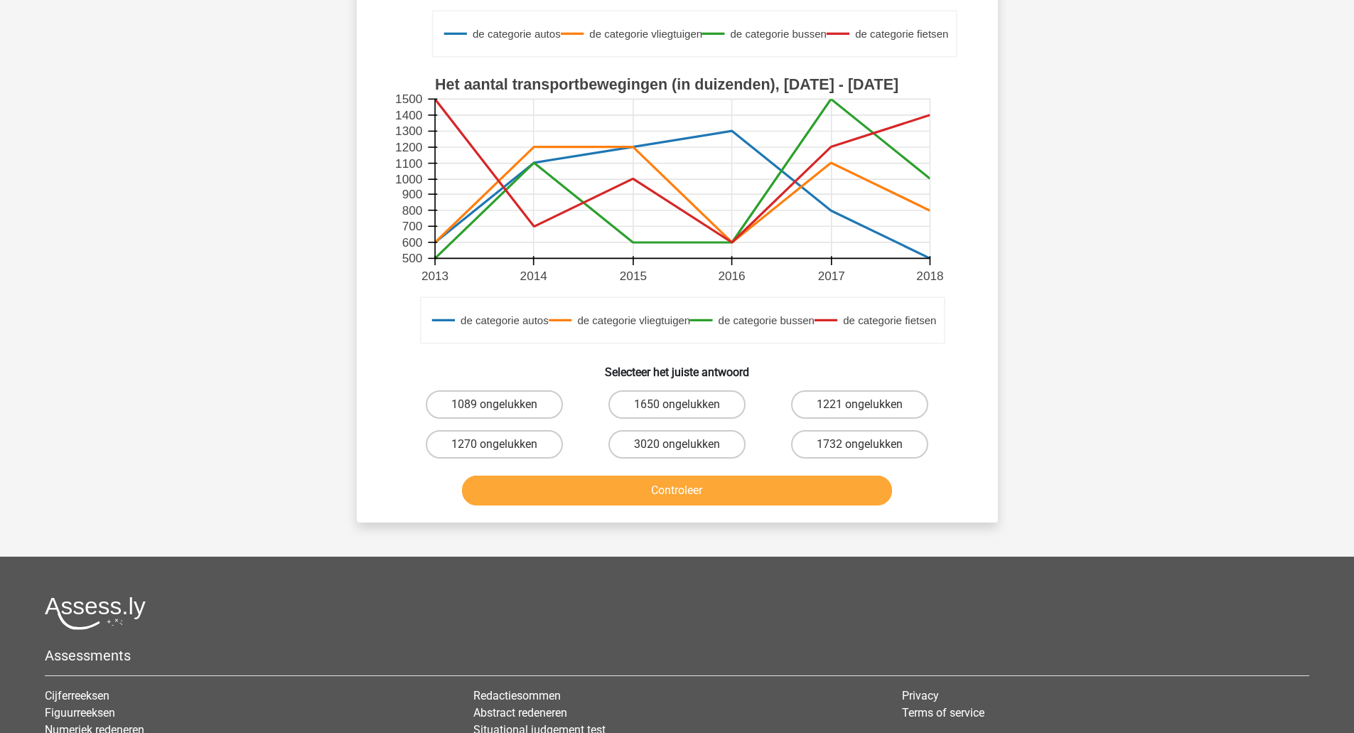
scroll to position [426, 0]
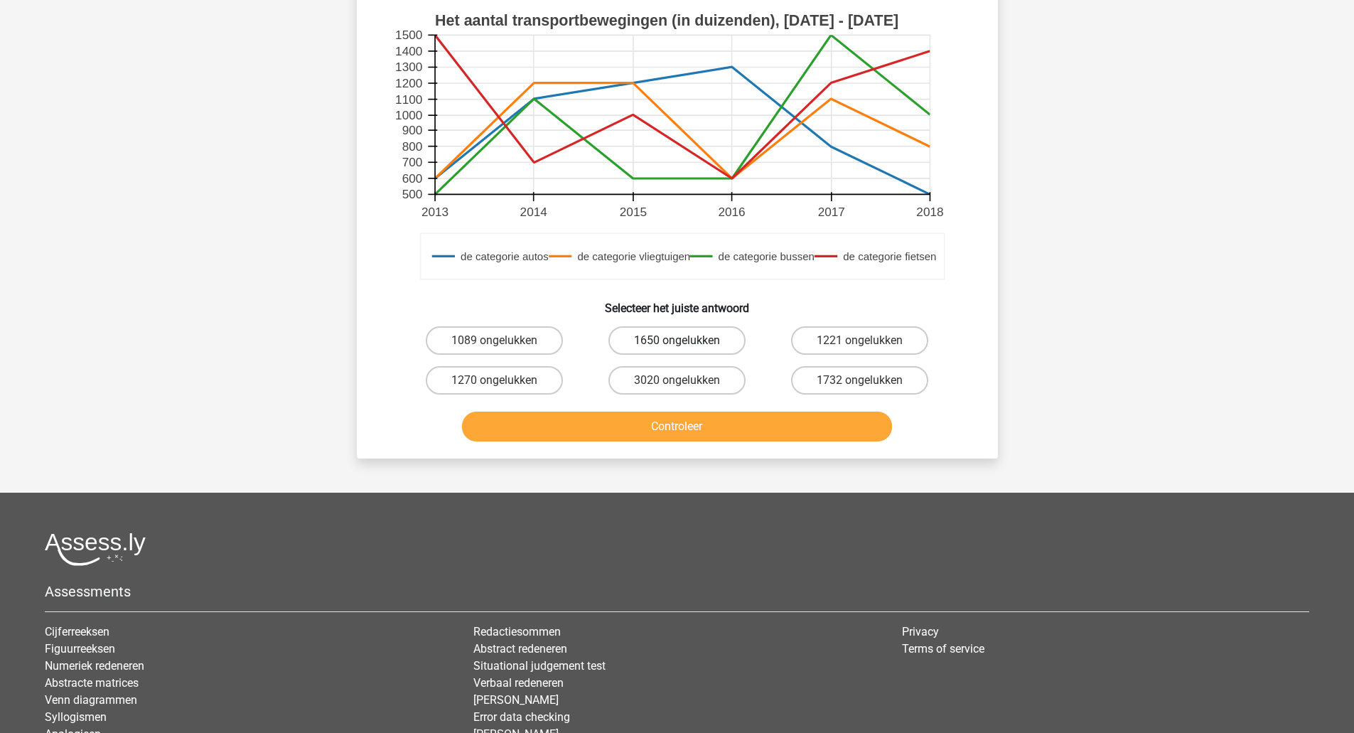
click at [677, 334] on label "1650 ongelukken" at bounding box center [676, 340] width 137 height 28
click at [677, 340] on input "1650 ongelukken" at bounding box center [681, 344] width 9 height 9
radio input "true"
click at [701, 421] on button "Controleer" at bounding box center [677, 426] width 430 height 30
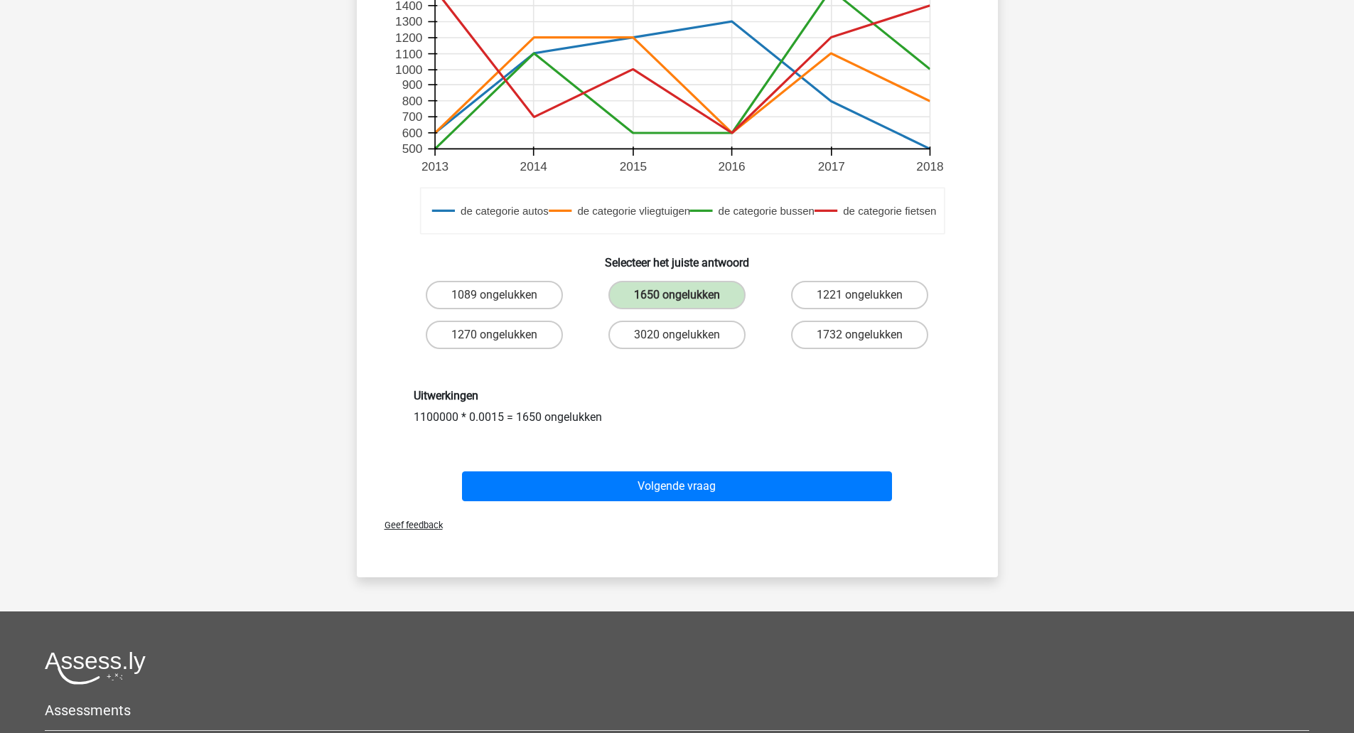
scroll to position [497, 0]
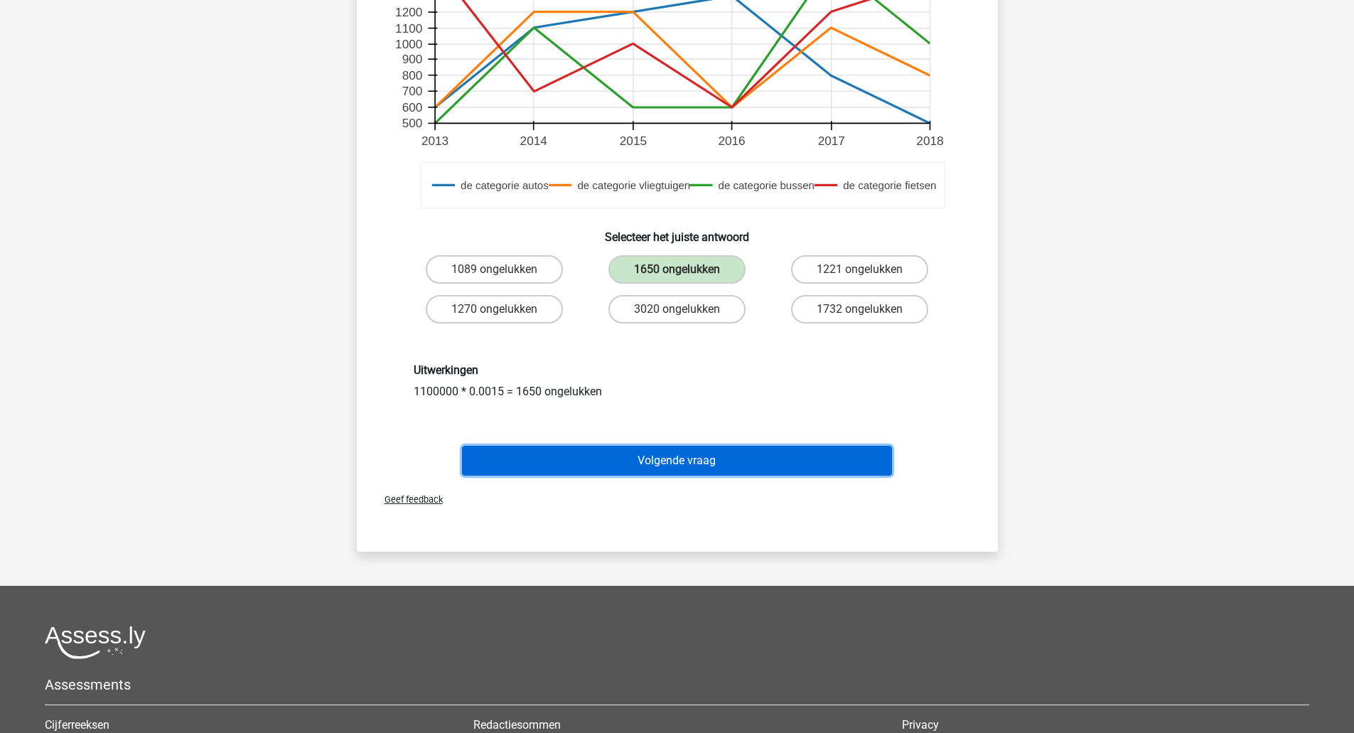
click at [700, 453] on button "Volgende vraag" at bounding box center [677, 461] width 430 height 30
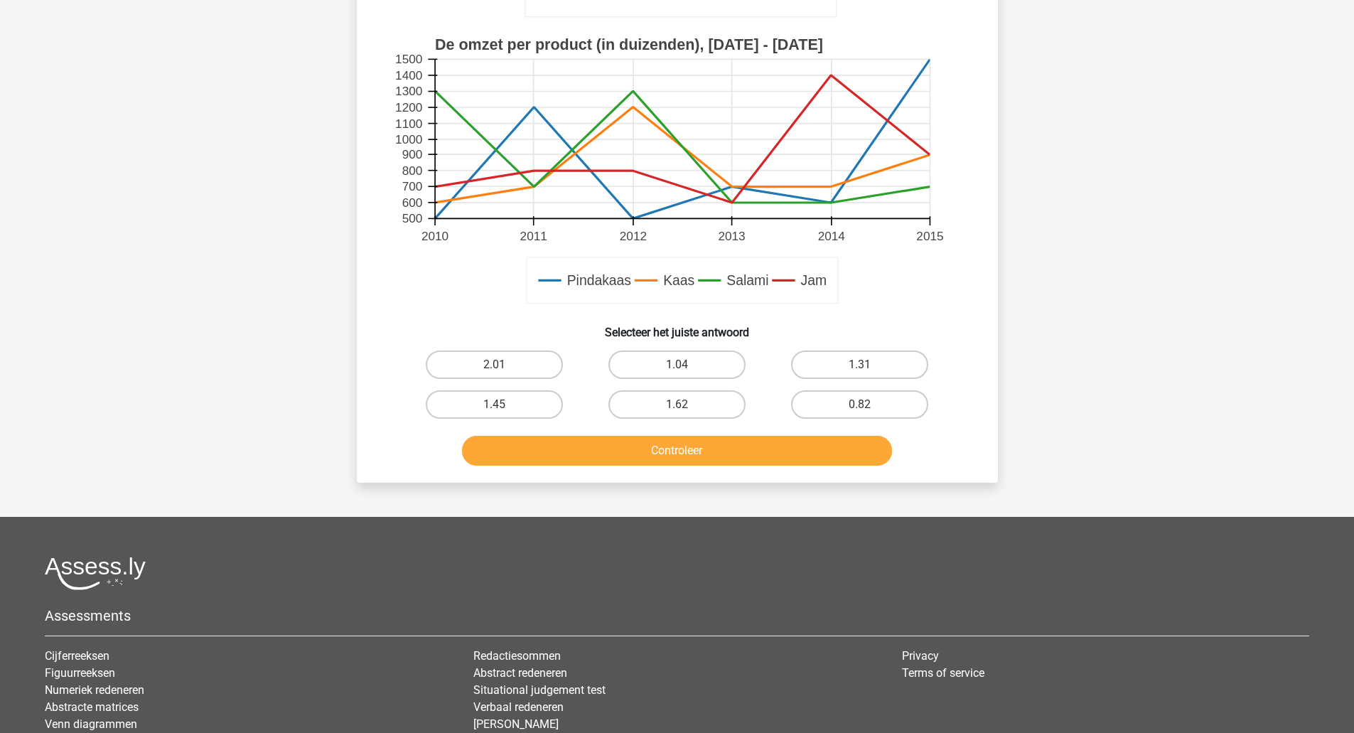
scroll to position [426, 0]
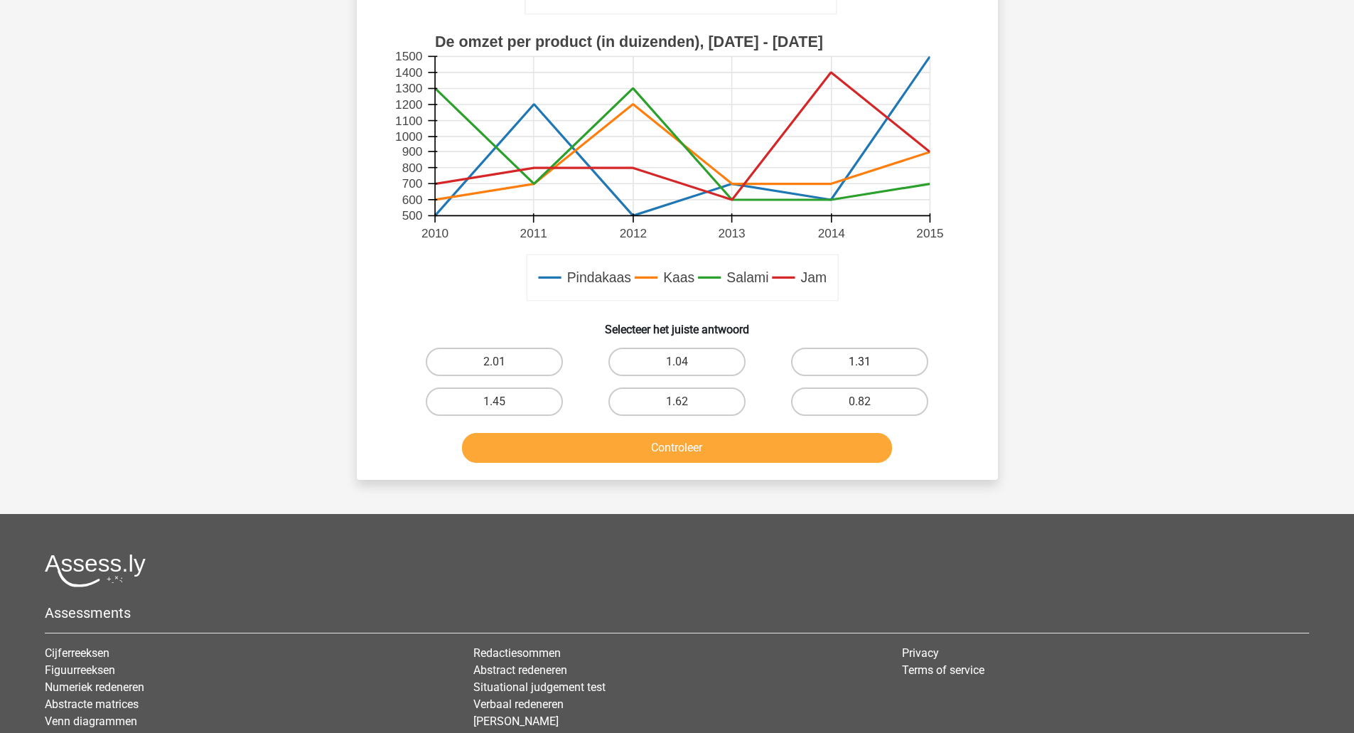
drag, startPoint x: 827, startPoint y: 355, endPoint x: 771, endPoint y: 372, distance: 58.0
click at [826, 355] on label "1.31" at bounding box center [859, 362] width 137 height 28
click at [860, 362] on input "1.31" at bounding box center [864, 366] width 9 height 9
radio input "true"
click at [708, 445] on button "Controleer" at bounding box center [677, 448] width 430 height 30
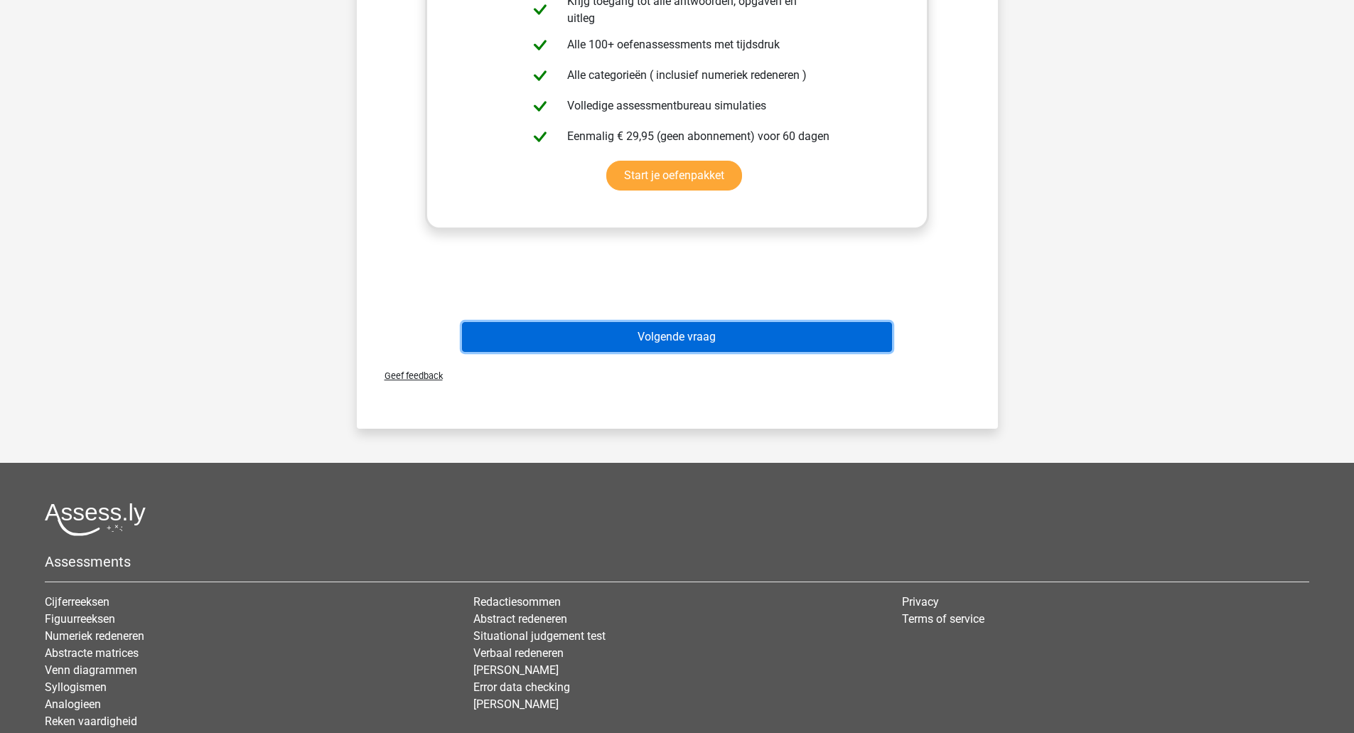
click at [682, 335] on button "Volgende vraag" at bounding box center [677, 337] width 430 height 30
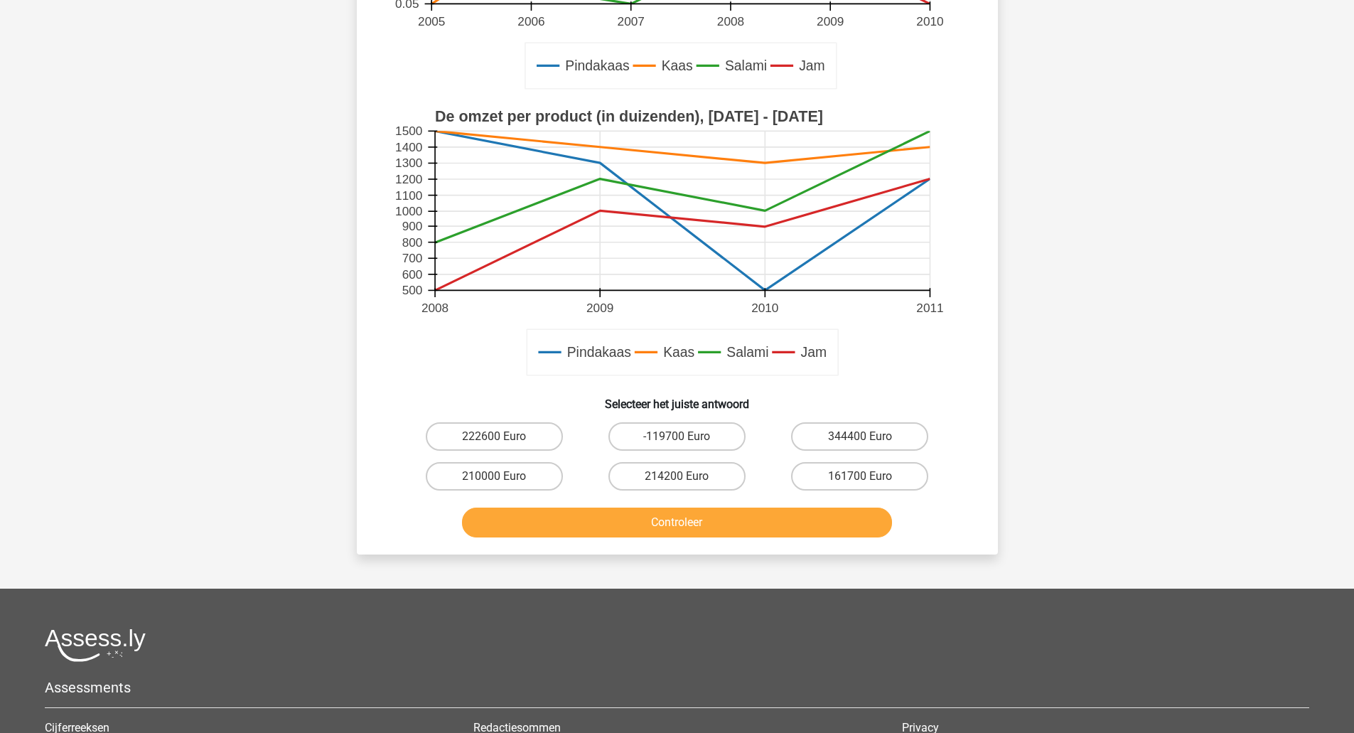
scroll to position [355, 0]
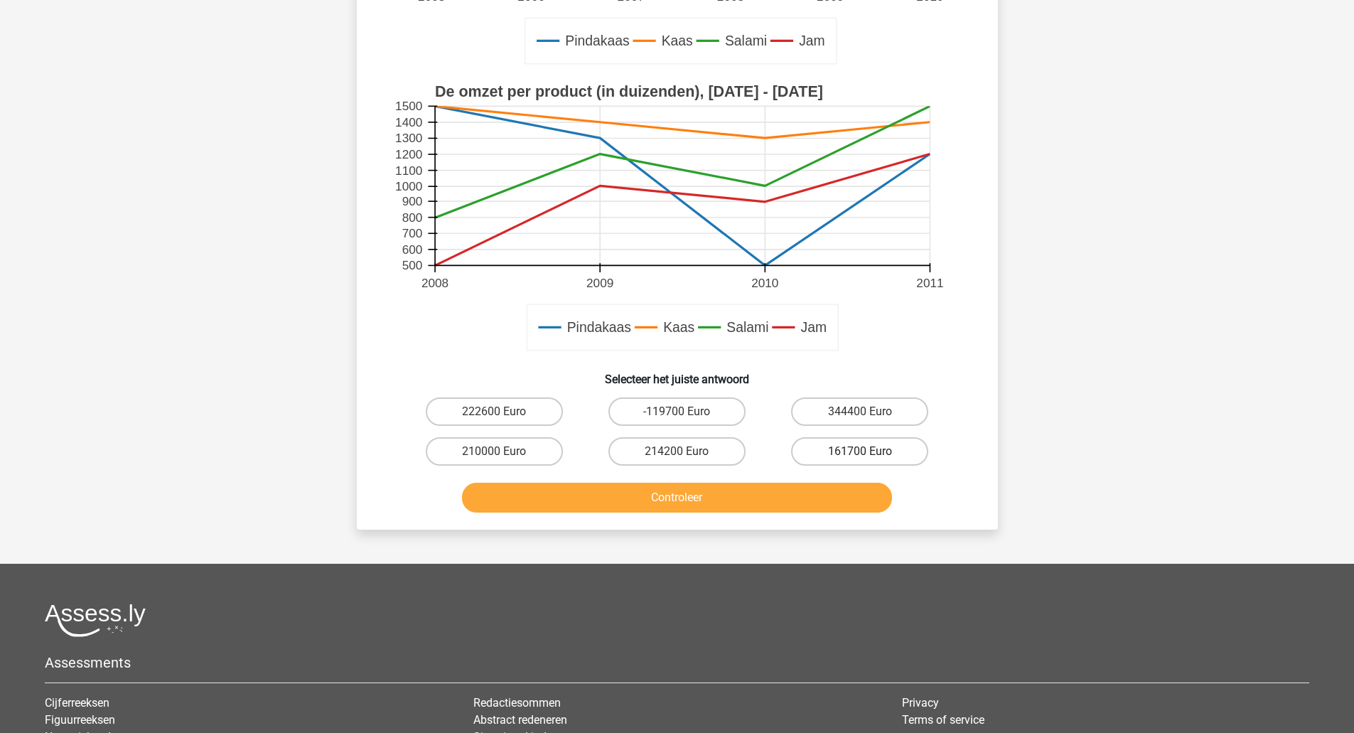
click at [837, 443] on label "161700 Euro" at bounding box center [859, 451] width 137 height 28
click at [860, 451] on input "161700 Euro" at bounding box center [864, 455] width 9 height 9
radio input "true"
click at [765, 495] on button "Controleer" at bounding box center [677, 498] width 430 height 30
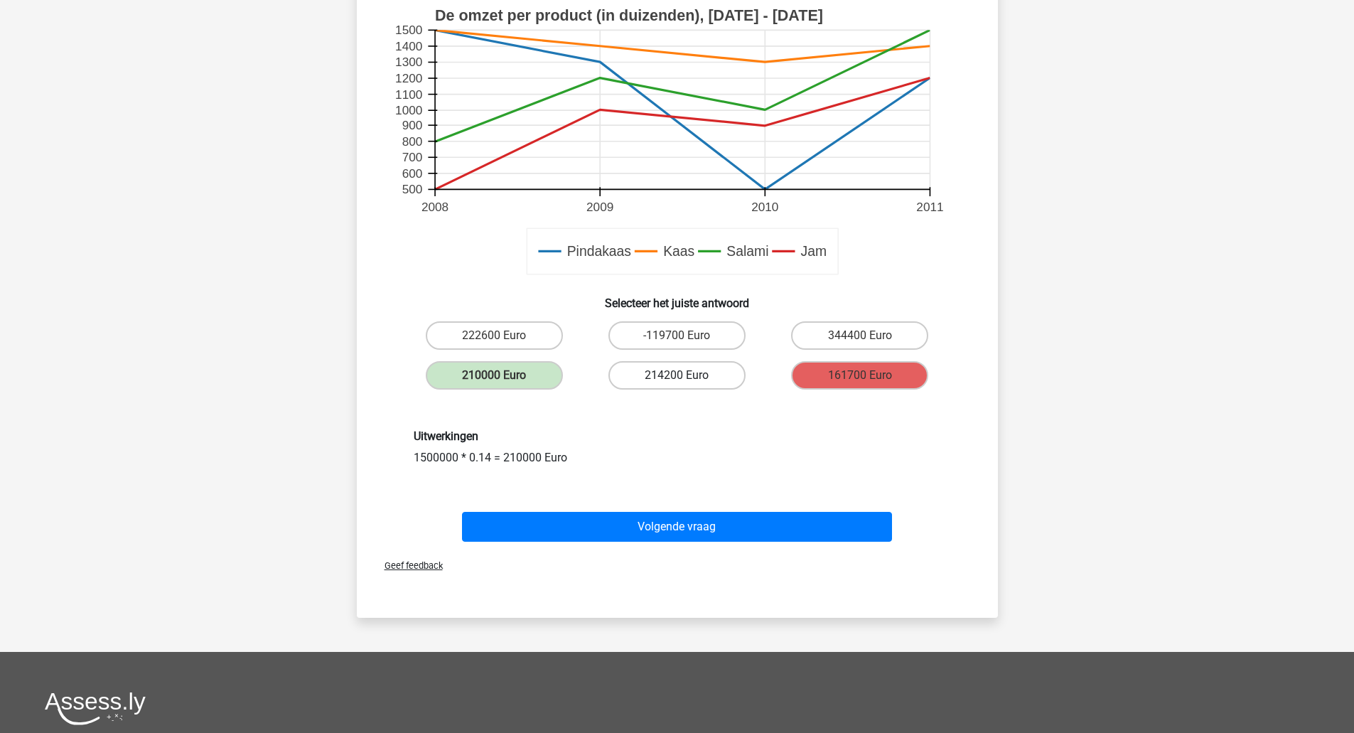
scroll to position [569, 0]
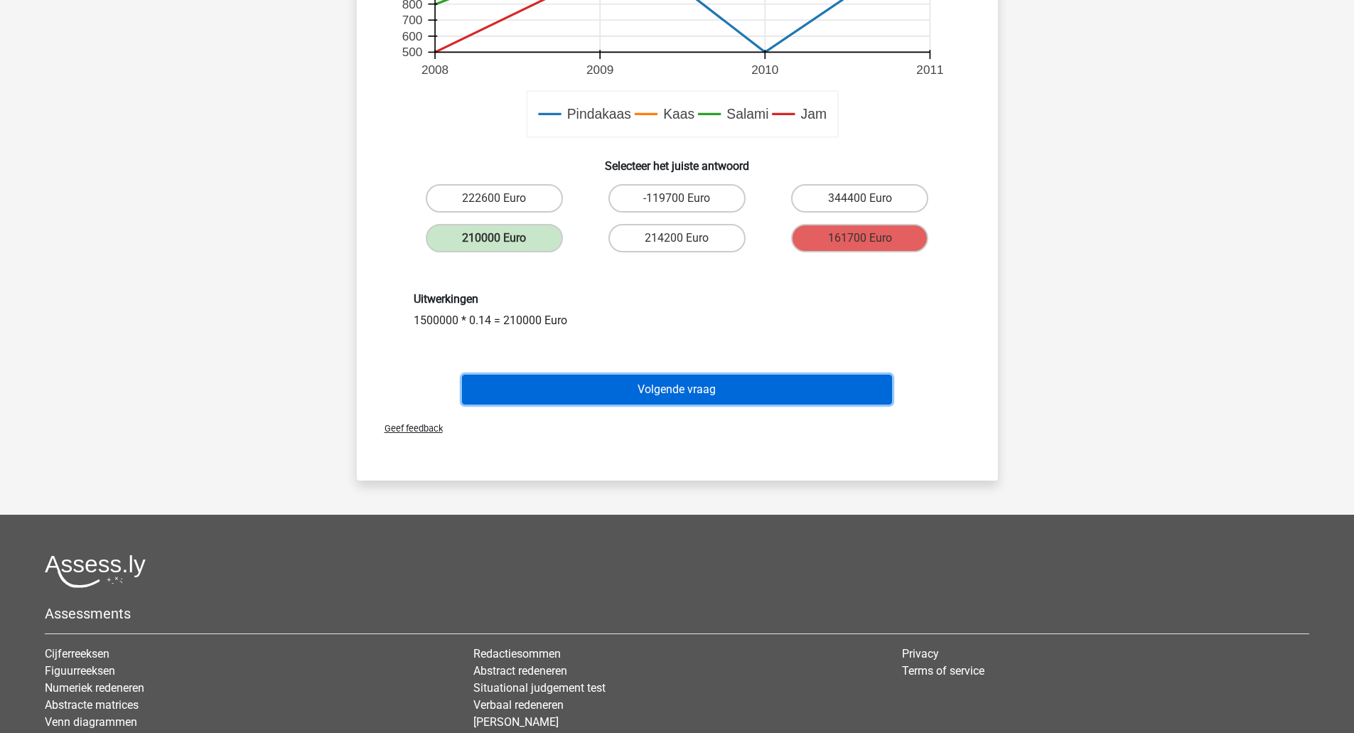
click at [706, 382] on button "Volgende vraag" at bounding box center [677, 390] width 430 height 30
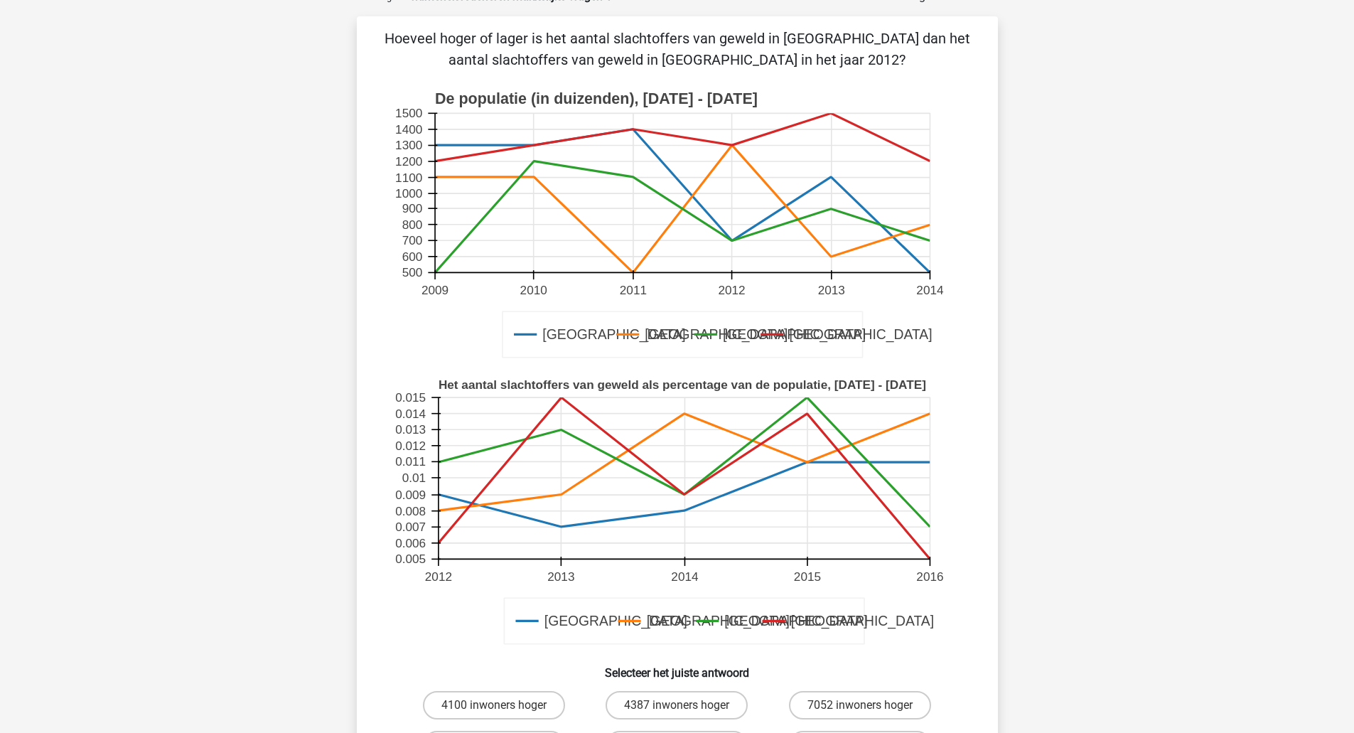
scroll to position [71, 0]
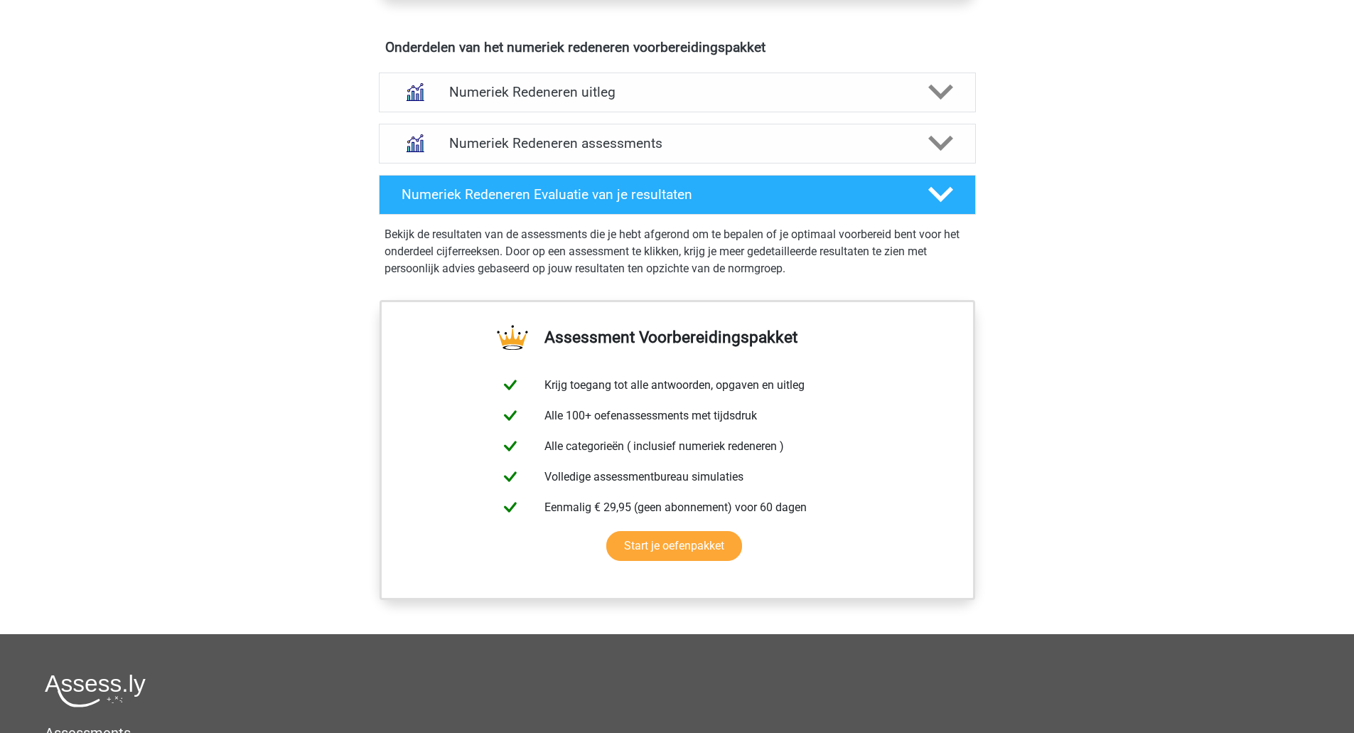
scroll to position [569, 0]
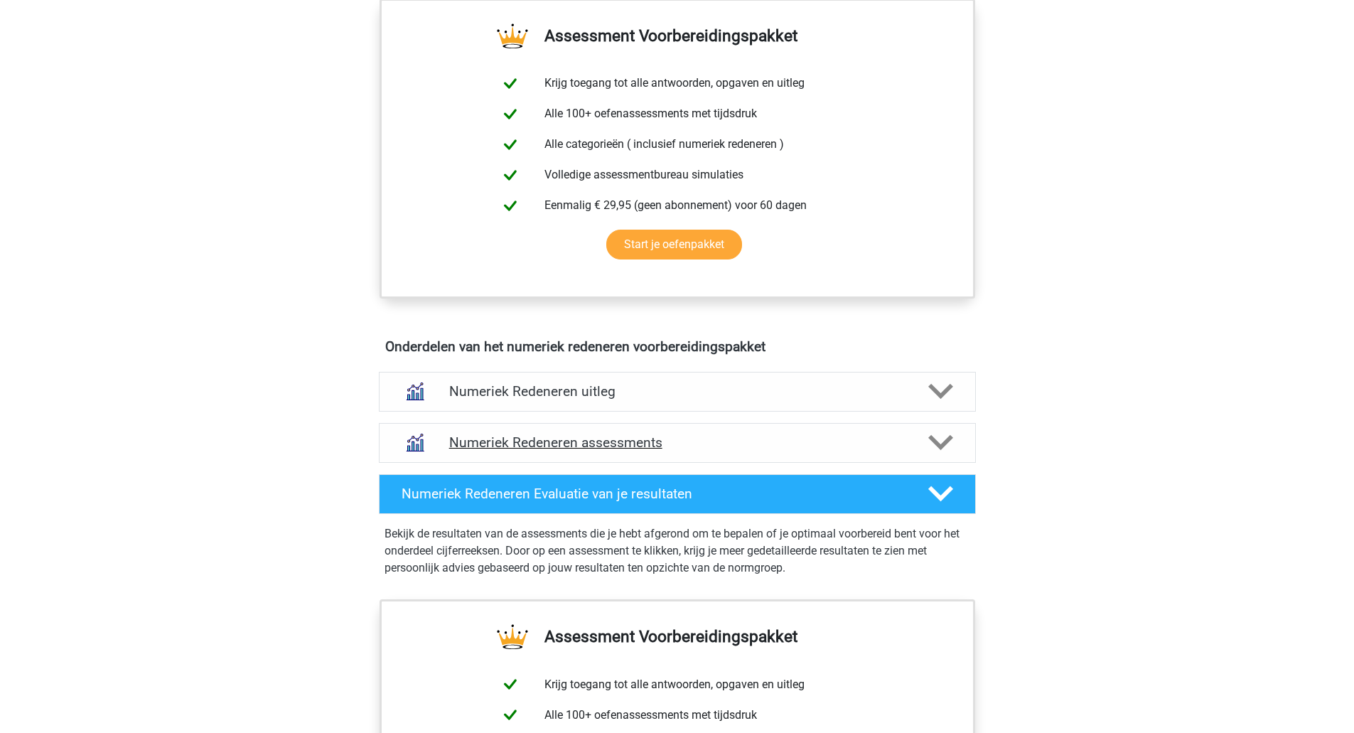
click at [596, 438] on h4 "Numeriek Redeneren assessments" at bounding box center [677, 442] width 456 height 16
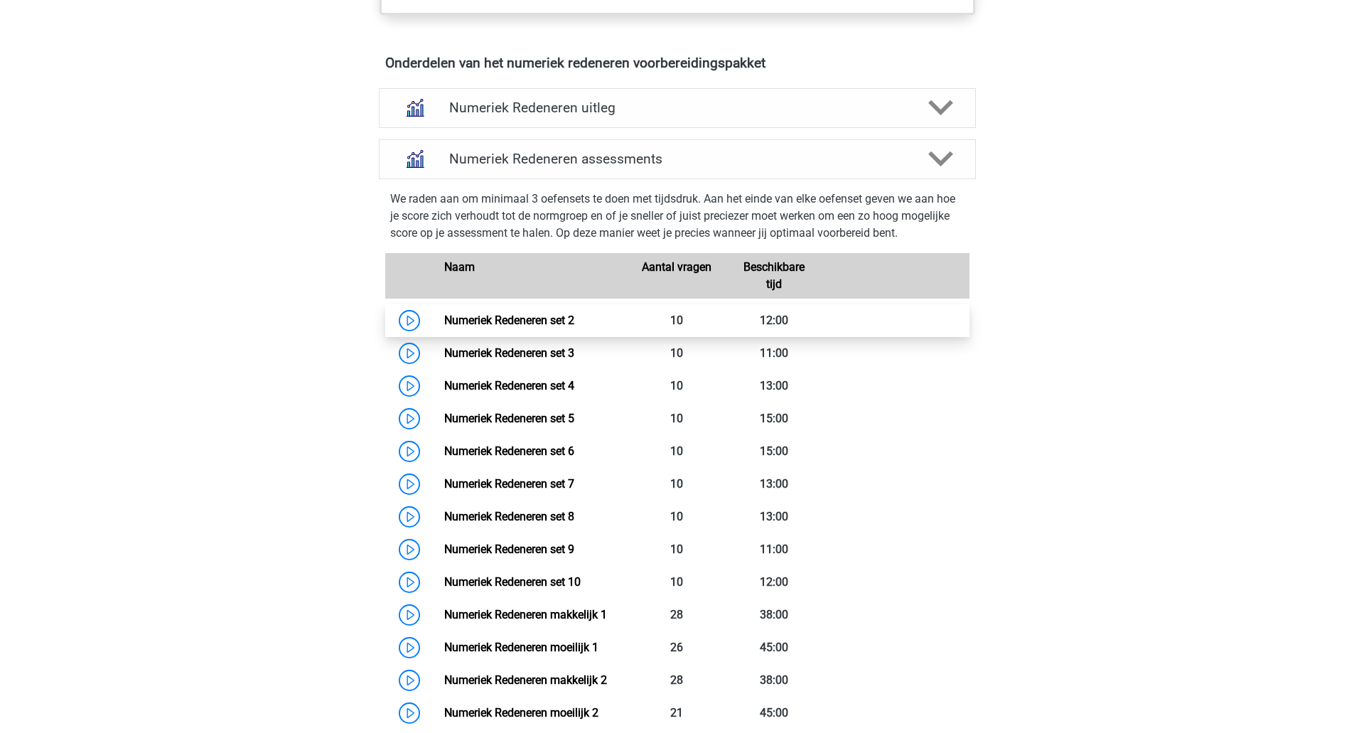
scroll to position [853, 0]
click at [480, 325] on link "Numeriek Redeneren set 2" at bounding box center [509, 320] width 130 height 14
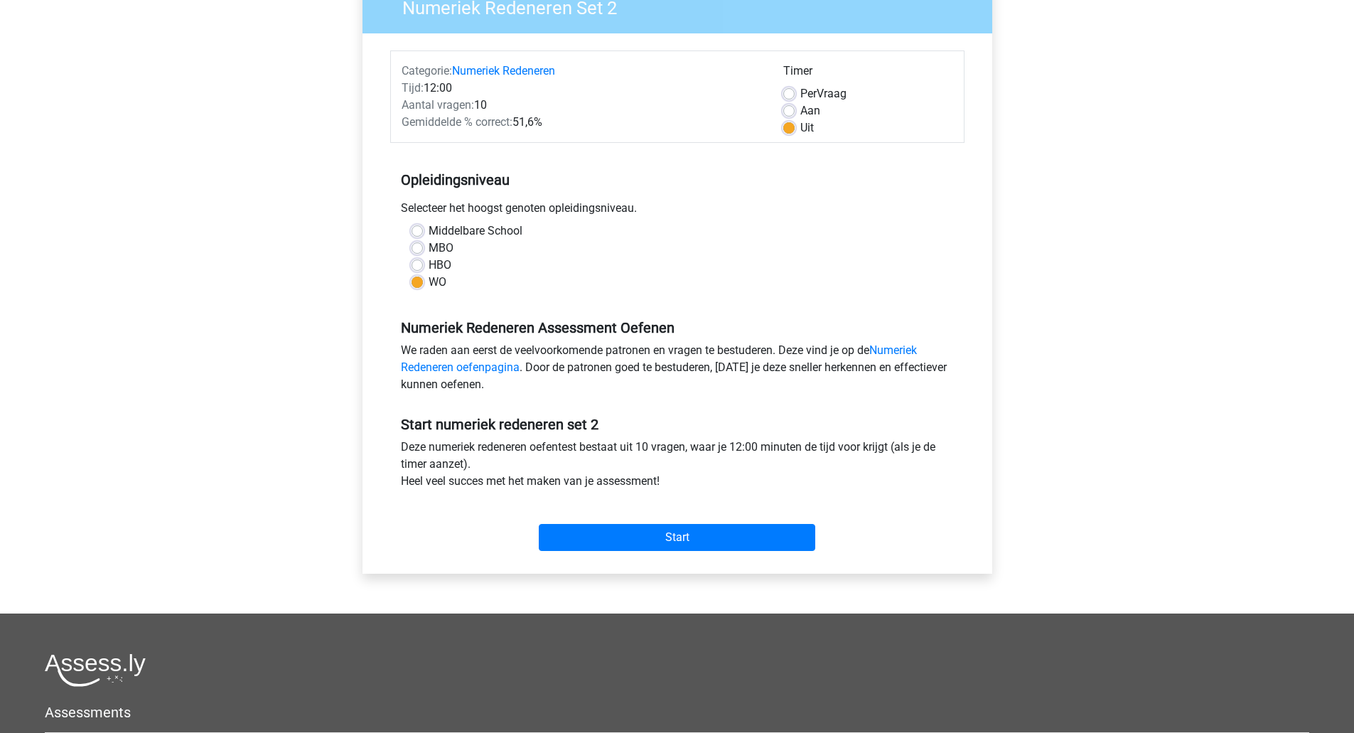
scroll to position [142, 0]
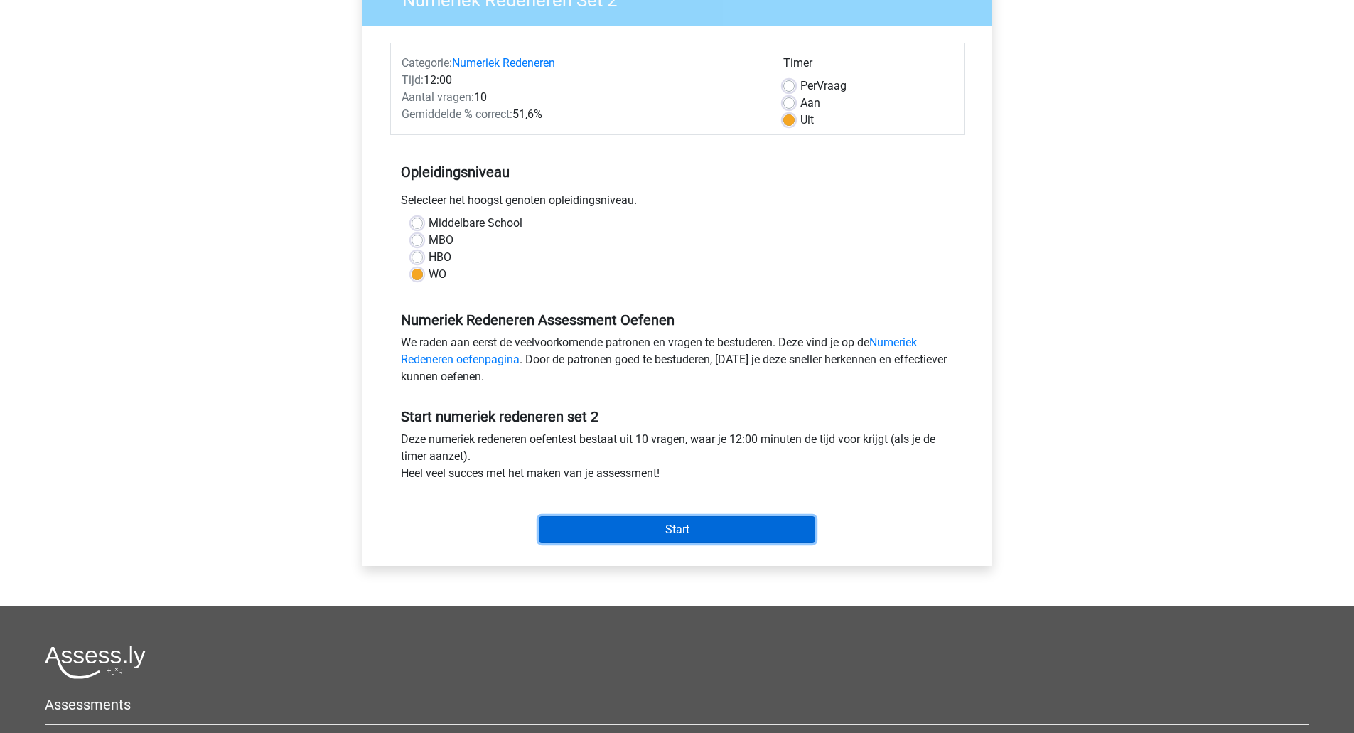
click at [697, 524] on input "Start" at bounding box center [677, 529] width 276 height 27
